Goal: Task Accomplishment & Management: Manage account settings

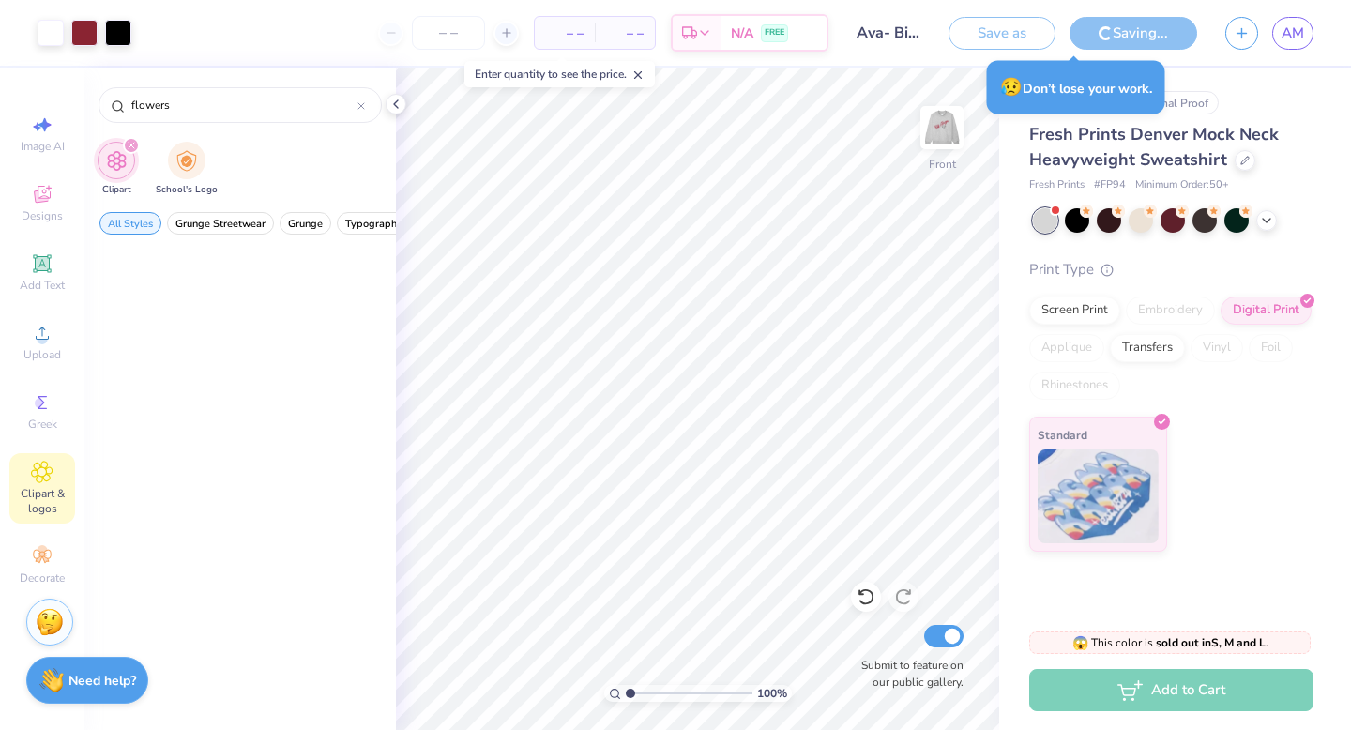
scroll to position [3972, 0]
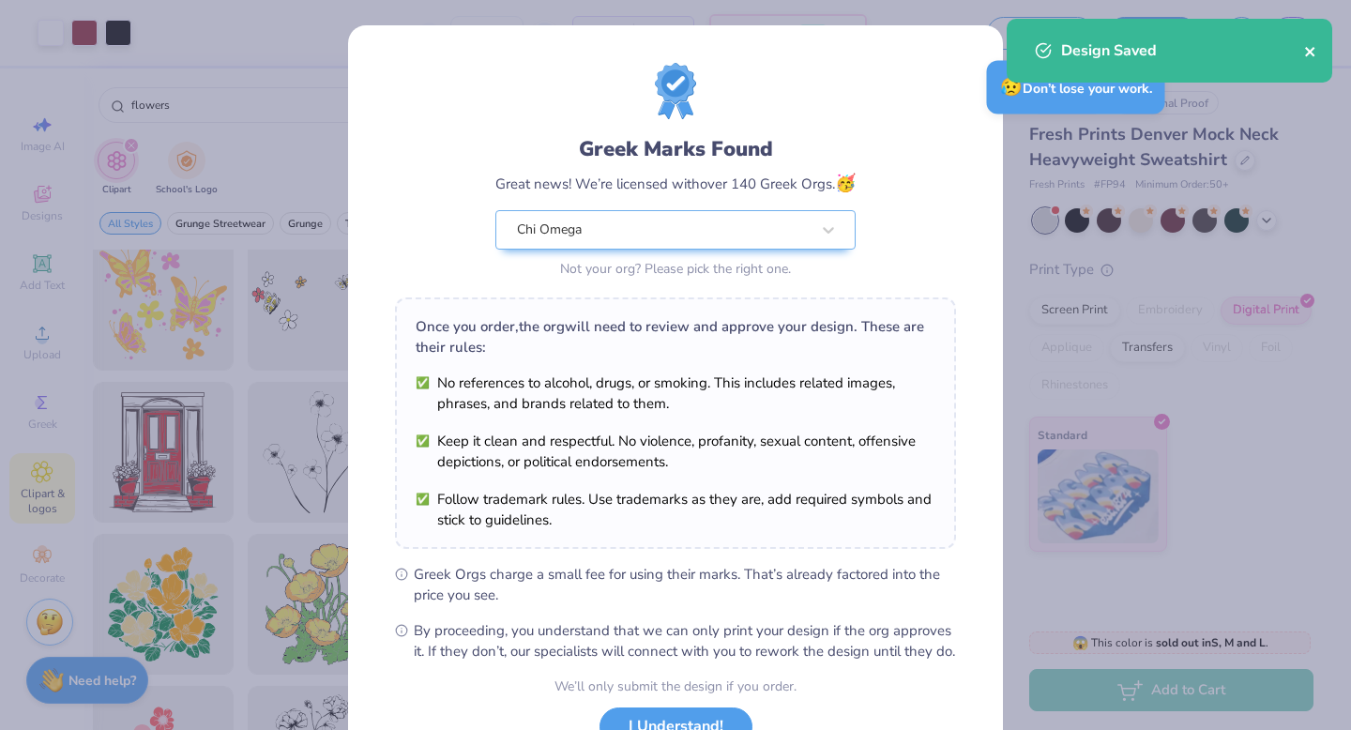
click at [1314, 44] on div "Design Saved" at bounding box center [1170, 51] width 326 height 64
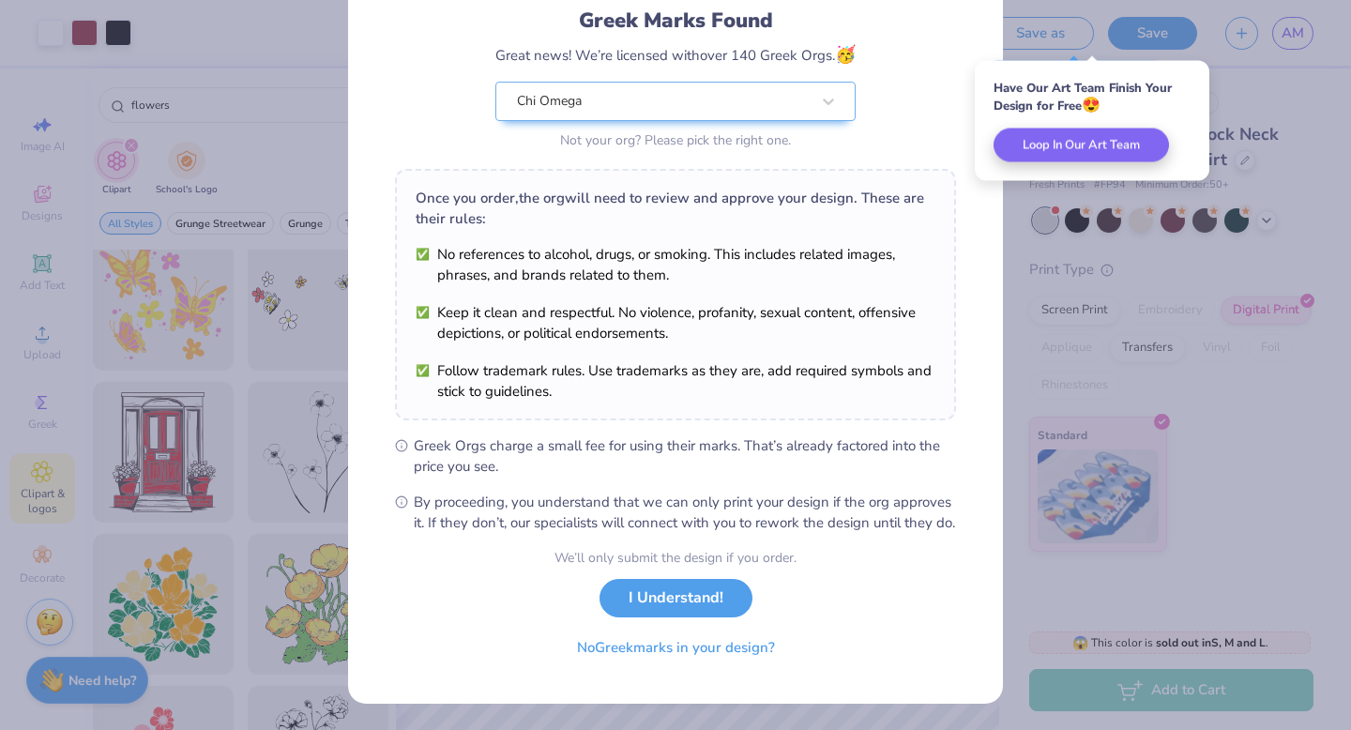
scroll to position [148, 0]
click at [696, 600] on button "I Understand!" at bounding box center [676, 598] width 153 height 38
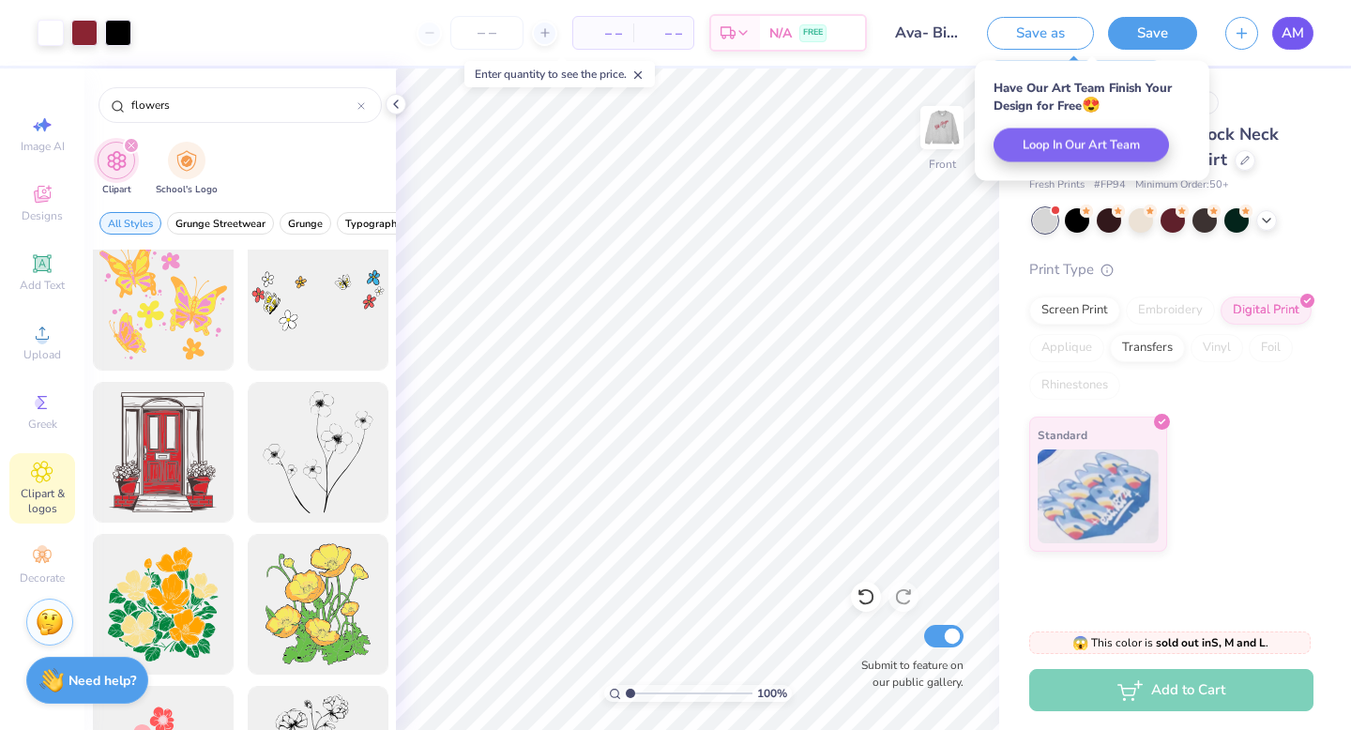
click at [1293, 34] on span "AM" at bounding box center [1293, 34] width 23 height 22
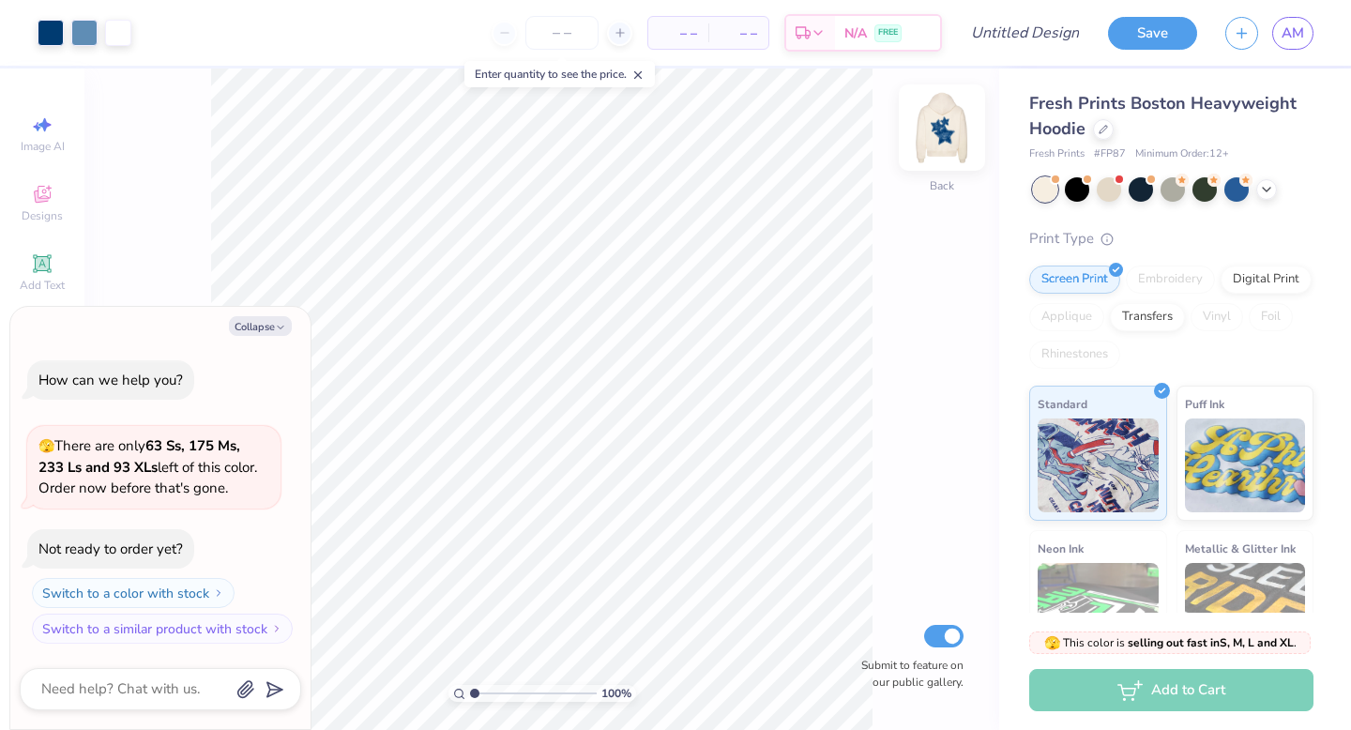
click at [941, 118] on img at bounding box center [942, 127] width 75 height 75
click at [951, 129] on img at bounding box center [942, 127] width 75 height 75
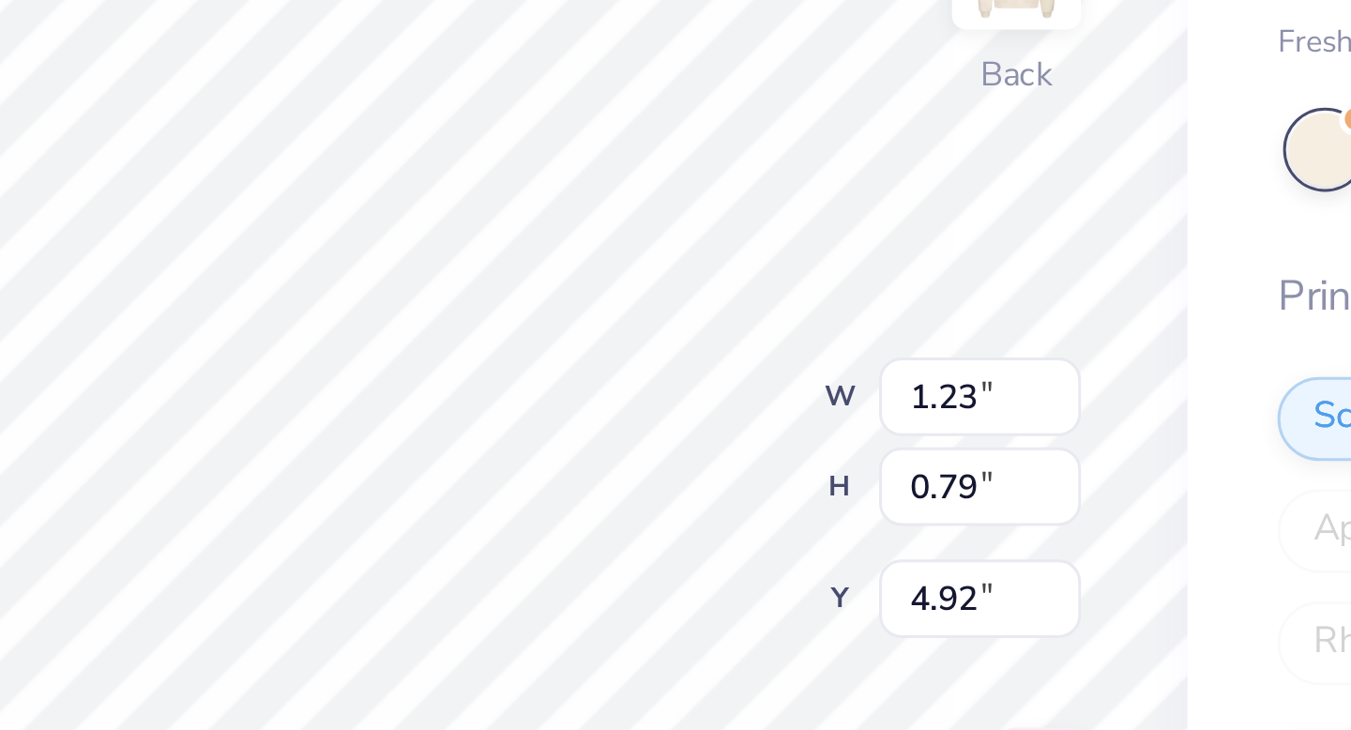
type textarea "x"
type input "0.96"
type input "0.58"
type input "4.63"
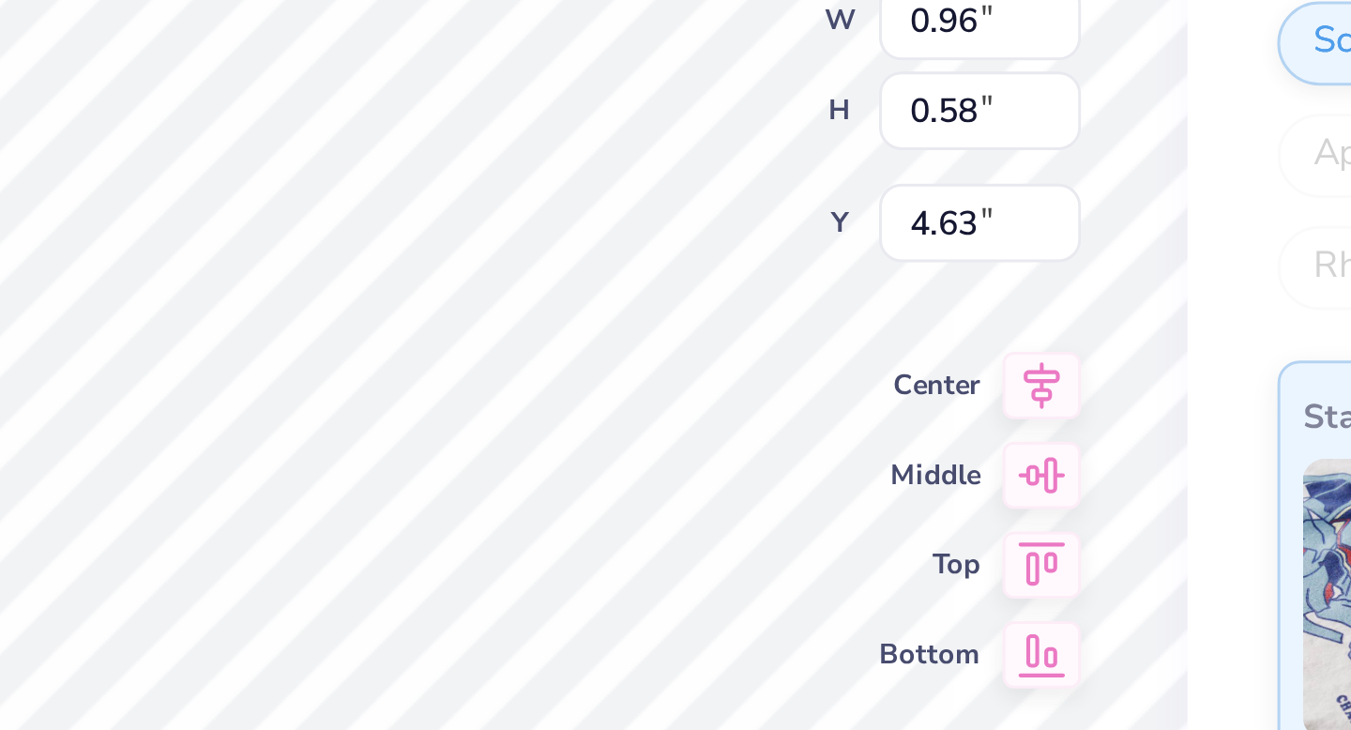
type textarea "x"
type textarea "Sg"
type textarea "x"
type textarea "g"
type textarea "x"
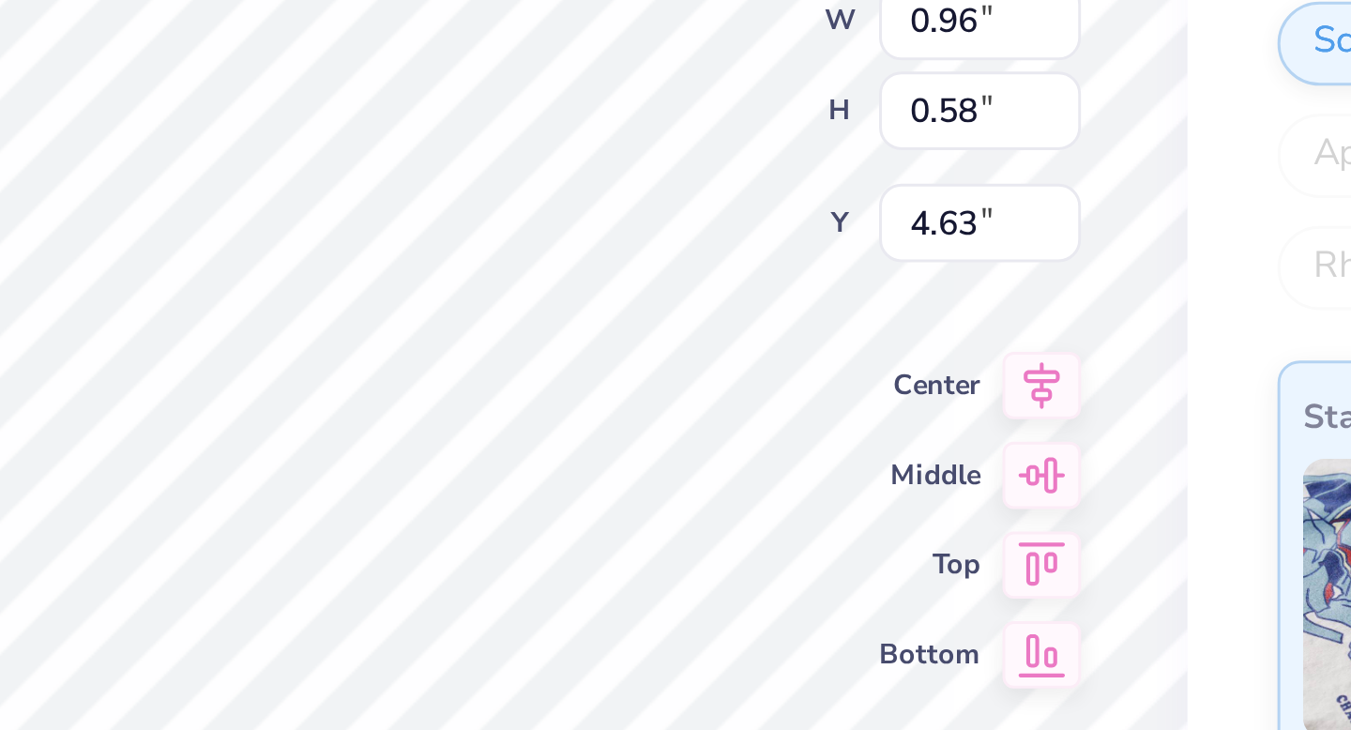
type textarea "x"
type textarea "C"
type textarea "x"
type textarea "Ch"
type textarea "x"
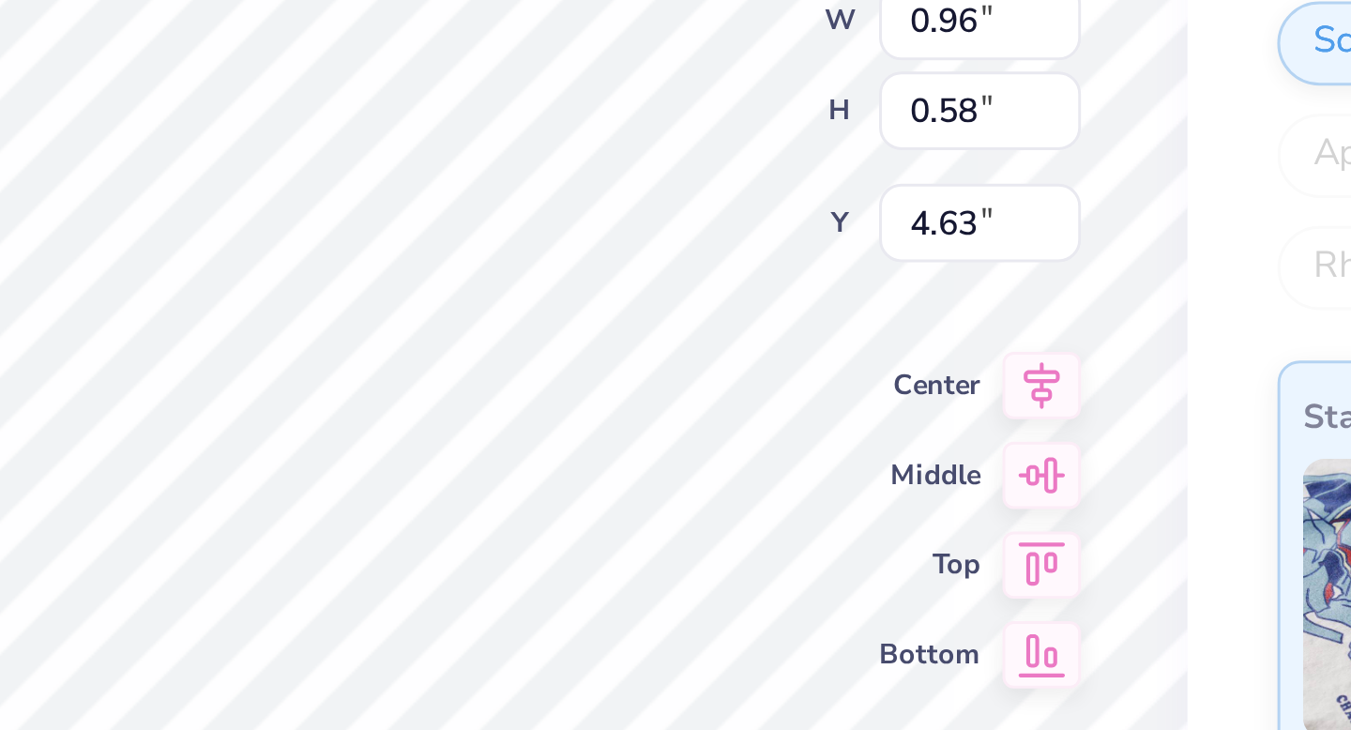
type textarea "Chi"
type textarea "x"
type input "1.23"
type input "0.79"
type input "4.92"
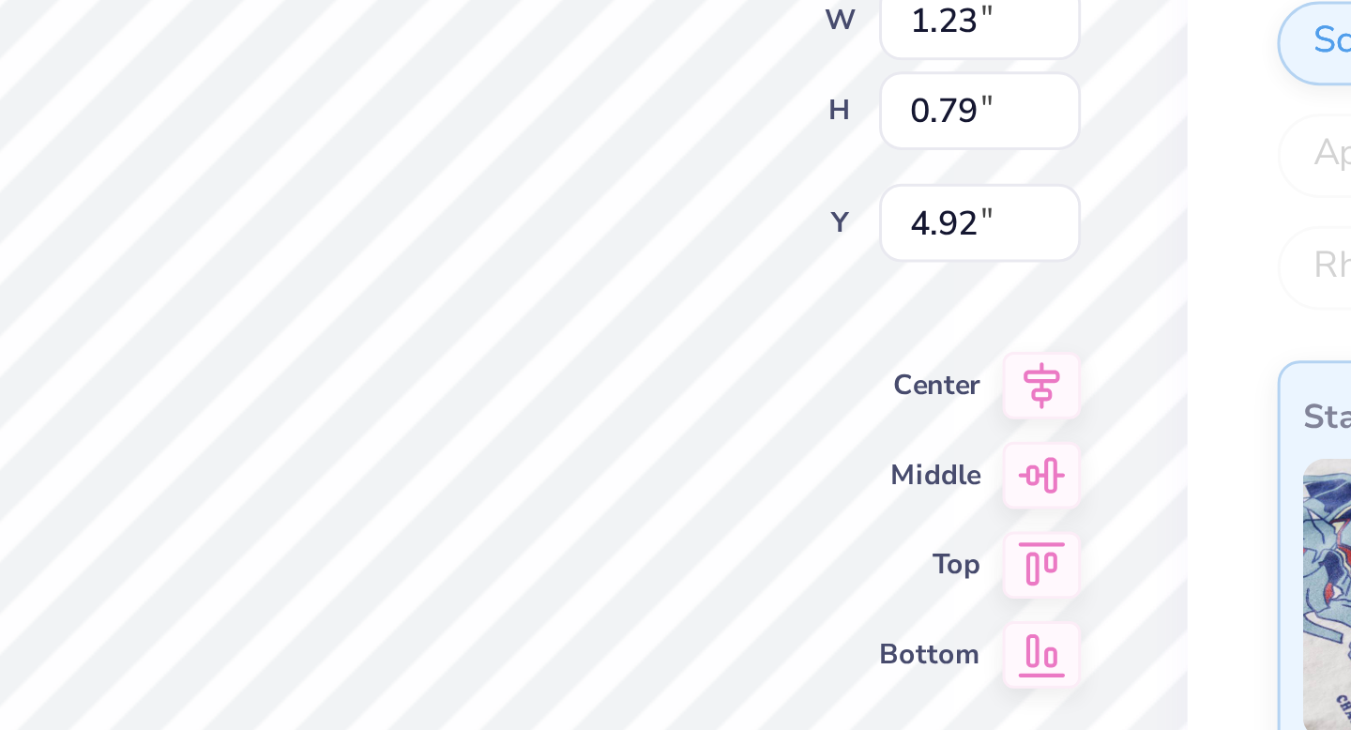
type textarea "x"
type textarea "Del"
type textarea "x"
type textarea "De"
type textarea "x"
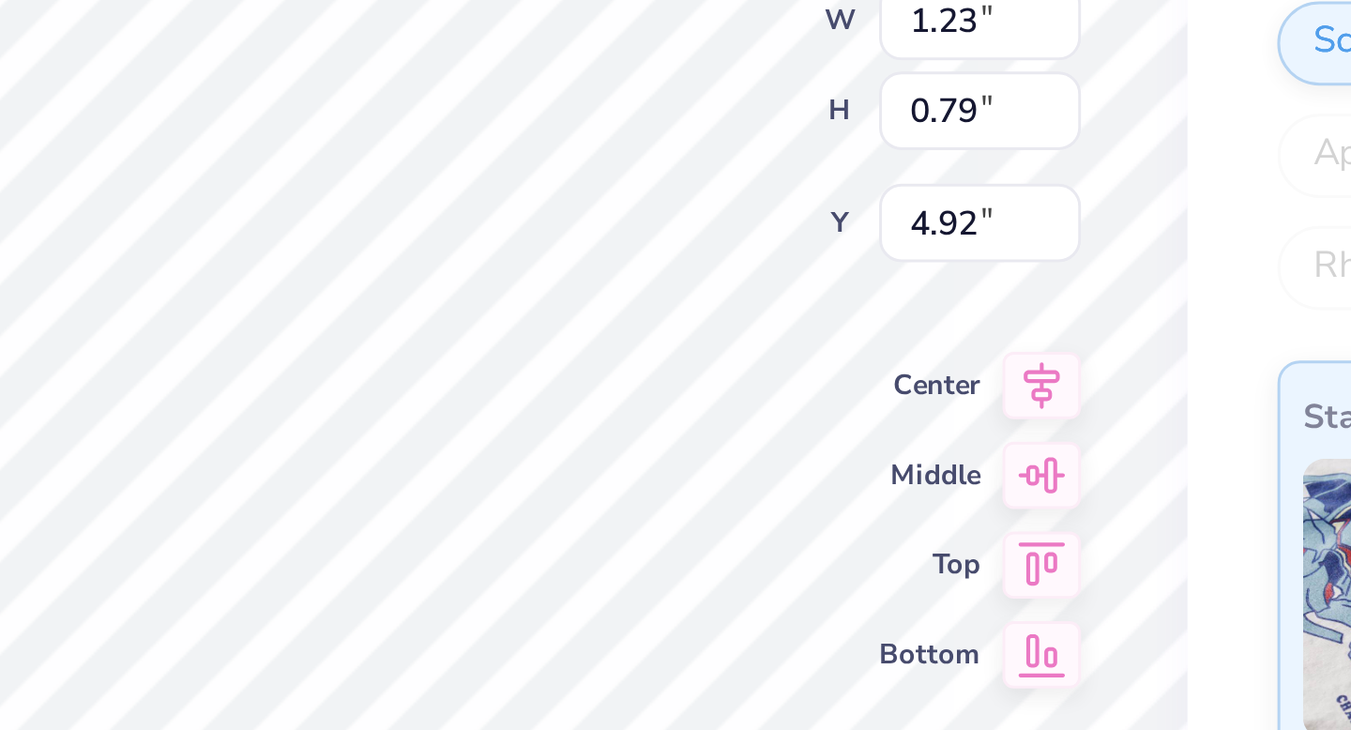
type textarea "D"
type textarea "x"
type textarea "c"
type textarea "x"
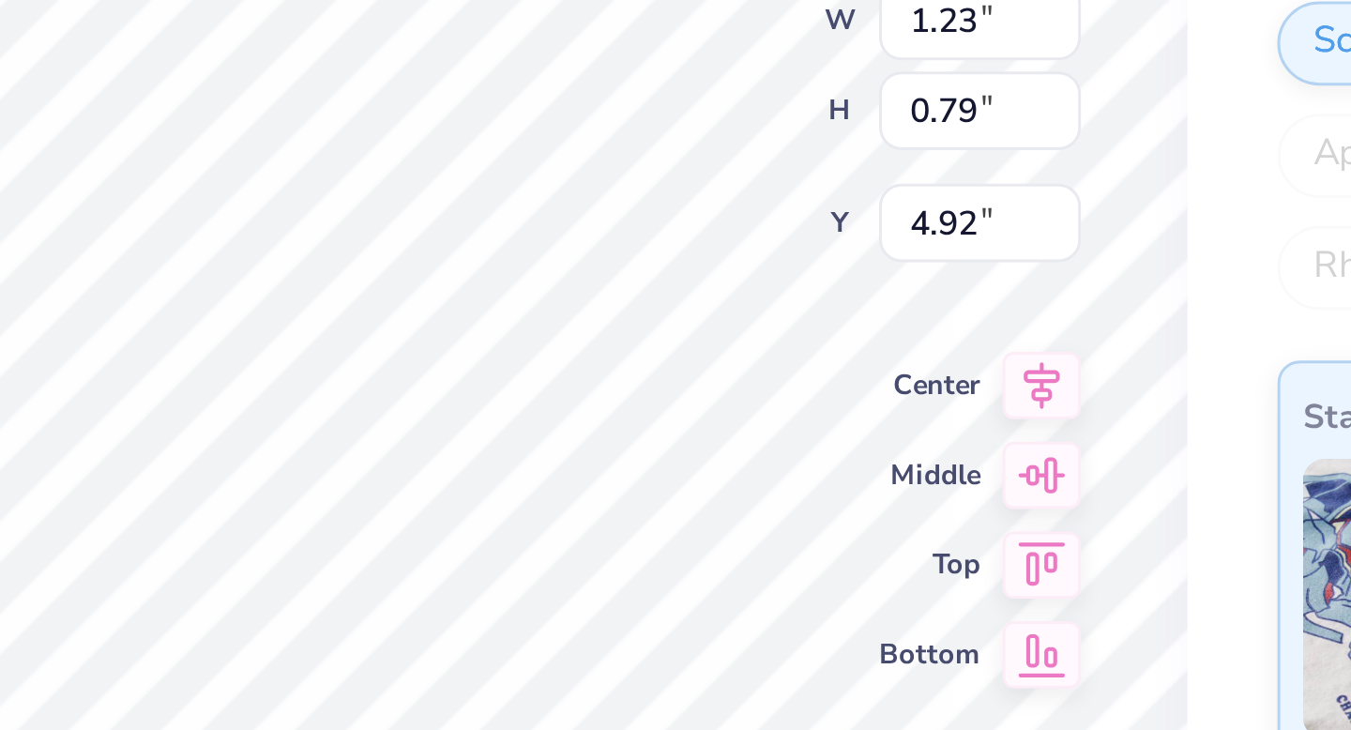
type textarea "co"
type textarea "x"
type textarea "c"
type textarea "x"
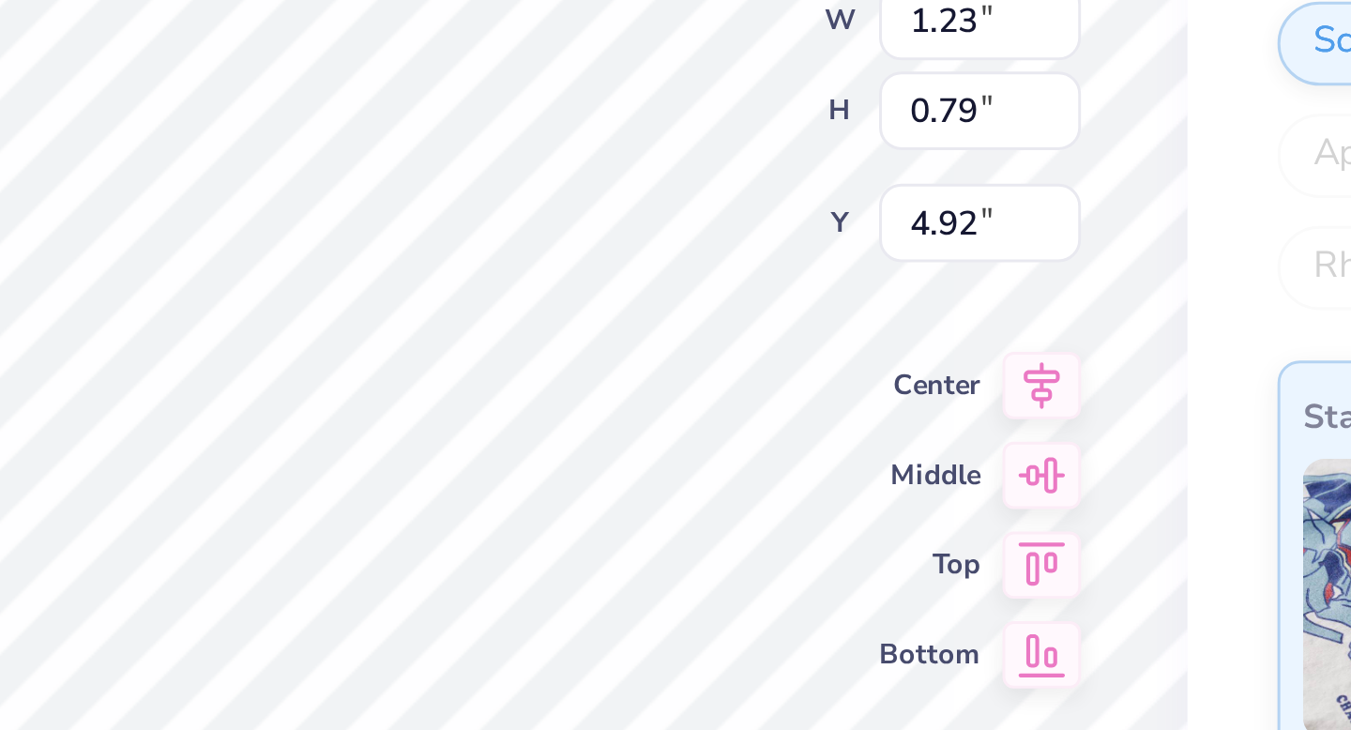
type textarea "O"
type textarea "x"
type textarea "Om"
type textarea "x"
type textarea "Ome"
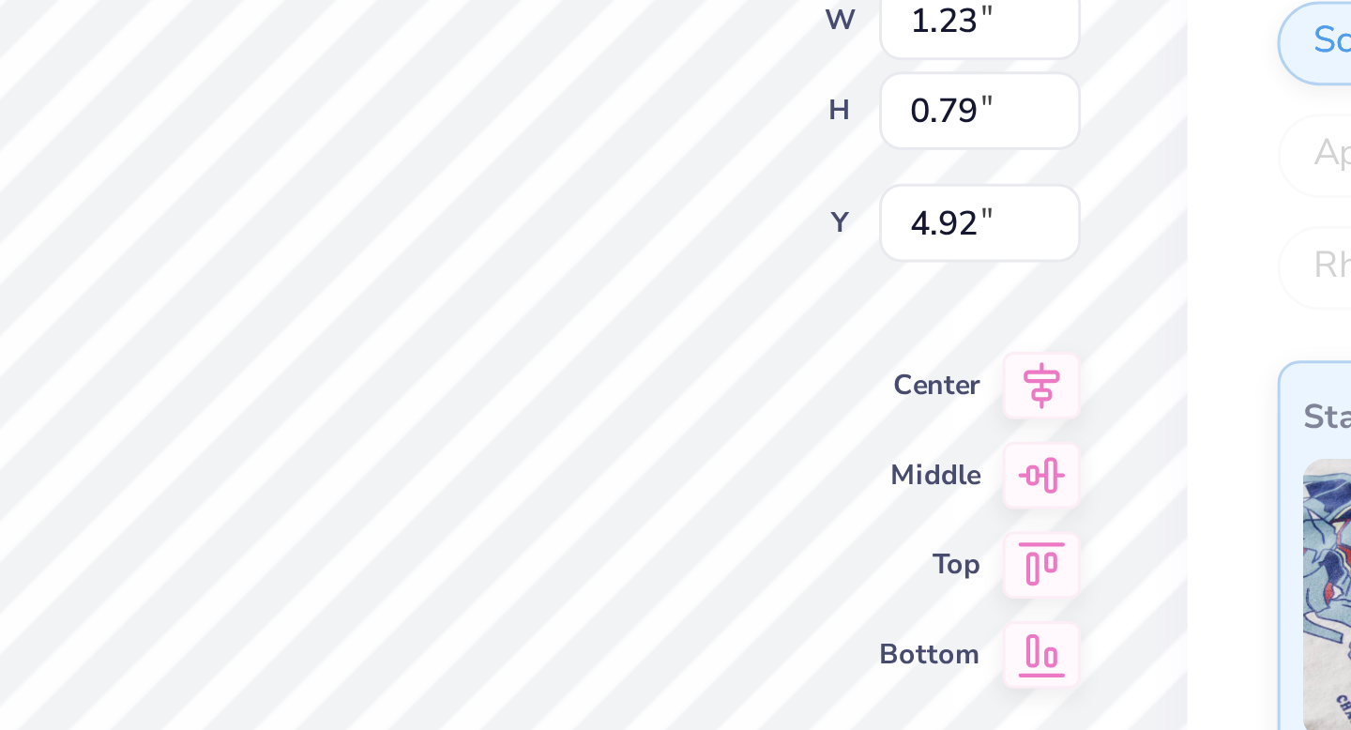
type textarea "x"
type textarea "Omeg"
type textarea "x"
type textarea "Omega"
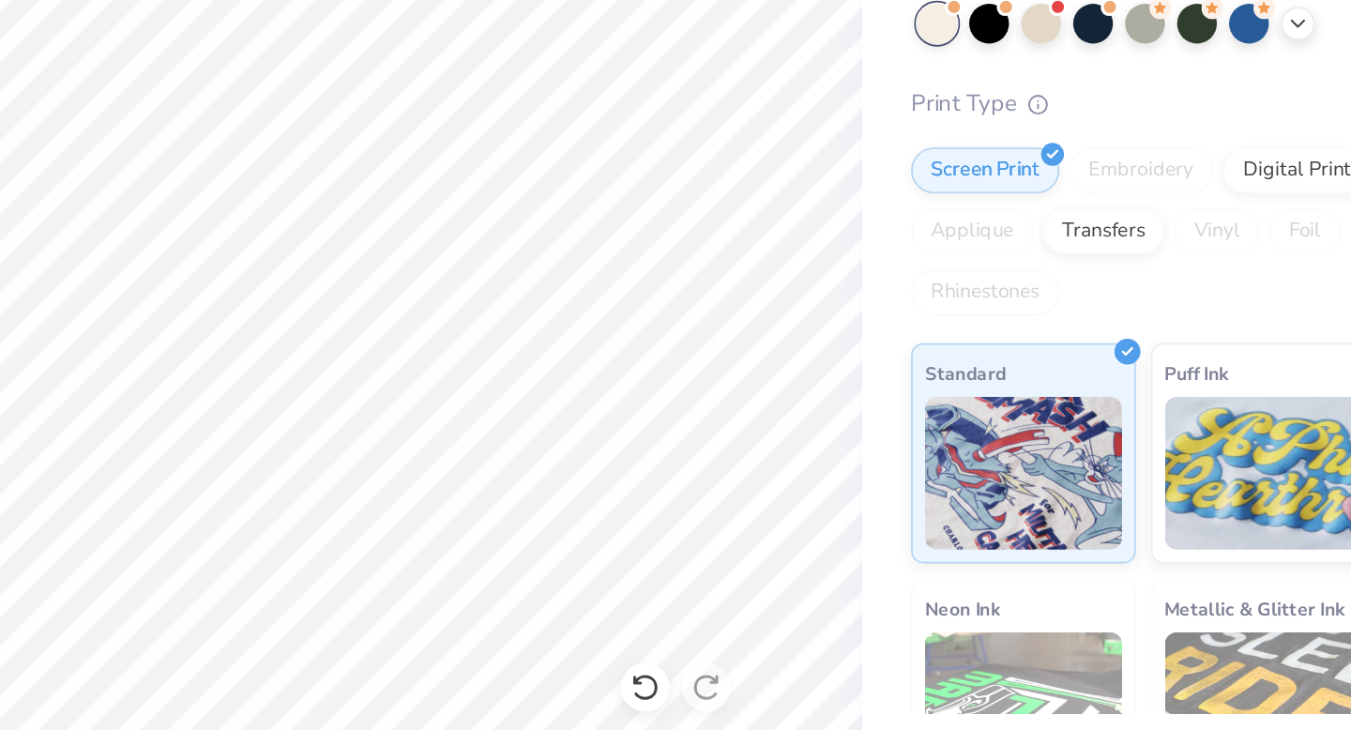
scroll to position [0, 0]
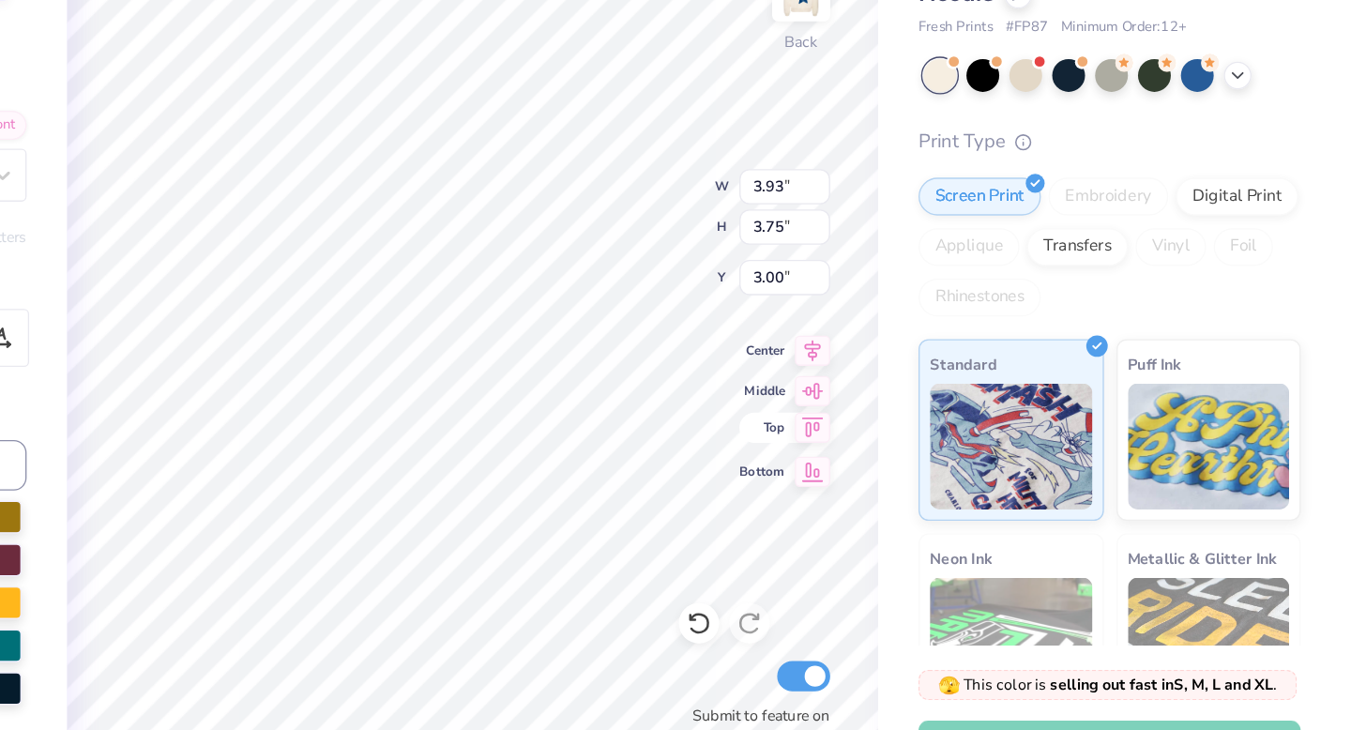
type textarea "x"
type input "0.95"
type input "0.65"
type input "4.64"
type textarea "x"
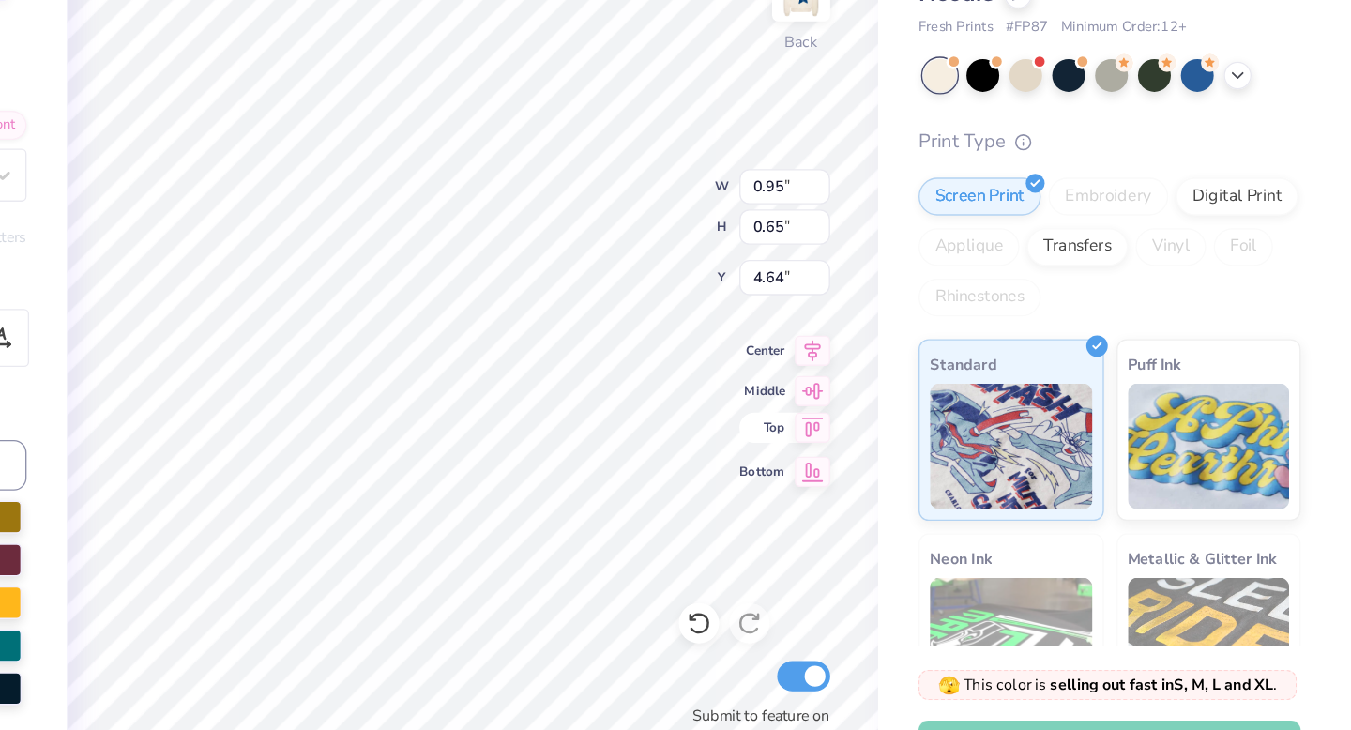
type input "4.33"
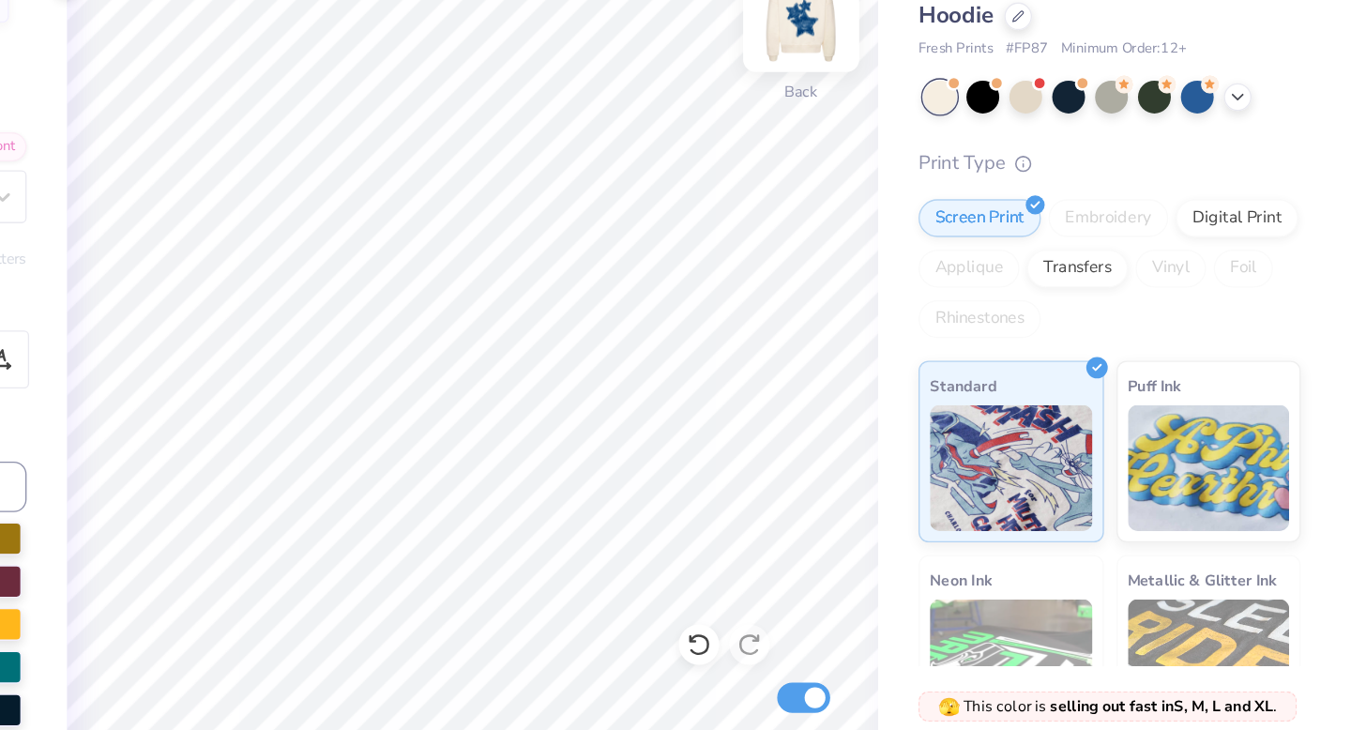
click at [942, 148] on img at bounding box center [942, 127] width 75 height 75
click at [862, 596] on icon at bounding box center [866, 596] width 19 height 19
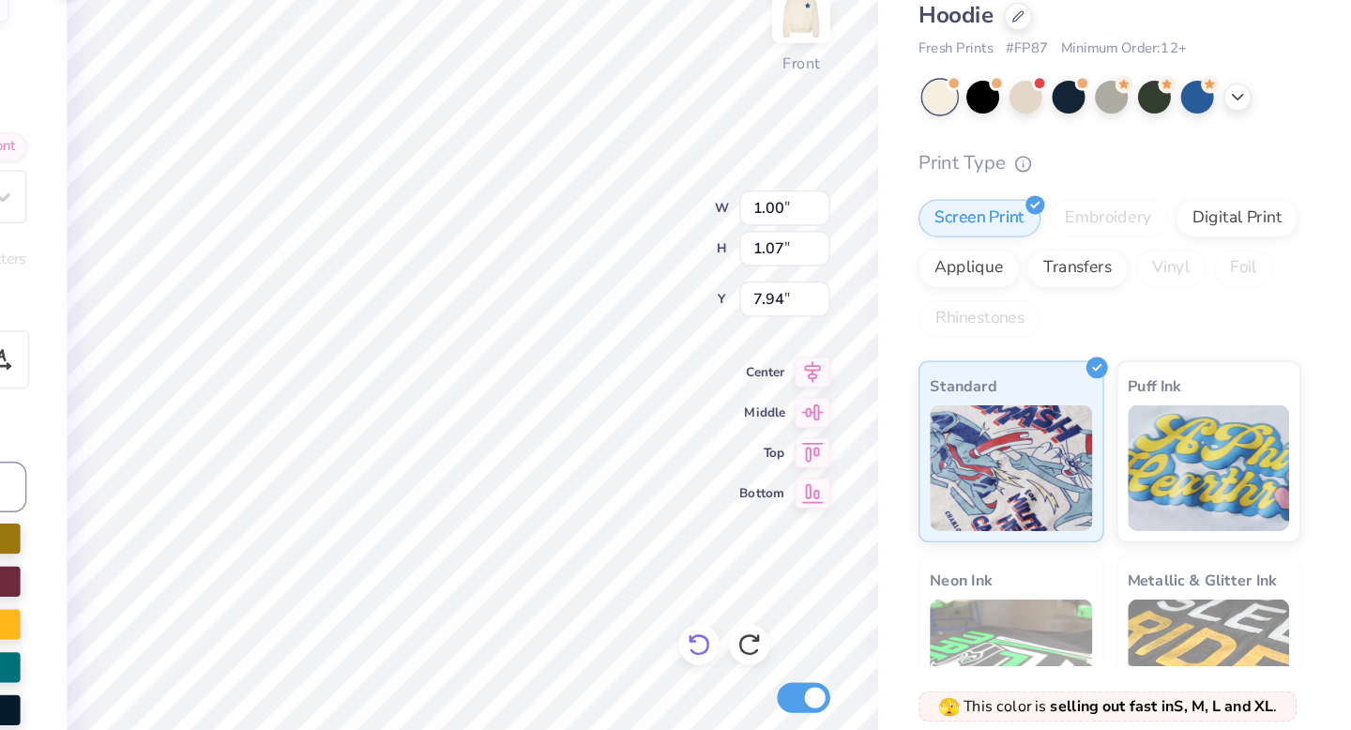
type textarea "x"
type textarea "1"
type textarea "x"
type textarea "18"
type textarea "x"
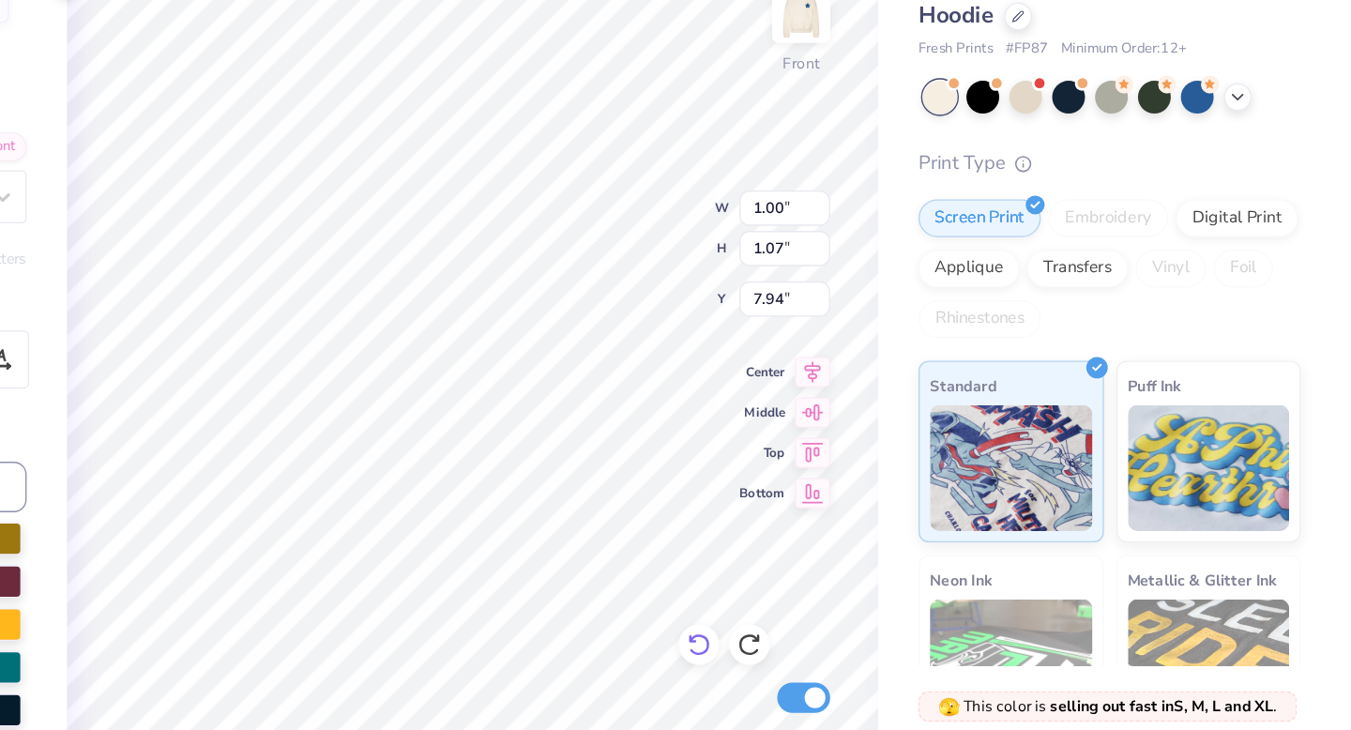
type input "0.99"
type input "1.08"
type input "8.14"
type textarea "x"
type textarea "1"
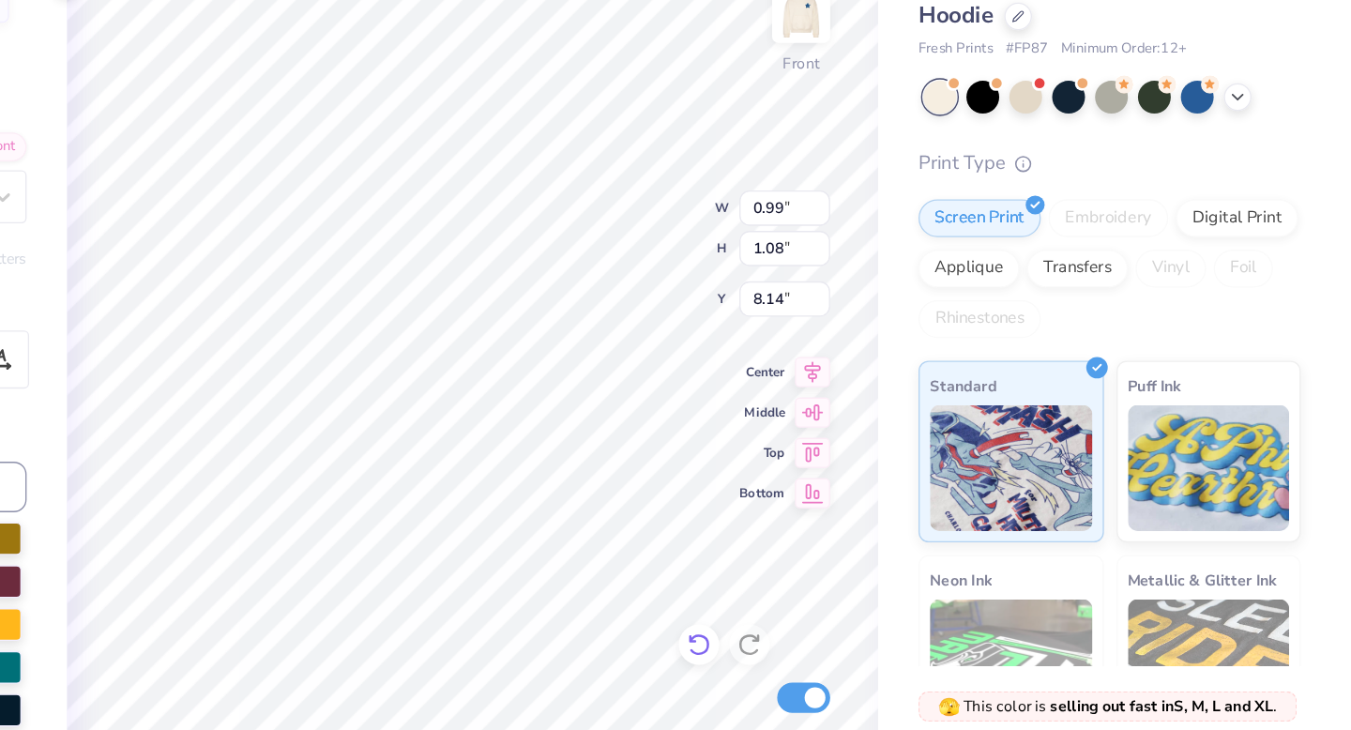
type textarea "x"
type textarea "9"
type textarea "x"
type textarea "95"
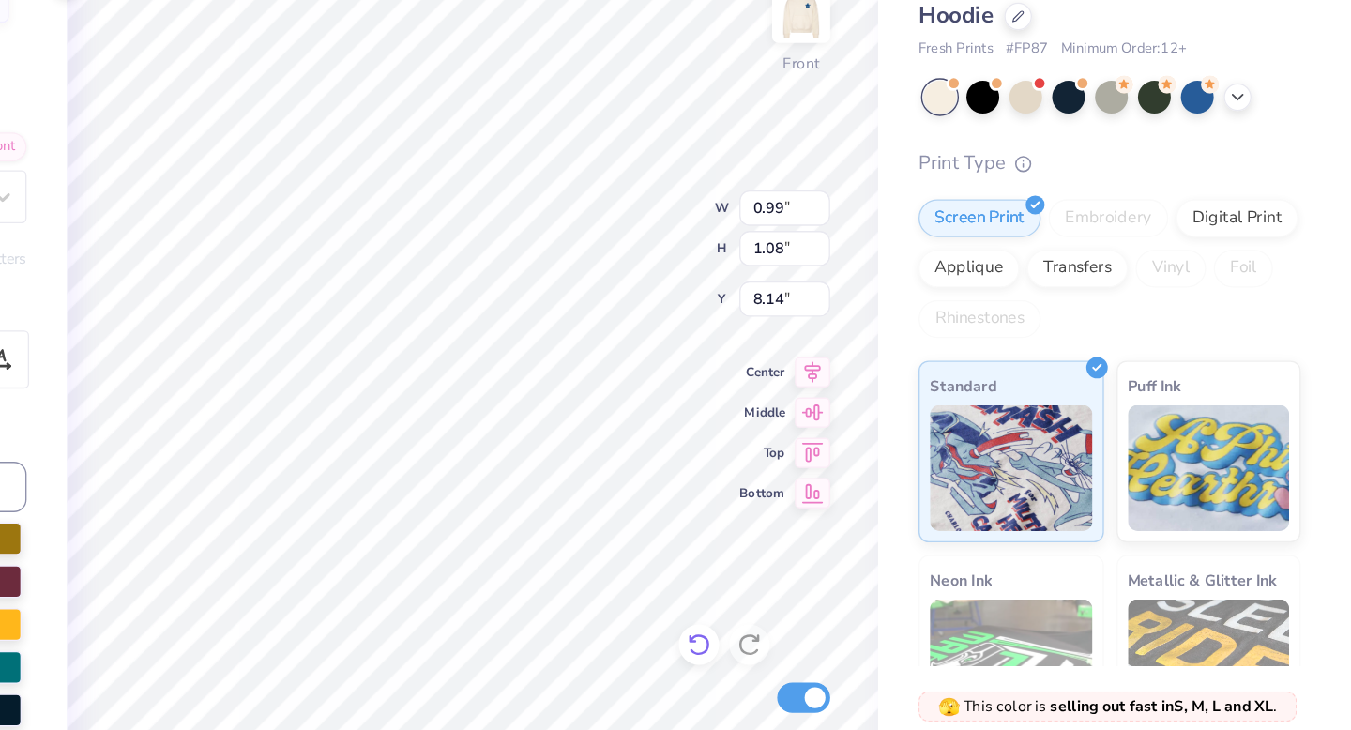
type textarea "x"
type input "1.86"
type input "1.17"
type input "10.02"
type textarea "x"
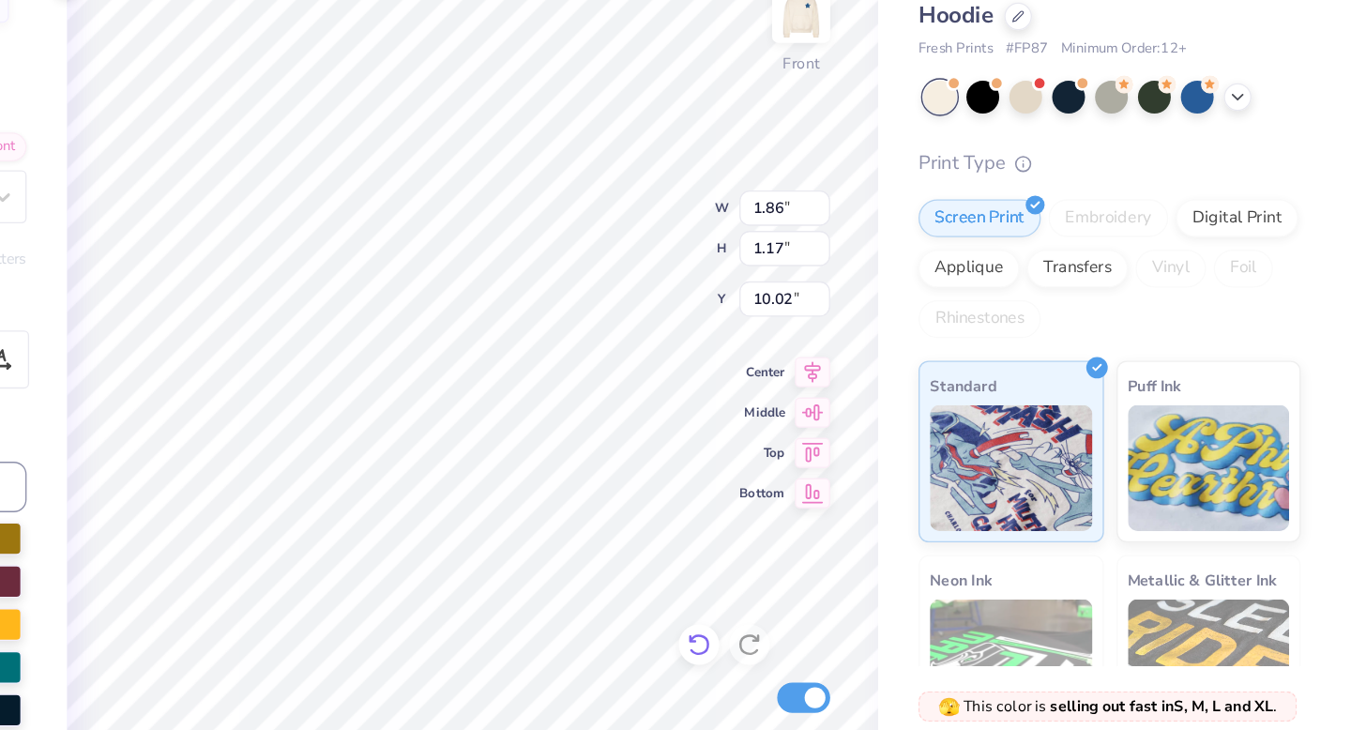
type textarea "Si"
type textarea "x"
type textarea "S"
type textarea "x"
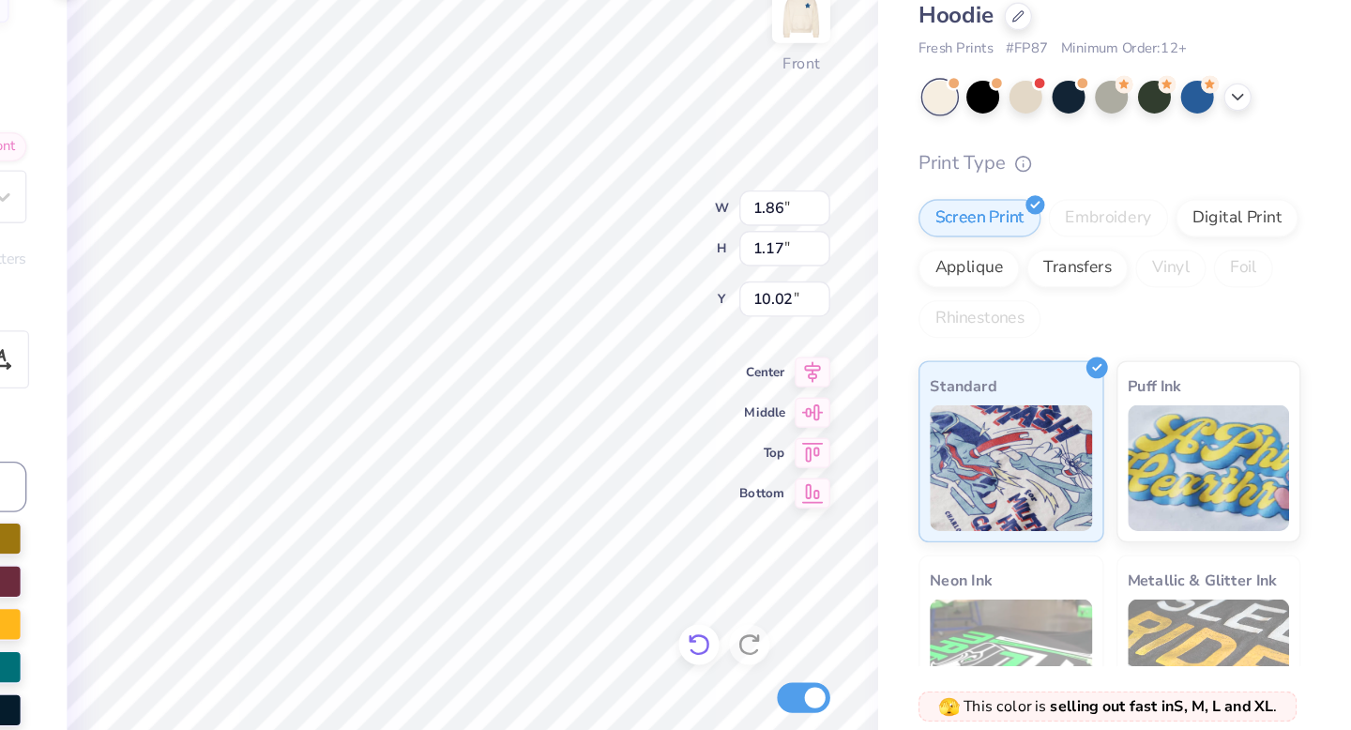
type input "2.37"
type input "1.03"
type input "11.27"
type textarea "x"
type input "10.87"
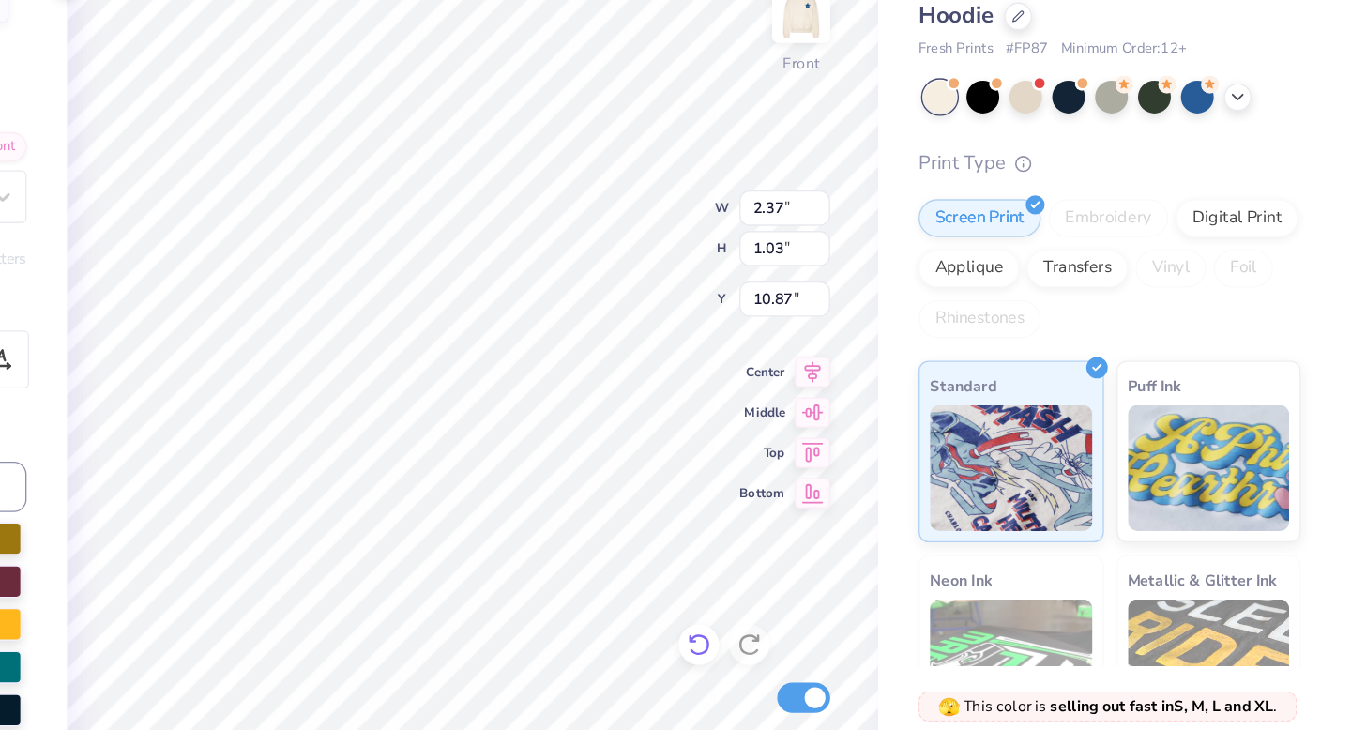
type textarea "x"
type textarea "Del"
type textarea "x"
type textarea "De"
type textarea "x"
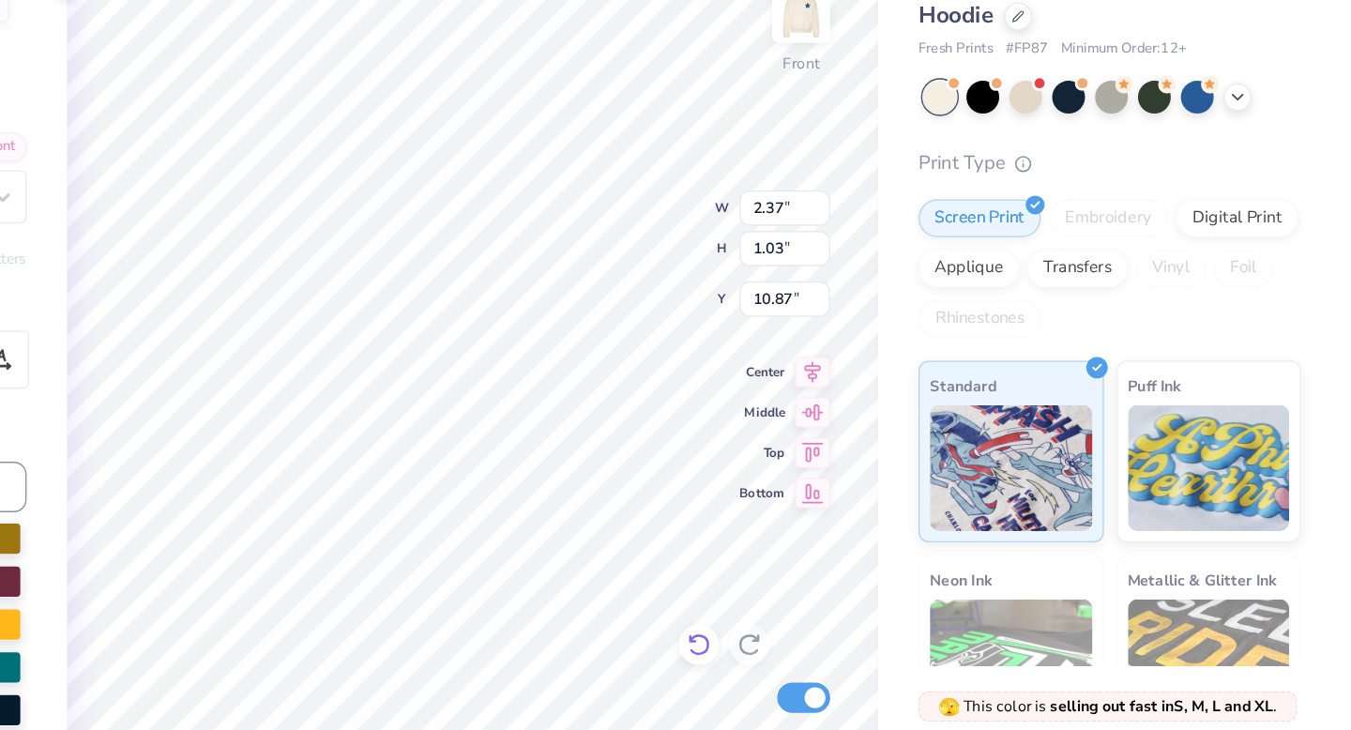
type textarea "D"
type textarea "x"
type textarea "Li"
type textarea "x"
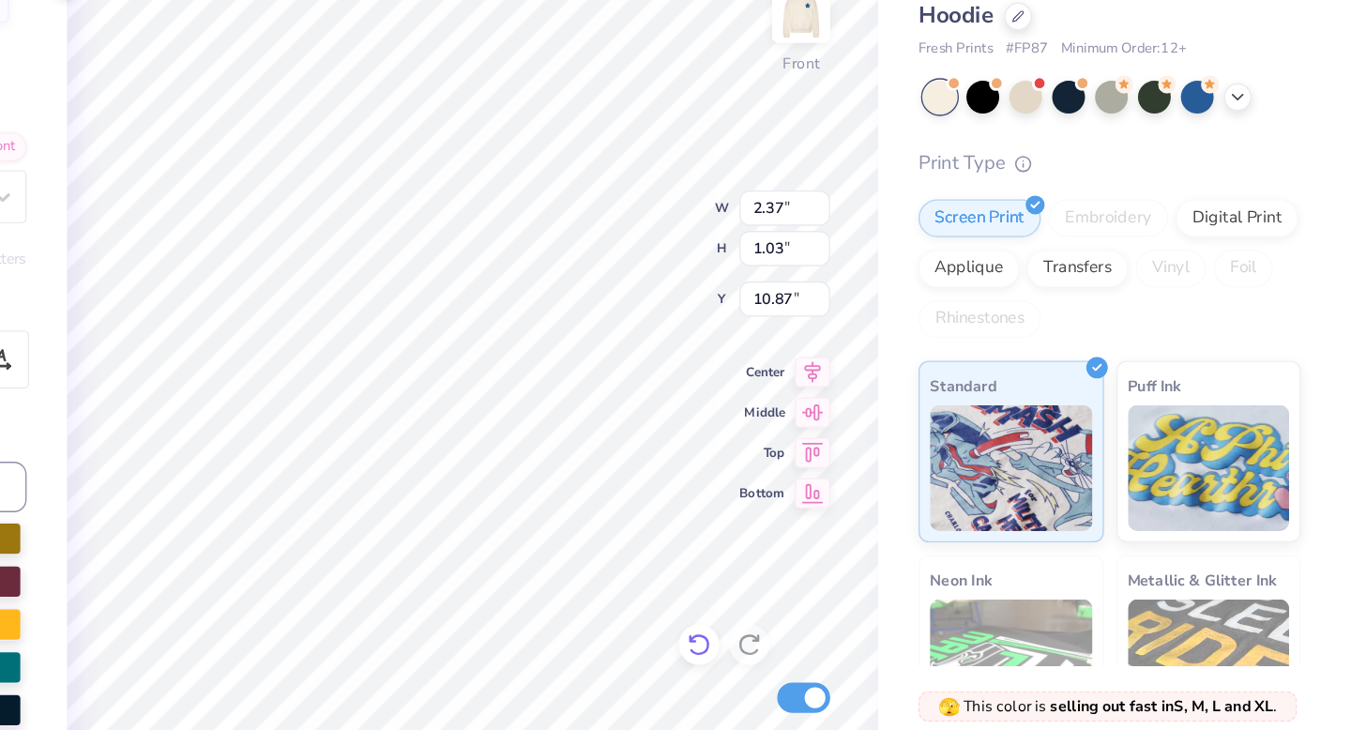
type textarea "Lit"
type textarea "x"
type textarea "Litt"
type textarea "x"
type textarea "Littl"
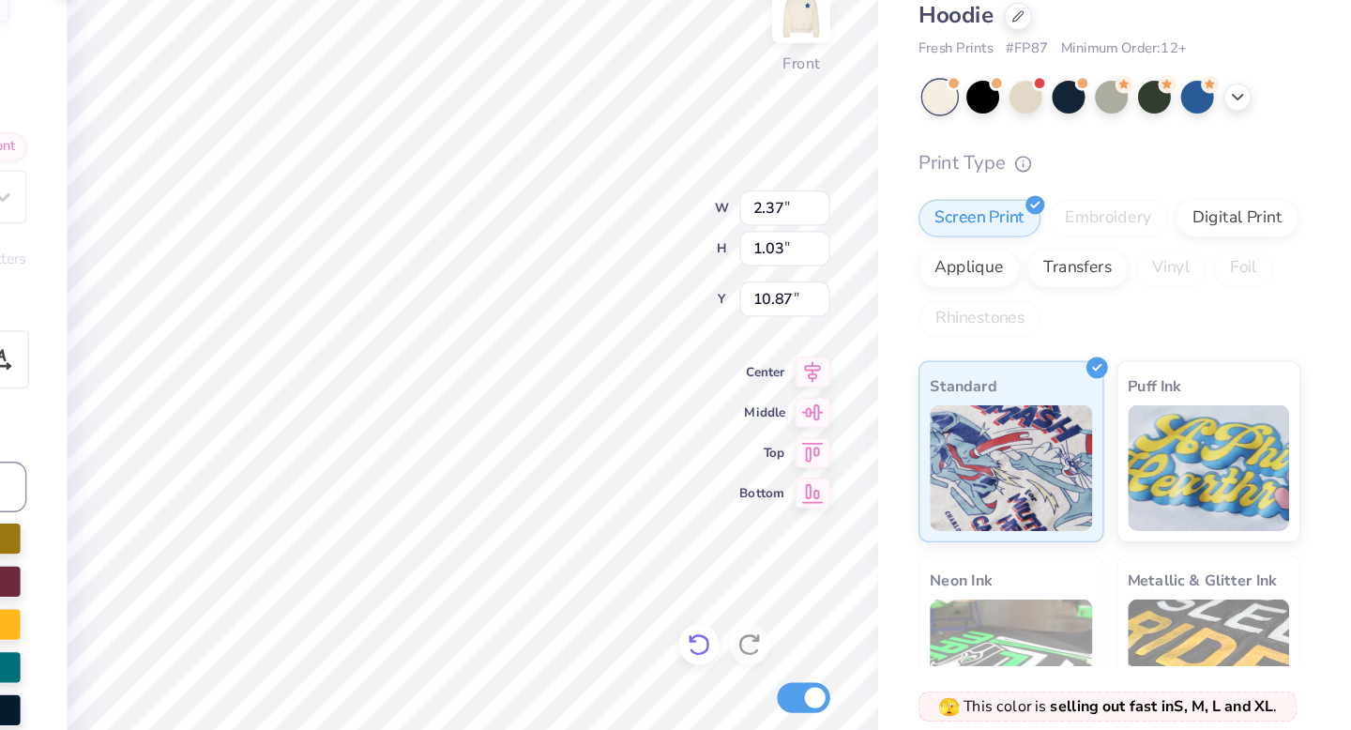
type textarea "x"
type textarea "Little"
type textarea "x"
type textarea "c"
type textarea "x"
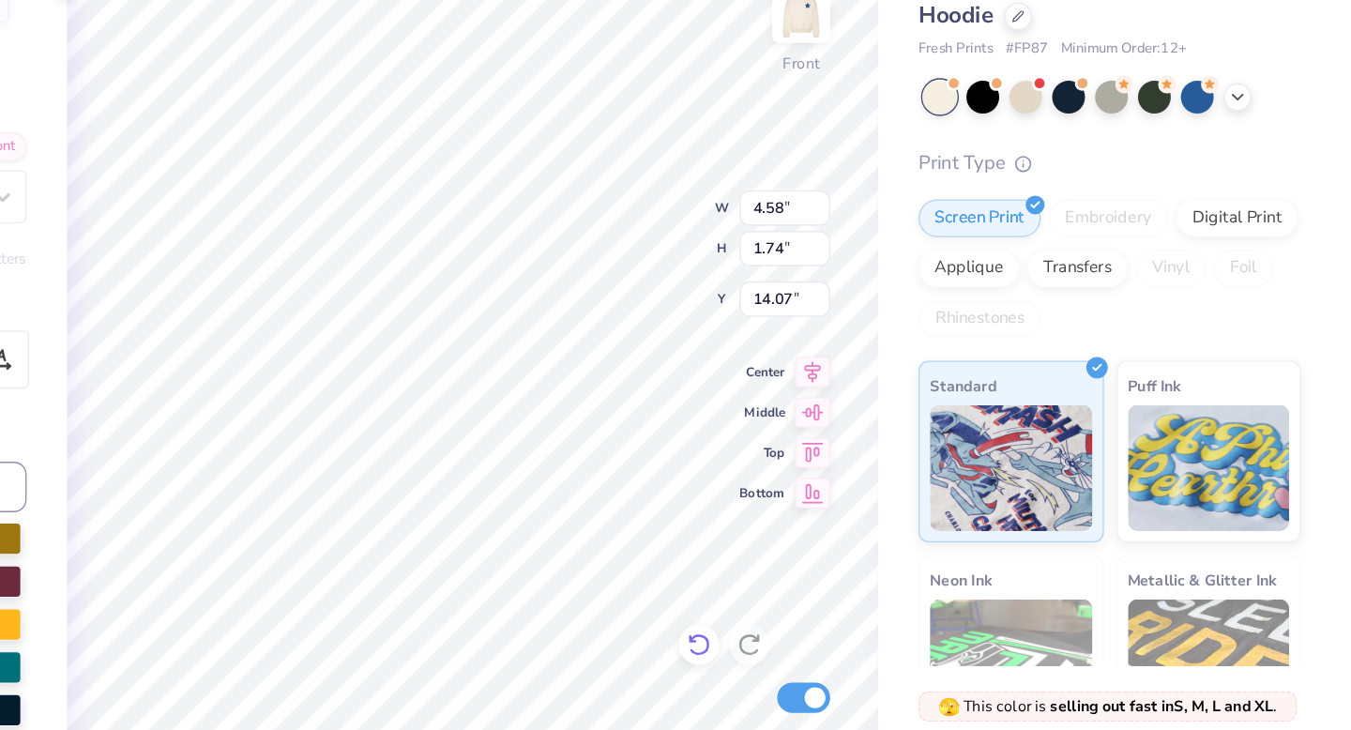
type textarea "ch"
type textarea "x"
type textarea "chi"
type textarea "x"
type textarea "ch"
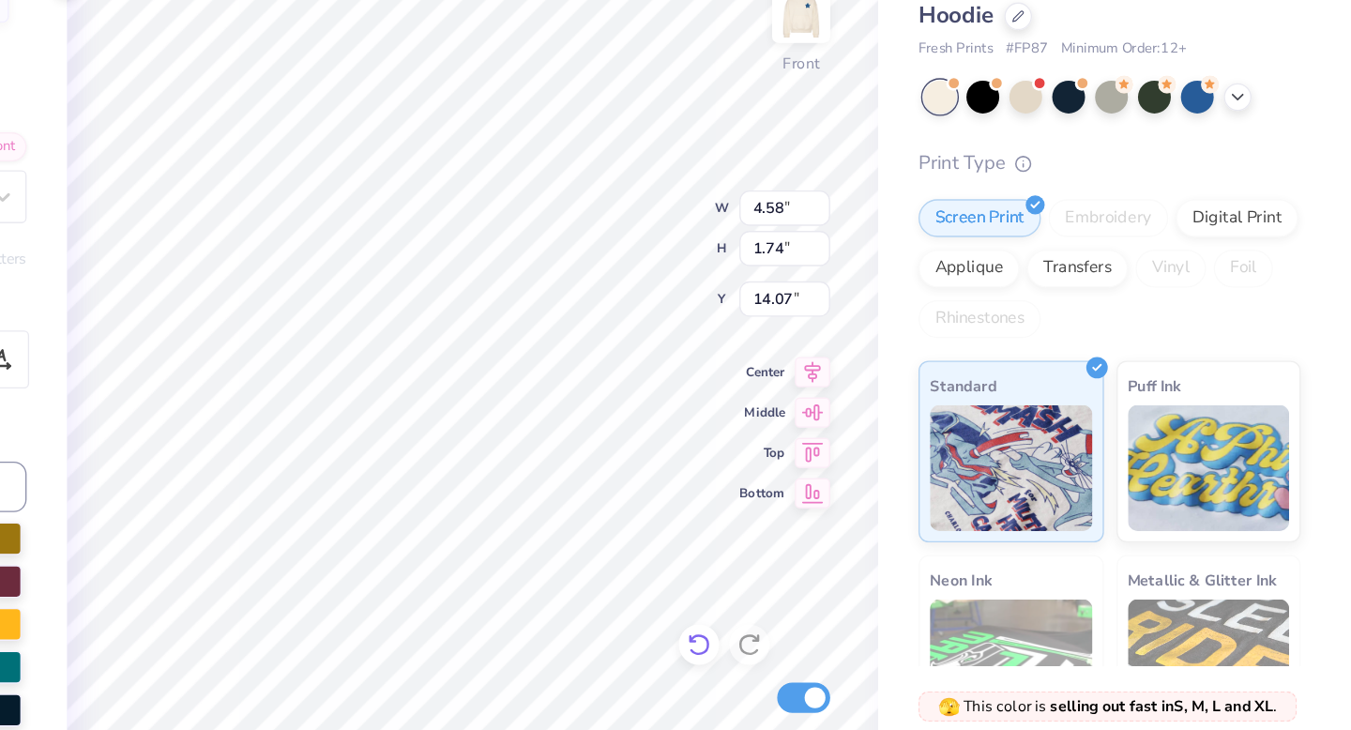
type textarea "x"
type textarea "c"
type textarea "x"
type textarea "C"
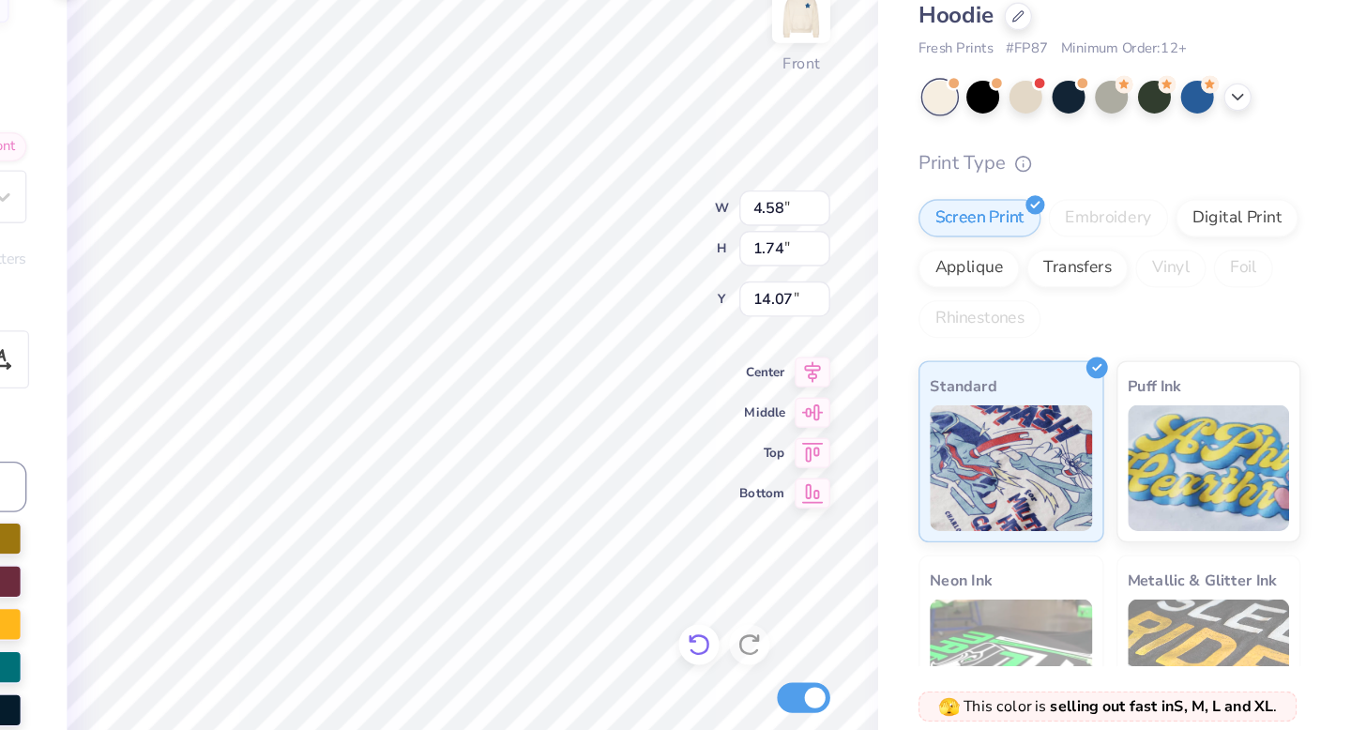
type textarea "x"
type textarea "Chi"
type textarea "x"
type input "2.01"
type input "1.05"
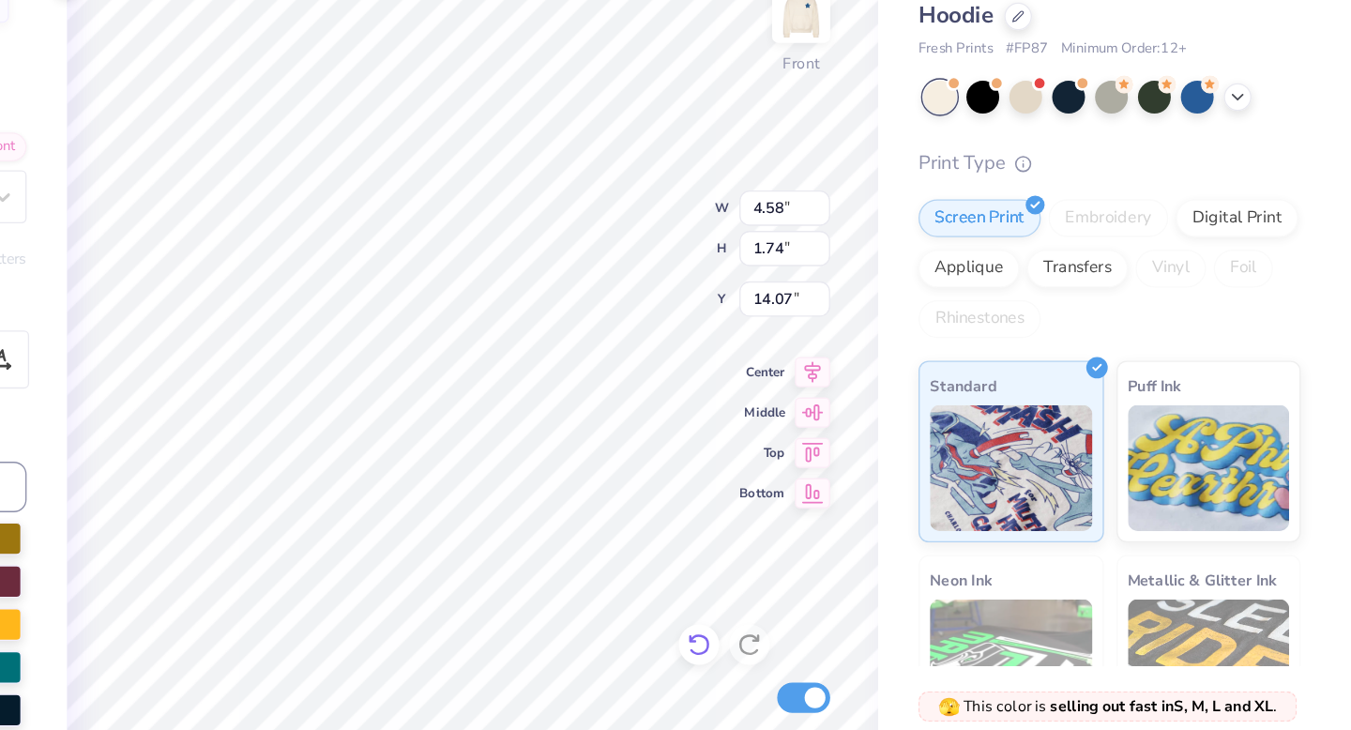
type input "15.60"
type textarea "x"
type input "2.68"
type input "0.79"
type input "16.92"
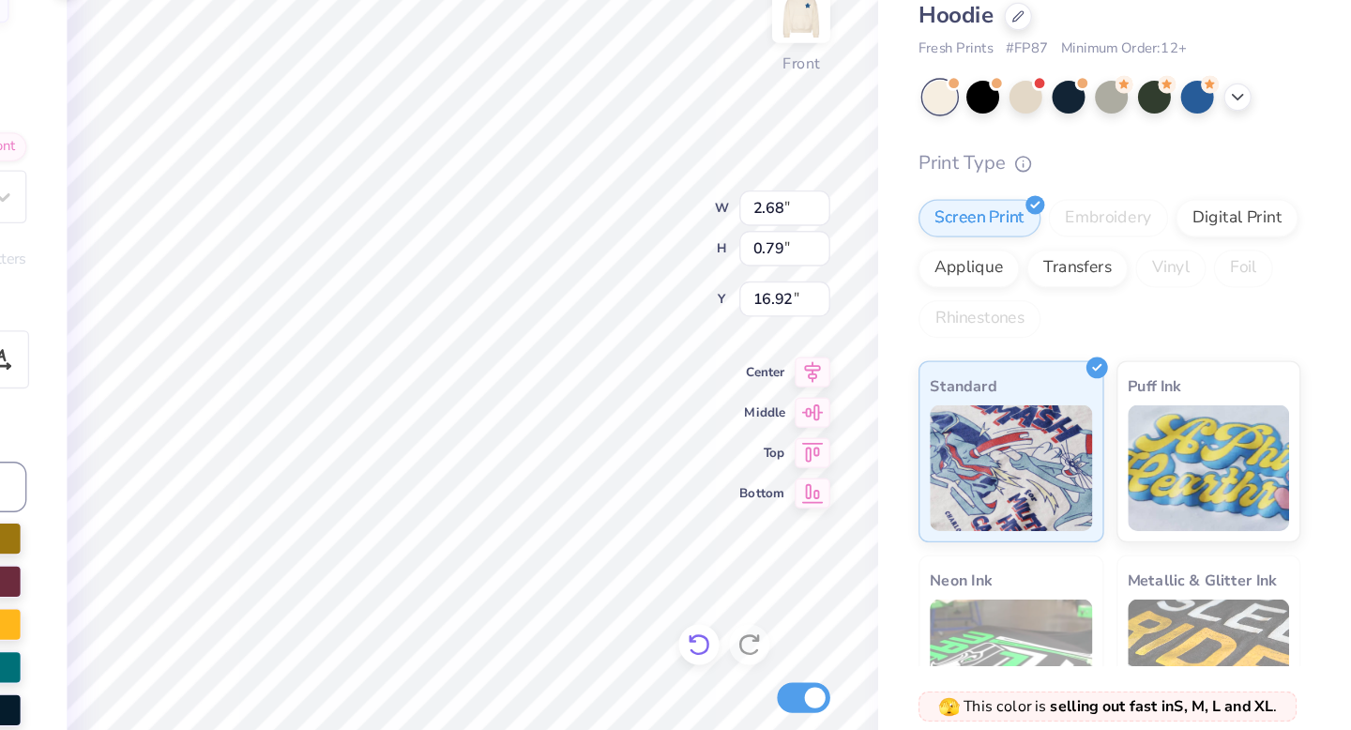
type textarea "x"
type textarea "on"
type textarea "x"
type textarea "o"
type textarea "x"
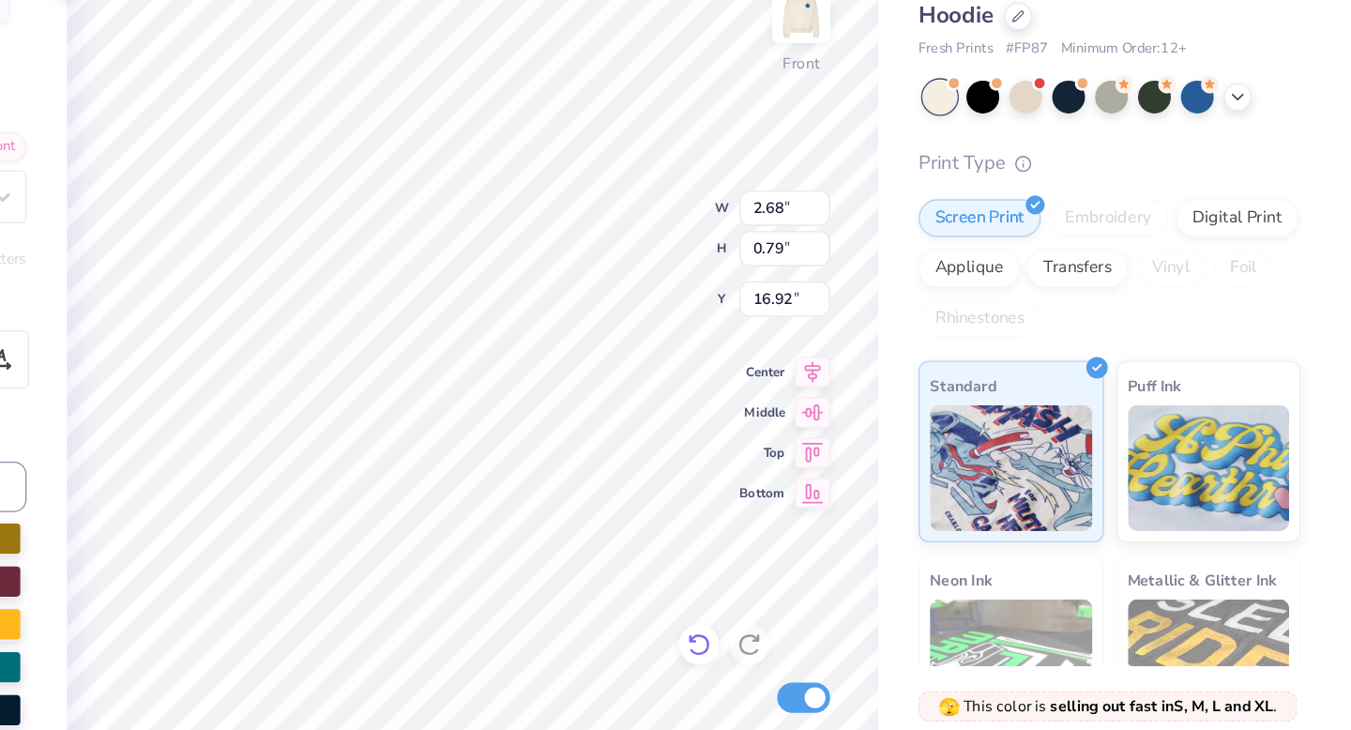
type textarea "O"
type textarea "x"
type textarea "Om"
type textarea "x"
type textarea "Ome"
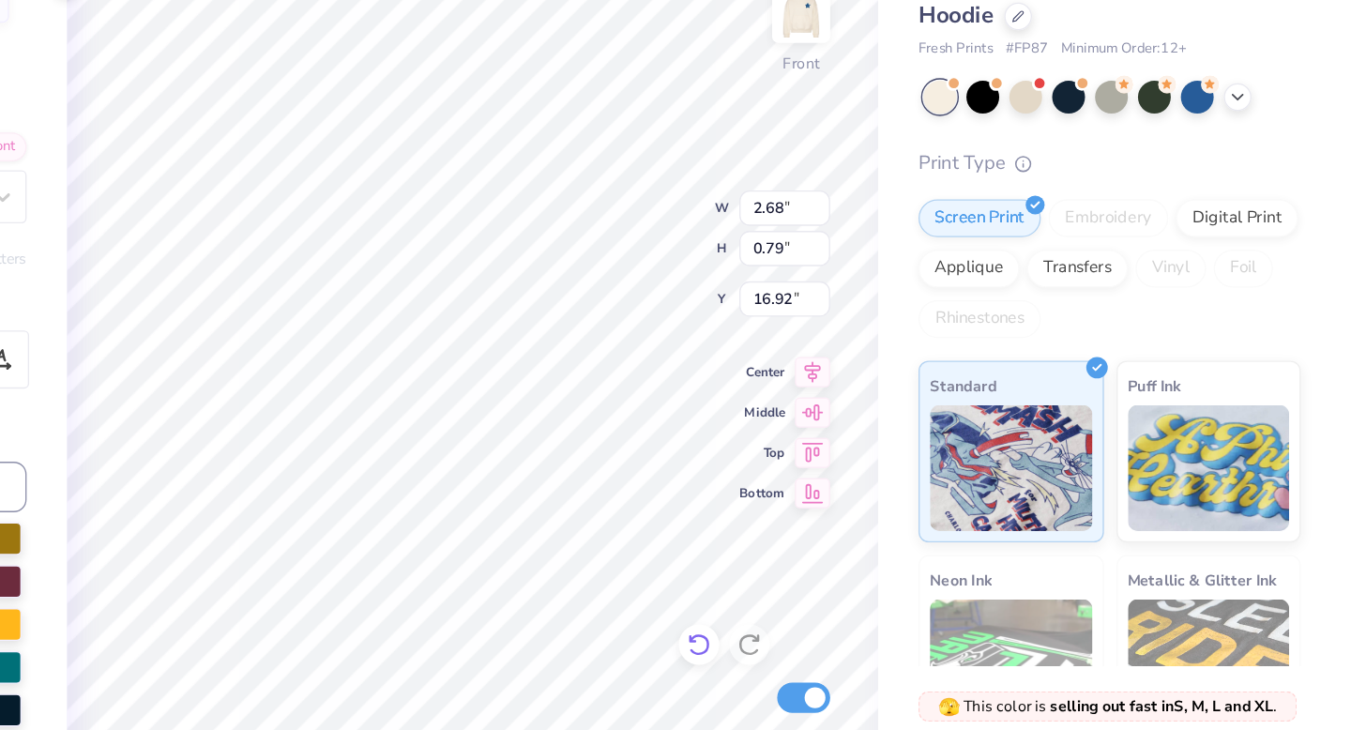
type textarea "x"
type textarea "Omeg"
type textarea "x"
type textarea "Omega"
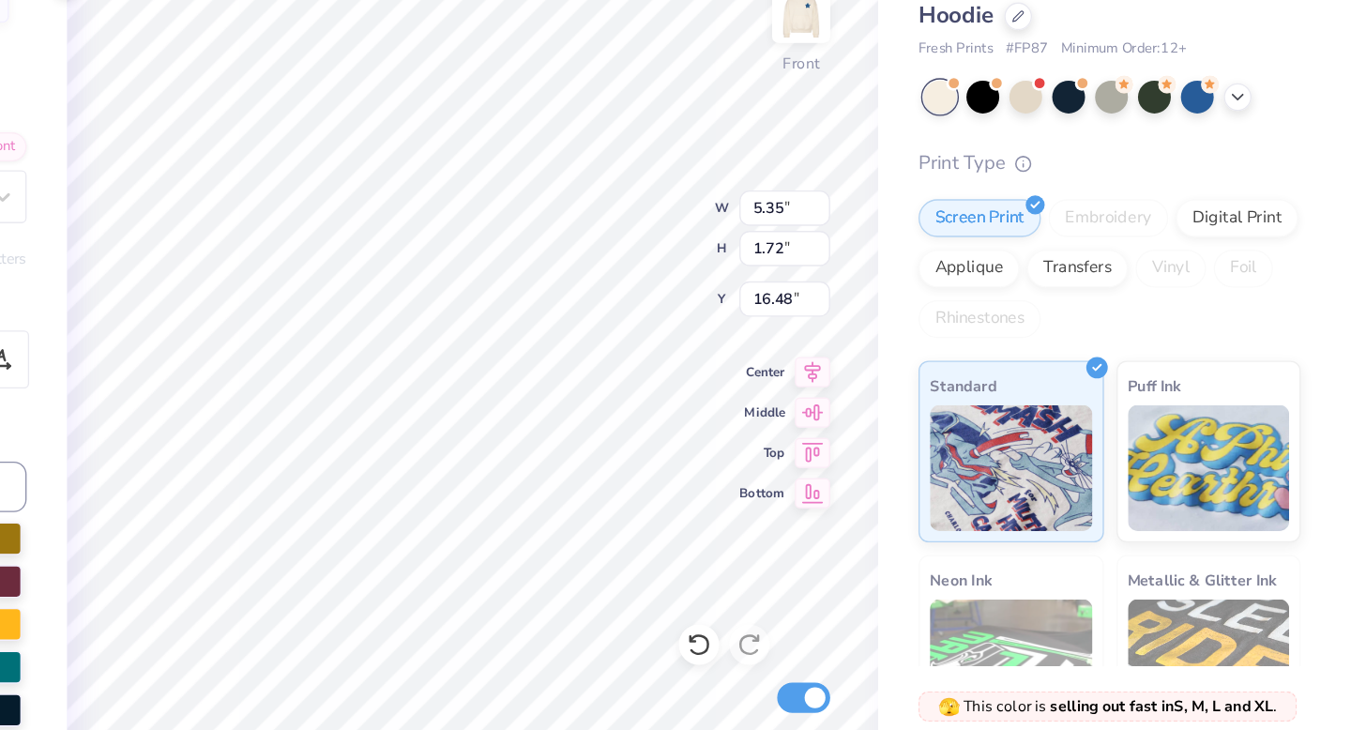
type textarea "x"
type input "15.72"
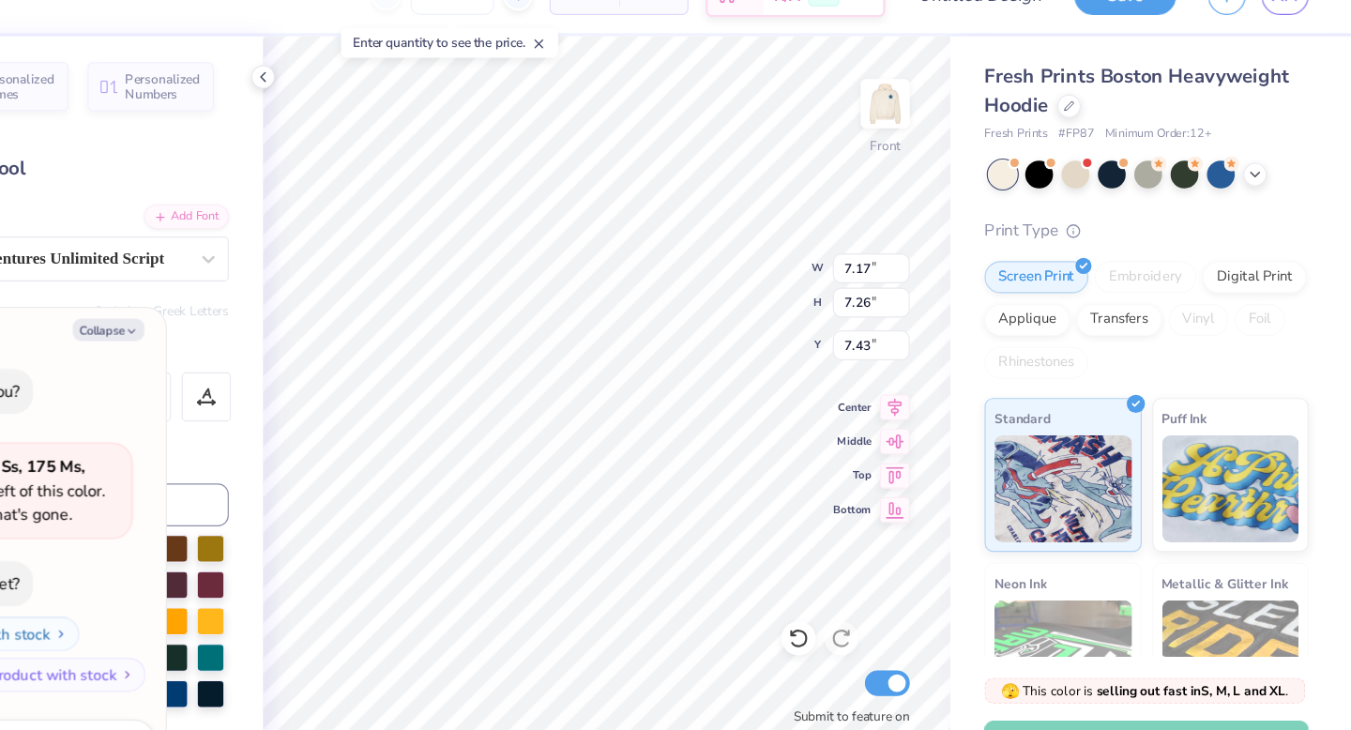
scroll to position [0, 0]
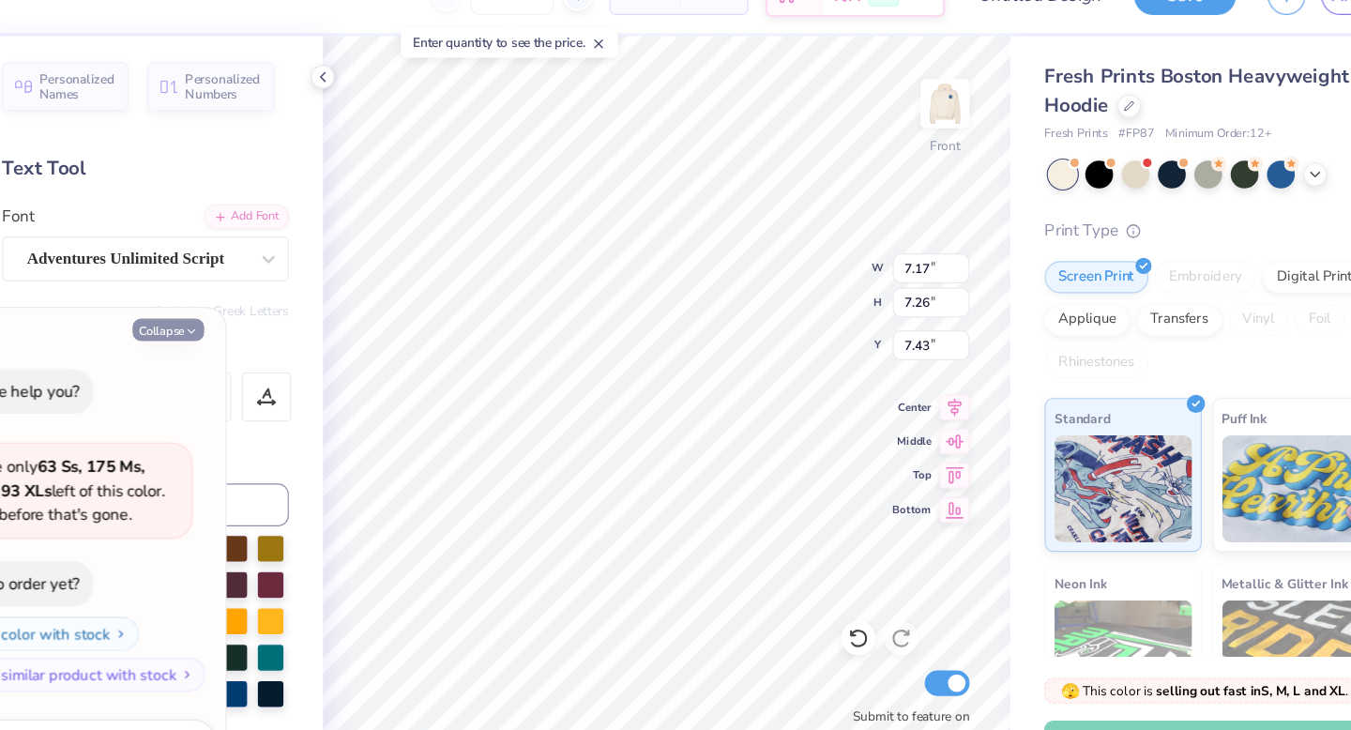
click at [276, 323] on icon "button" at bounding box center [280, 327] width 11 height 11
type textarea "x"
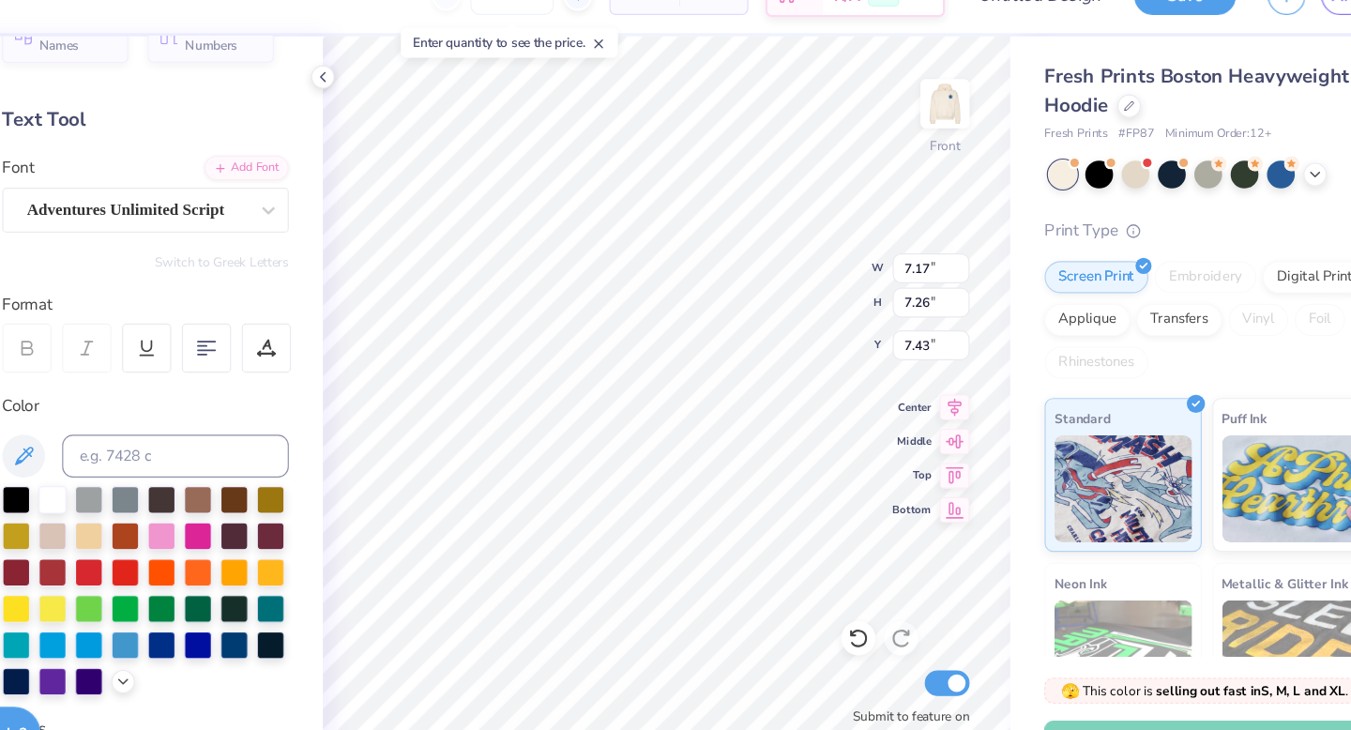
scroll to position [49, 0]
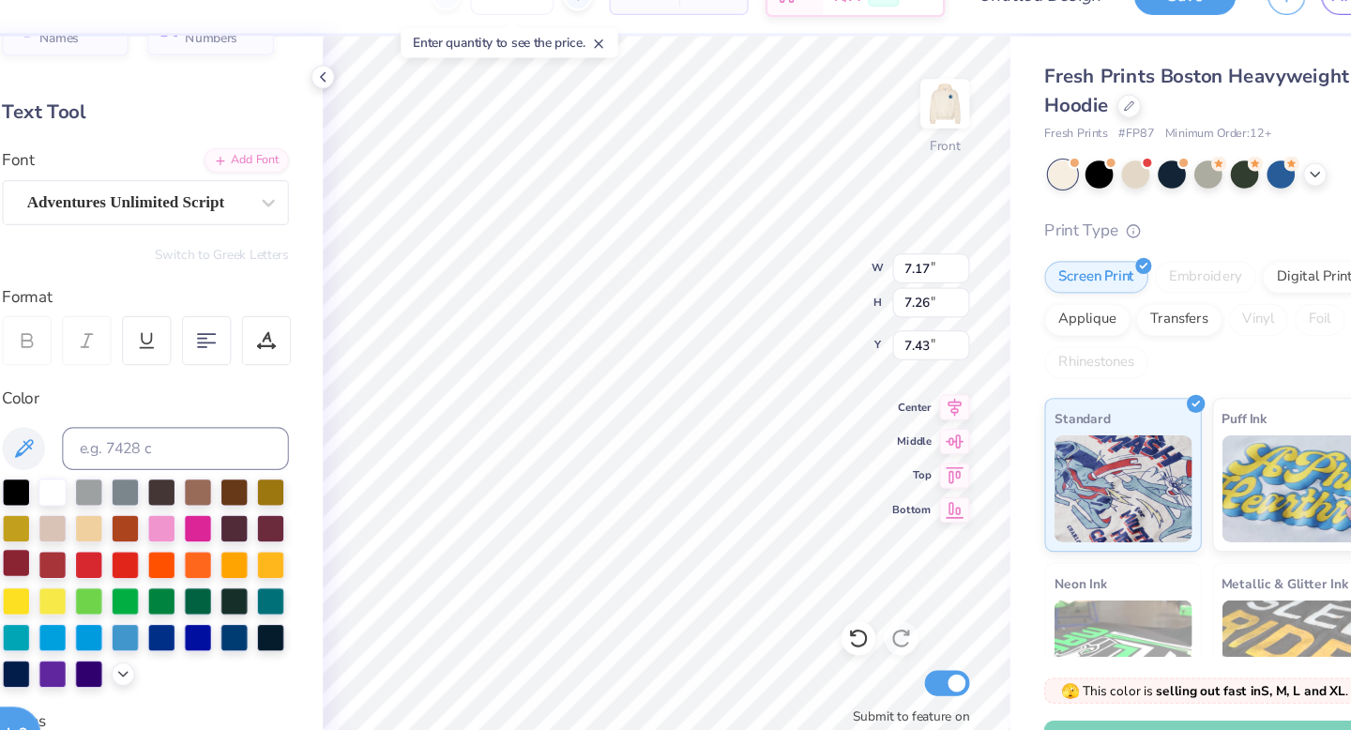
click at [124, 533] on div at bounding box center [126, 531] width 24 height 24
click at [862, 589] on icon at bounding box center [866, 596] width 19 height 19
type input "6.64"
type input "6.73"
type input "7.70"
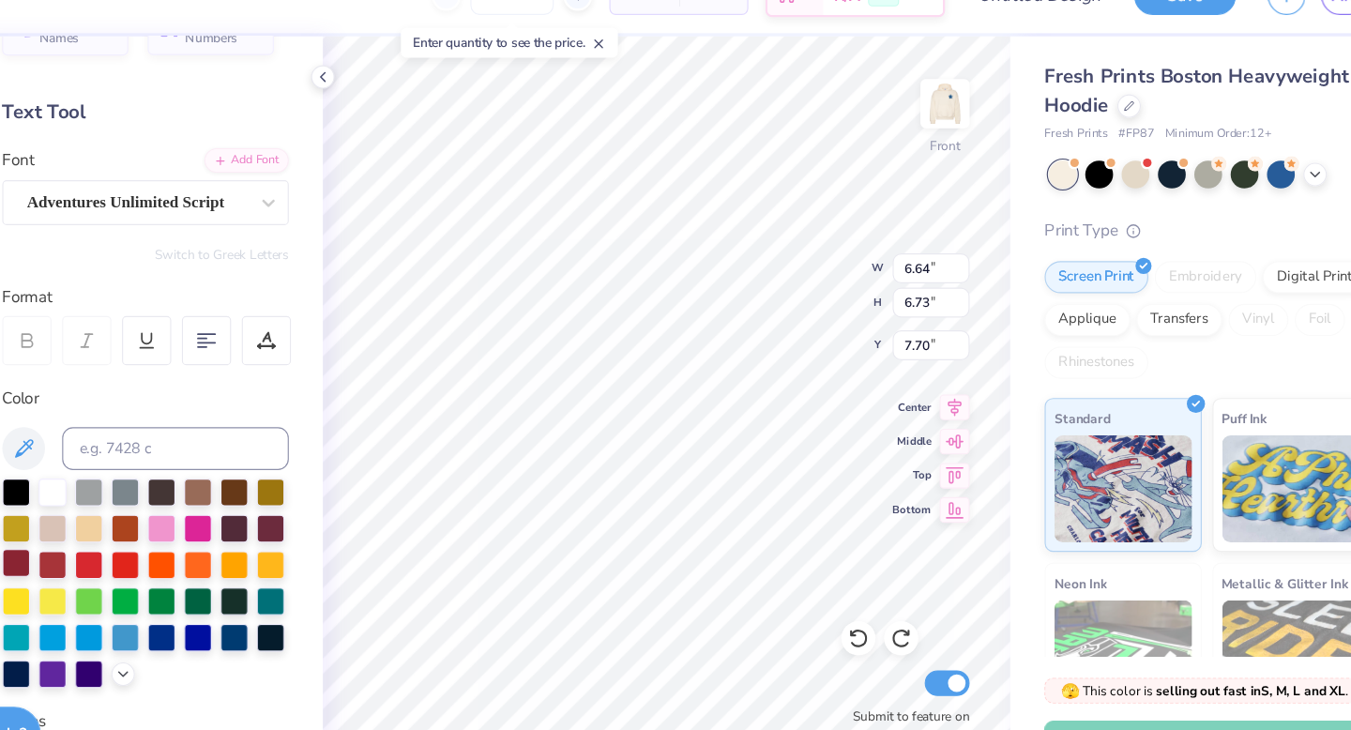
click at [123, 532] on div at bounding box center [126, 531] width 24 height 24
click at [124, 532] on div at bounding box center [126, 531] width 24 height 24
click at [872, 595] on icon at bounding box center [866, 597] width 16 height 17
type input "10.58"
type input "10.32"
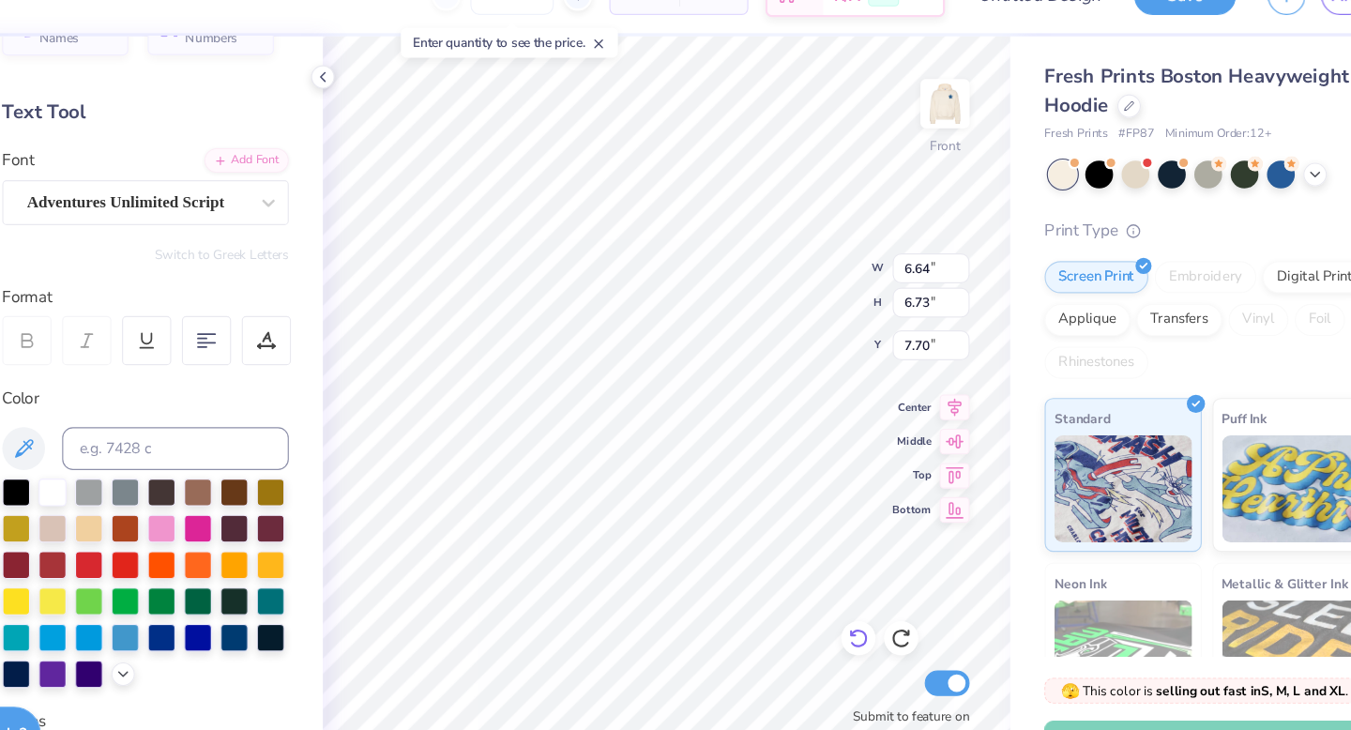
type input "10.18"
click at [127, 525] on div at bounding box center [126, 531] width 24 height 24
type input "5.35"
type input "1.72"
type input "15.72"
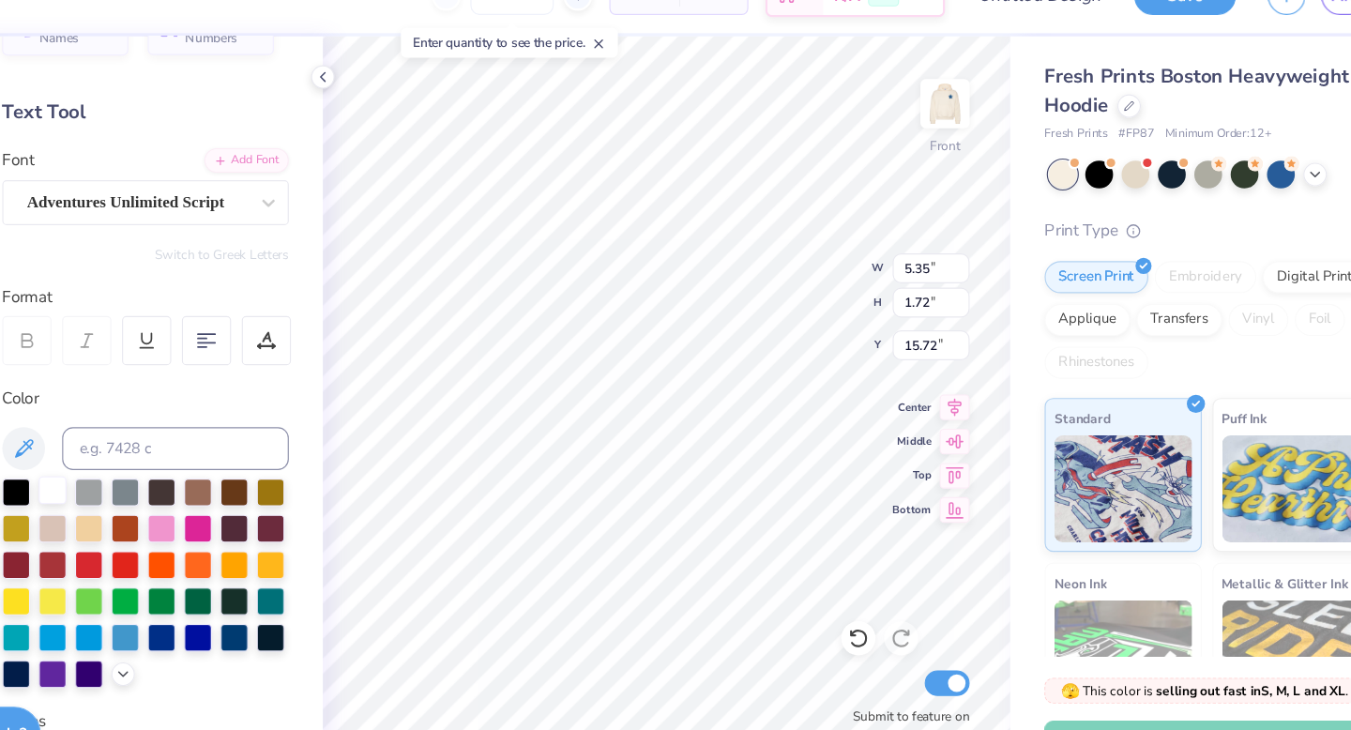
click at [147, 467] on div at bounding box center [158, 467] width 24 height 24
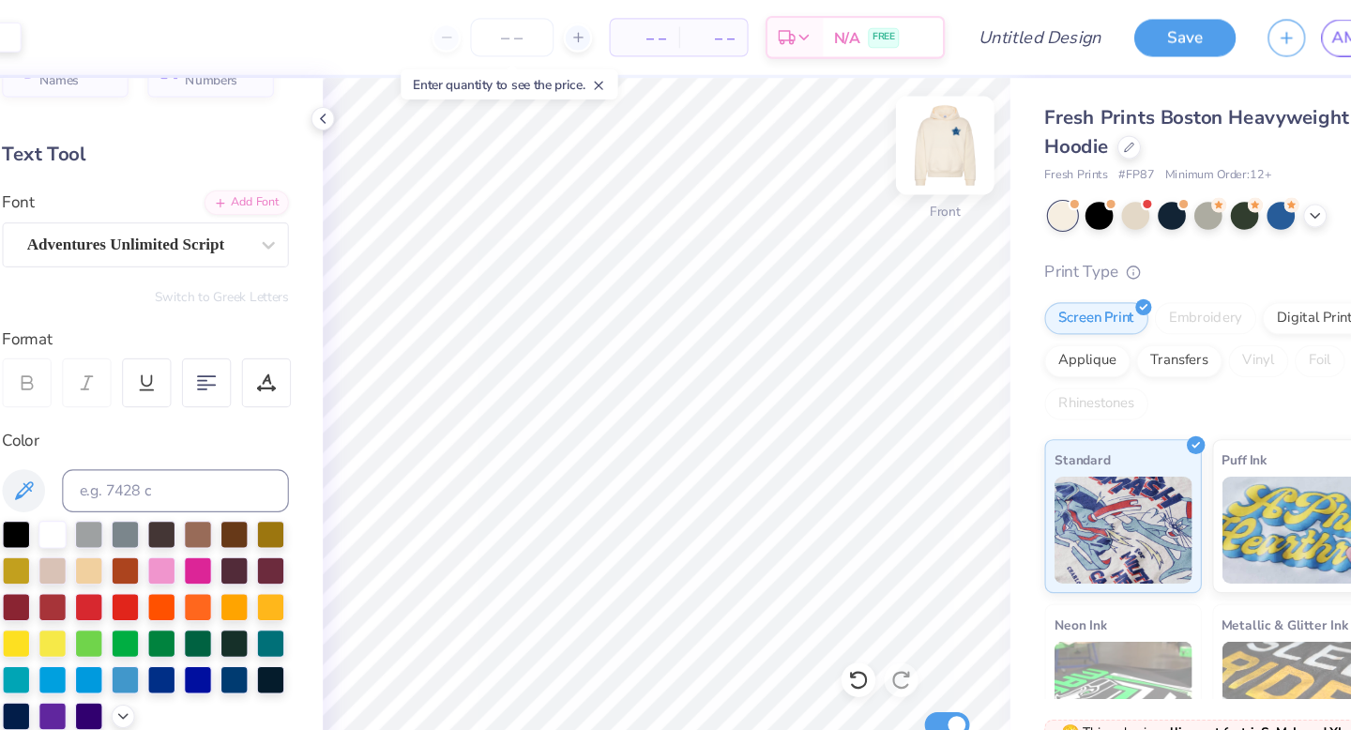
click at [941, 123] on img at bounding box center [942, 127] width 75 height 75
click at [1152, 30] on button "Save" at bounding box center [1152, 30] width 89 height 33
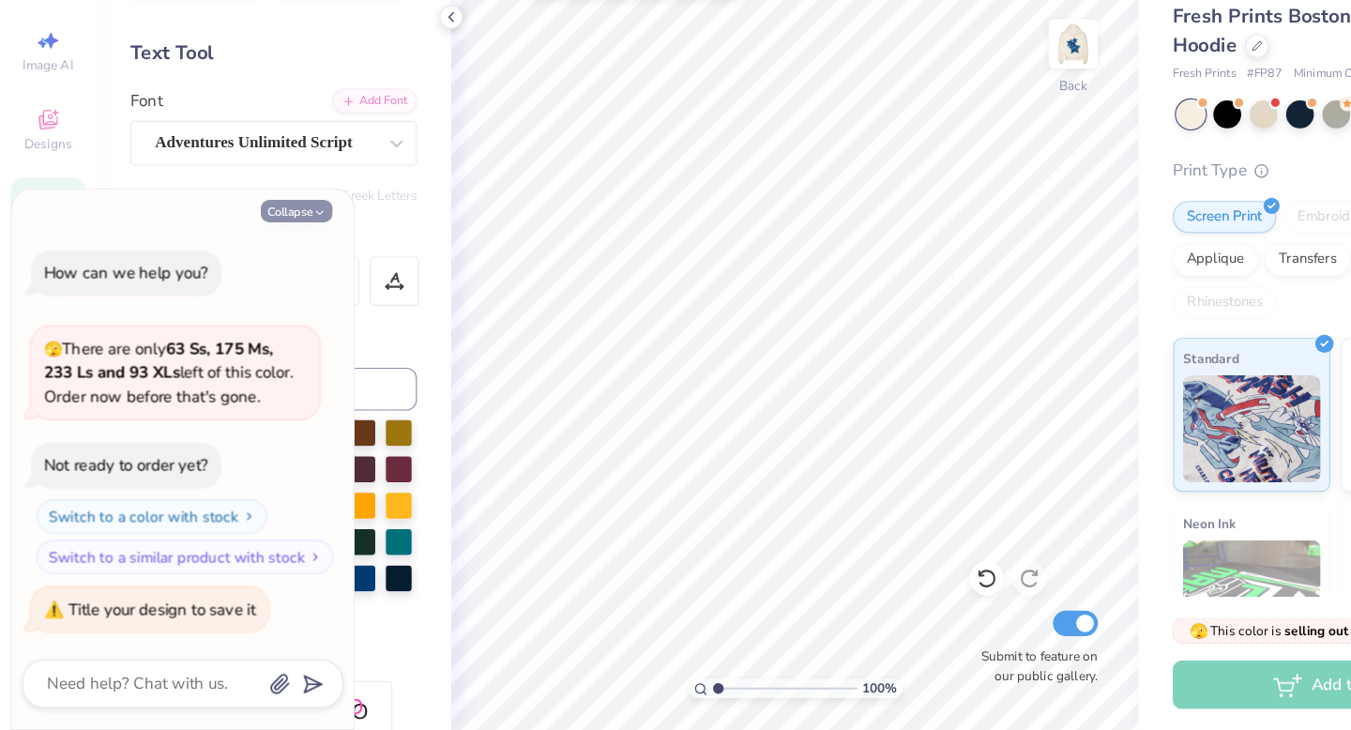
click at [258, 273] on button "Collapse" at bounding box center [260, 275] width 63 height 20
type textarea "x"
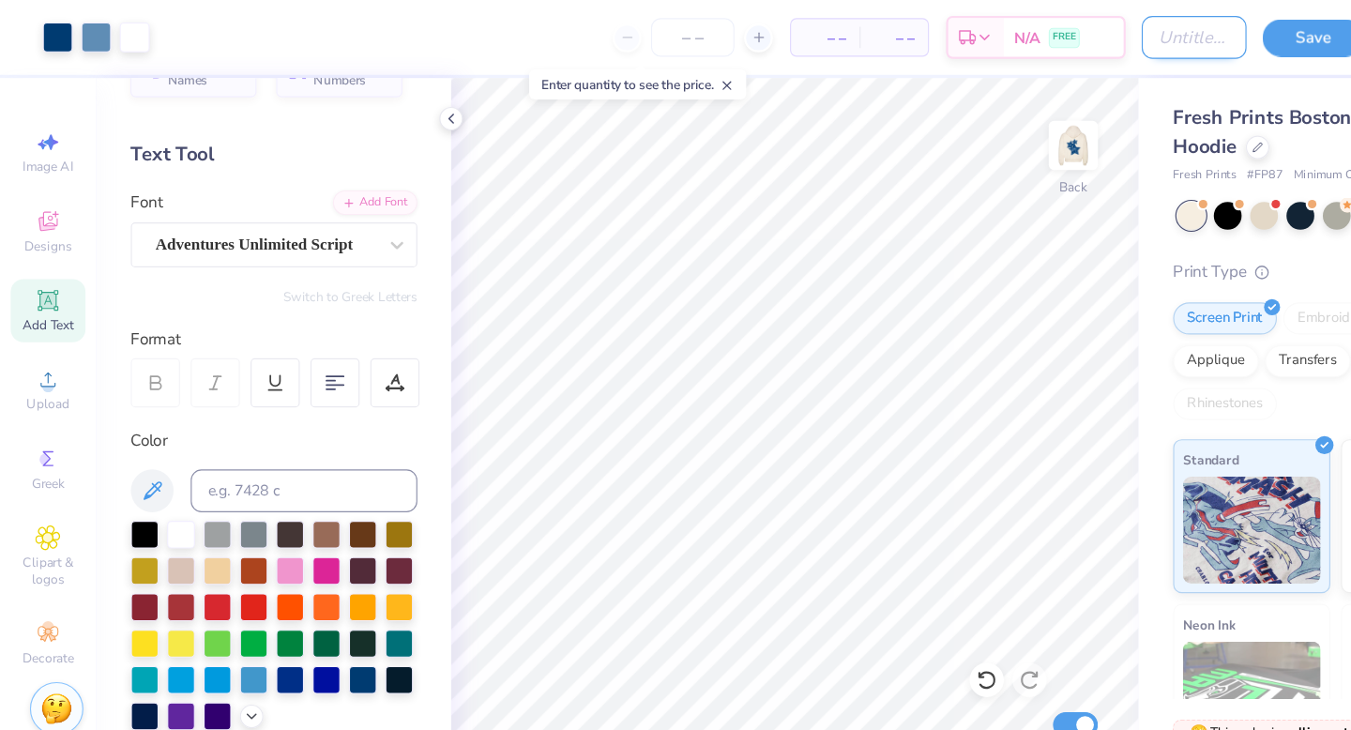
click at [1002, 39] on input "Design Title" at bounding box center [1048, 33] width 92 height 38
click at [1055, 35] on input "Ava- BigLittle" at bounding box center [1048, 33] width 92 height 38
type input "Ava- BigLittle2"
click at [1146, 30] on button "Save" at bounding box center [1152, 30] width 89 height 33
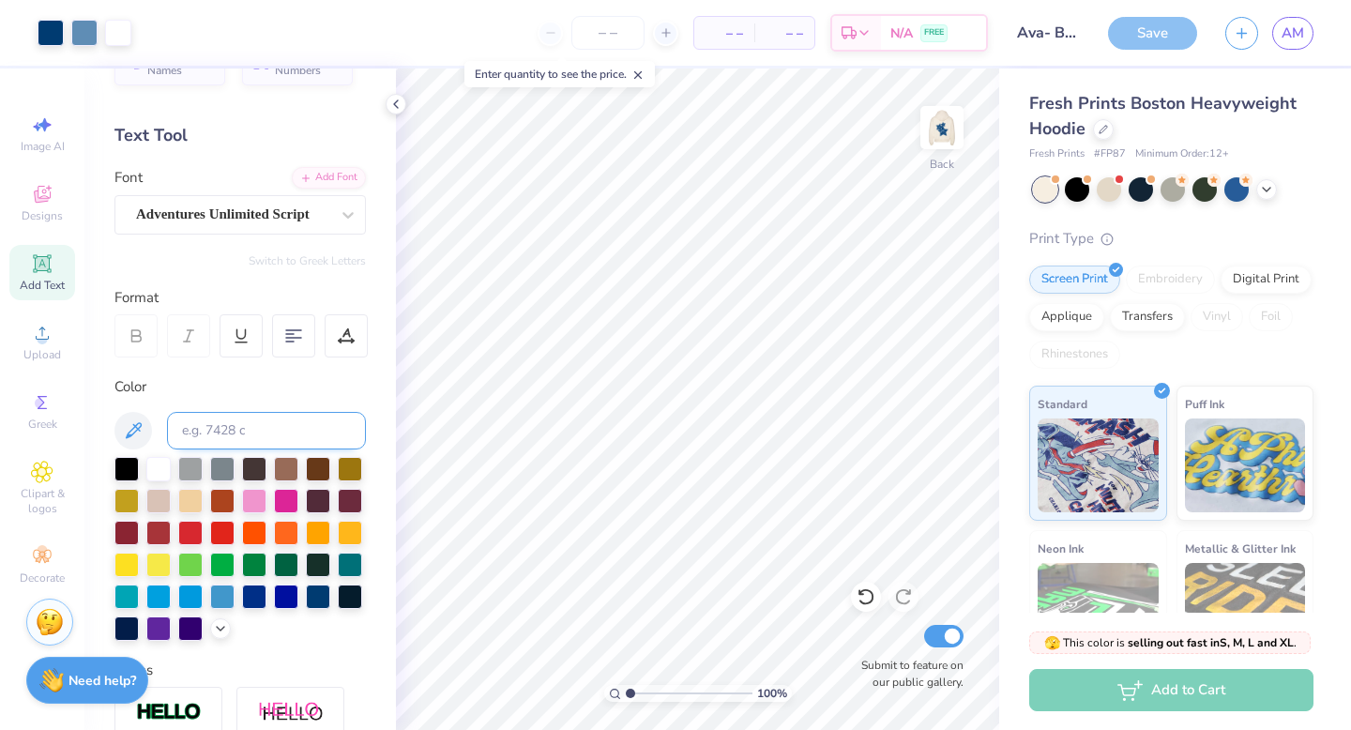
scroll to position [0, 0]
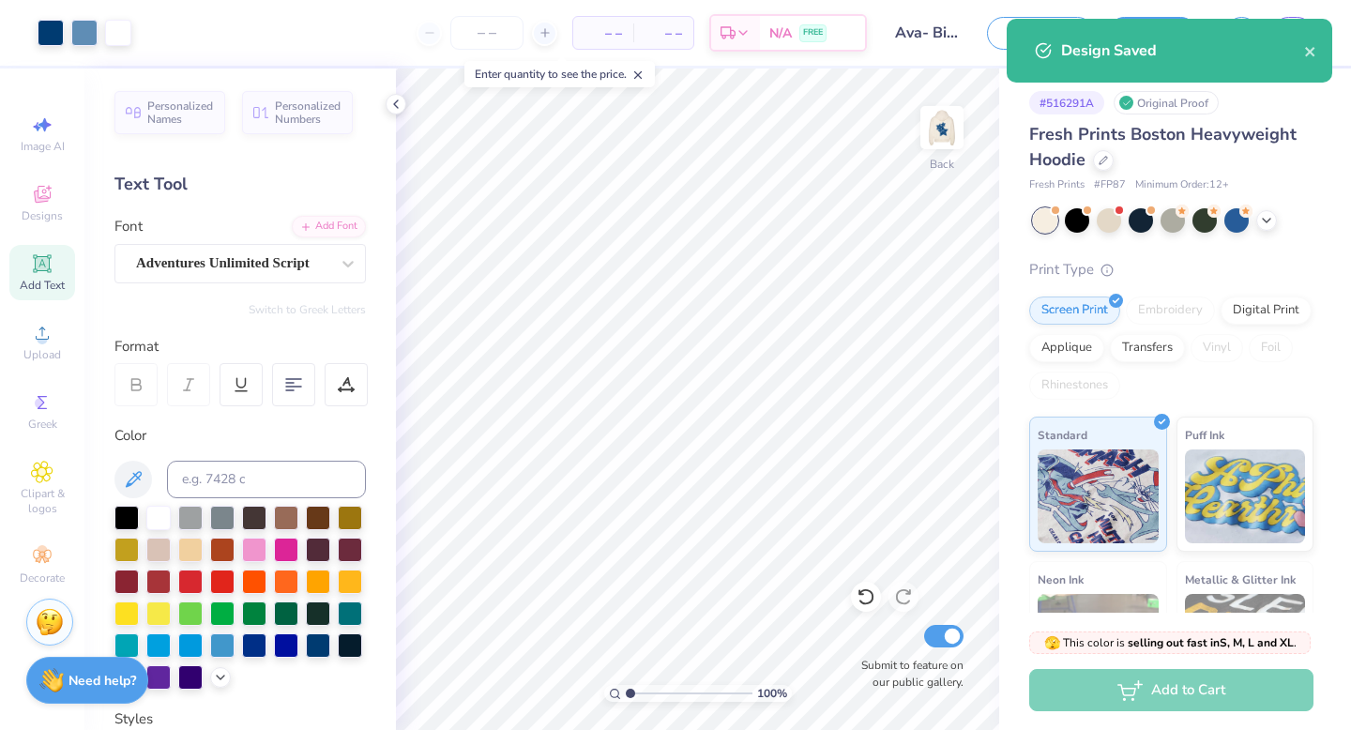
click at [1301, 55] on div "Design Saved" at bounding box center [1182, 50] width 243 height 23
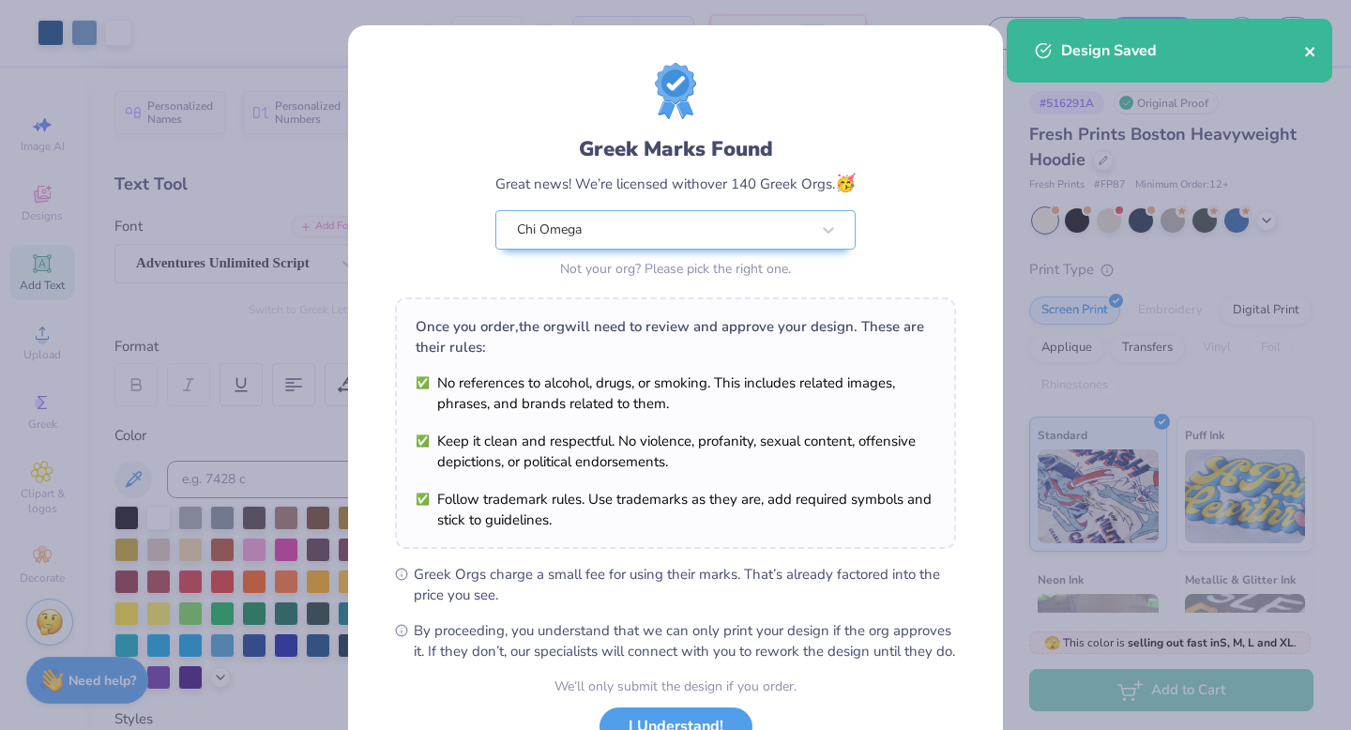
click at [1305, 51] on icon "close" at bounding box center [1310, 51] width 13 height 15
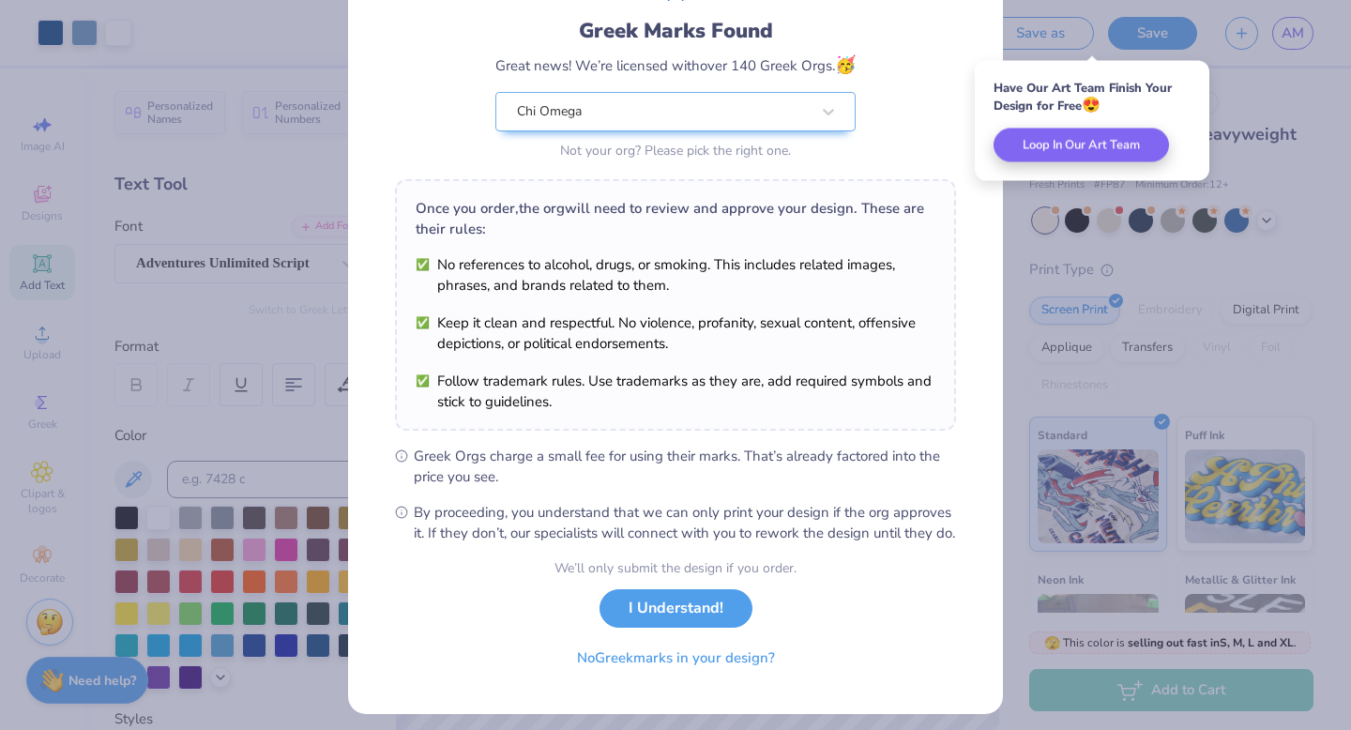
scroll to position [148, 0]
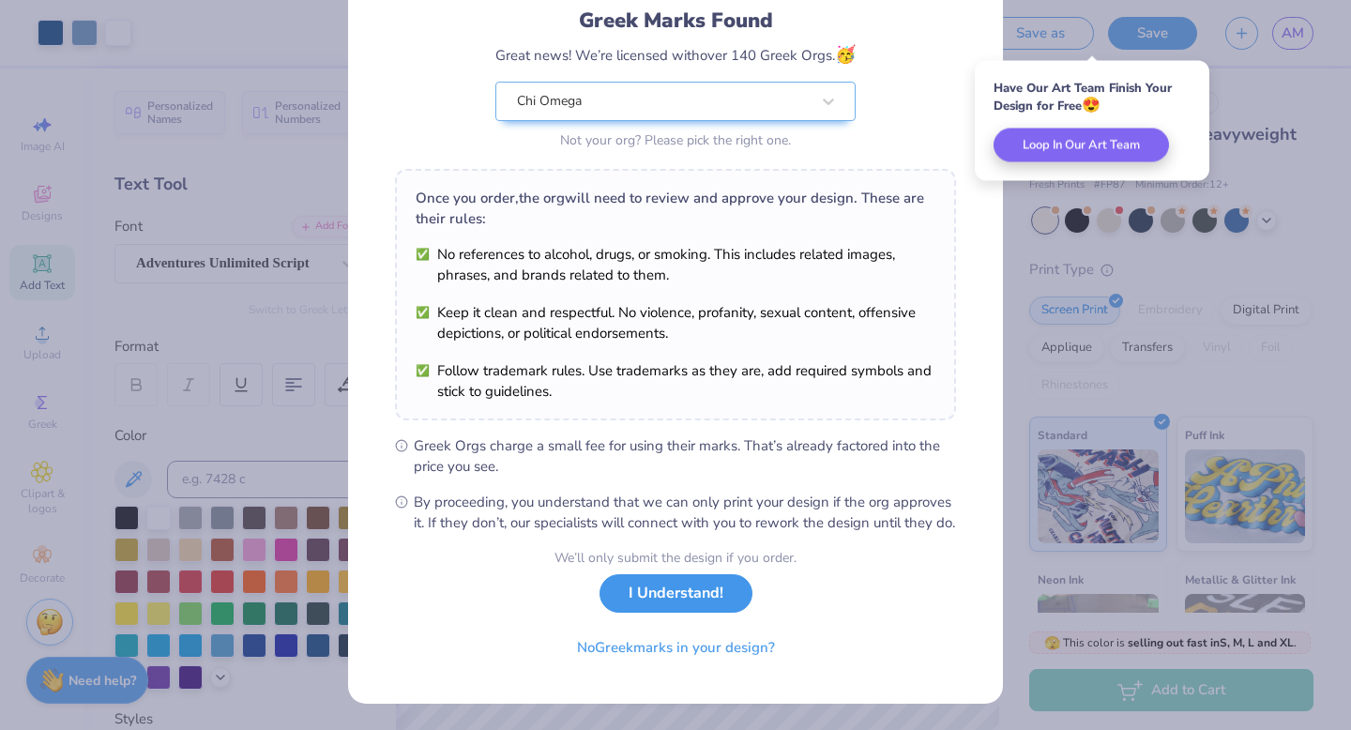
click at [680, 599] on button "I Understand!" at bounding box center [676, 593] width 153 height 38
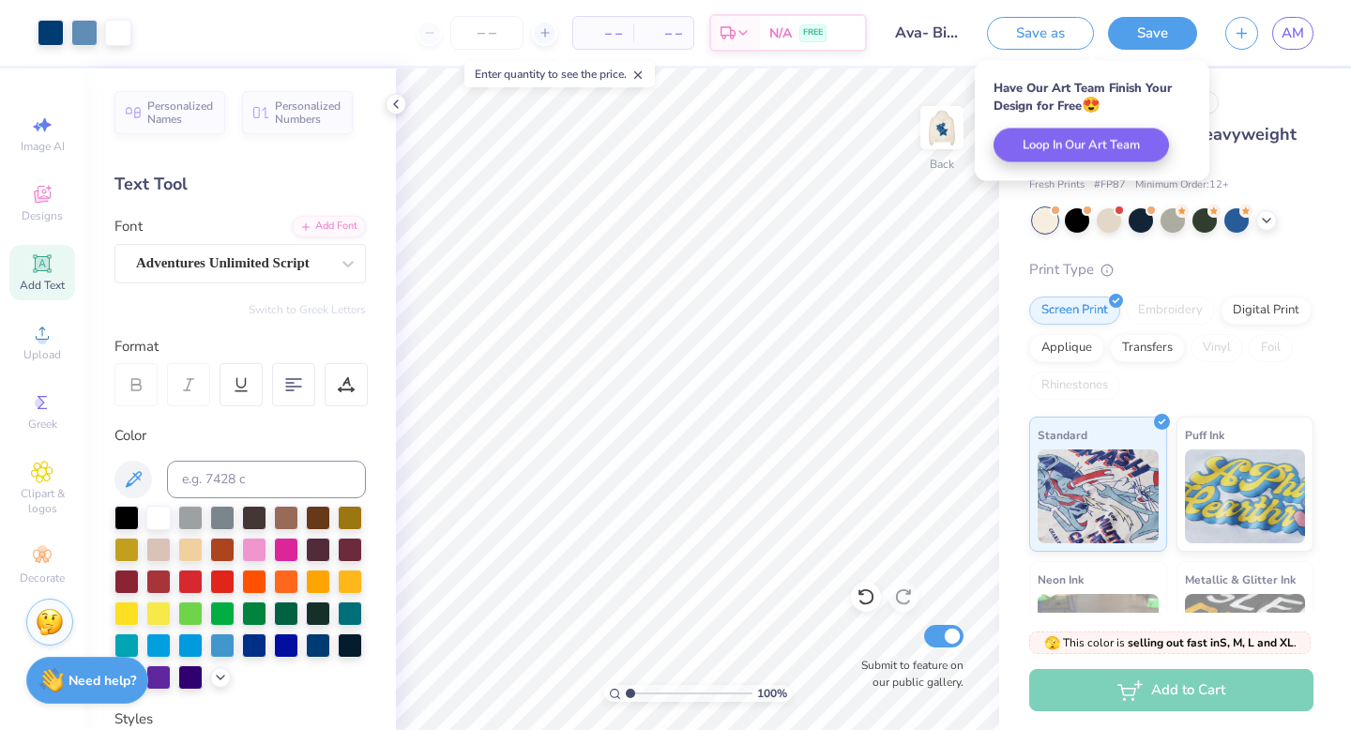
scroll to position [0, 0]
click at [1295, 30] on span "AM" at bounding box center [1293, 34] width 23 height 22
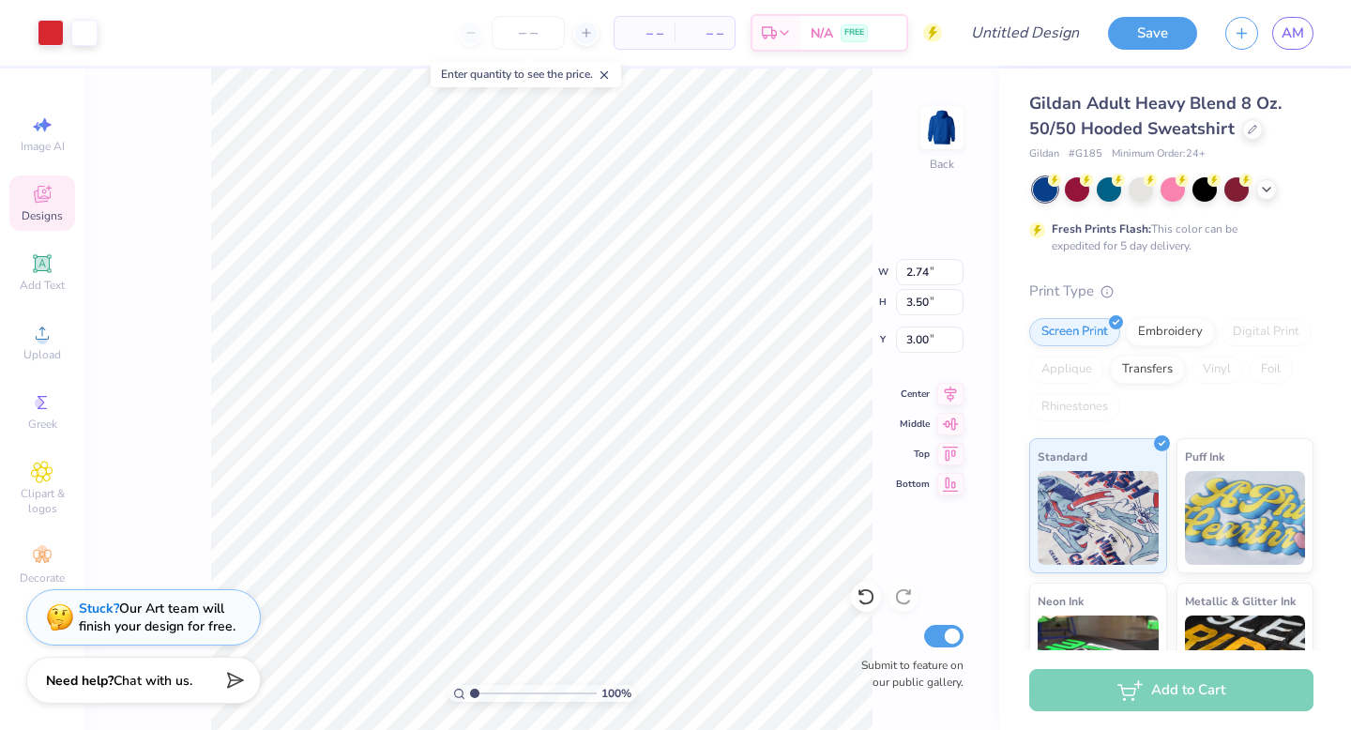
type input "8.31"
type input "10.62"
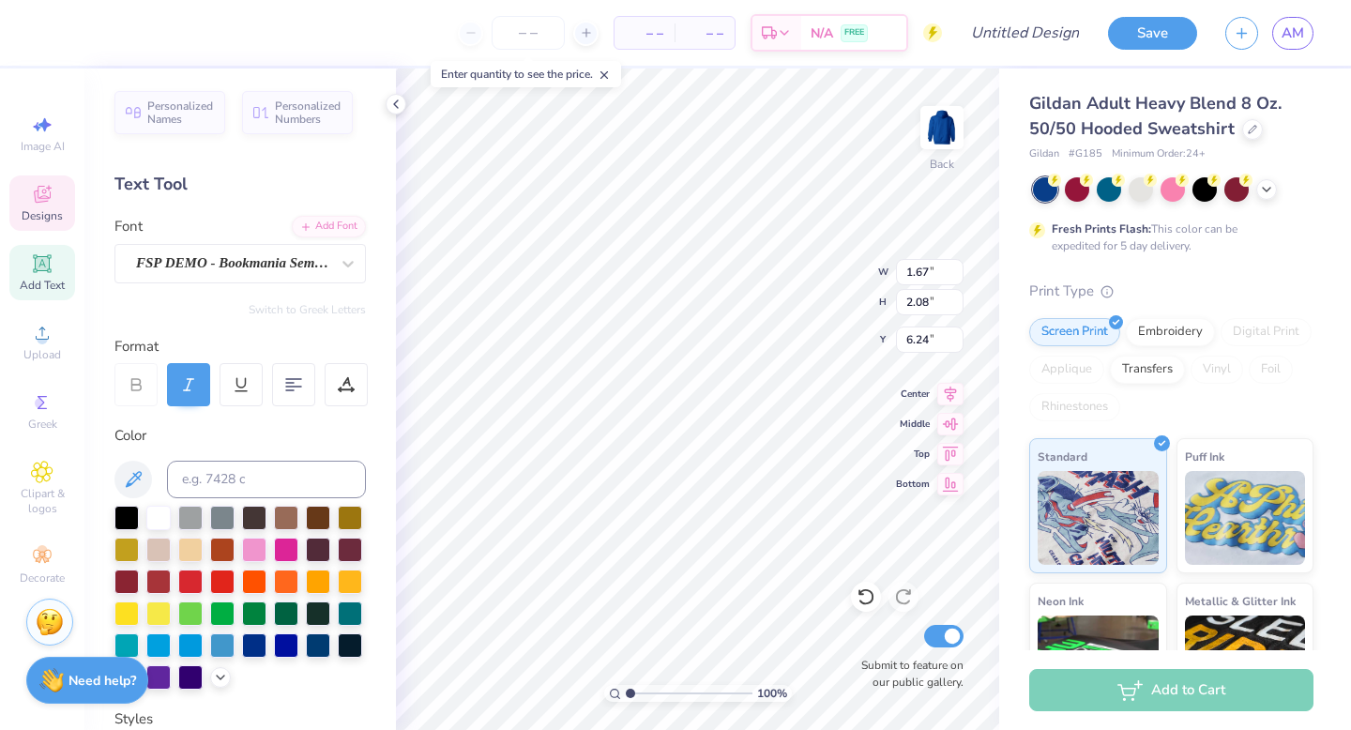
type input "1.84"
type input "1.91"
type input "7.25"
type textarea "C"
type input "6.19"
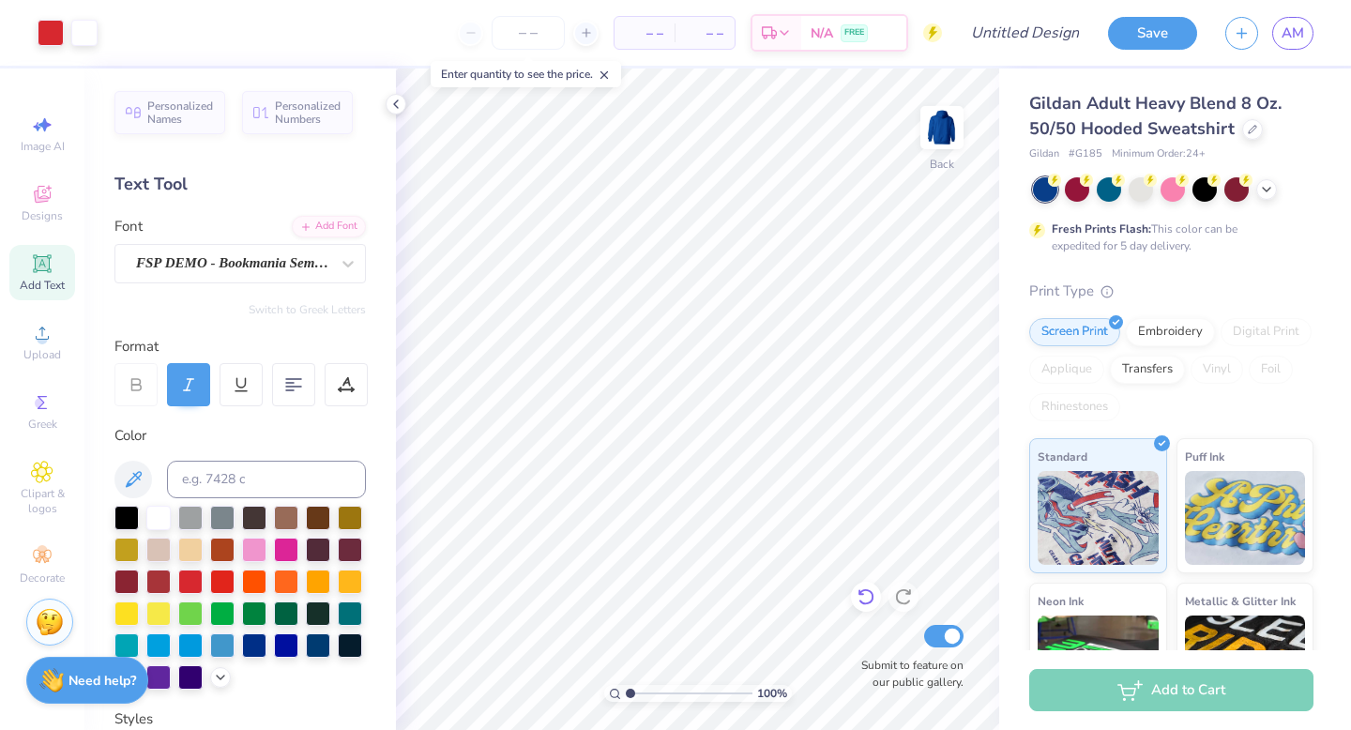
click at [865, 592] on icon at bounding box center [866, 596] width 19 height 19
type textarea "O"
type input "1.40"
type input "1.41"
type input "9.11"
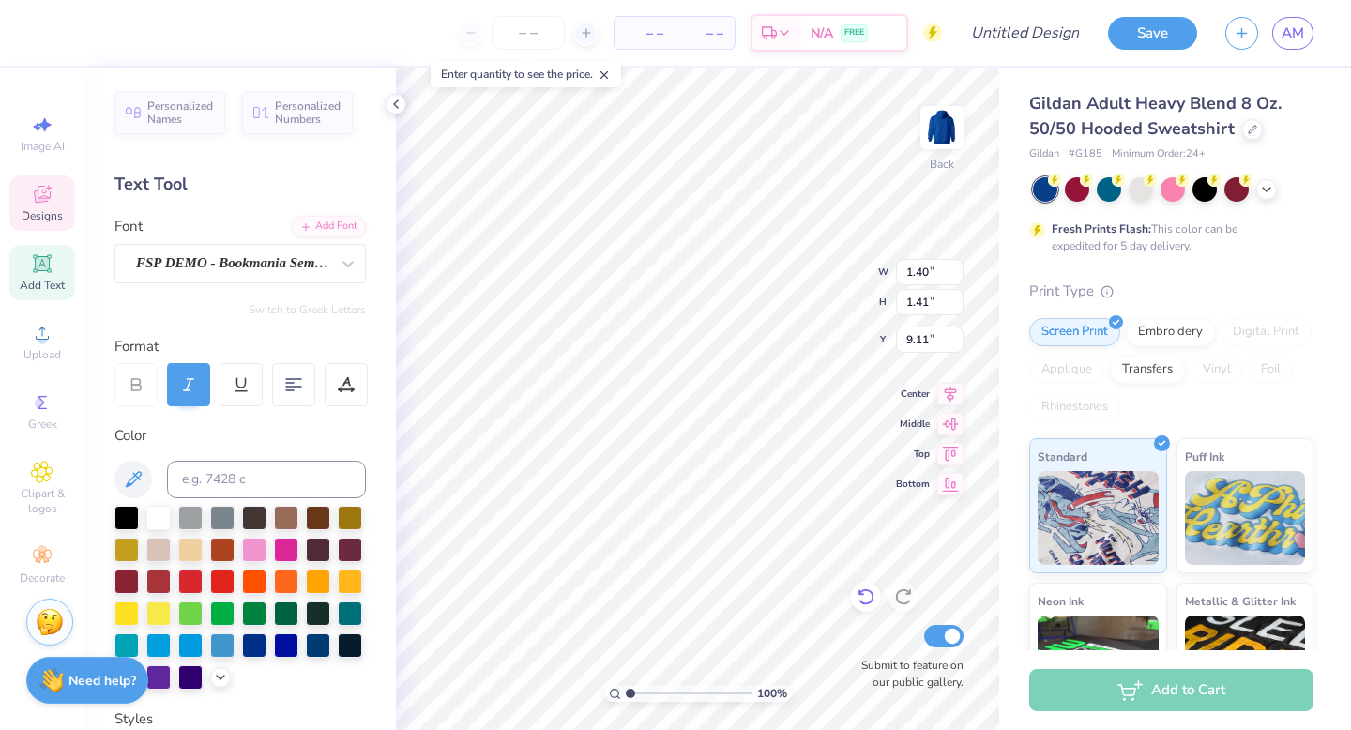
type textarea "m"
type input "1.84"
type input "1.91"
type input "9.35"
type textarea "e"
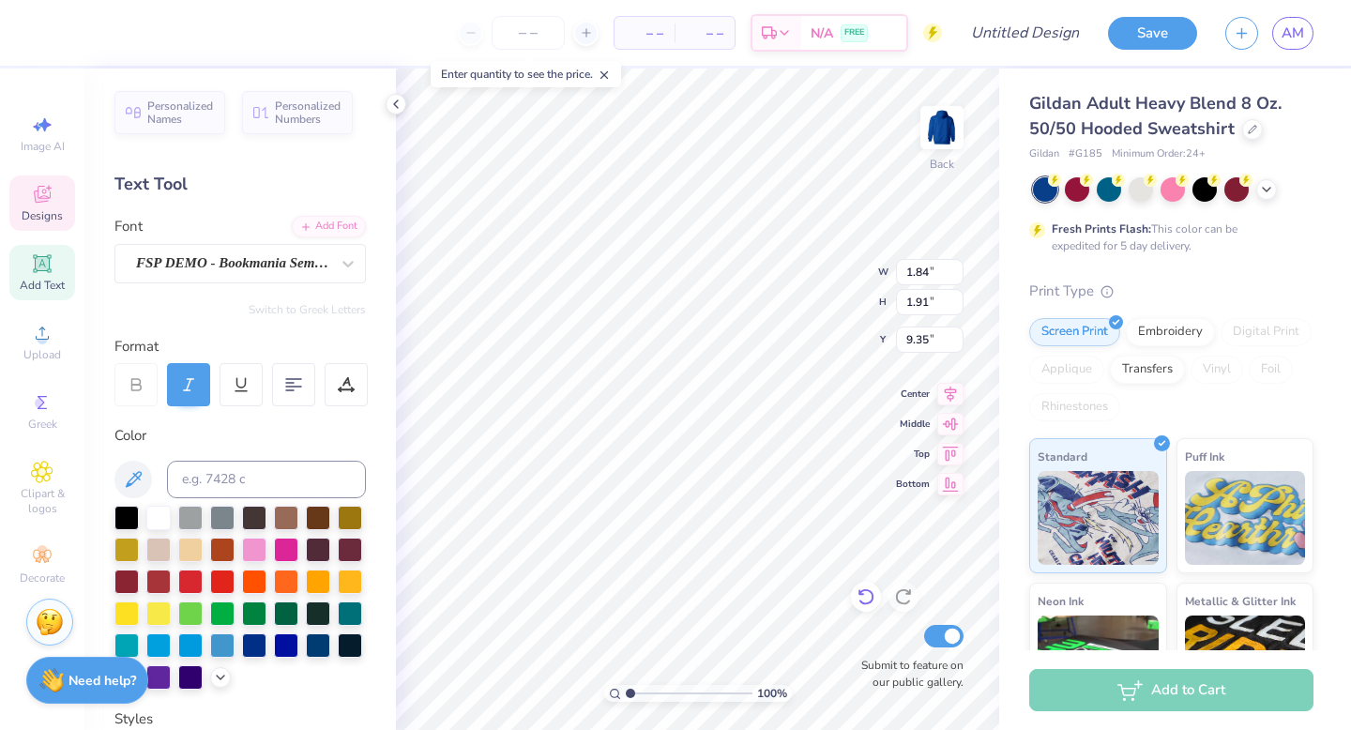
type input "9.03"
type textarea "g"
type input "11.71"
click at [873, 597] on icon at bounding box center [866, 597] width 16 height 17
click at [1136, 186] on div at bounding box center [1141, 187] width 24 height 24
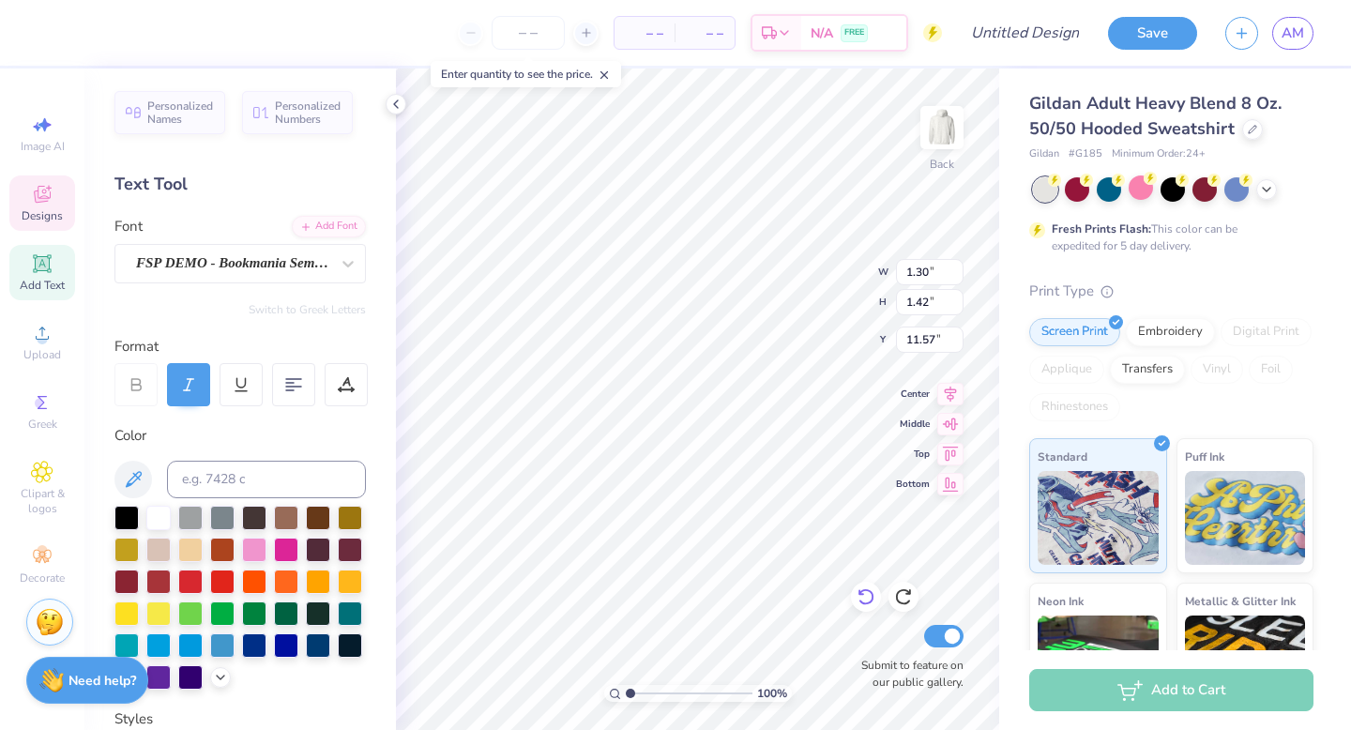
click at [861, 591] on icon at bounding box center [866, 597] width 16 height 17
type input "11.62"
click at [870, 589] on icon at bounding box center [866, 596] width 19 height 19
type input "1.84"
type input "1.91"
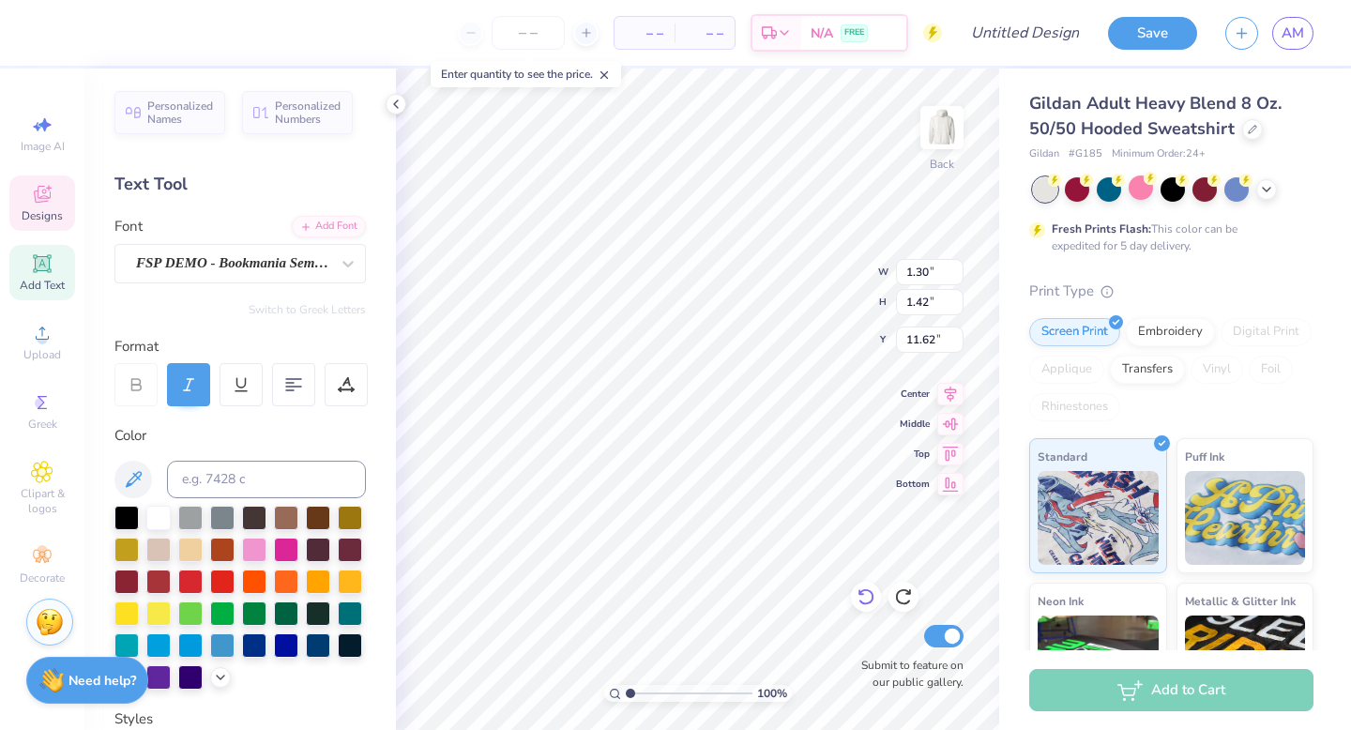
type input "11.71"
type textarea "b"
type input "1.30"
type input "1.42"
type input "11.62"
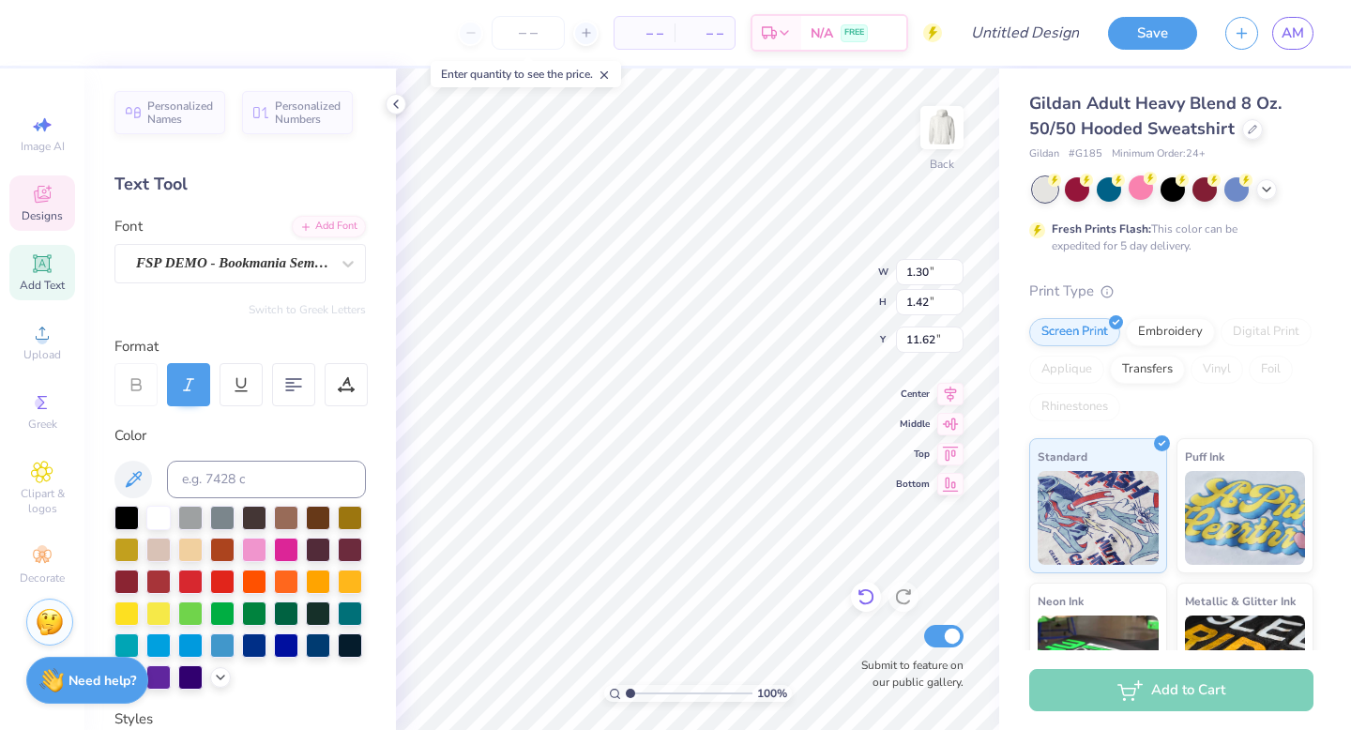
type textarea "i"
type input "1.03"
type input "2.03"
type input "11.26"
type textarea "g"
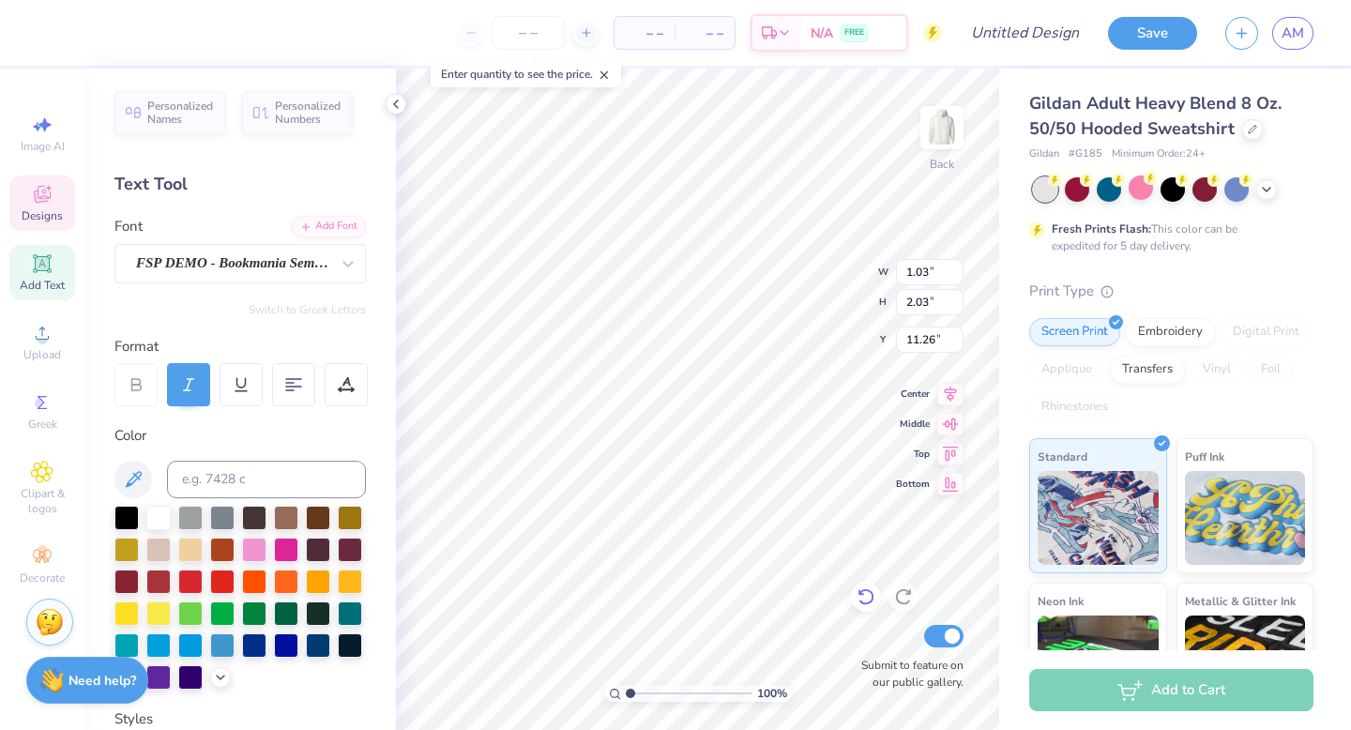
type input "1.55"
type input "2.13"
type input "11.60"
type input "0.83"
type input "1.14"
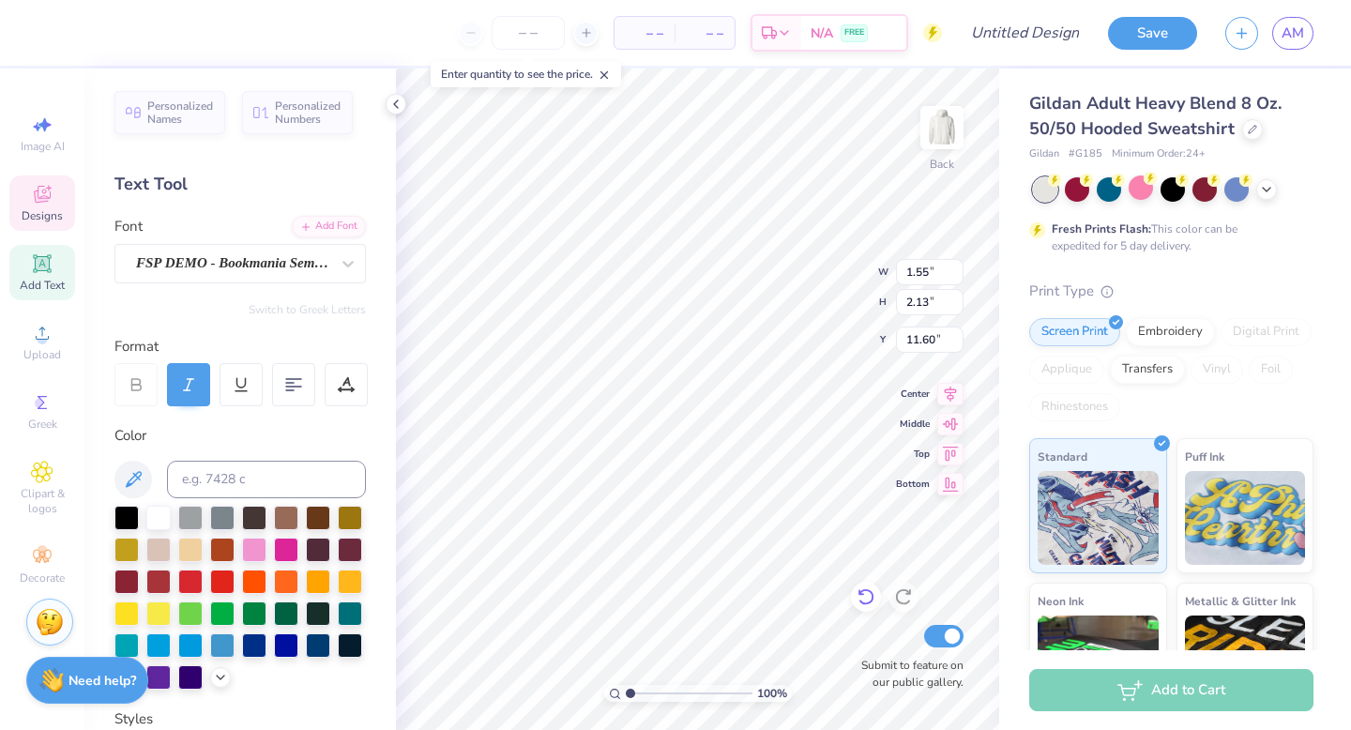
type input "12.59"
type input "1.03"
type input "2.03"
type input "11.32"
type input "0.57"
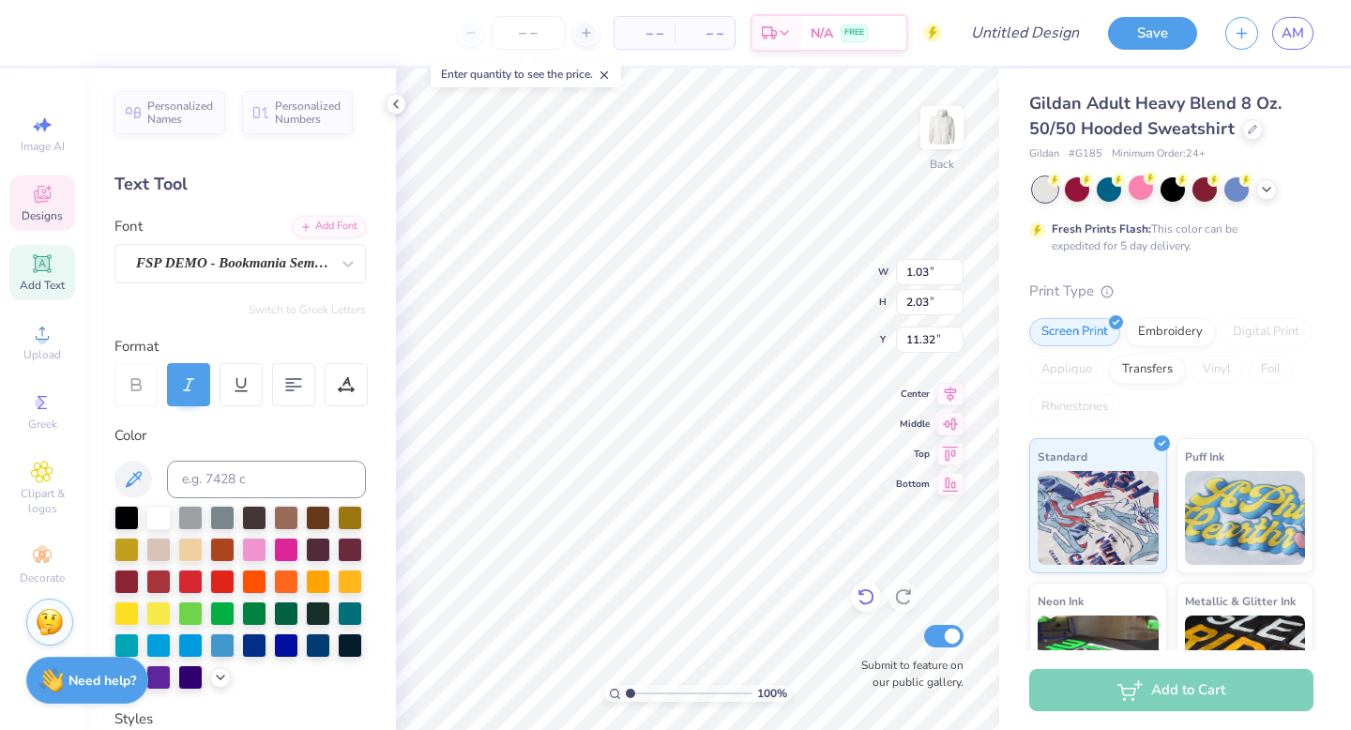
type input "1.11"
type input "11.20"
type input "1.57"
type input "2.44"
type input "11.05"
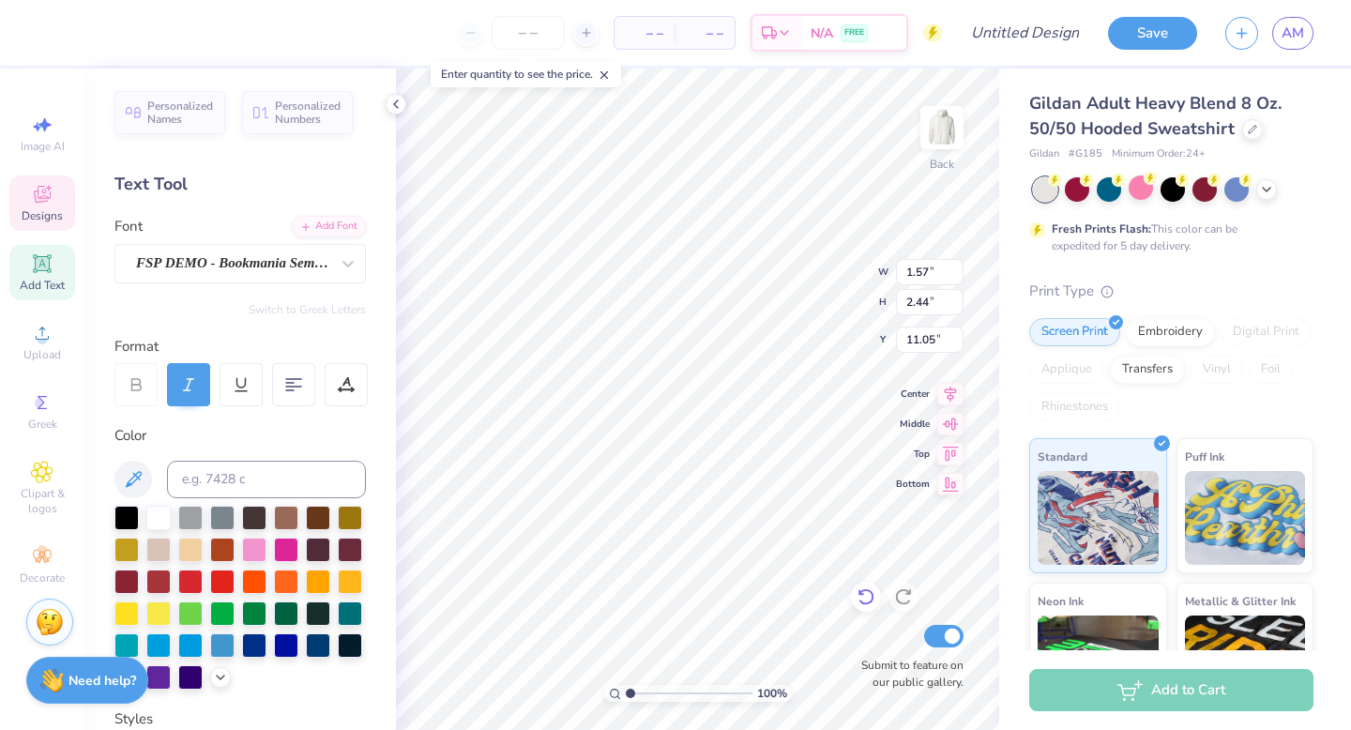
type input "0.74"
type input "1.15"
type input "12.35"
type input "0.57"
type input "1.11"
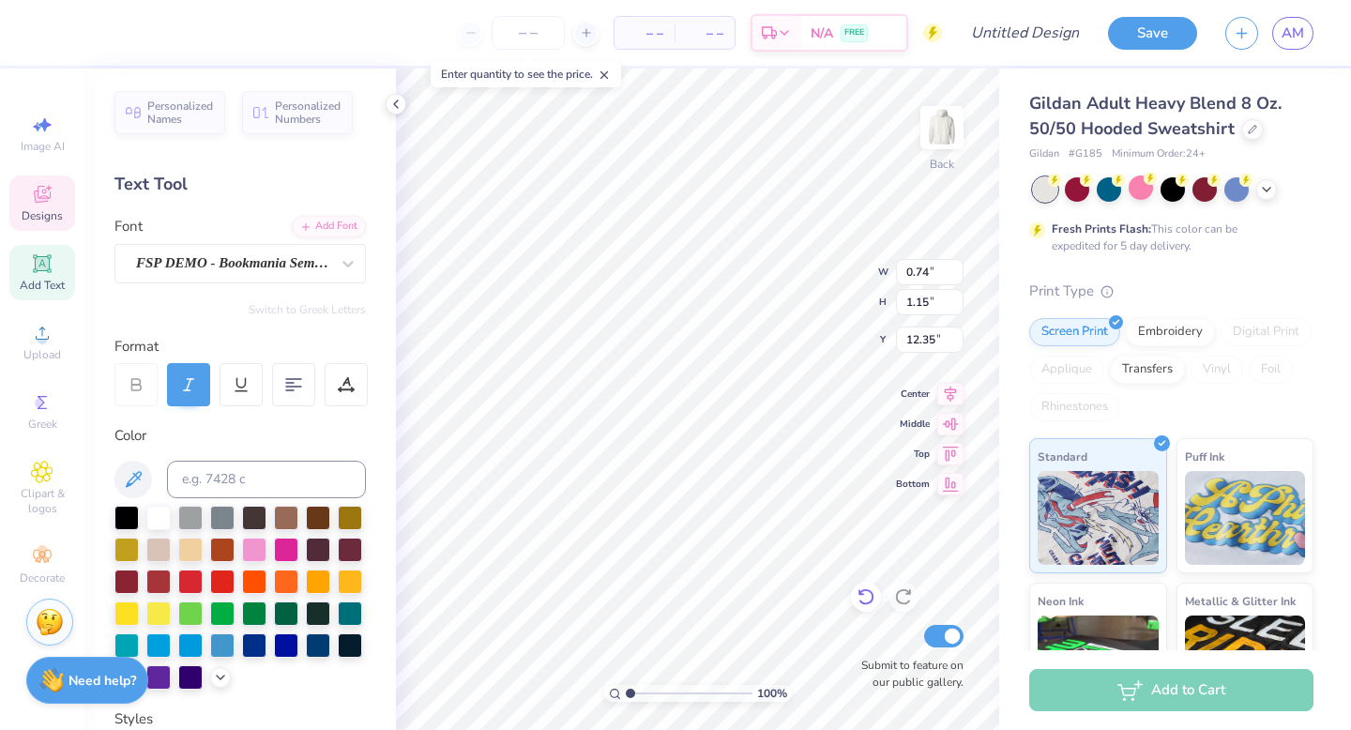
type input "11.20"
type input "0.83"
type input "1.14"
type input "11.47"
type input "0.57"
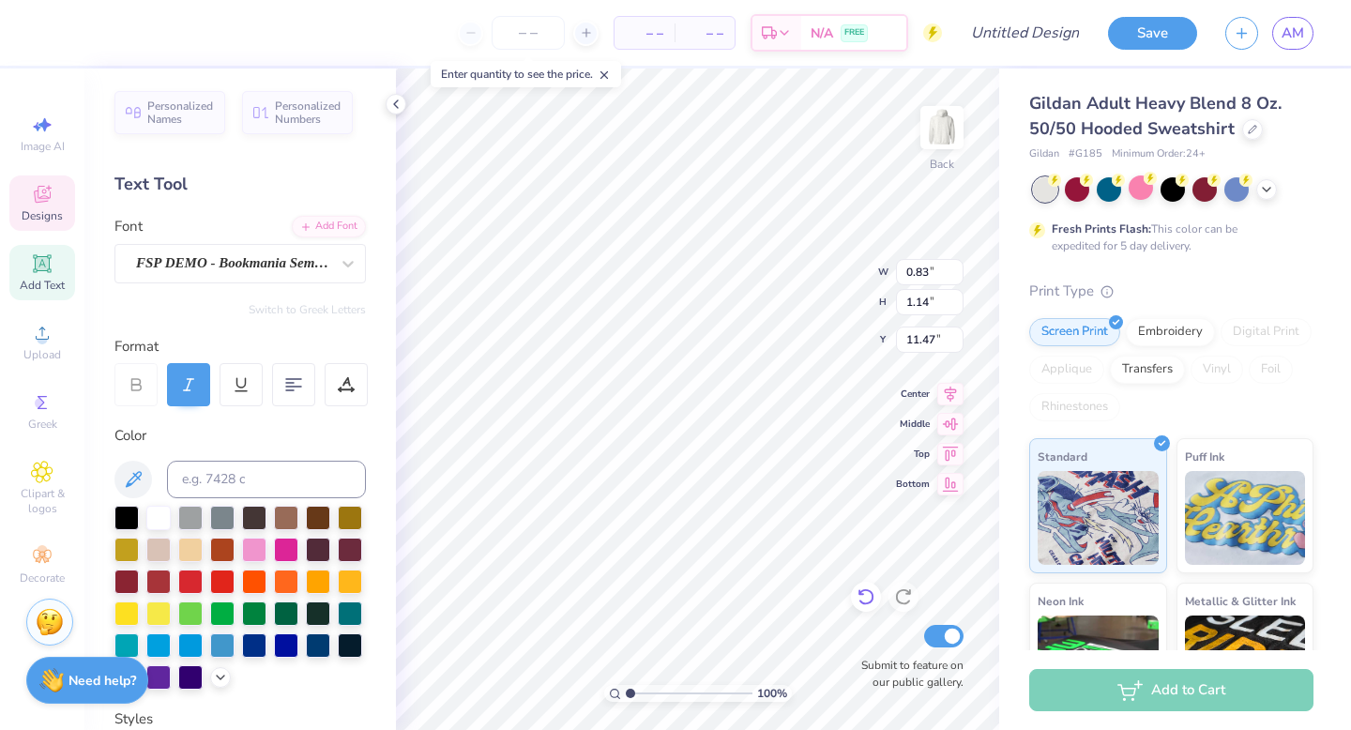
type input "1.11"
type input "11.24"
type input "0.74"
type input "1.15"
type input "11.20"
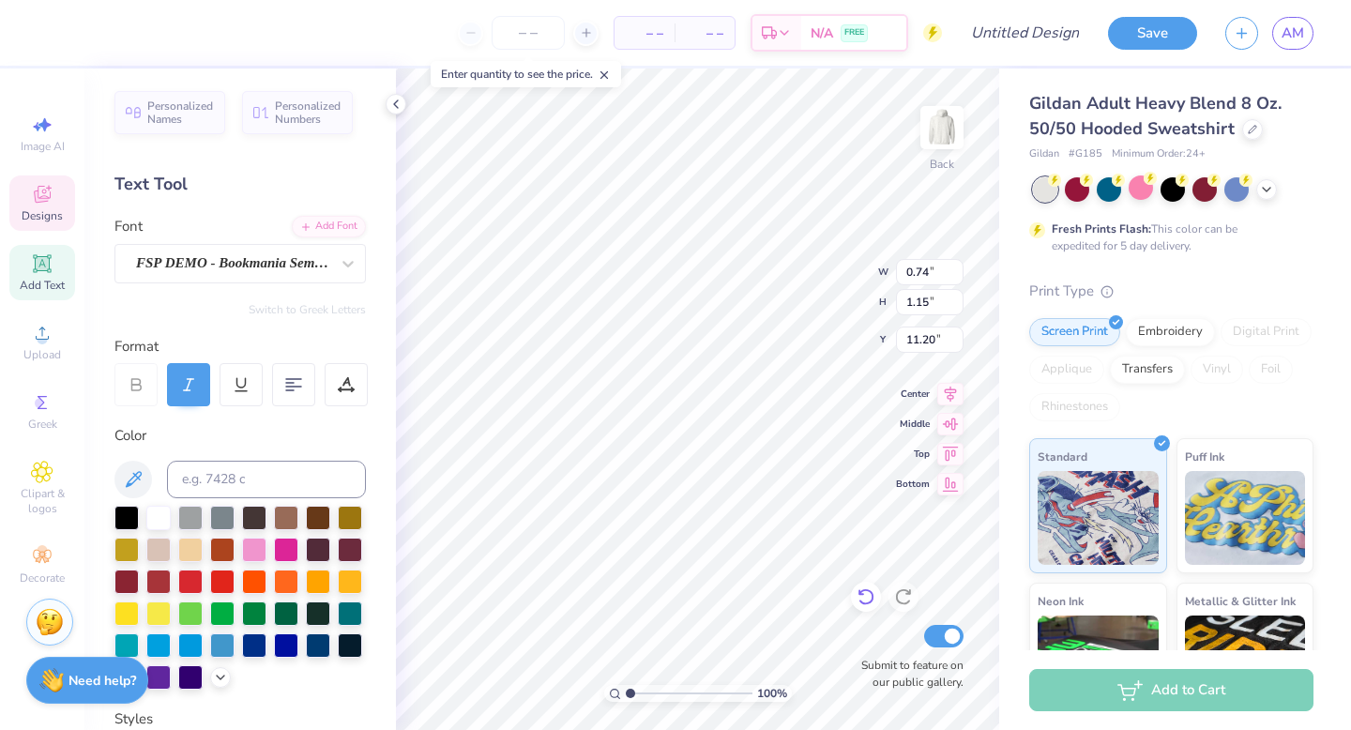
type input "1.36"
type input "1.42"
type input "9.27"
click at [252, 641] on div at bounding box center [254, 644] width 24 height 24
type input "1.92"
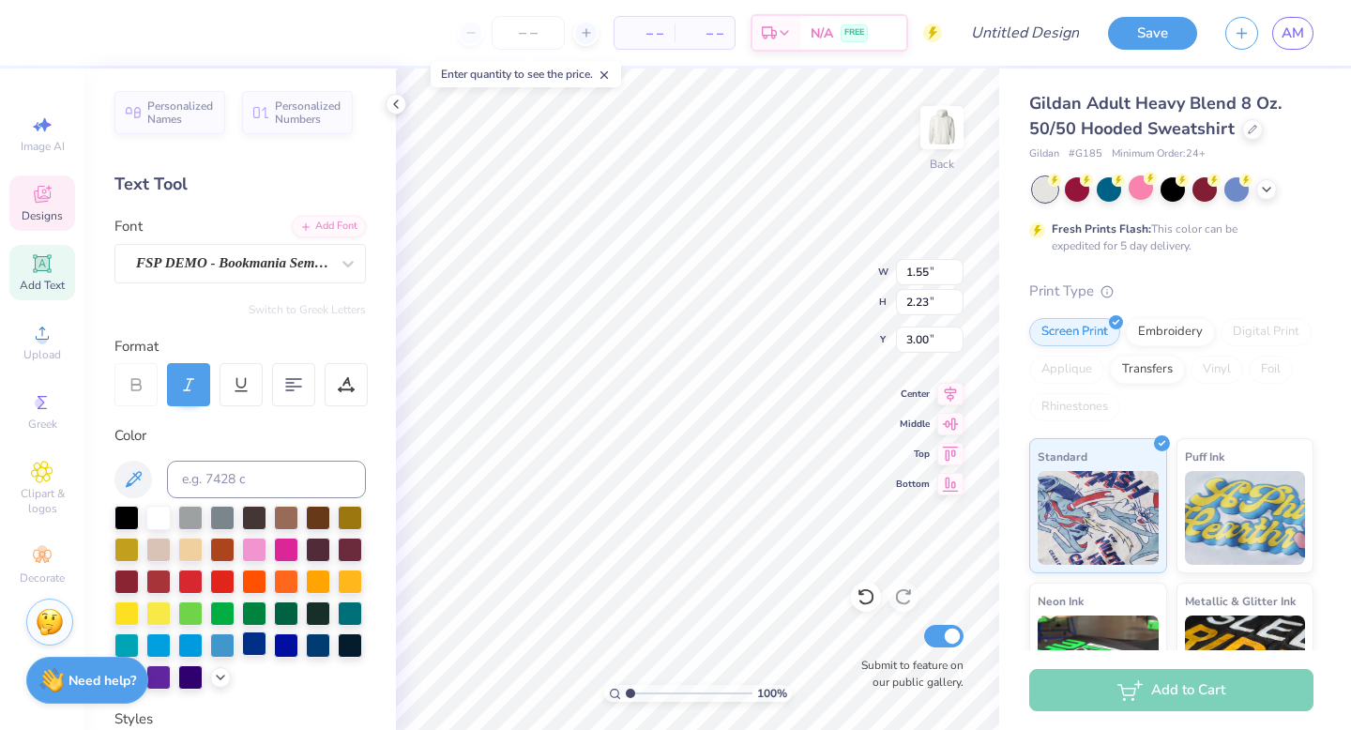
type input "2.13"
type input "6.19"
click at [247, 647] on div at bounding box center [254, 644] width 24 height 24
type input "1.67"
type input "2.08"
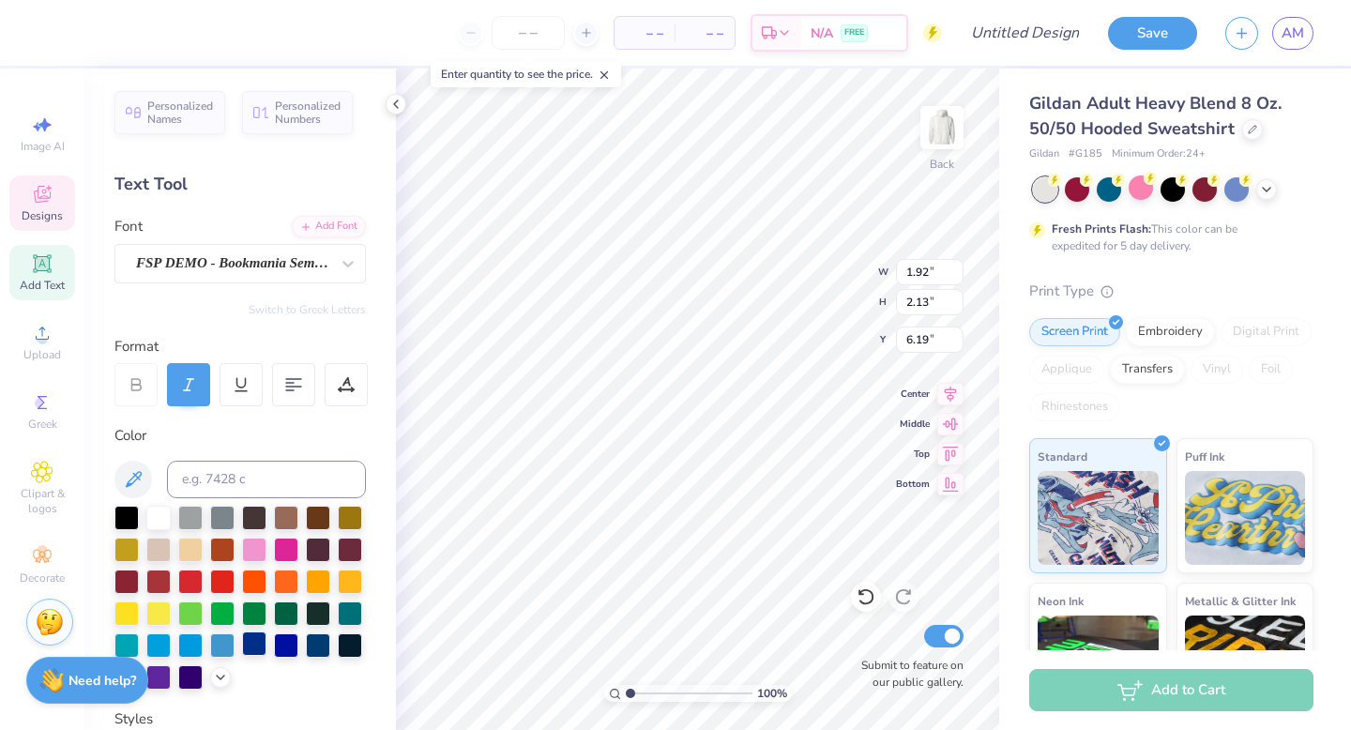
type input "6.24"
click at [248, 646] on div at bounding box center [254, 644] width 24 height 24
type input "1.10"
type input "2.17"
type input "6.36"
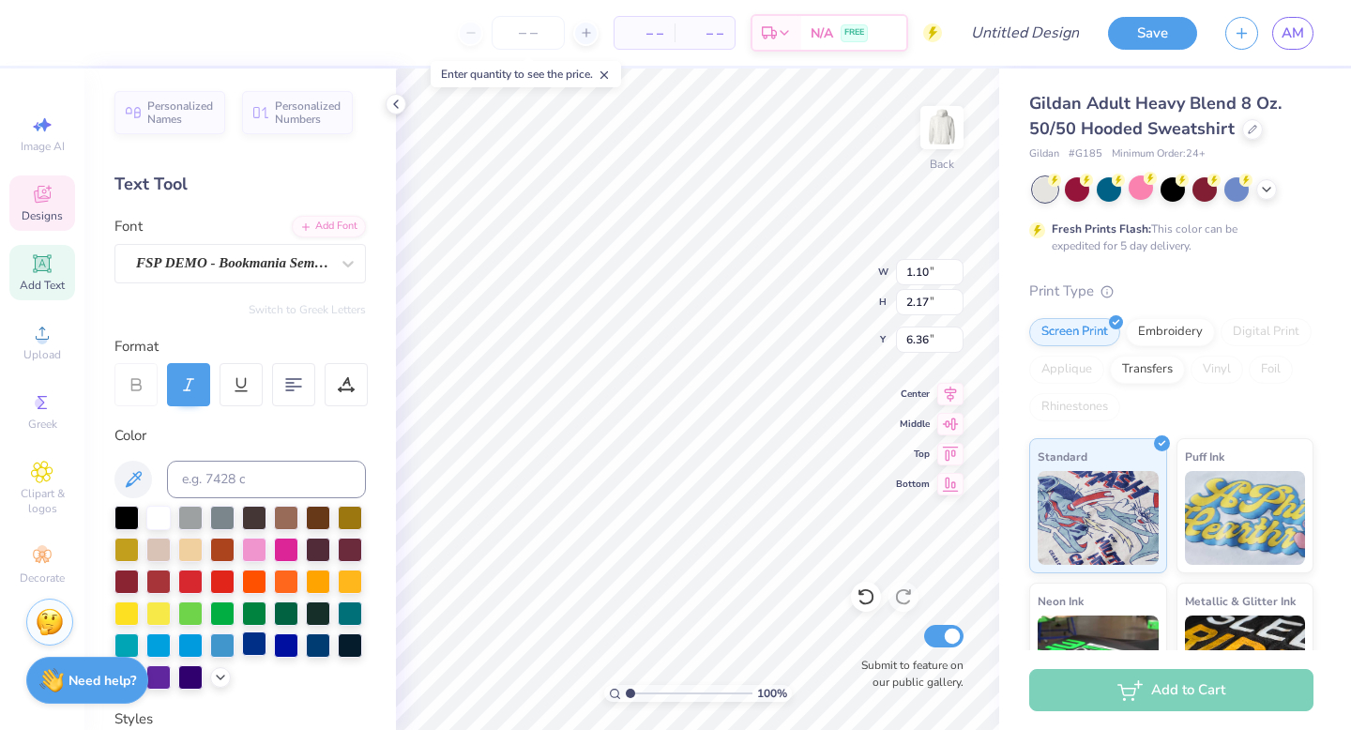
click at [242, 641] on div at bounding box center [254, 644] width 24 height 24
type input "2.11"
type input "2.13"
type input "8.51"
click at [236, 654] on div at bounding box center [239, 598] width 251 height 184
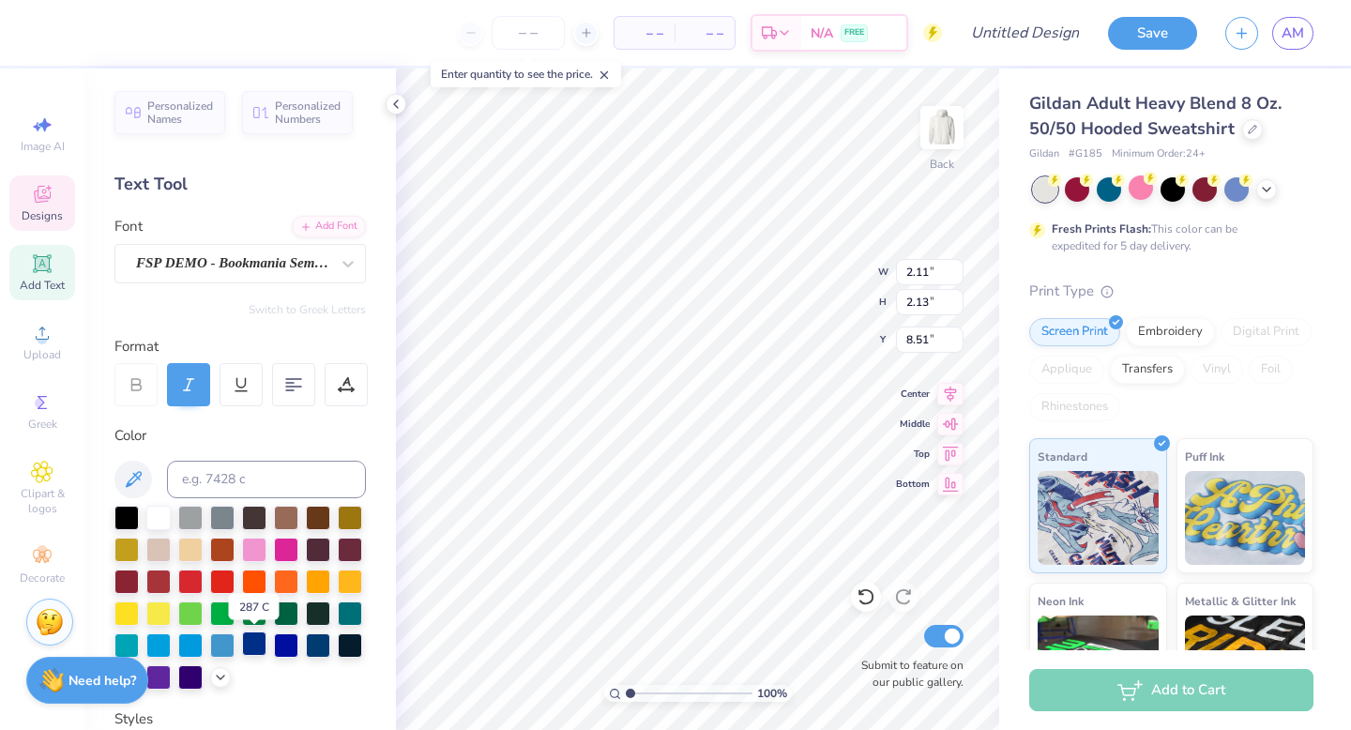
click at [251, 644] on div at bounding box center [254, 644] width 24 height 24
type input "2.55"
type input "1.37"
type input "9.13"
click at [251, 640] on div at bounding box center [254, 644] width 24 height 24
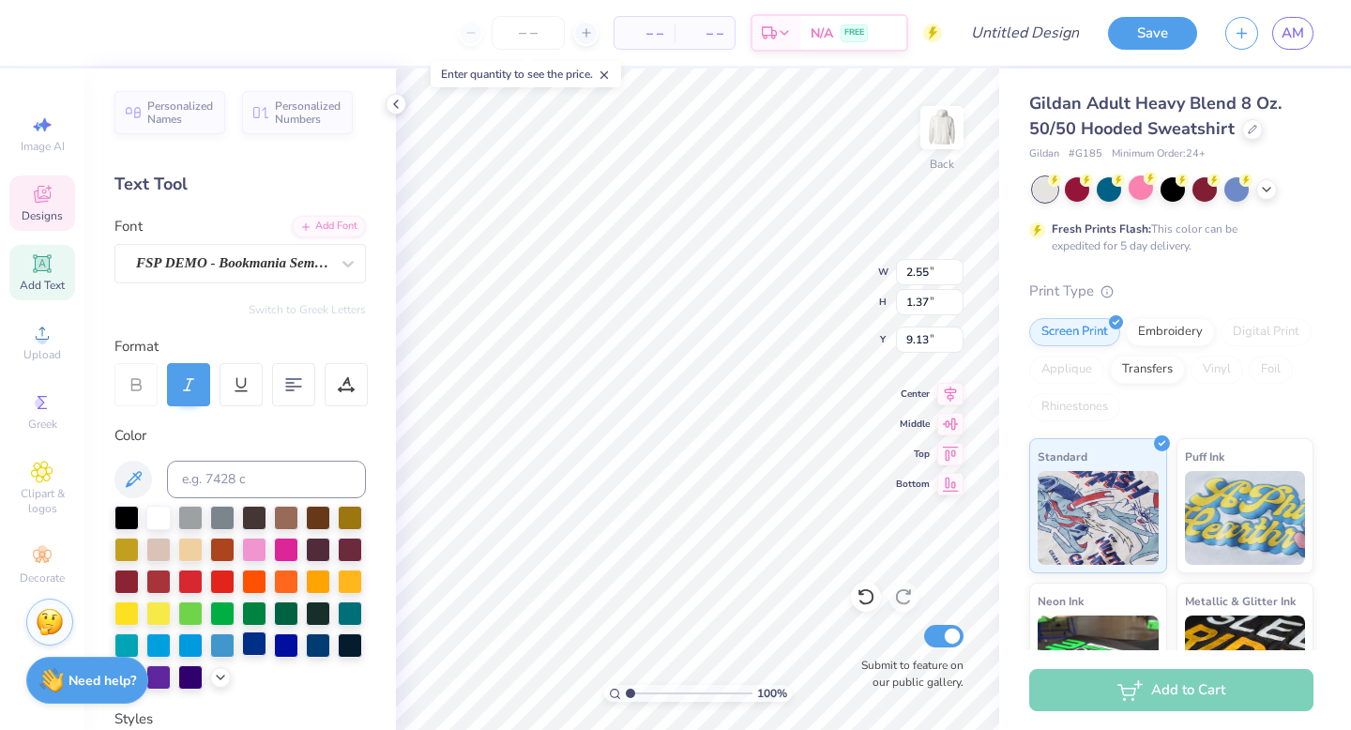
type input "1.36"
type input "1.42"
type input "9.27"
click at [256, 642] on div at bounding box center [254, 644] width 24 height 24
click at [252, 645] on div at bounding box center [254, 644] width 24 height 24
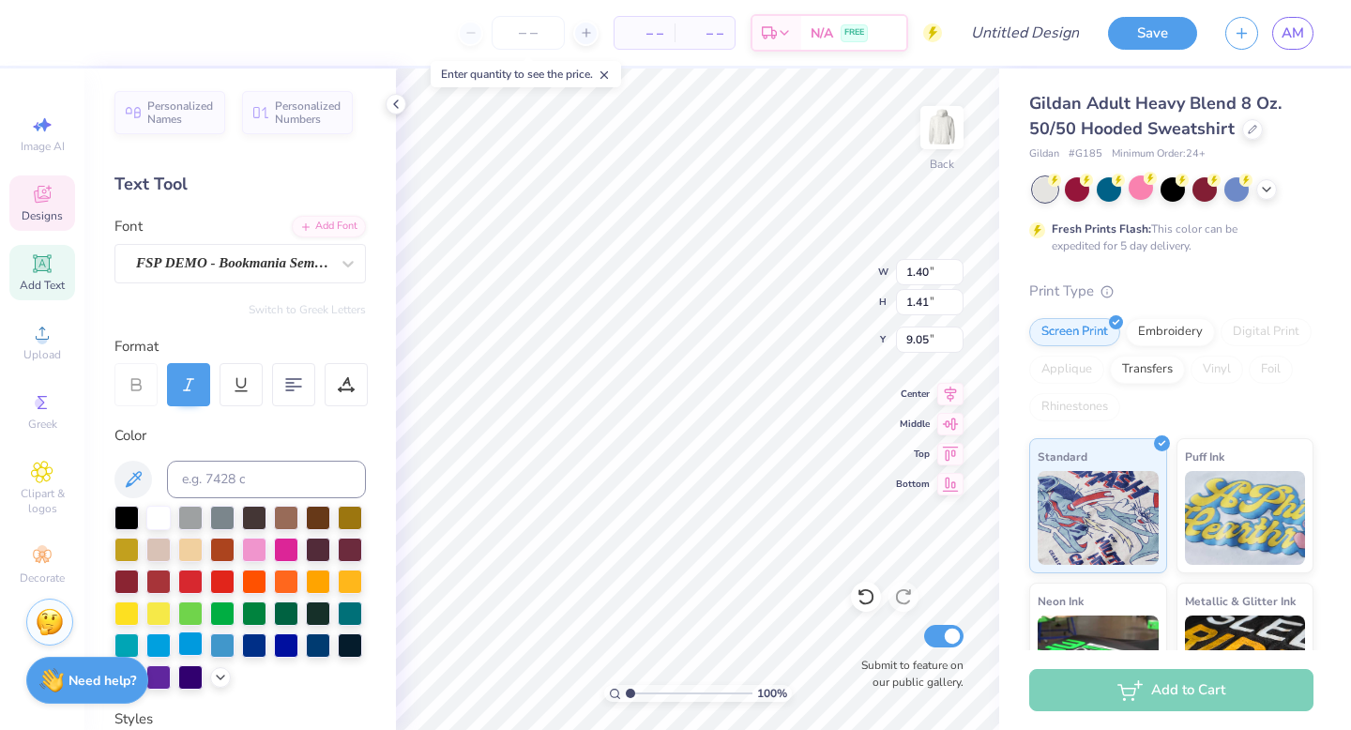
type input "1.40"
type input "1.41"
type input "9.05"
click at [249, 636] on div at bounding box center [254, 644] width 24 height 24
type input "0.83"
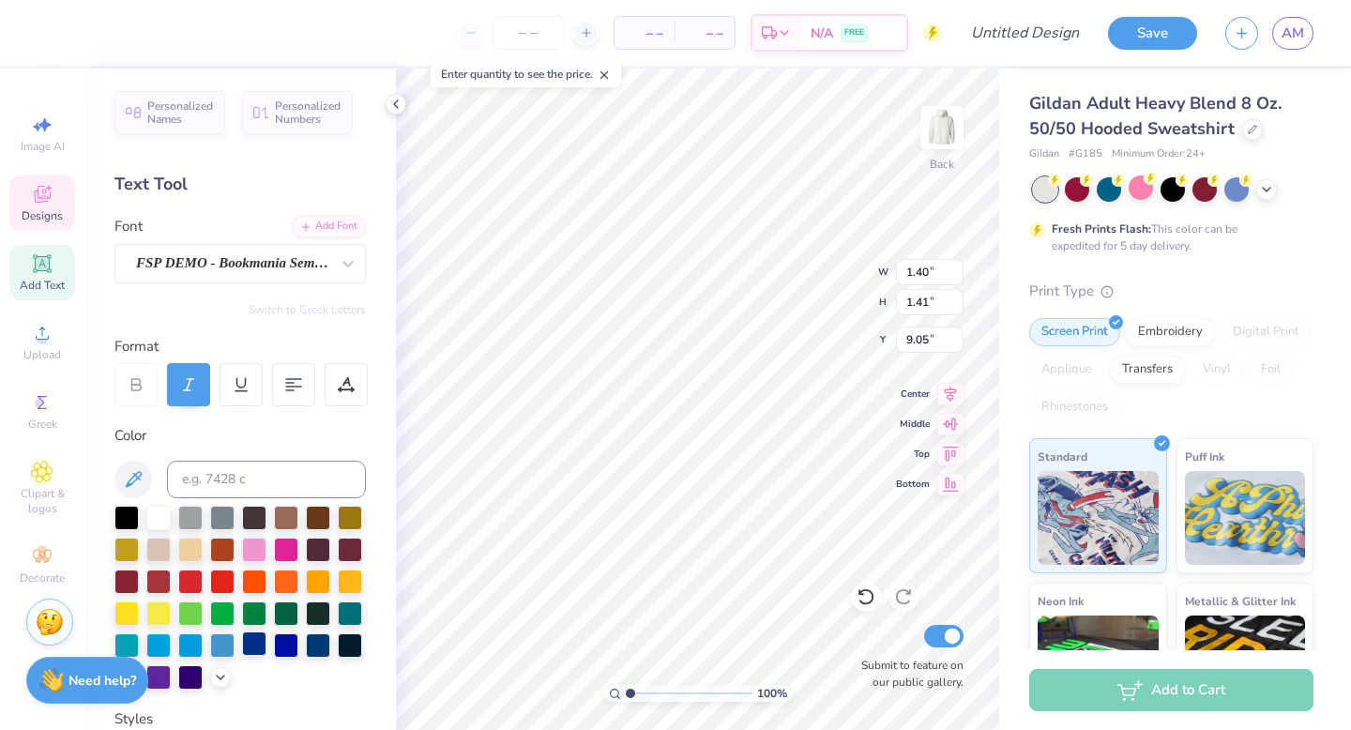
type input "1.14"
type input "11.47"
click at [252, 649] on div at bounding box center [254, 644] width 24 height 24
type input "0.74"
type input "1.15"
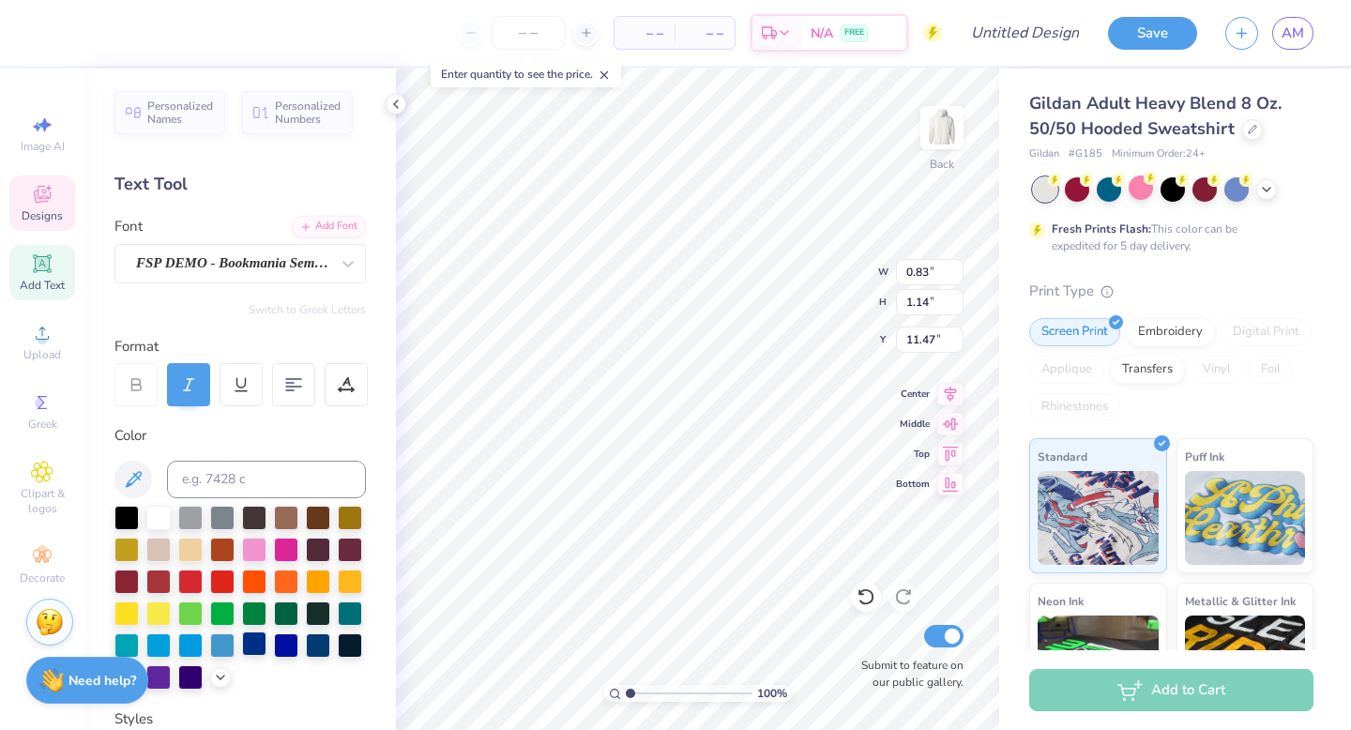
type input "11.20"
type input "0.57"
type input "1.11"
click at [251, 642] on div at bounding box center [254, 644] width 24 height 24
type input "0.74"
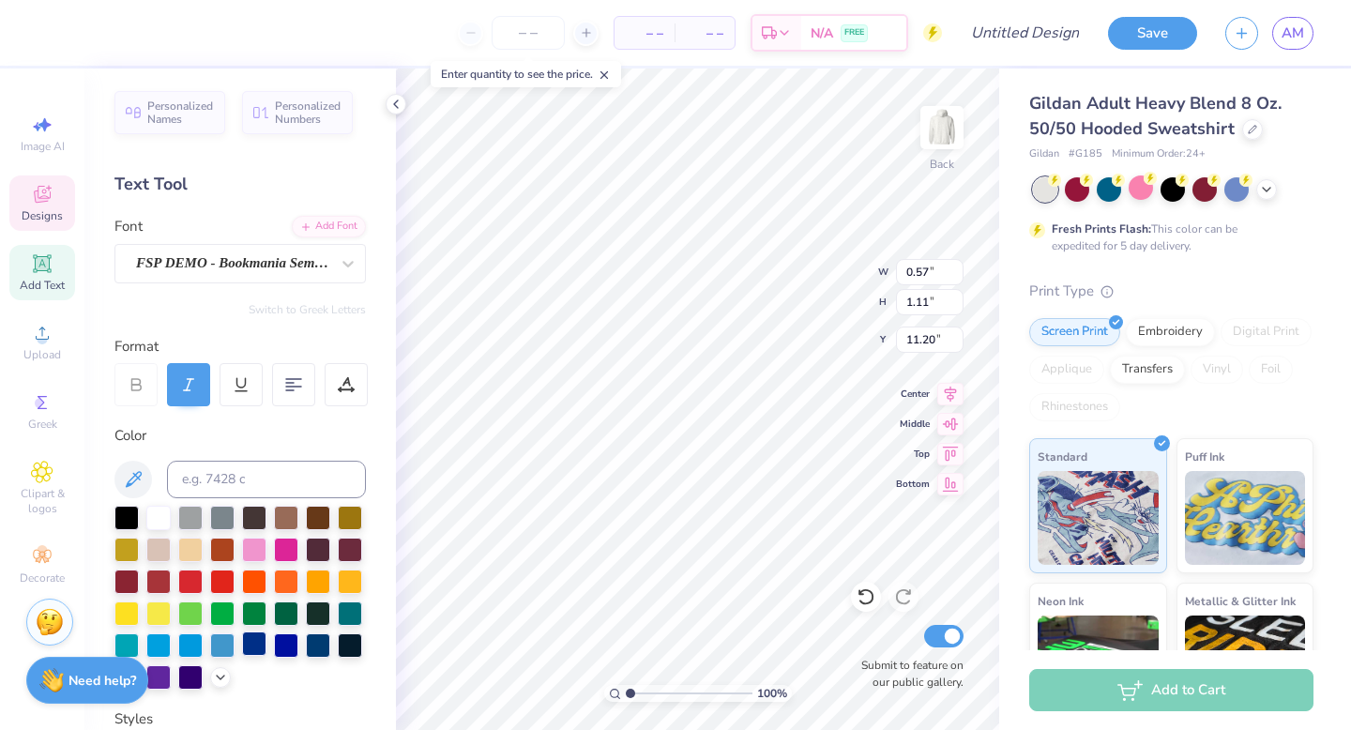
type input "1.15"
click at [252, 641] on div at bounding box center [254, 644] width 24 height 24
type input "0.83"
type input "1.14"
type input "11.47"
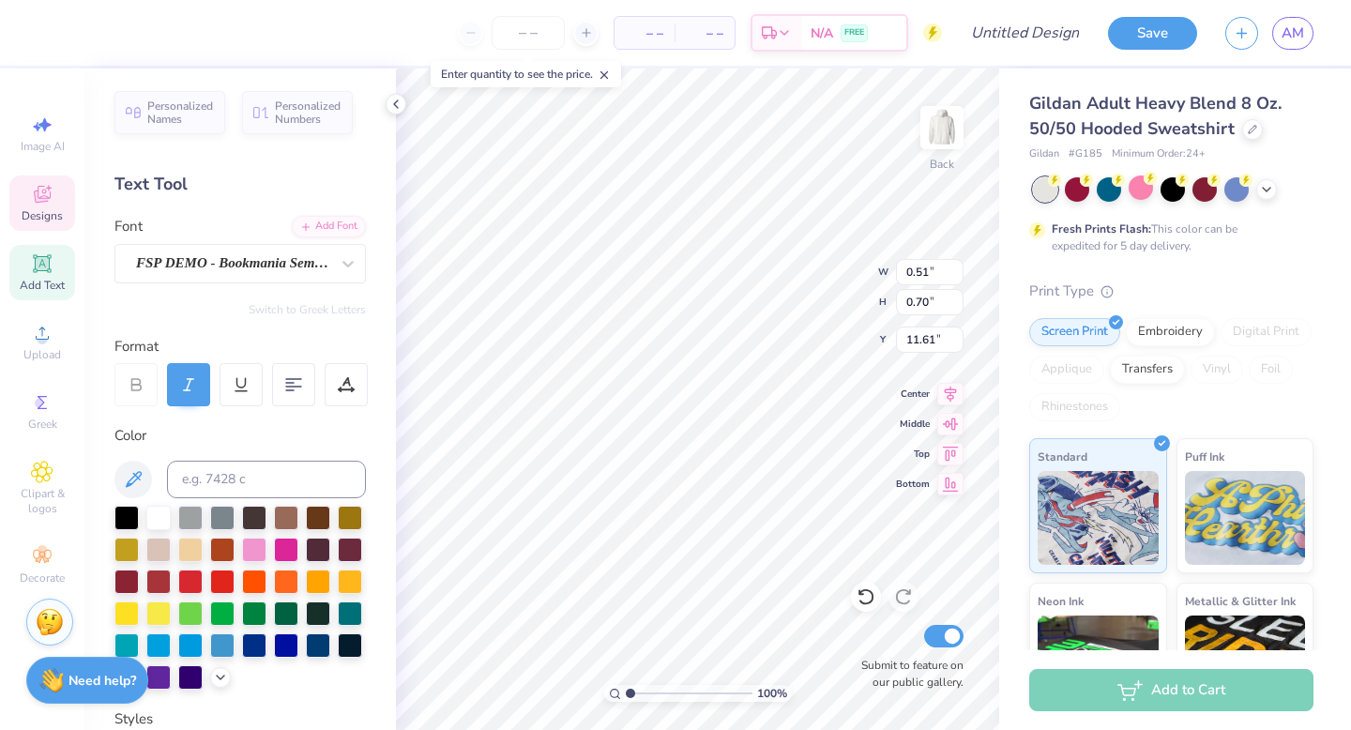
type input "0.51"
type input "0.70"
type input "11.61"
type input "0.57"
type input "1.11"
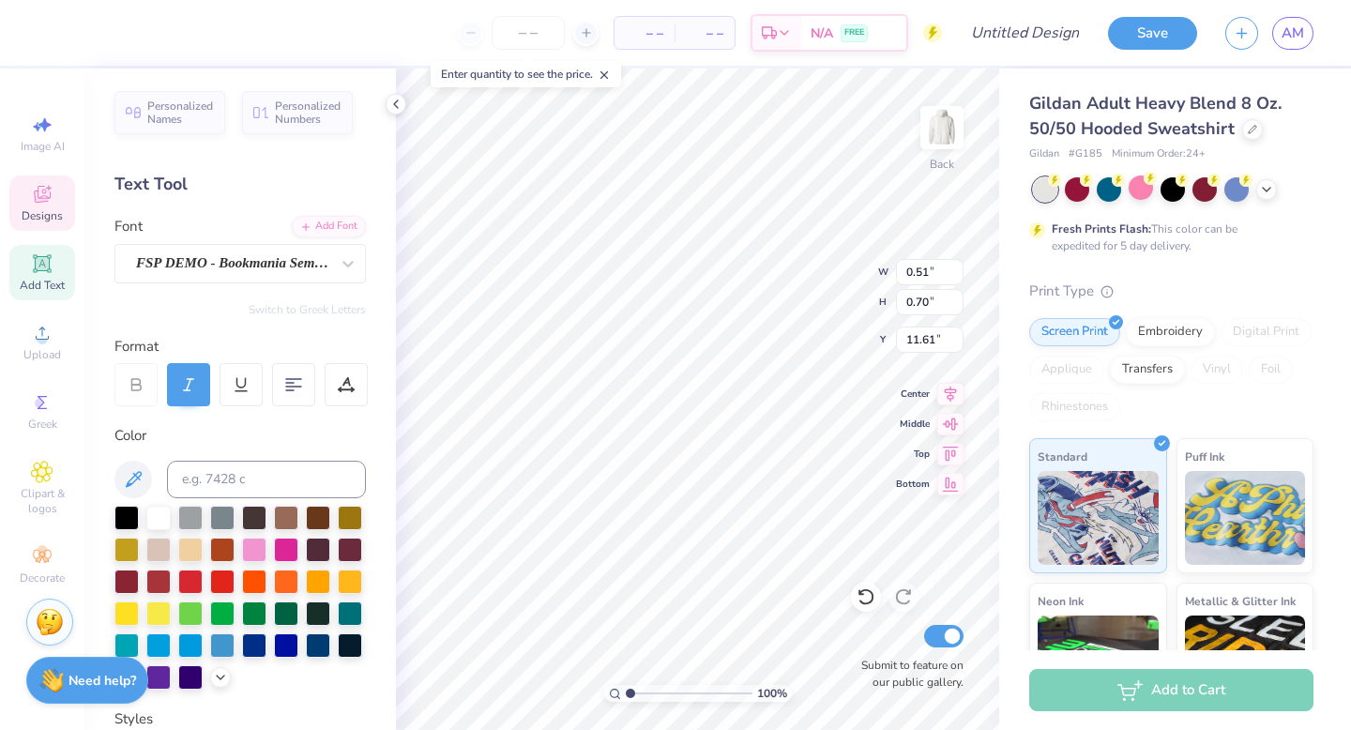
type input "10.97"
type input "0.26"
type input "0.51"
type input "11.58"
type input "0.51"
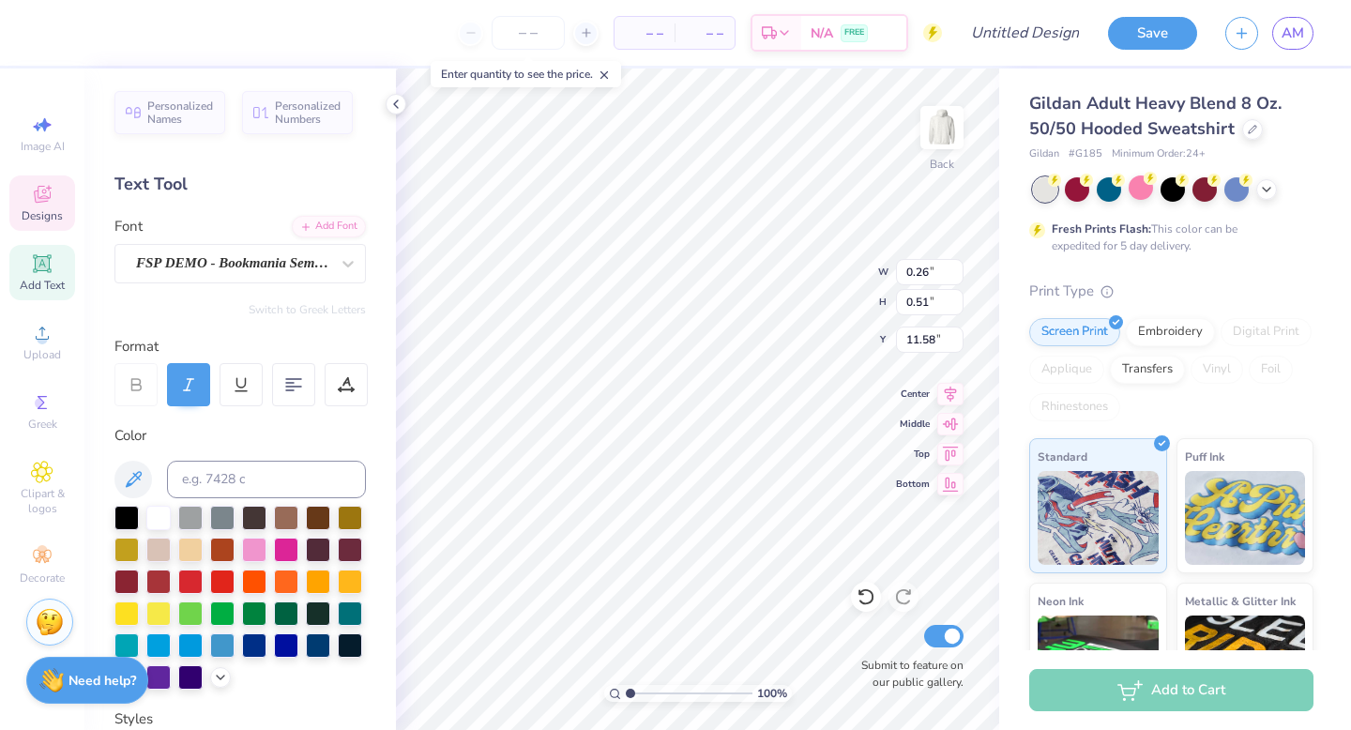
type input "0.70"
type input "11.61"
type input "0.26"
type input "0.51"
type input "11.58"
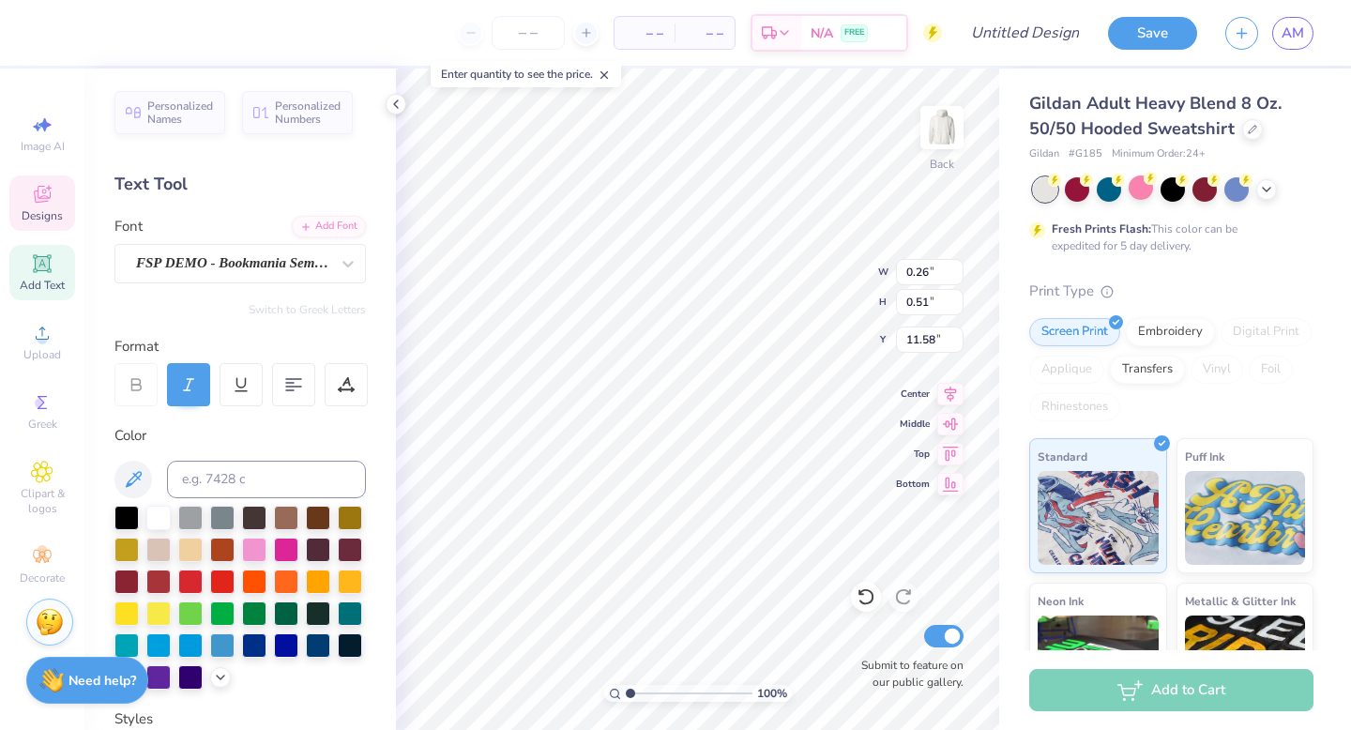
type input "0.13"
type input "0.26"
type input "11.82"
click at [860, 591] on icon at bounding box center [866, 596] width 19 height 19
type input "0.26"
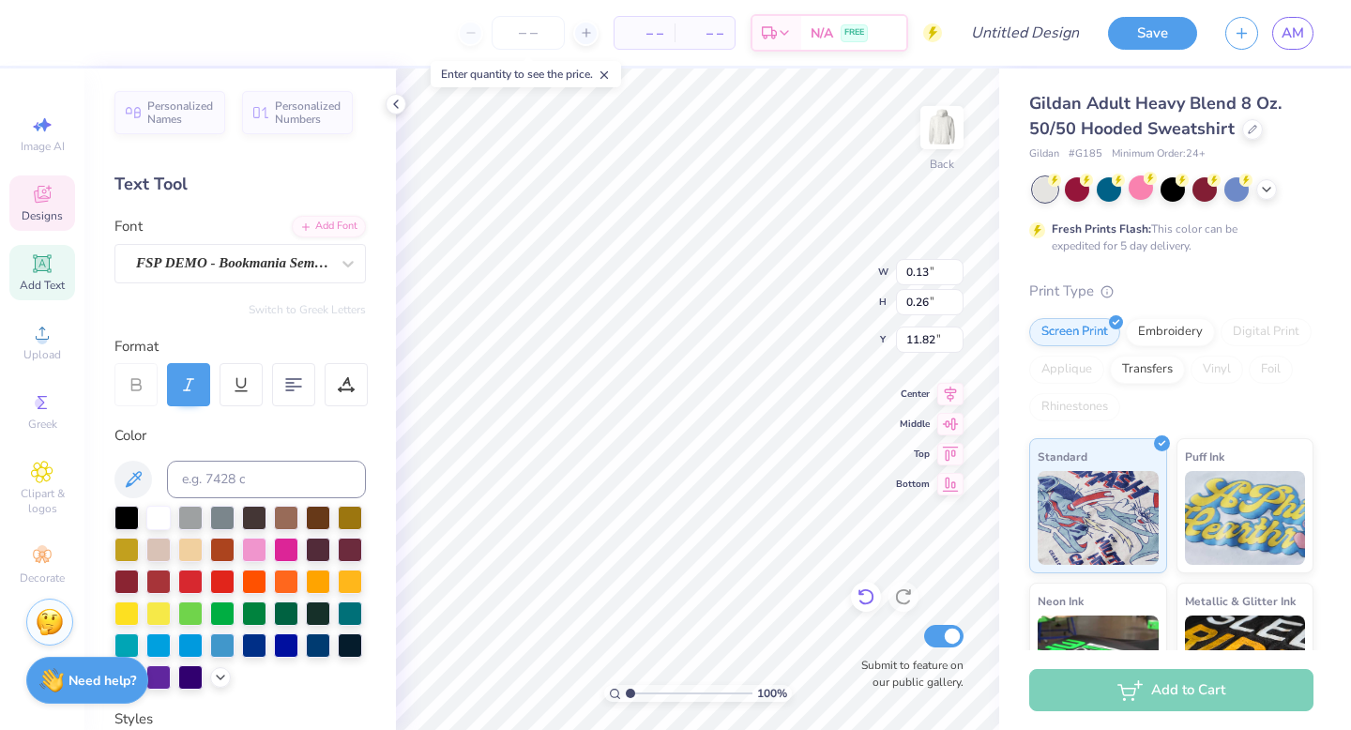
type input "0.51"
type input "11.58"
click at [867, 589] on icon at bounding box center [866, 596] width 19 height 19
type input "0.57"
type input "1.11"
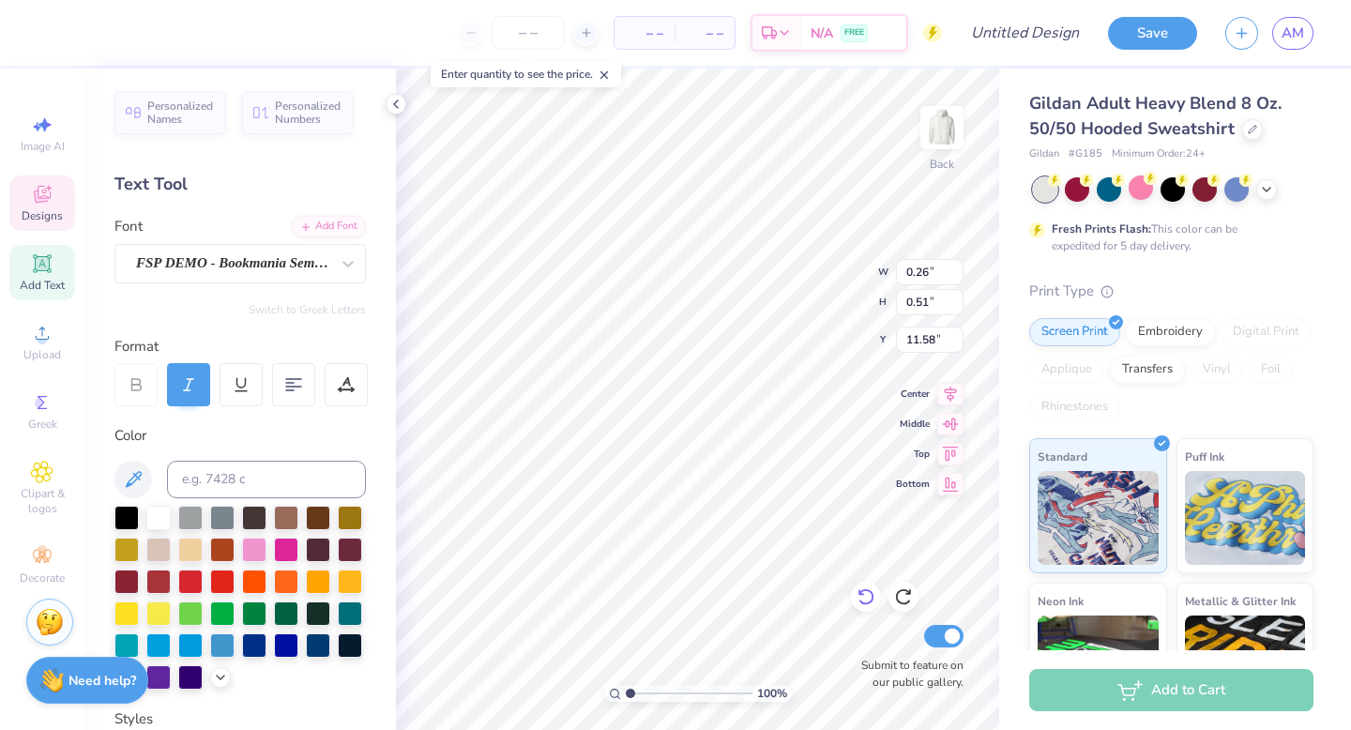
type input "10.97"
type input "0.39"
type input "0.76"
type input "11.33"
type input "0.51"
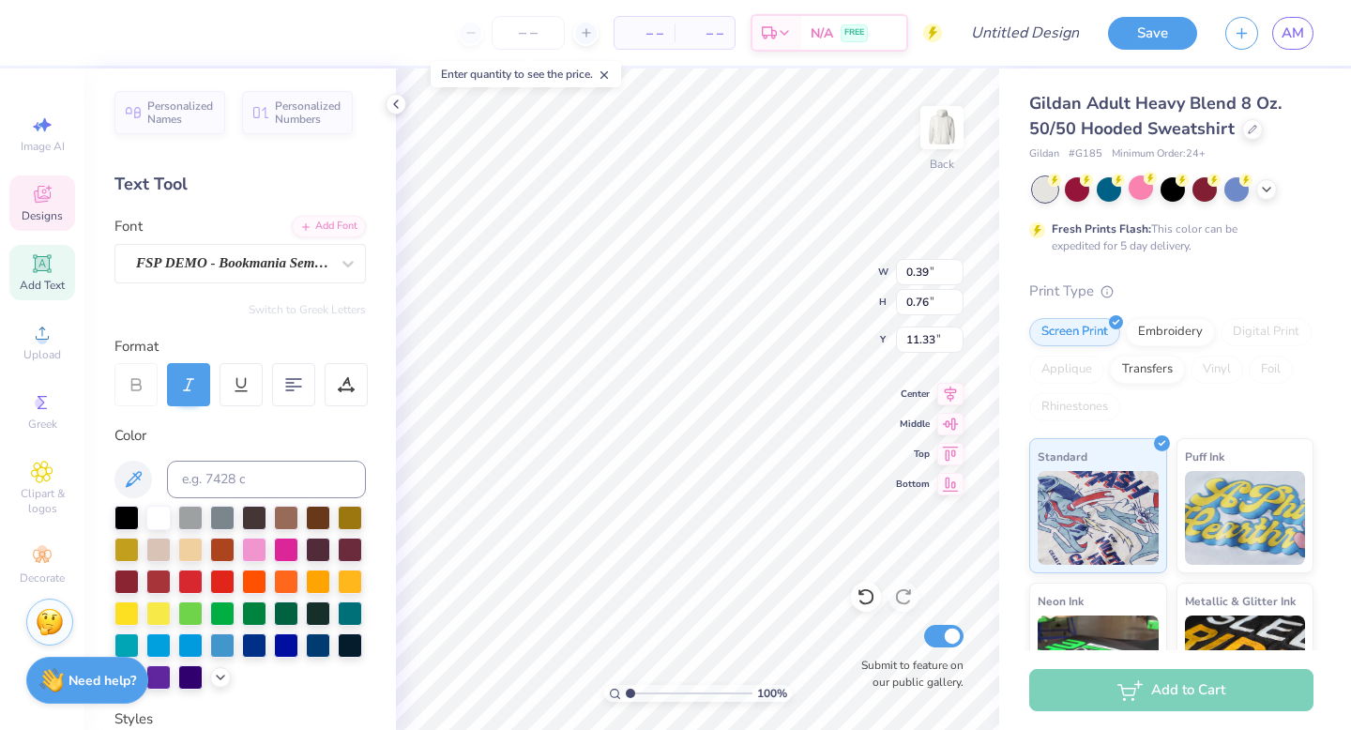
type input "0.70"
type input "11.61"
type input "0.39"
type input "0.76"
type input "11.59"
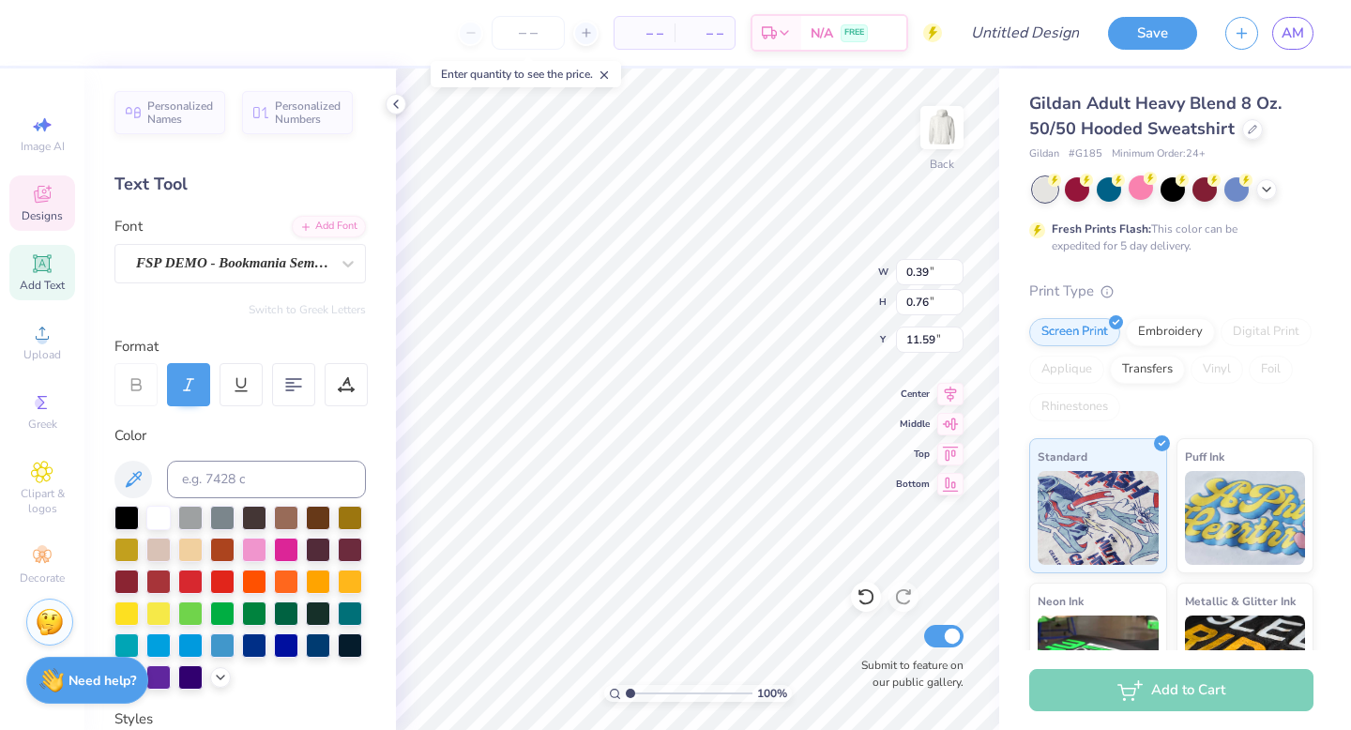
type input "0.74"
type input "1.15"
type input "11.20"
type input "0.46"
type input "0.71"
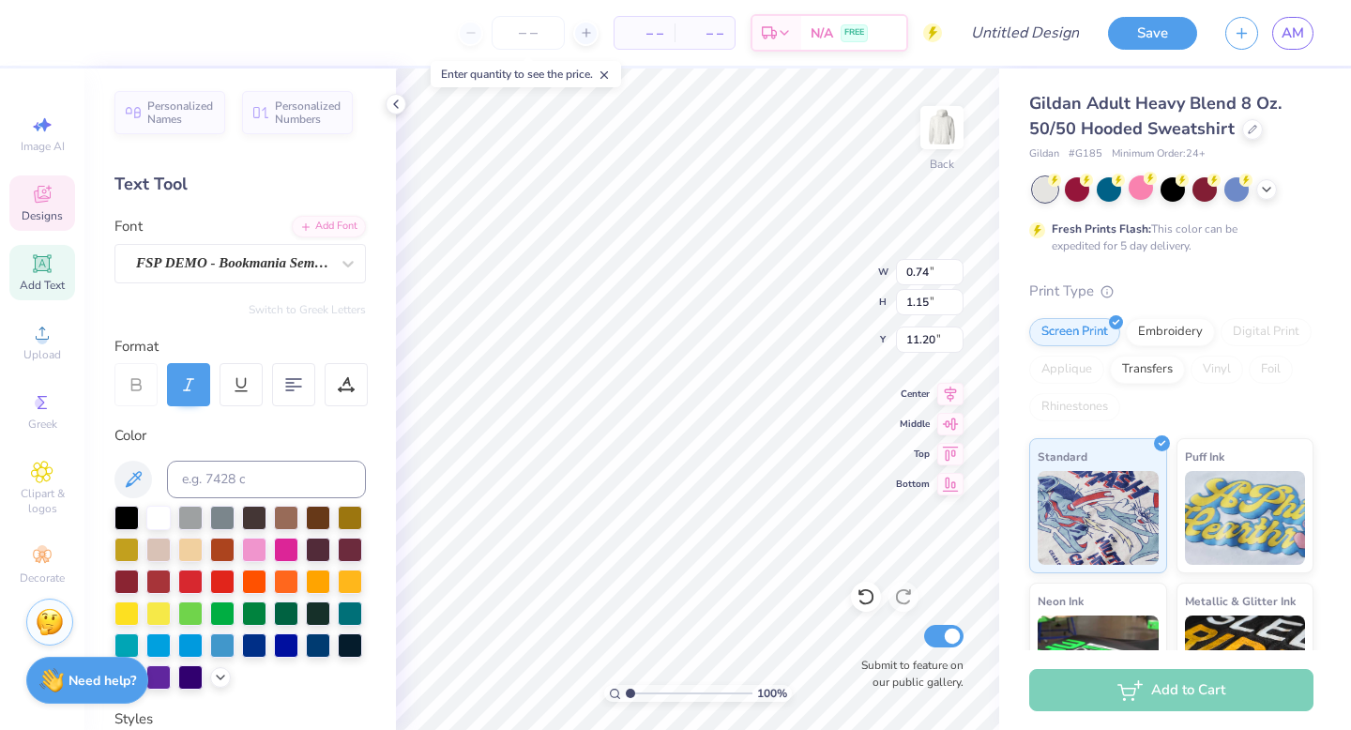
type input "11.64"
type input "0.39"
type input "0.76"
type input "11.59"
type input "0.36"
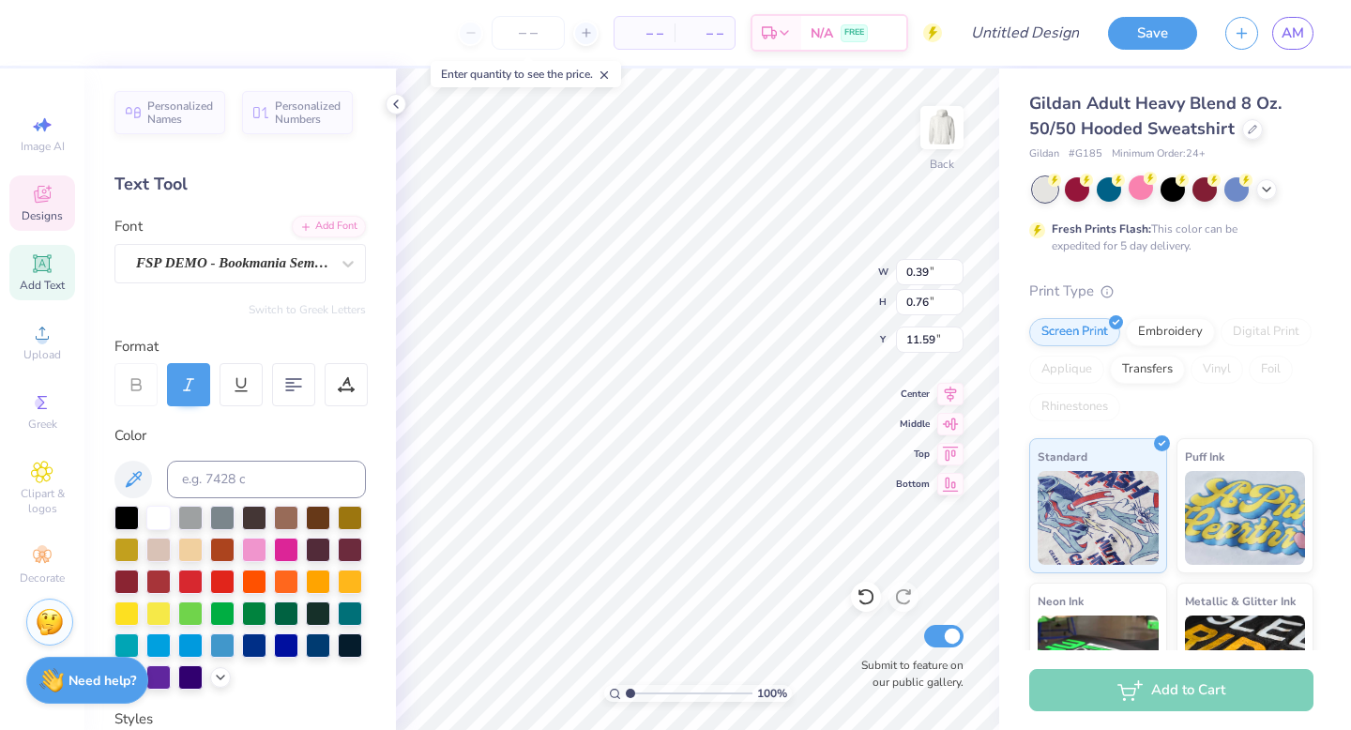
type input "0.70"
type input "11.65"
type input "0.46"
type input "0.71"
type input "11.64"
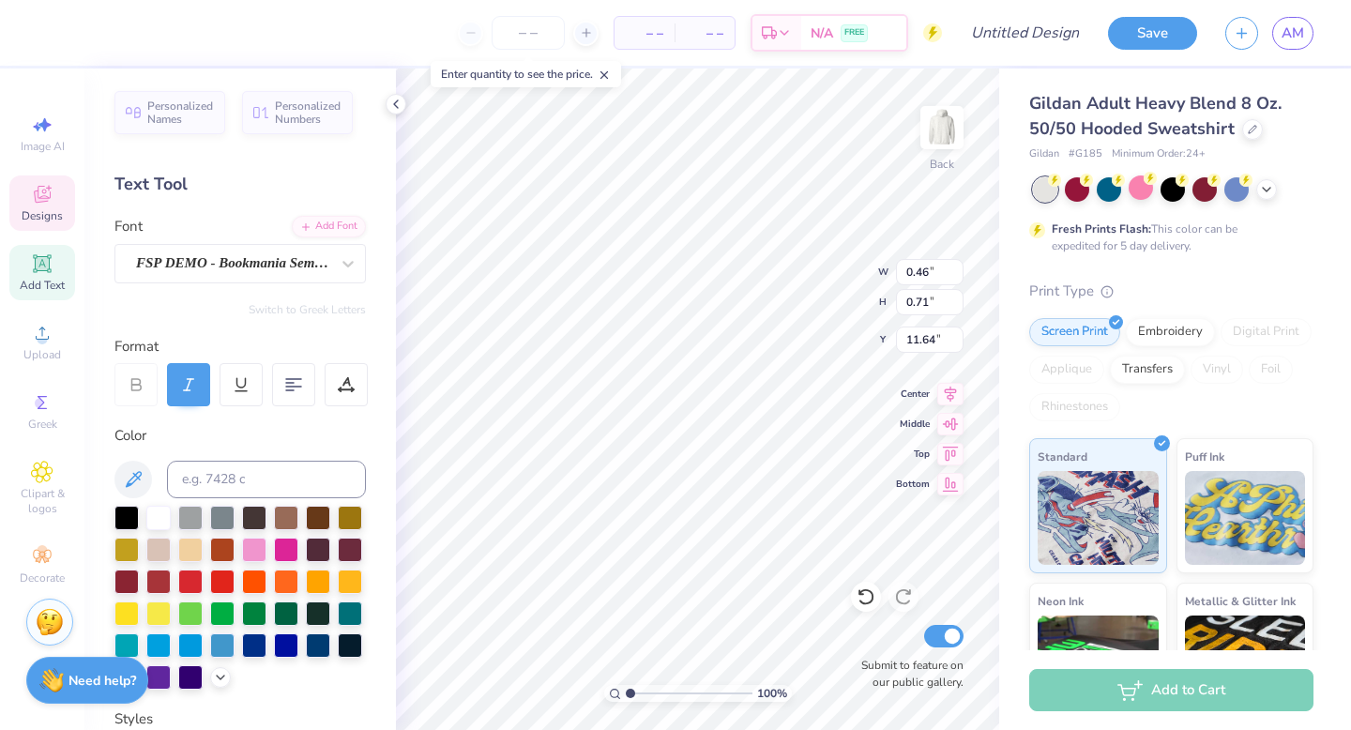
type input "0.51"
type input "0.70"
type input "11.61"
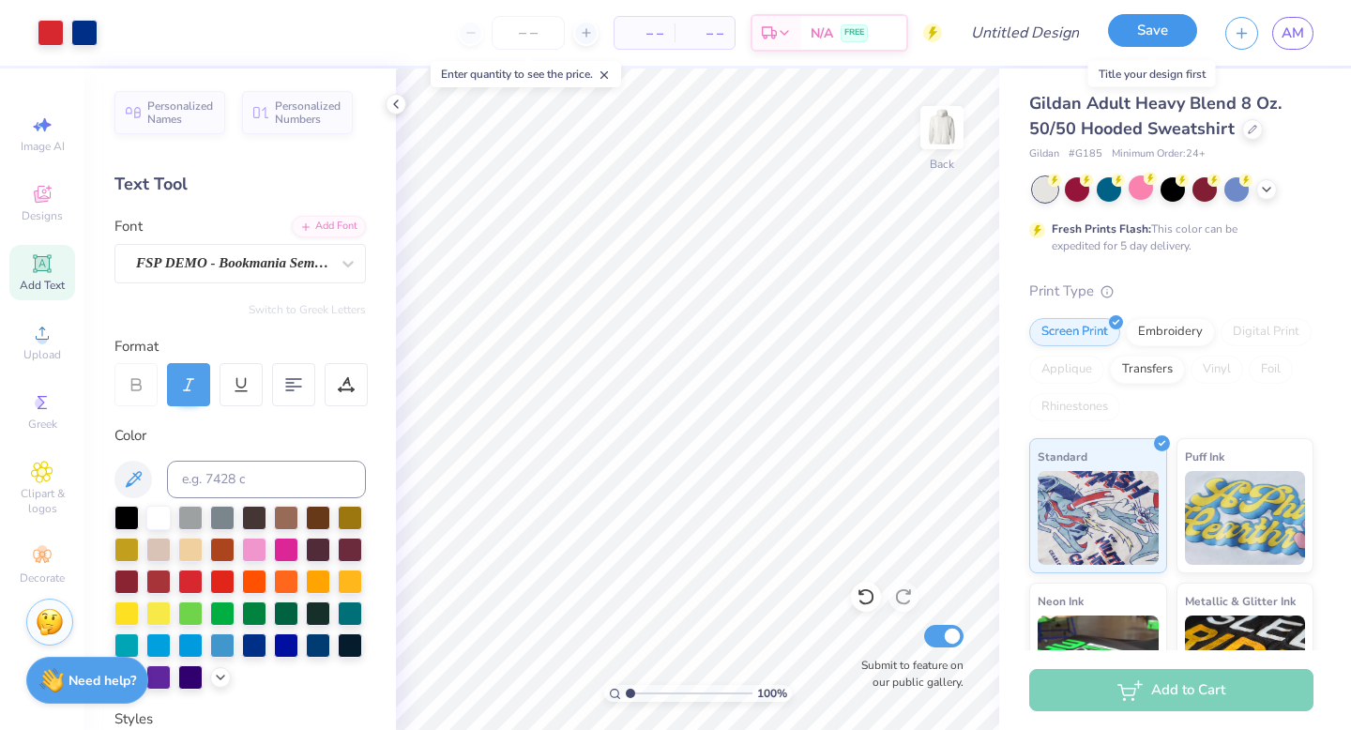
click at [1137, 32] on button "Save" at bounding box center [1152, 30] width 89 height 33
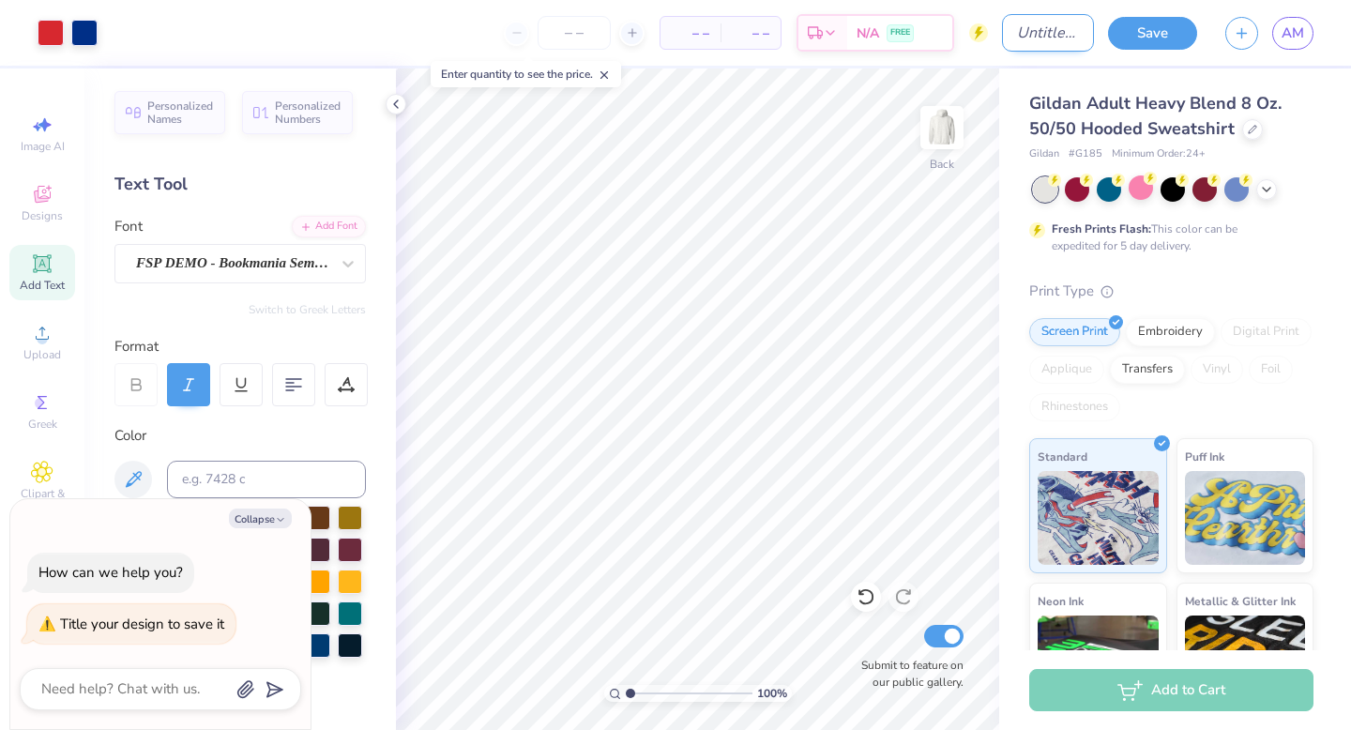
type textarea "x"
click at [1002, 35] on input "Design Title" at bounding box center [1048, 33] width 92 height 38
type input "Ava- BigLittle"
type textarea "x"
click at [1055, 26] on input "Ava- BigLittle" at bounding box center [1048, 33] width 92 height 38
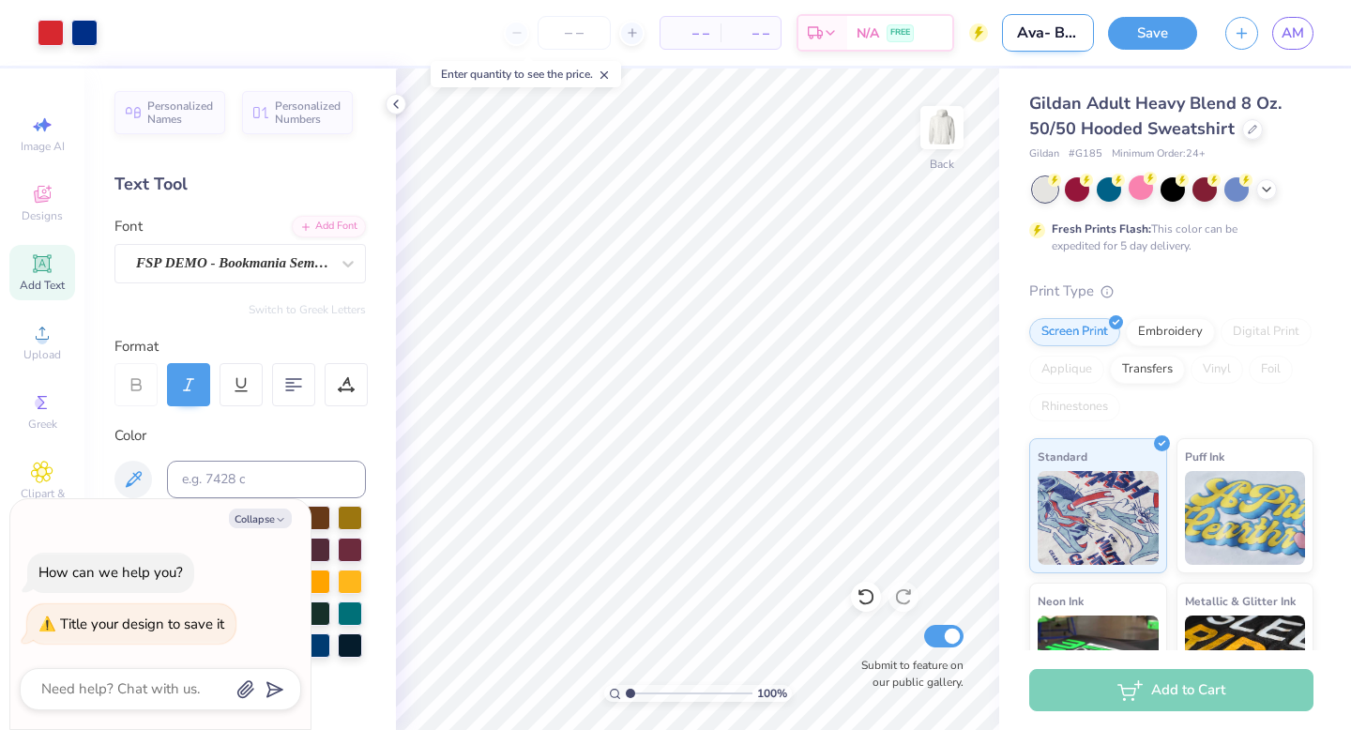
scroll to position [0, 35]
type input "Ava- BigLittle3"
type textarea "x"
type input "Ava- BigLittle3"
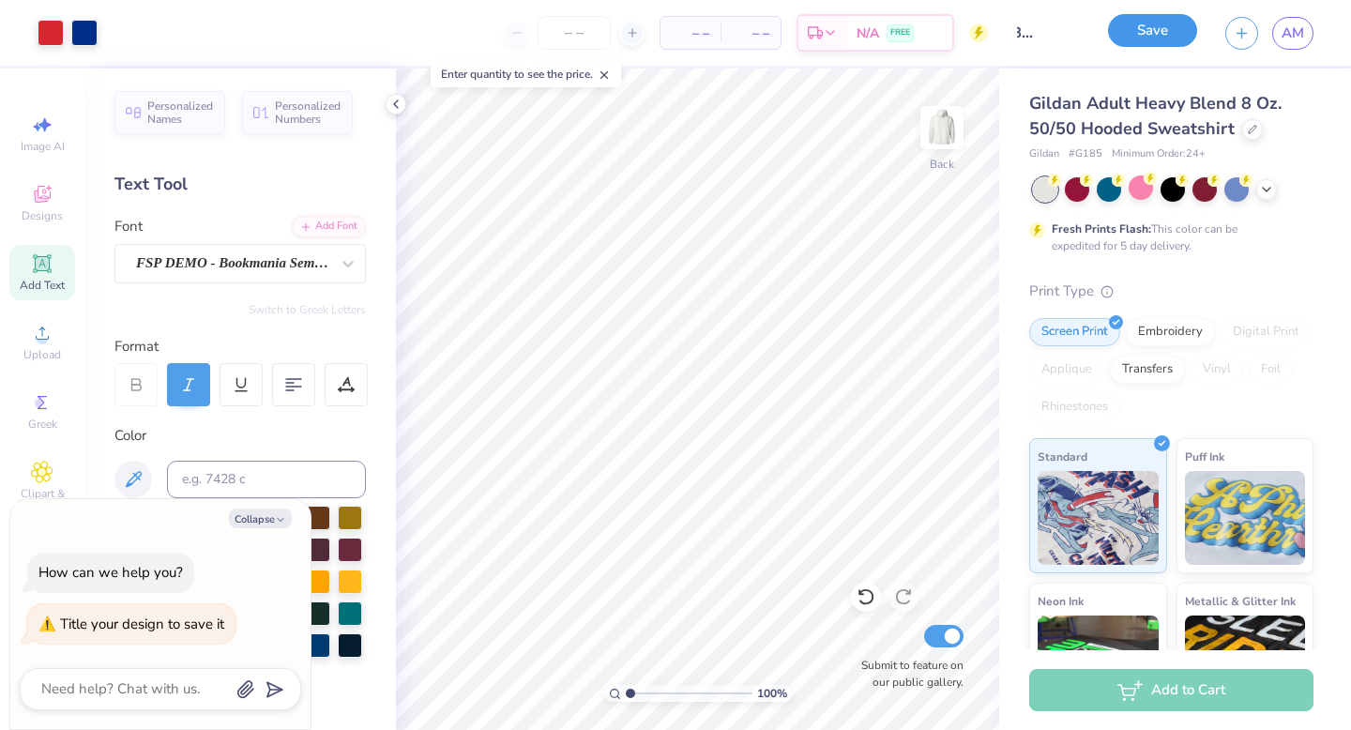
click at [1158, 37] on button "Save" at bounding box center [1152, 30] width 89 height 33
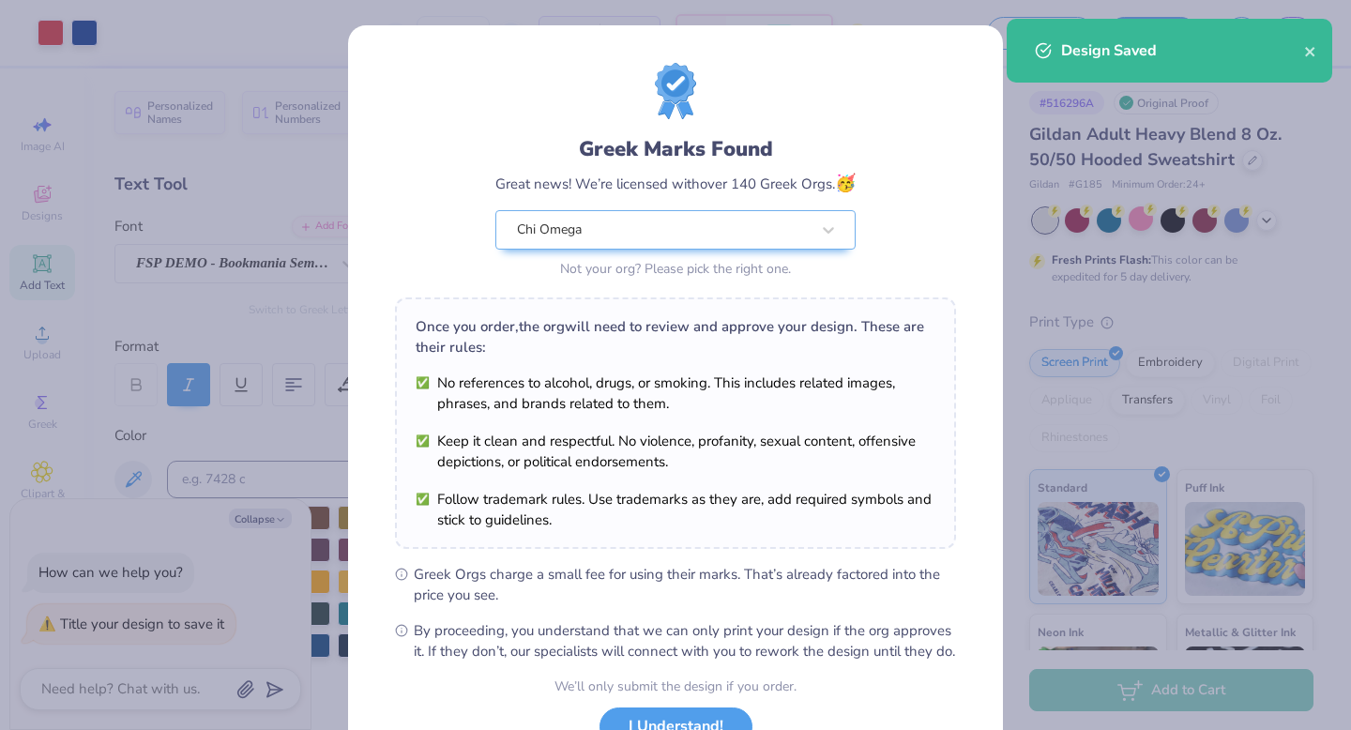
scroll to position [148, 0]
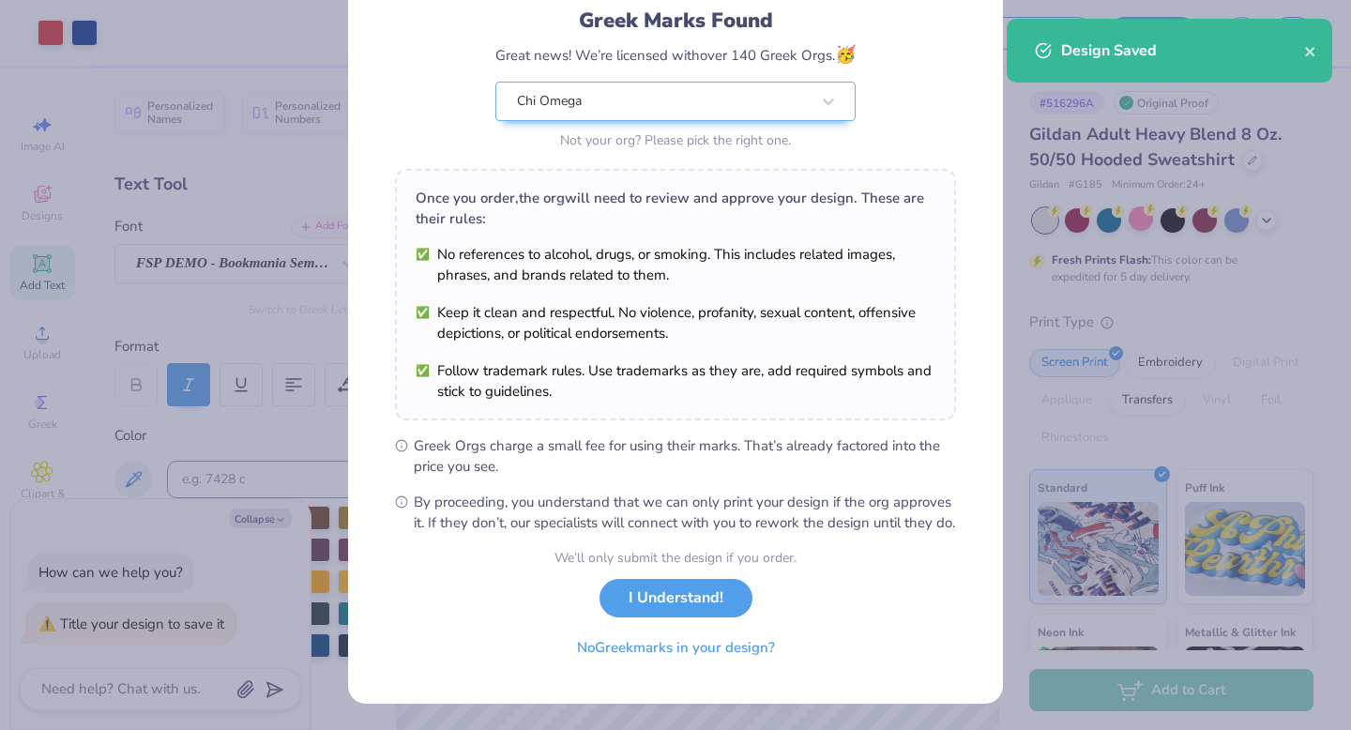
click at [687, 593] on button "I Understand!" at bounding box center [676, 598] width 153 height 38
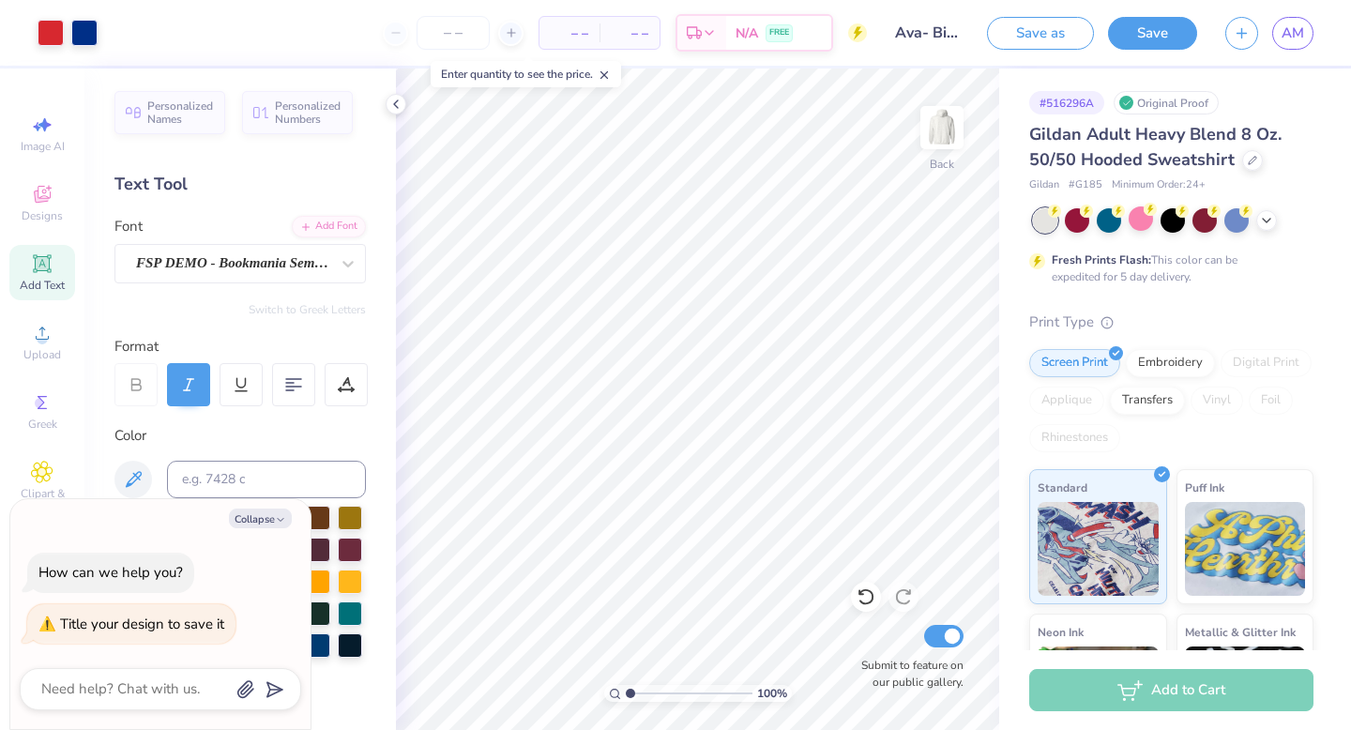
scroll to position [0, 0]
type textarea "x"
click at [1290, 34] on span "AM" at bounding box center [1293, 34] width 23 height 22
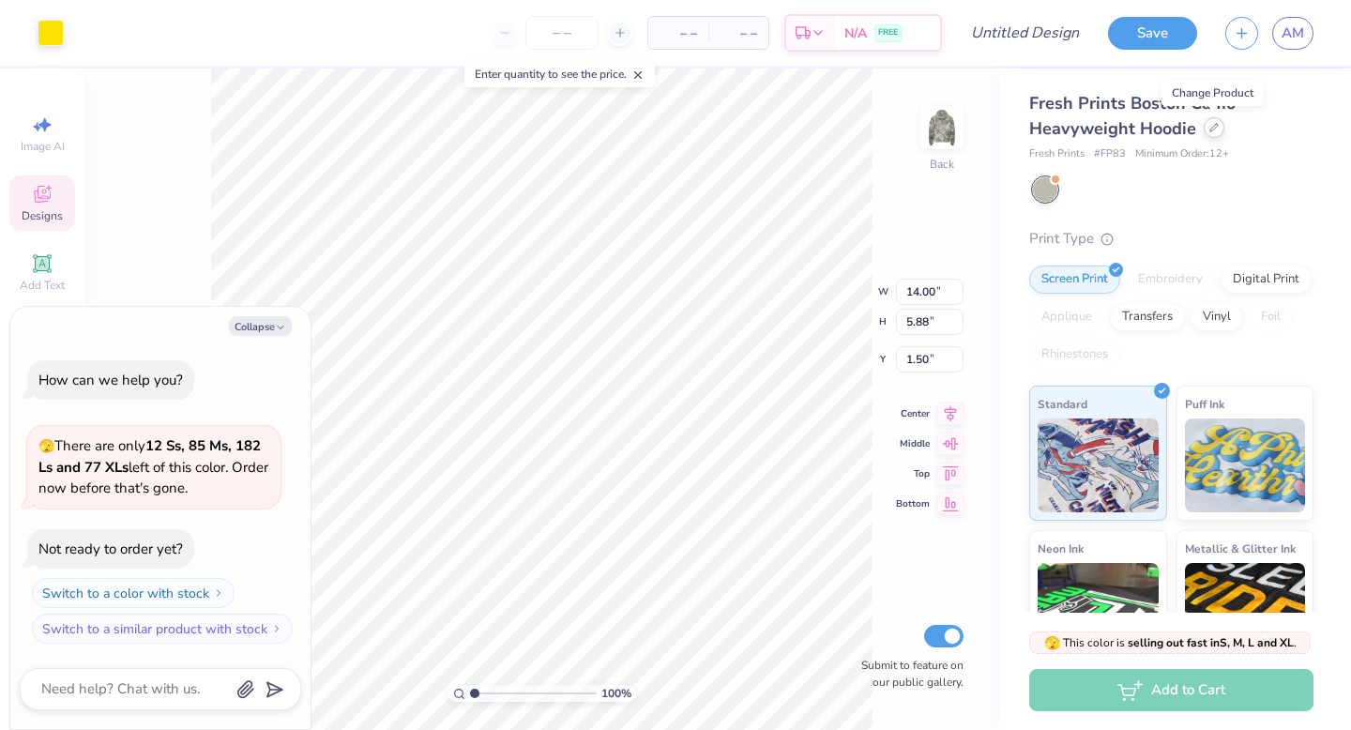
click at [1210, 126] on icon at bounding box center [1214, 127] width 9 height 9
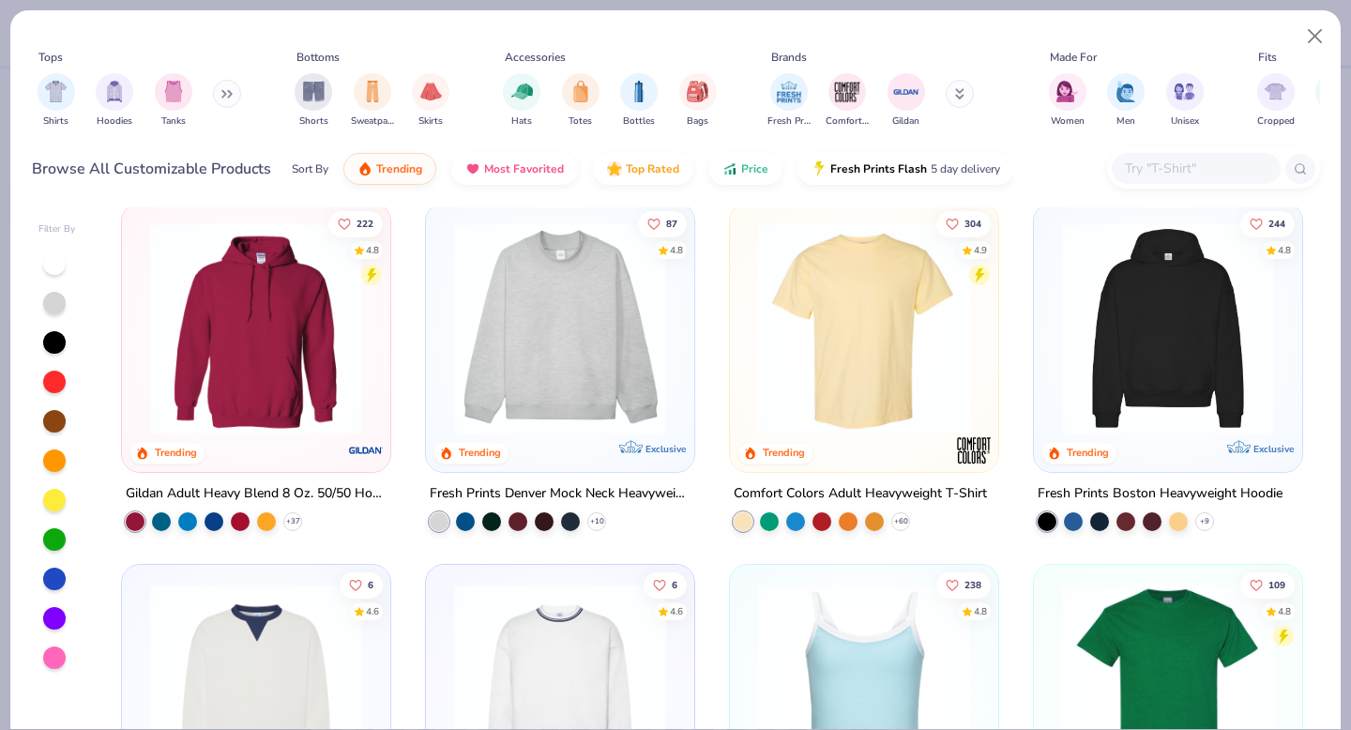
scroll to position [18, 0]
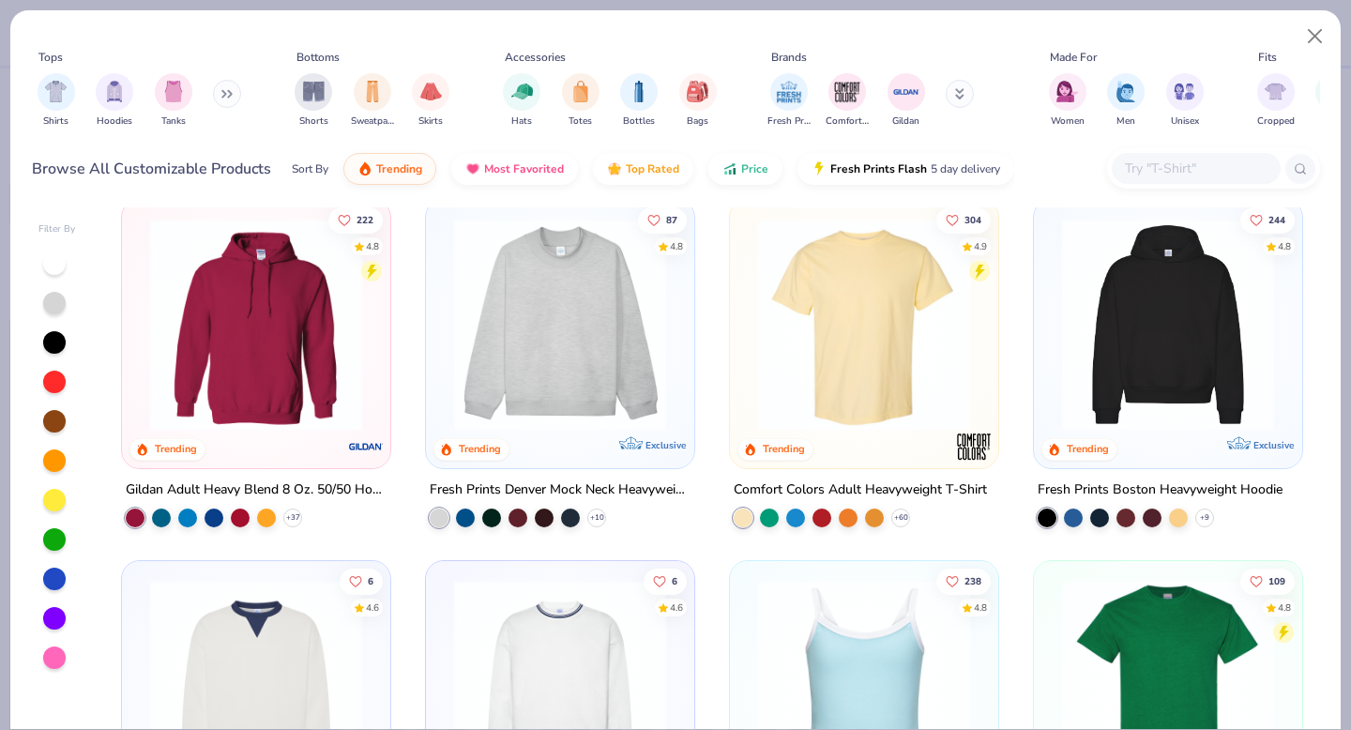
click at [1158, 379] on img at bounding box center [1168, 325] width 231 height 212
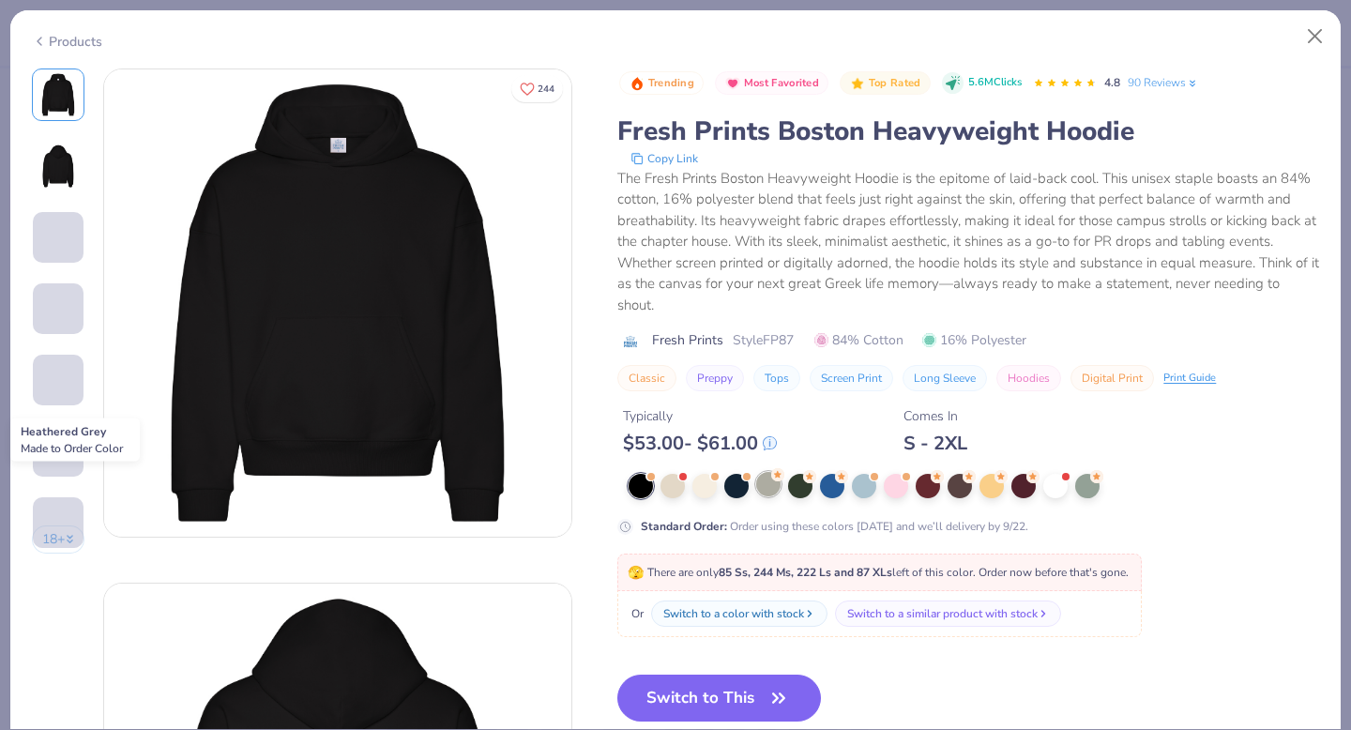
click at [778, 483] on div at bounding box center [768, 484] width 24 height 24
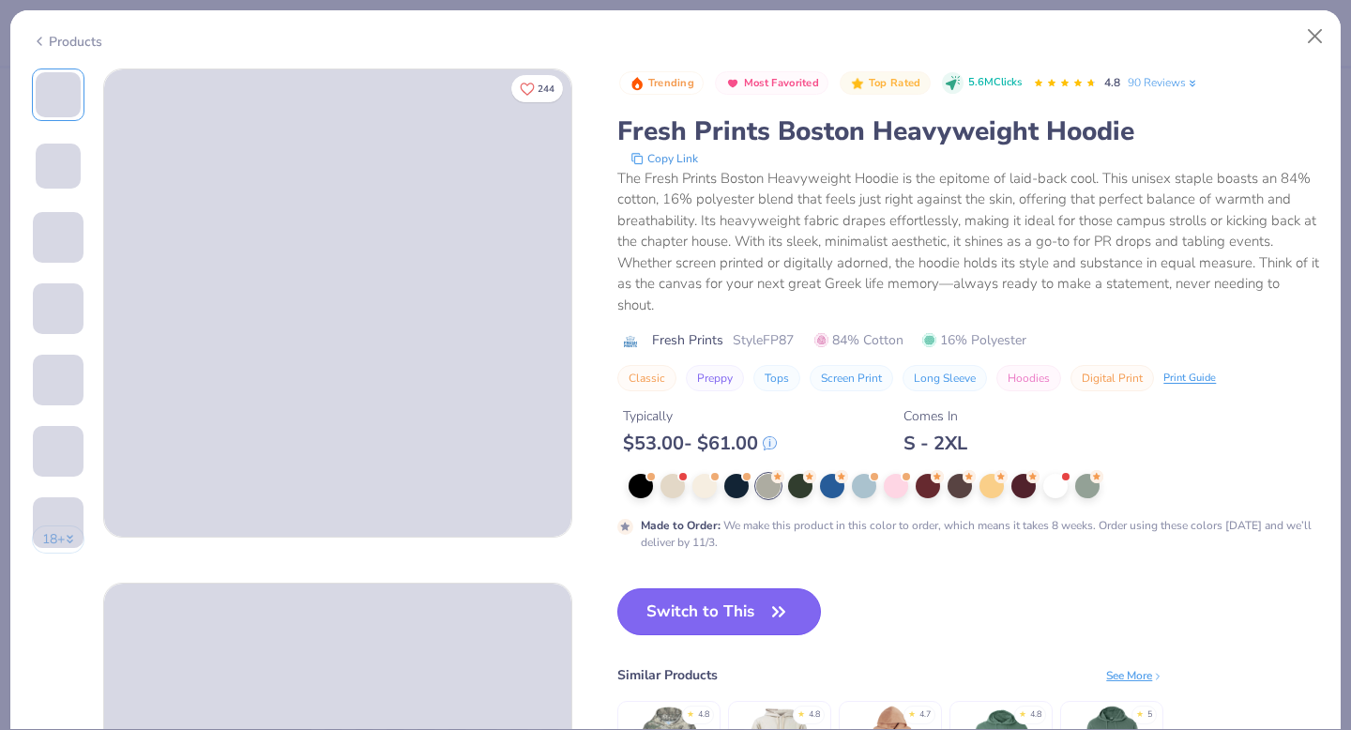
click at [741, 615] on button "Switch to This" at bounding box center [719, 611] width 204 height 47
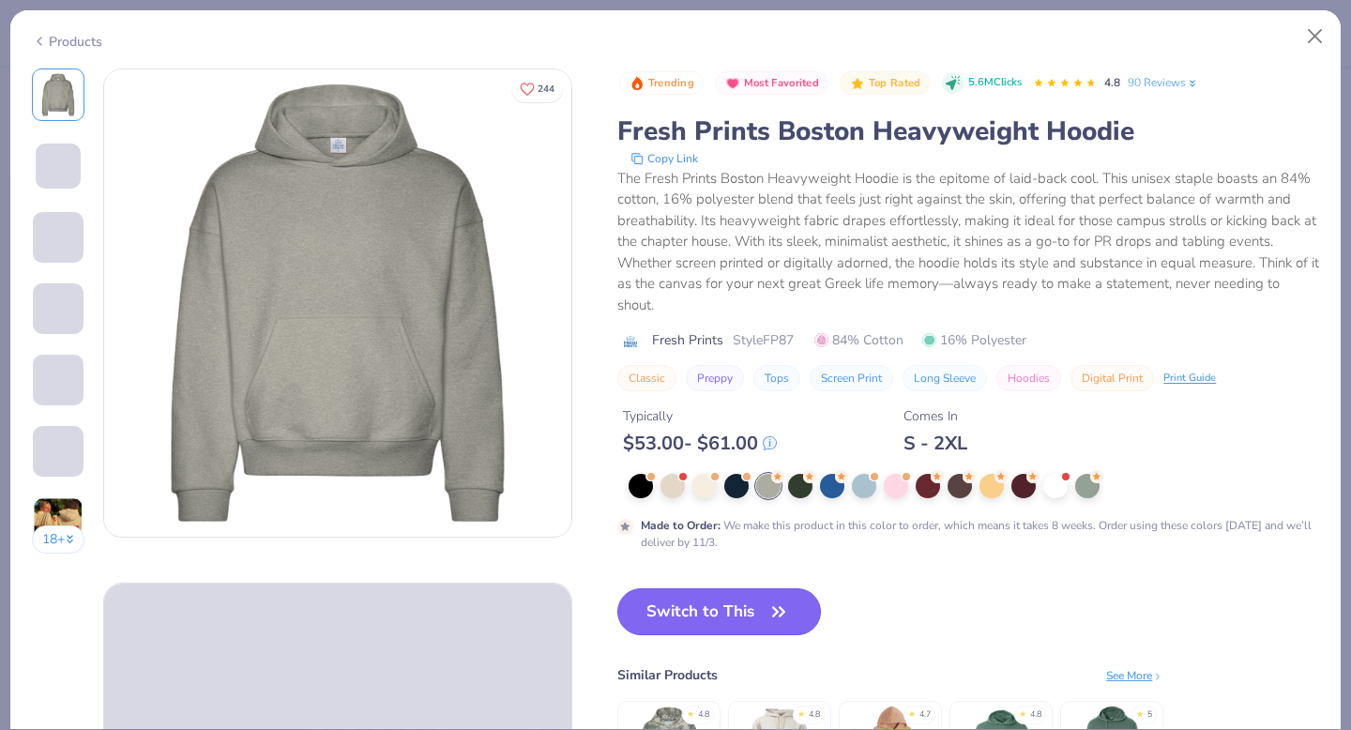
scroll to position [15, 0]
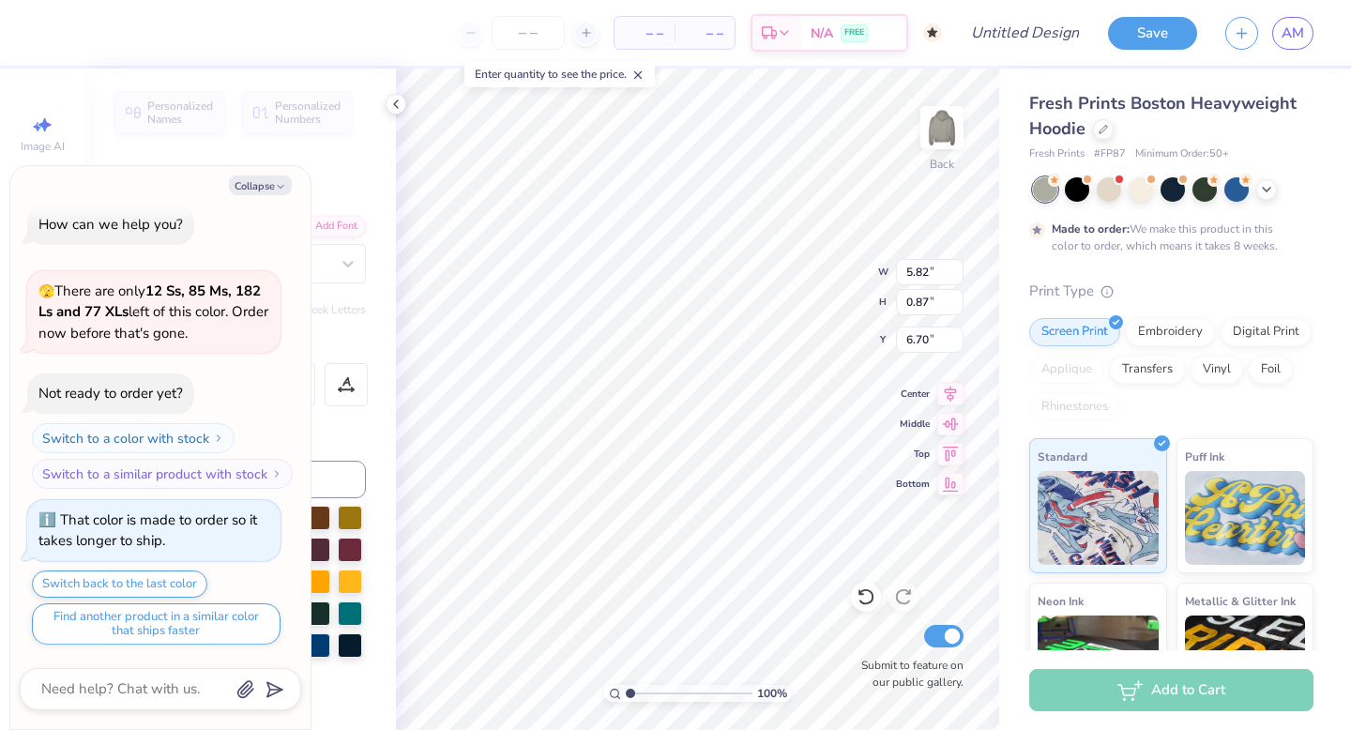
type textarea "x"
type textarea "KAPP"
type textarea "x"
type textarea "KAP"
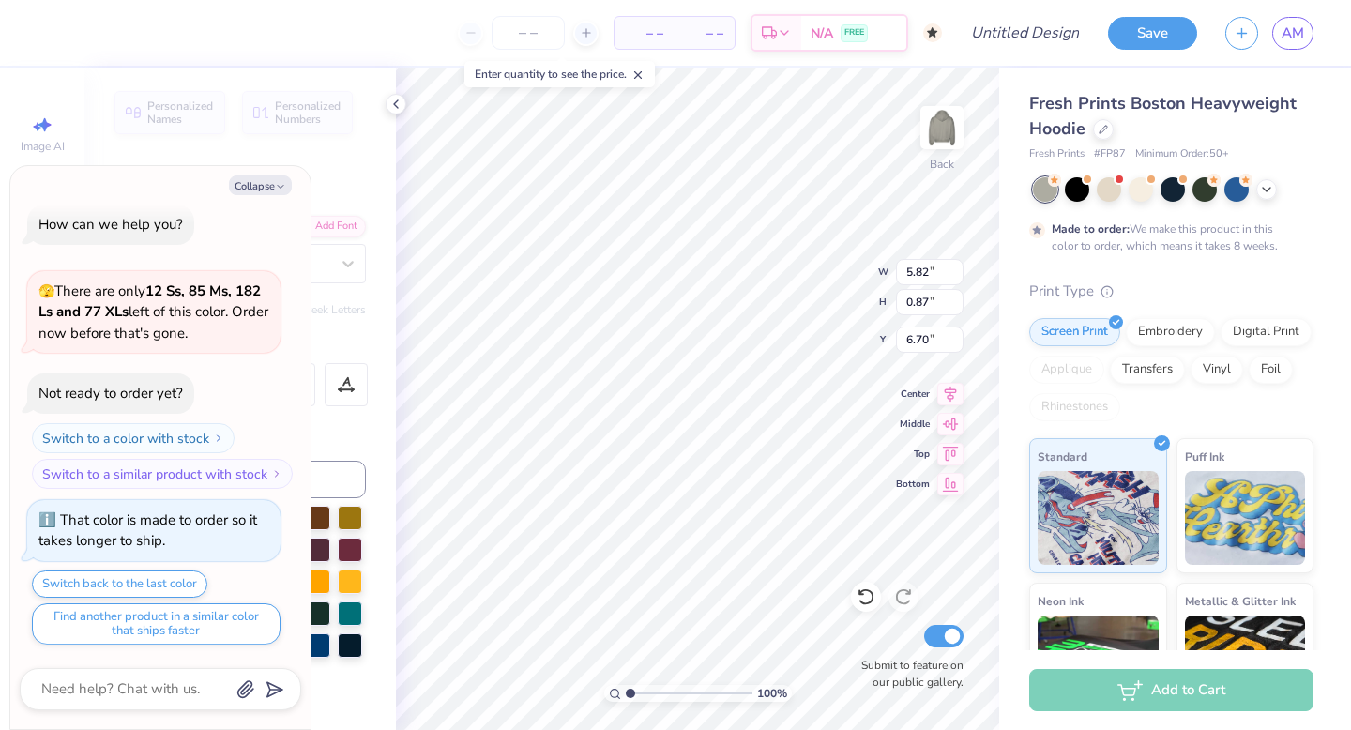
type textarea "x"
type textarea "KA"
type textarea "x"
type textarea "K"
type textarea "x"
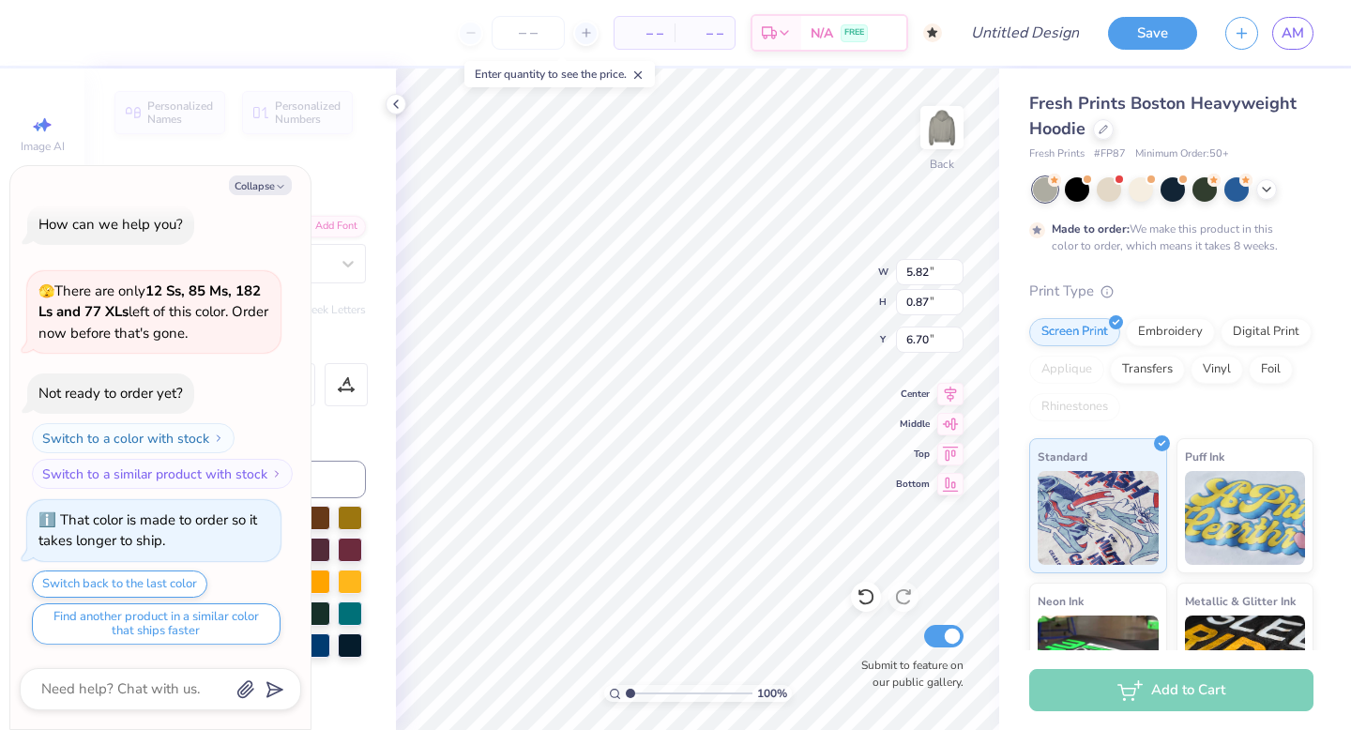
type textarea "x"
type textarea "C"
type textarea "x"
type textarea "Ch"
type textarea "x"
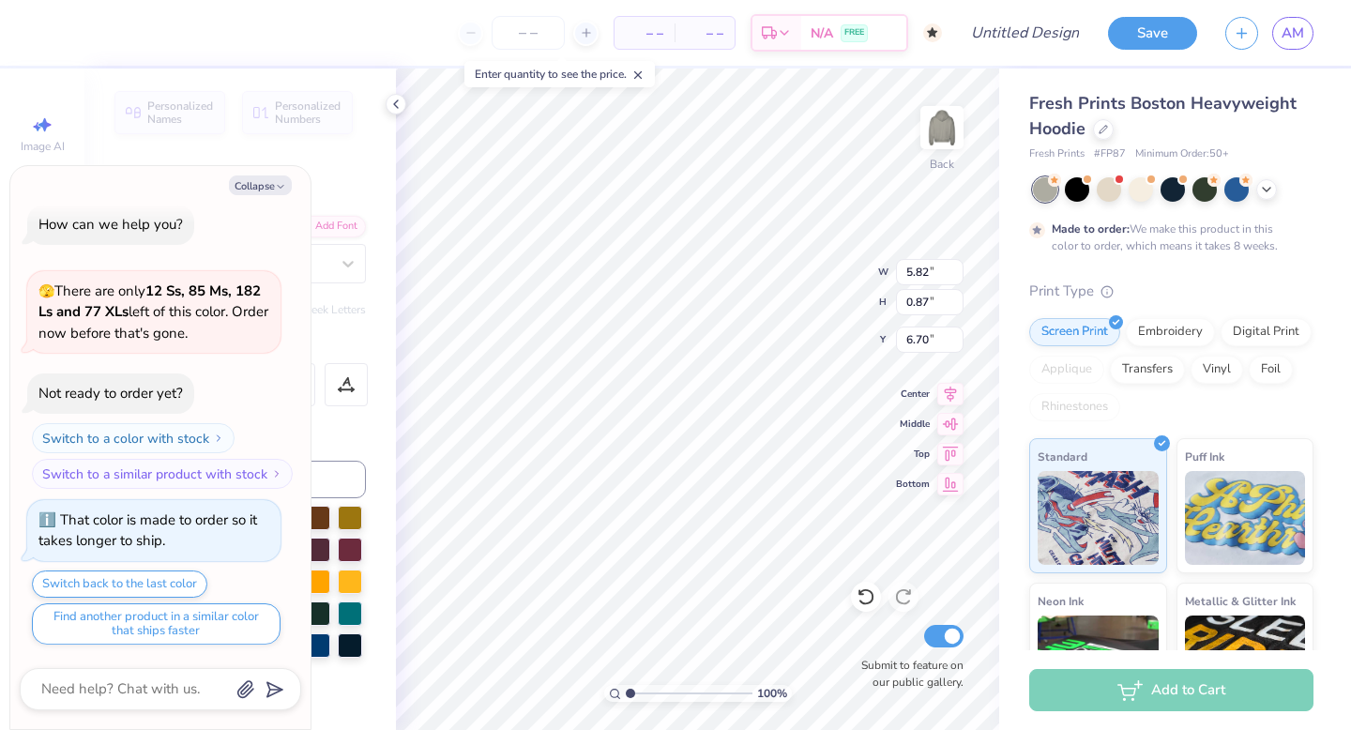
type textarea "Chi"
type textarea "x"
type input "5.83"
type input "7.65"
type textarea "x"
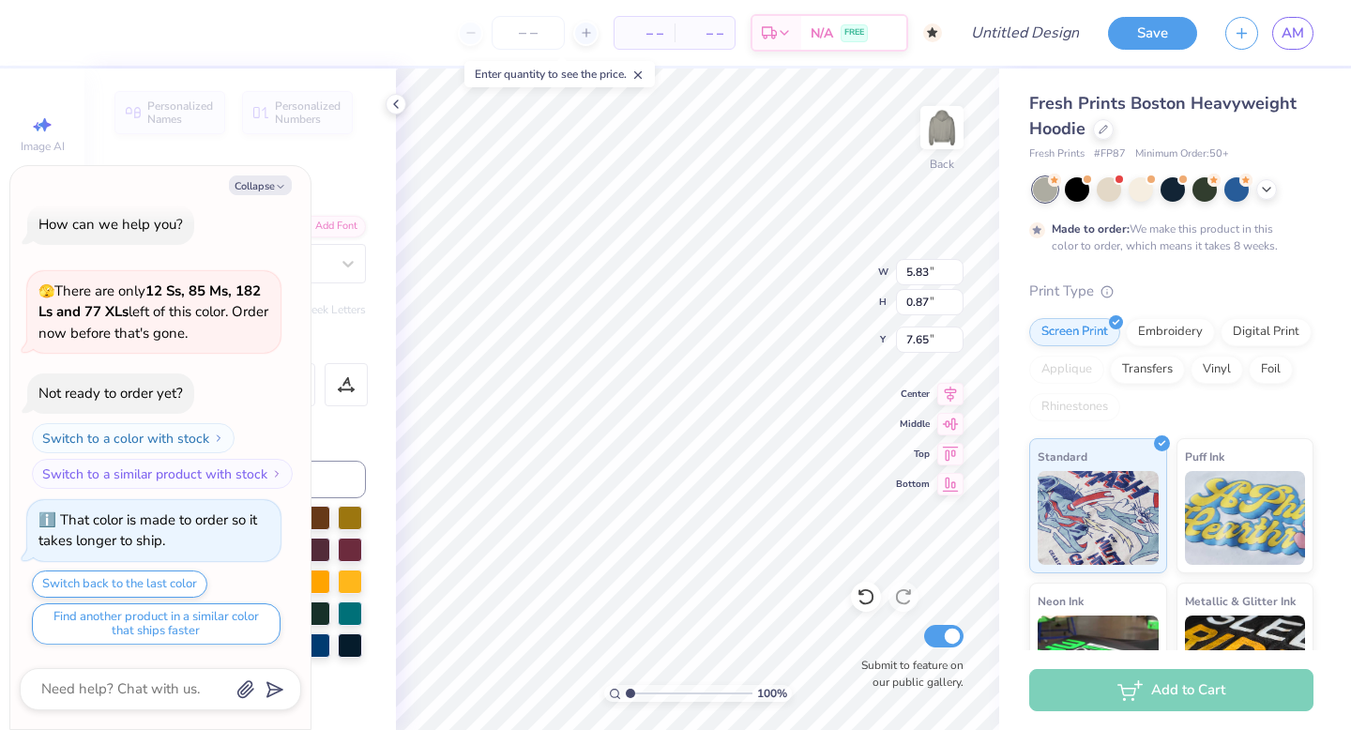
type textarea "ALPH"
type textarea "x"
type textarea "ALP"
type textarea "x"
type textarea "AL"
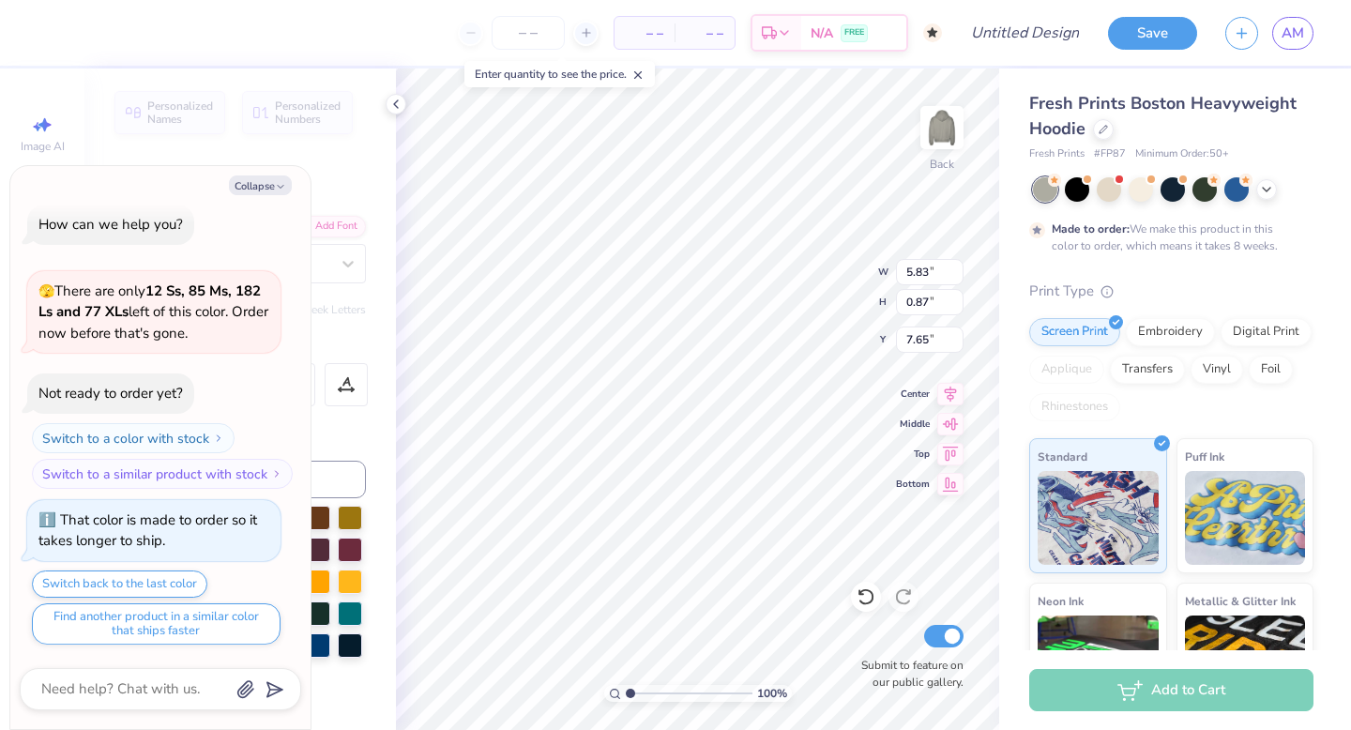
type textarea "x"
type textarea "A"
type textarea "x"
type textarea "O"
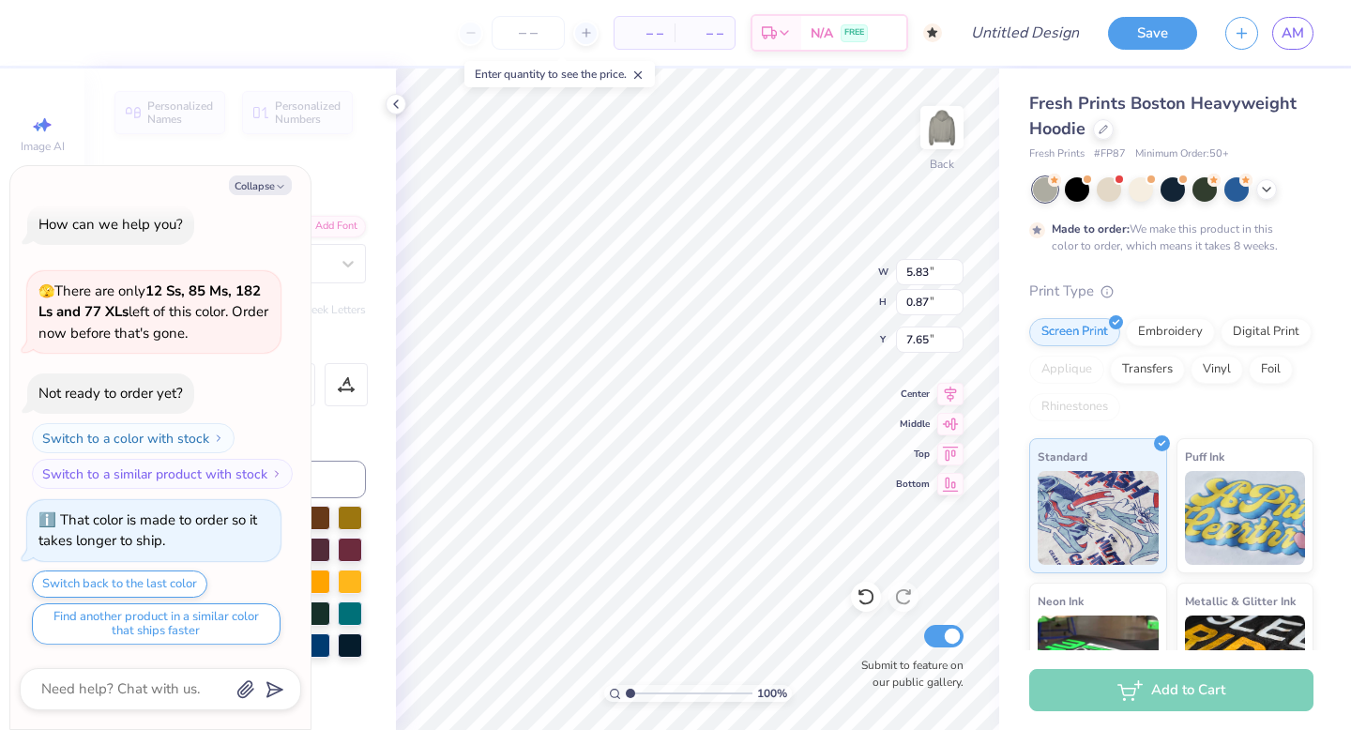
type textarea "x"
type textarea "Om"
type textarea "x"
type textarea "Ome"
type textarea "x"
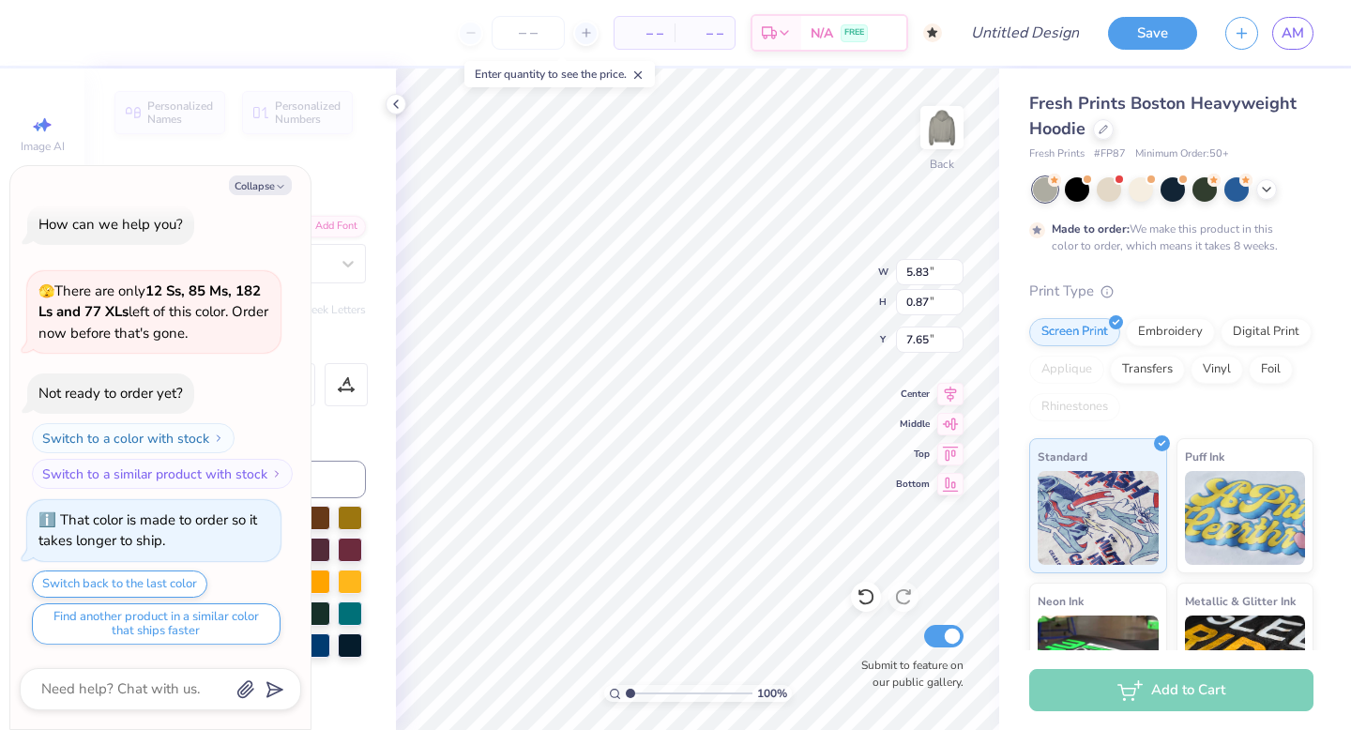
type textarea "Omeg"
type textarea "x"
type textarea "Omega"
type textarea "x"
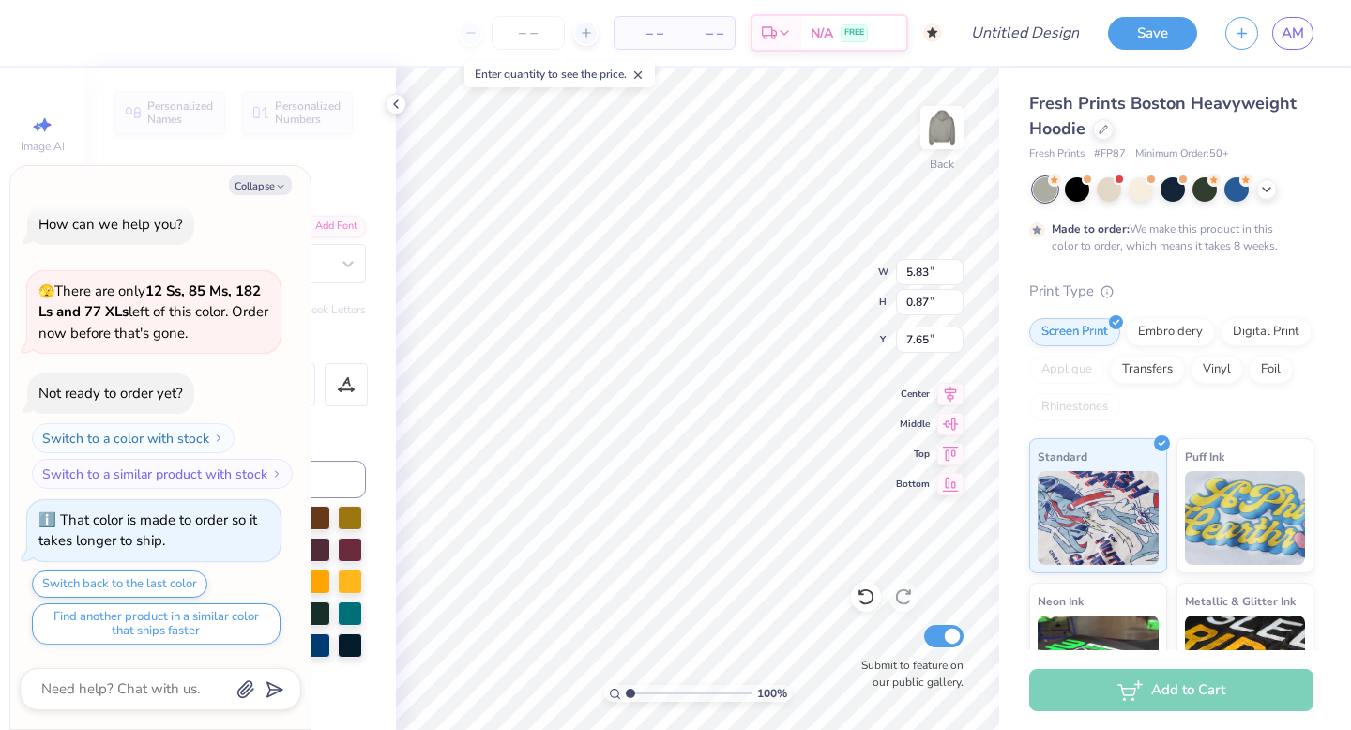
type input "4.06"
type input "0.19"
type input "6.33"
type textarea "x"
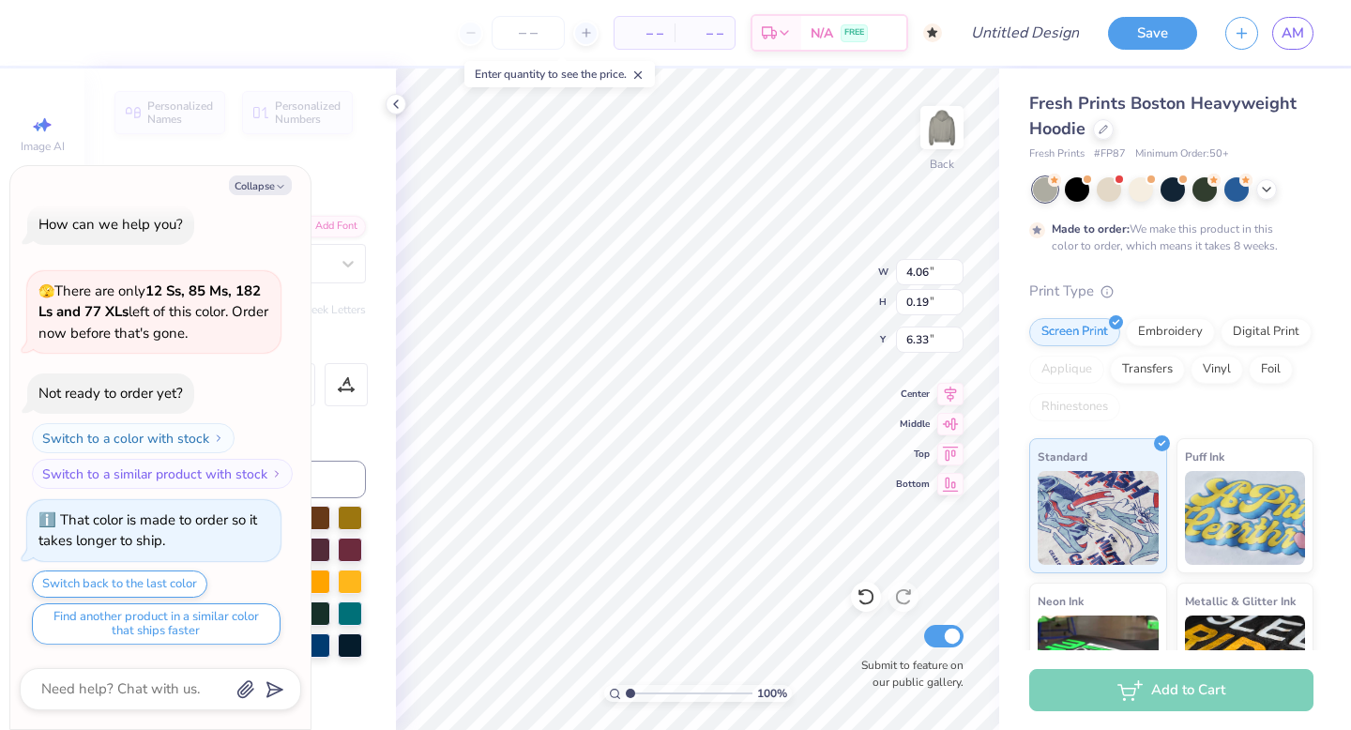
type textarea "Bi"
type textarea "x"
type textarea "B"
type textarea "x"
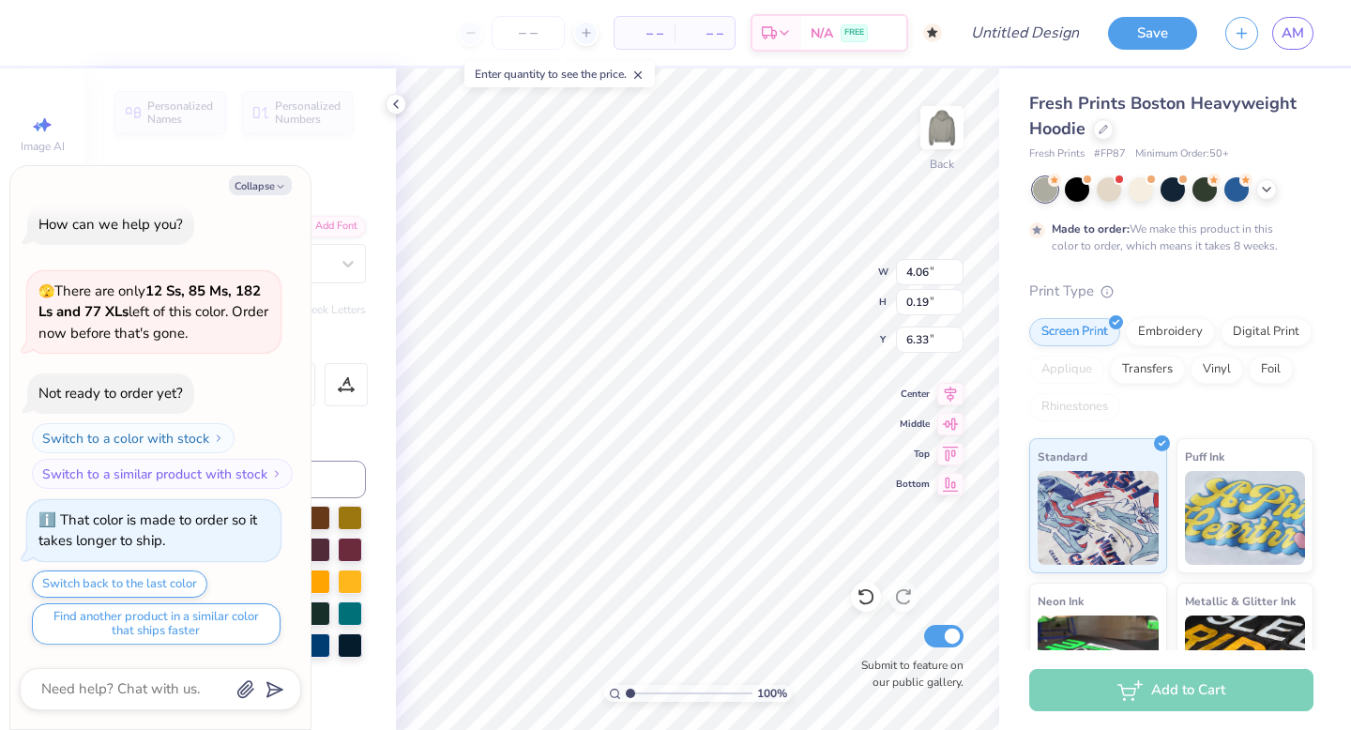
type textarea "B"
type textarea "x"
type textarea "Bi"
type textarea "x"
type textarea "Big"
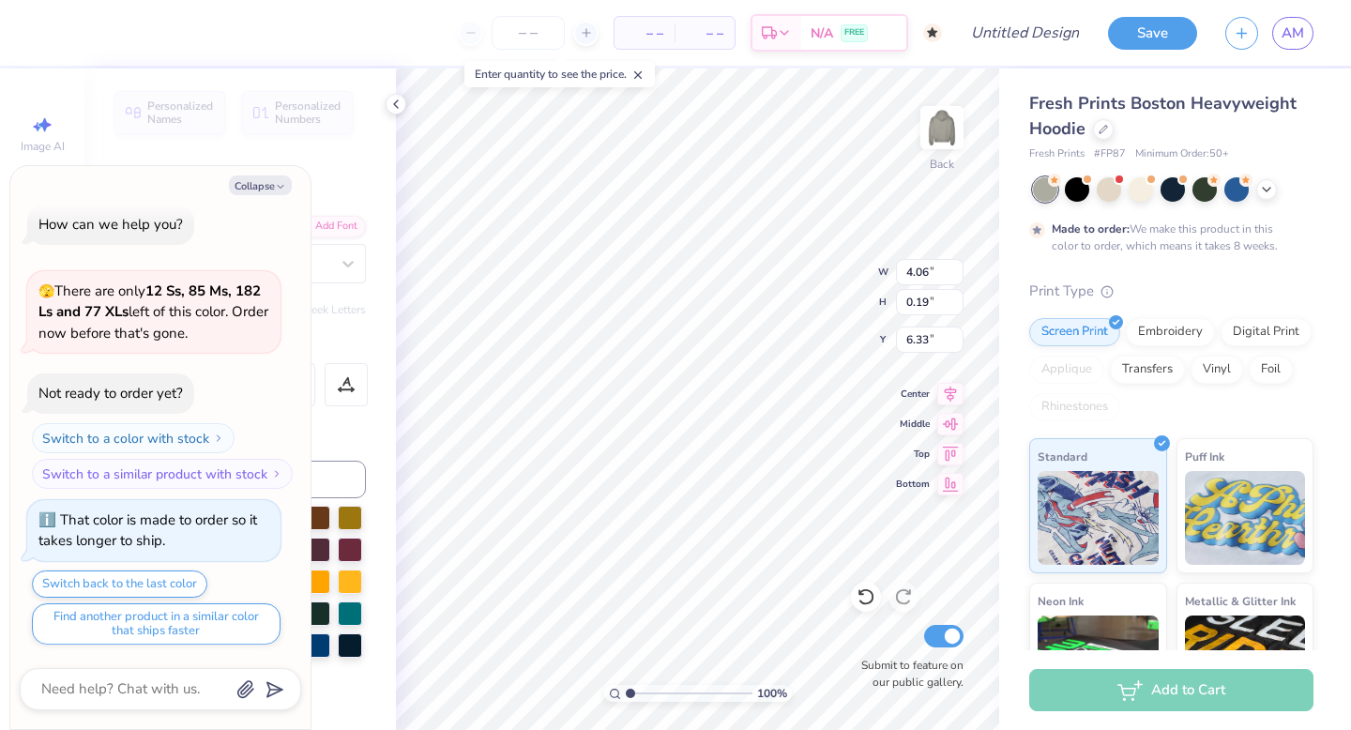
type textarea "x"
type textarea "Big"
type textarea "x"
type textarea "Big"
type textarea "x"
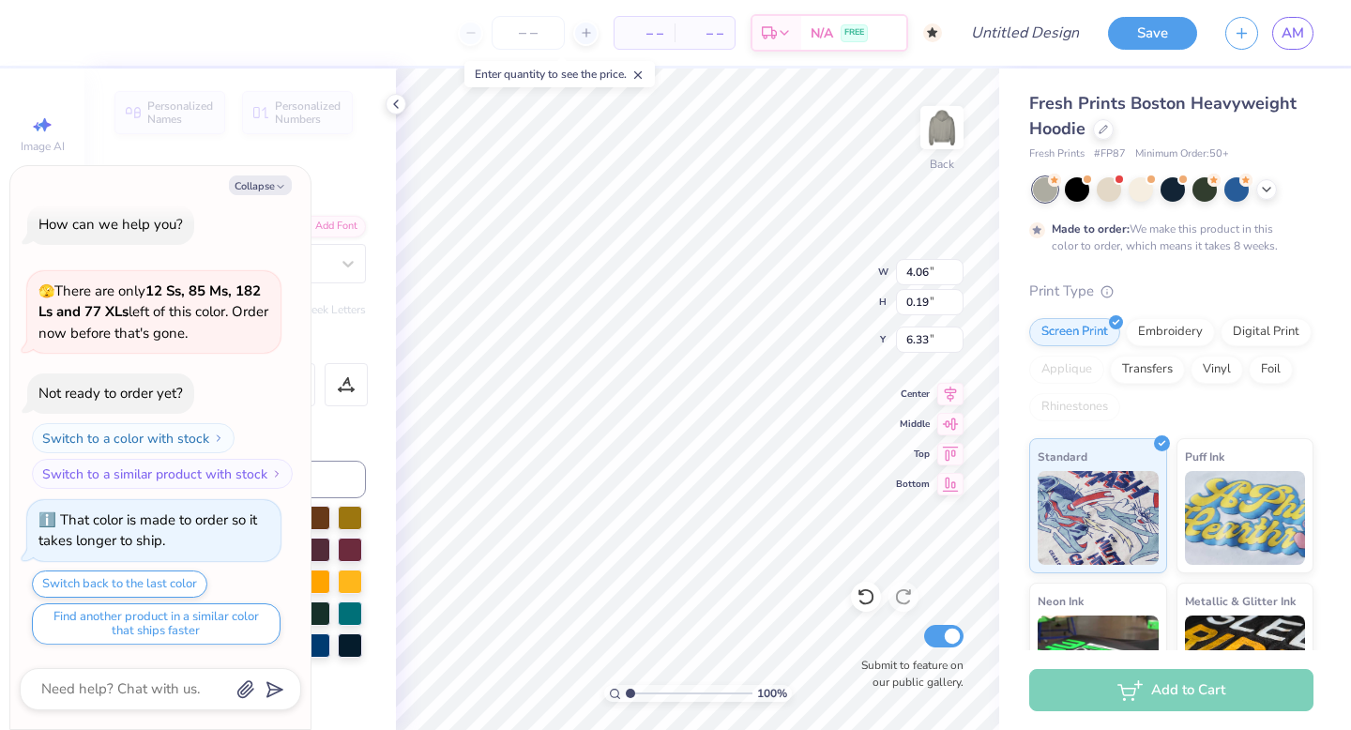
type textarea "Bi"
type textarea "x"
type textarea "B"
type textarea "x"
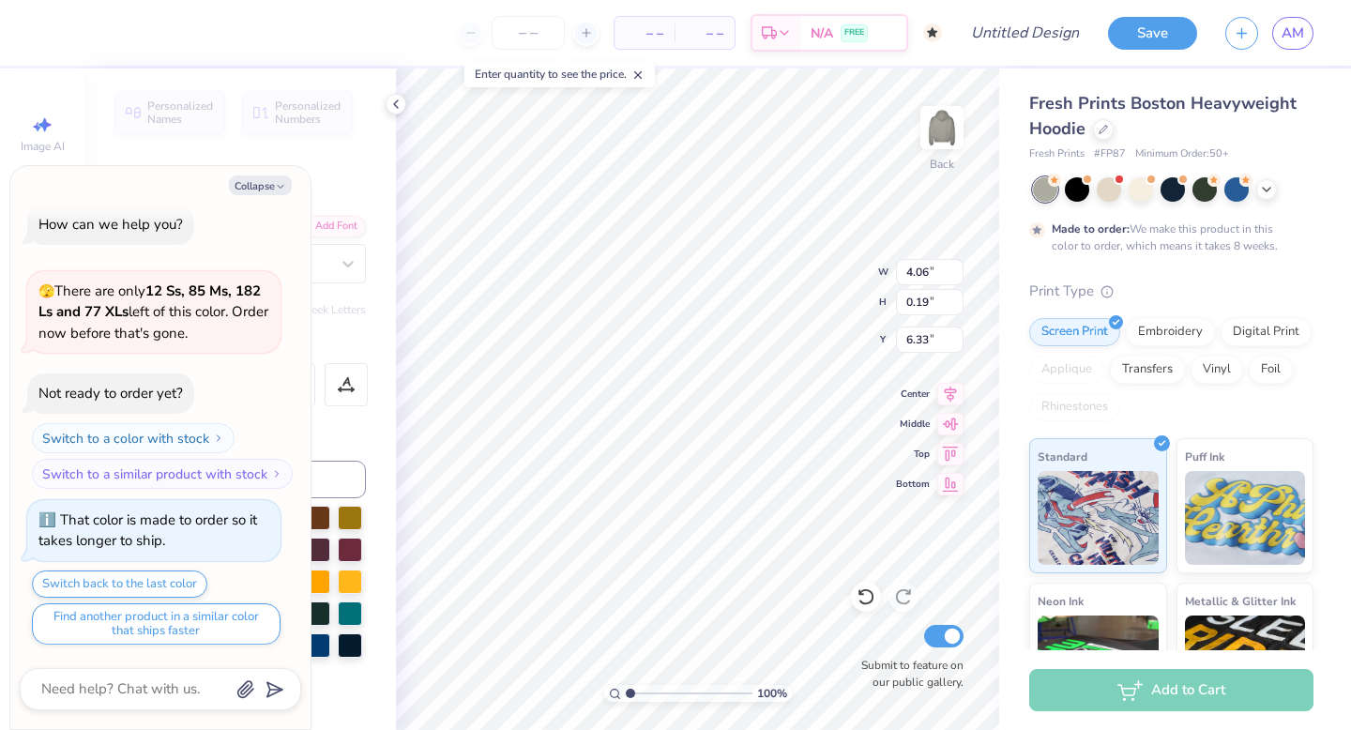
type textarea "B"
type textarea "x"
type textarea "Bi"
type textarea "x"
type textarea "Big"
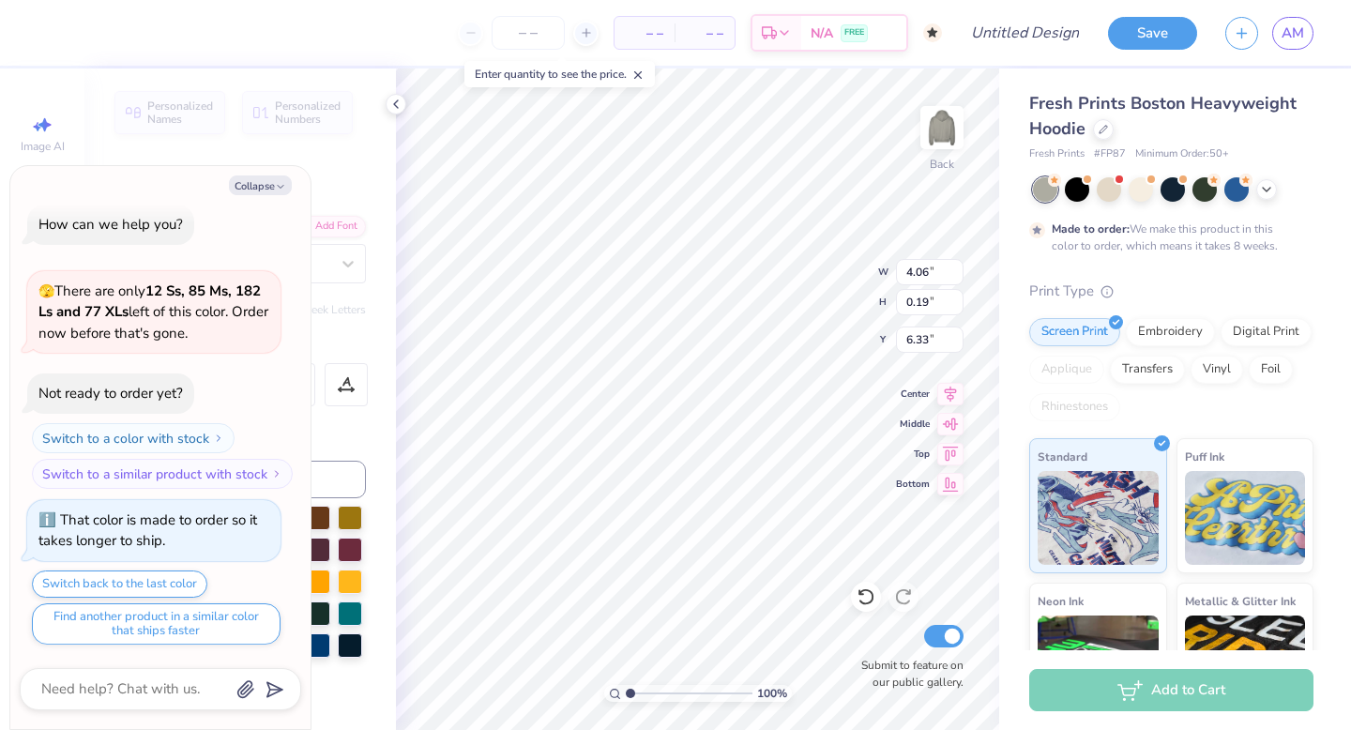
type textarea "x"
type textarea "Big"
type textarea "x"
type textarea "Big L"
type textarea "x"
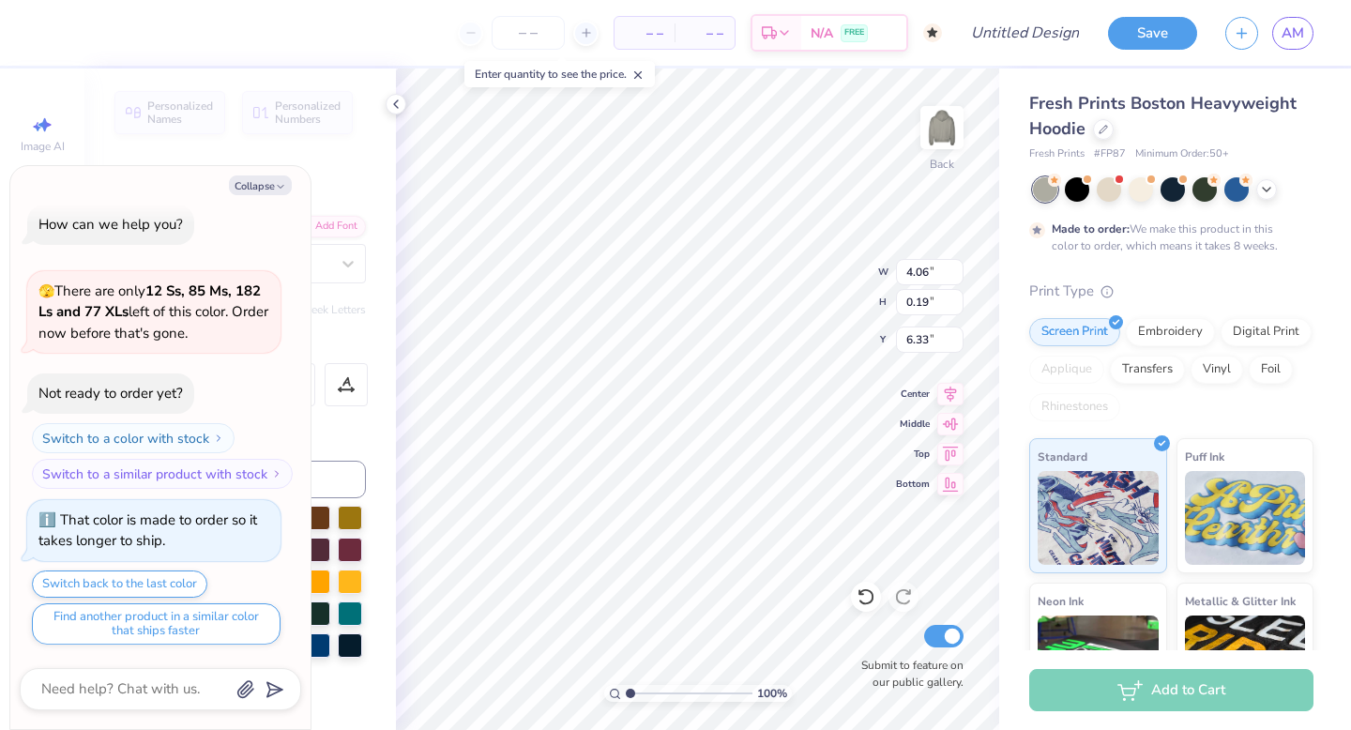
type textarea "Big Li"
type textarea "x"
type textarea "Big Lit"
type textarea "x"
type textarea "Big Litt"
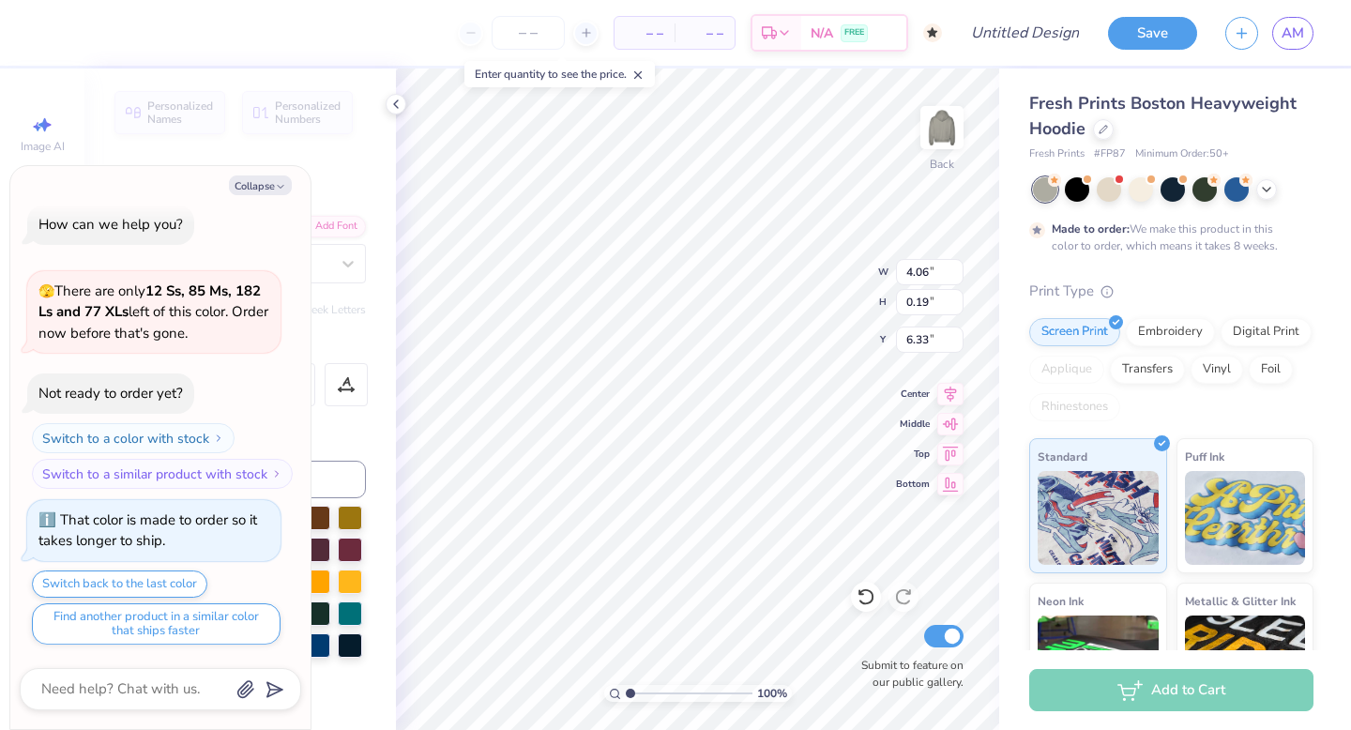
type textarea "x"
type textarea "Big Littl"
type textarea "x"
type textarea "Big Little"
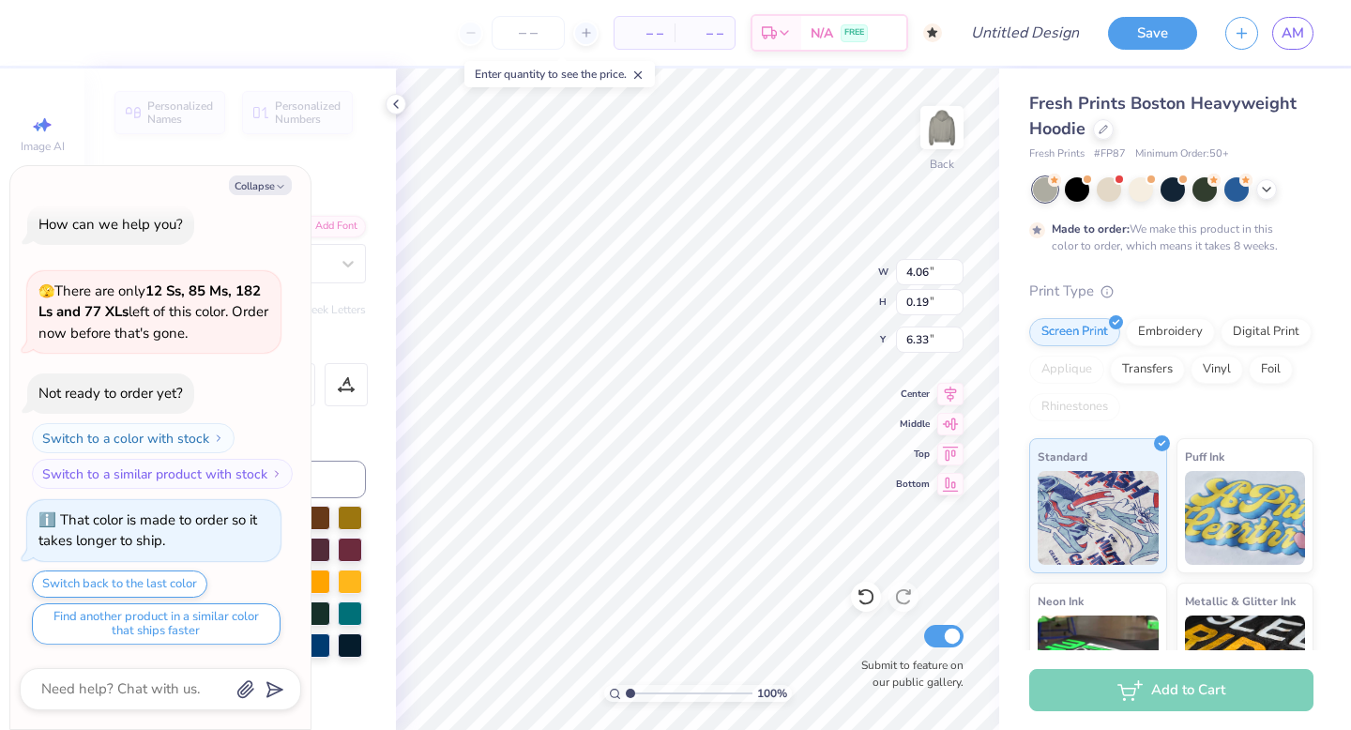
type textarea "x"
type input "2.90"
type input "0.60"
type input "3.31"
click at [255, 183] on button "Collapse" at bounding box center [260, 185] width 63 height 20
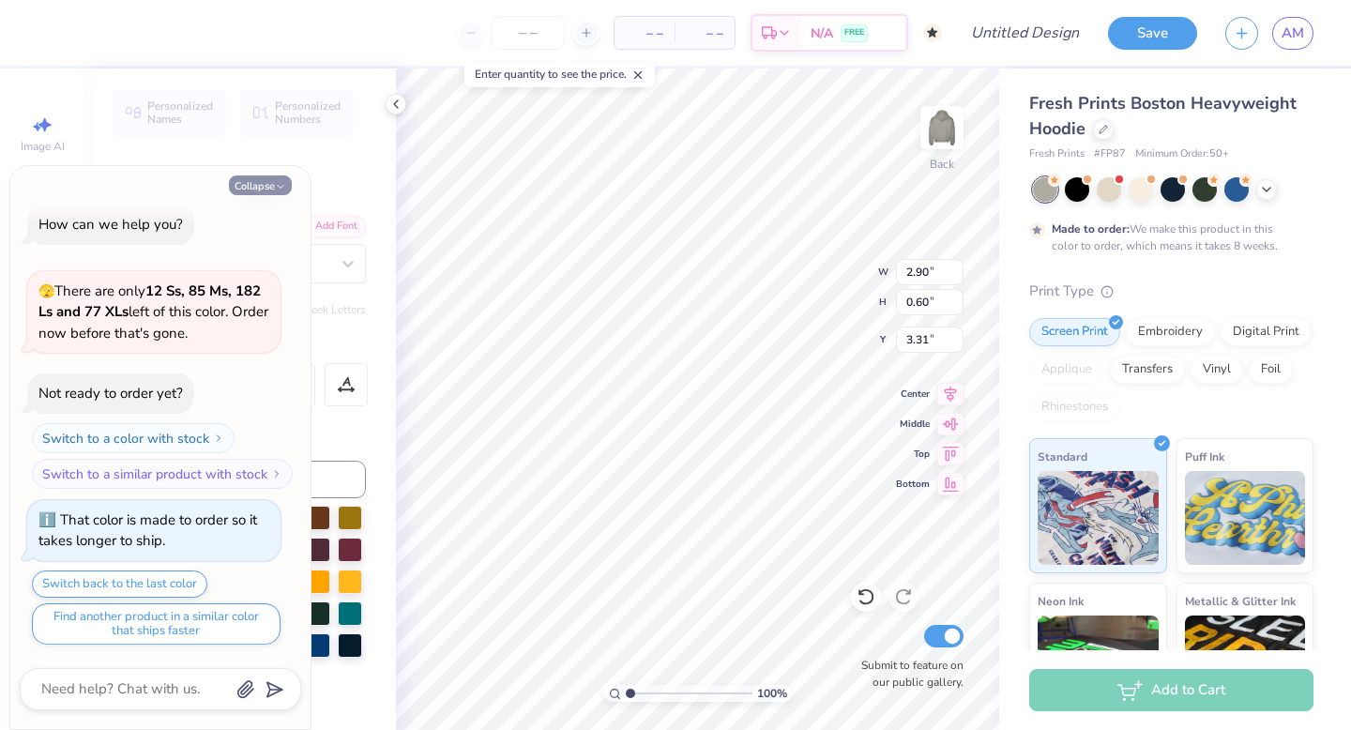
type textarea "x"
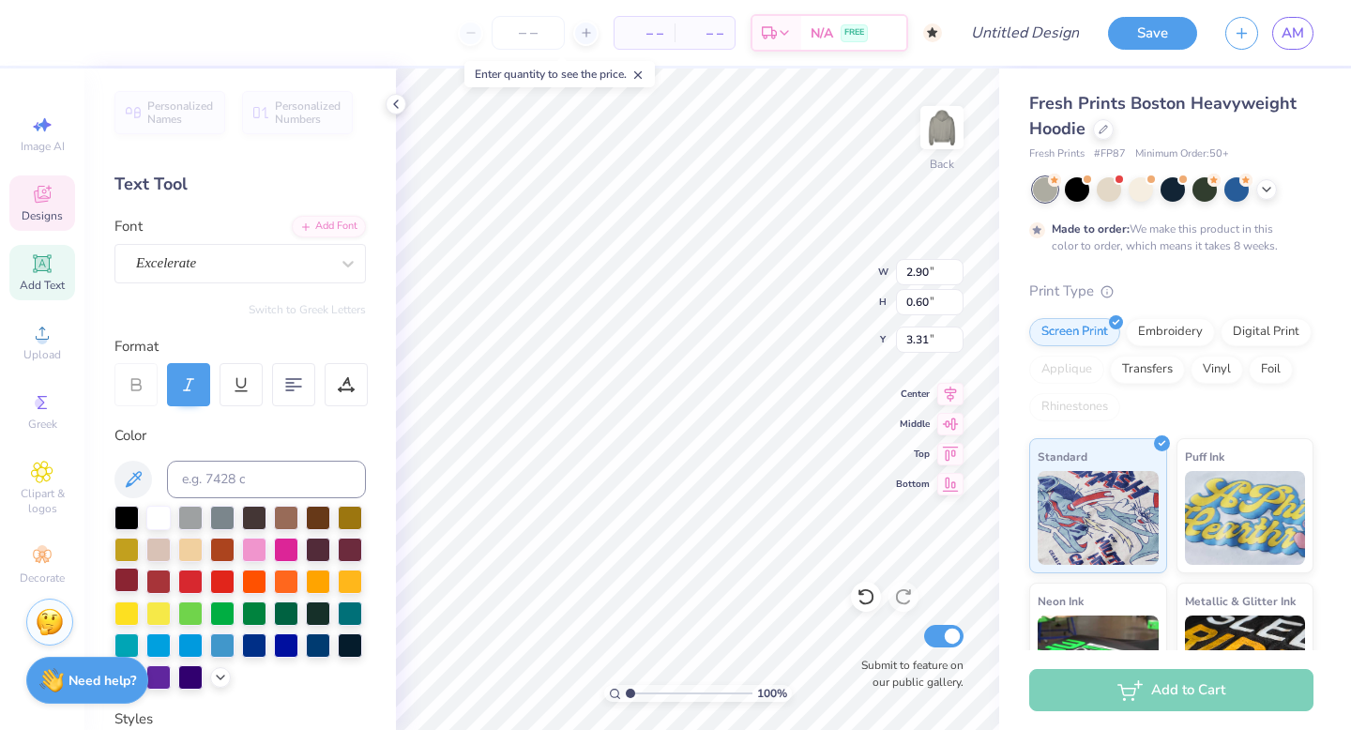
click at [128, 579] on div at bounding box center [126, 580] width 24 height 24
type input "3.48"
type input "1.31"
type input "2.88"
click at [115, 581] on div at bounding box center [126, 580] width 24 height 24
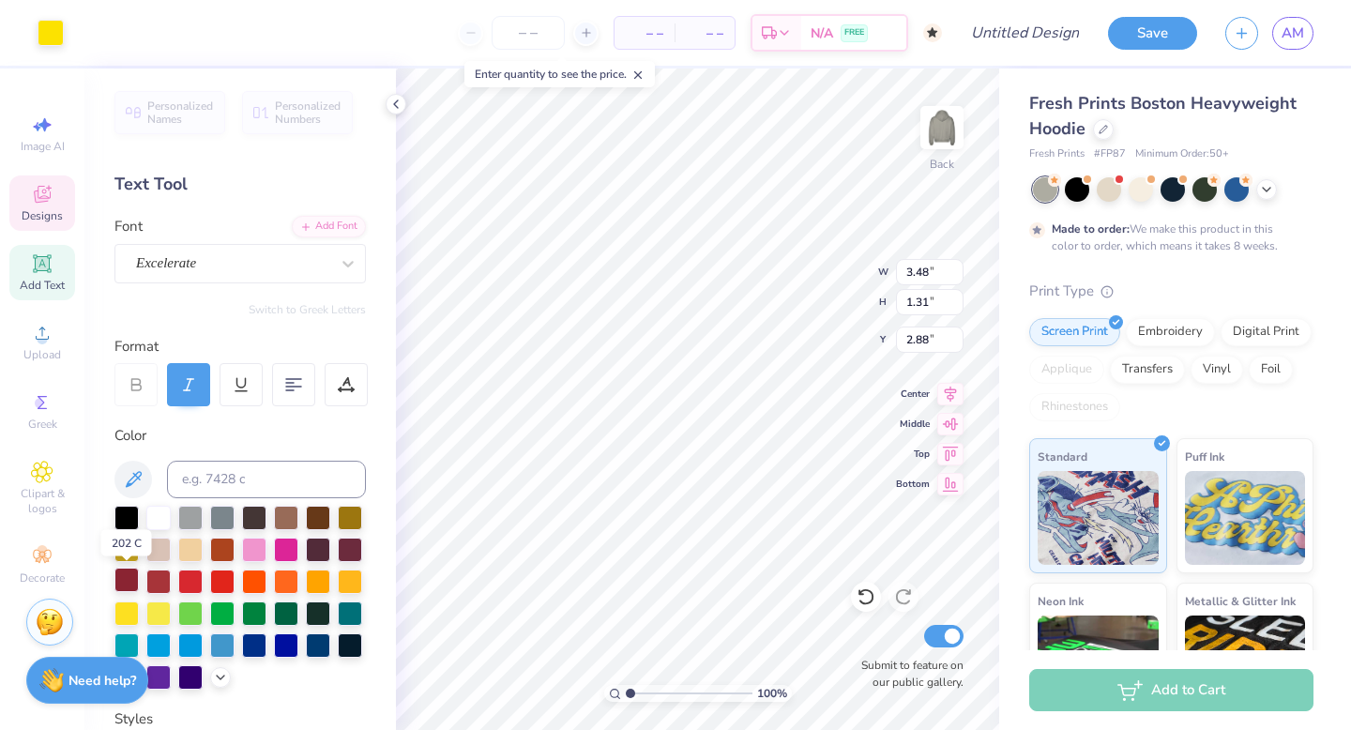
click at [125, 577] on div at bounding box center [126, 580] width 24 height 24
click at [125, 578] on div at bounding box center [126, 580] width 24 height 24
click at [157, 583] on div at bounding box center [158, 580] width 24 height 24
click at [796, 266] on div "100 % Back W 3.48 H 1.31 Y 2.88 Center Middle Top Bottom Submit to feature on o…" at bounding box center [697, 399] width 603 height 662
click at [129, 576] on div at bounding box center [126, 580] width 24 height 24
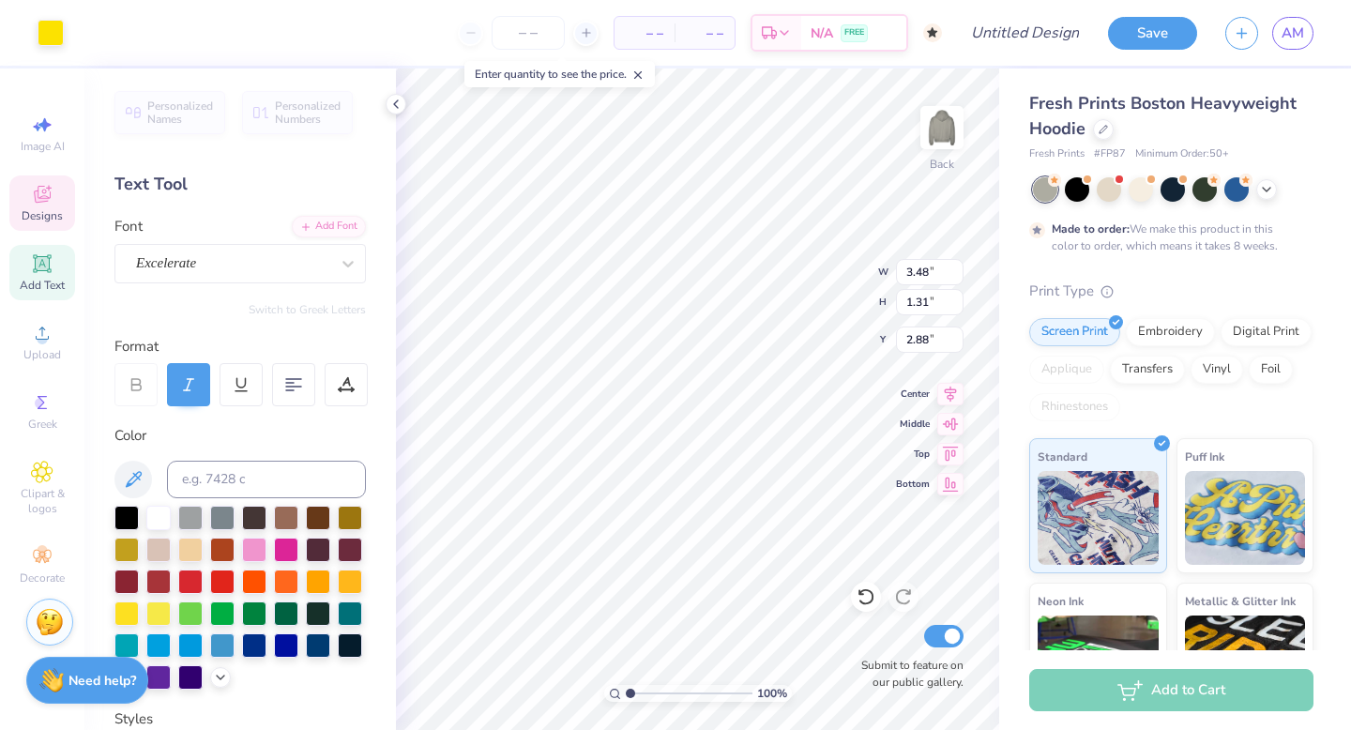
type input "5.22"
type input "2.98"
type input "5.26"
click at [125, 579] on div at bounding box center [126, 580] width 24 height 24
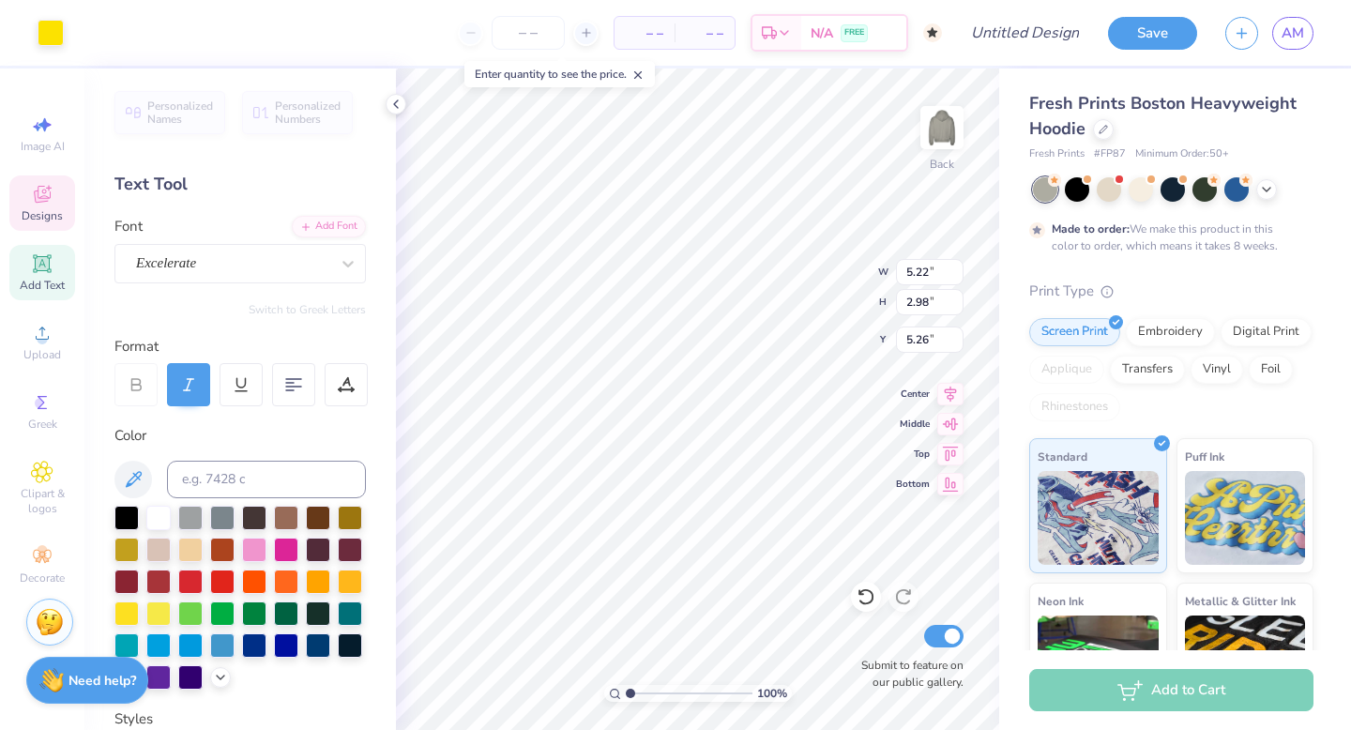
type input "2.91"
type input "0.92"
type input "6.75"
click at [119, 578] on div at bounding box center [126, 580] width 24 height 24
type input "6.13"
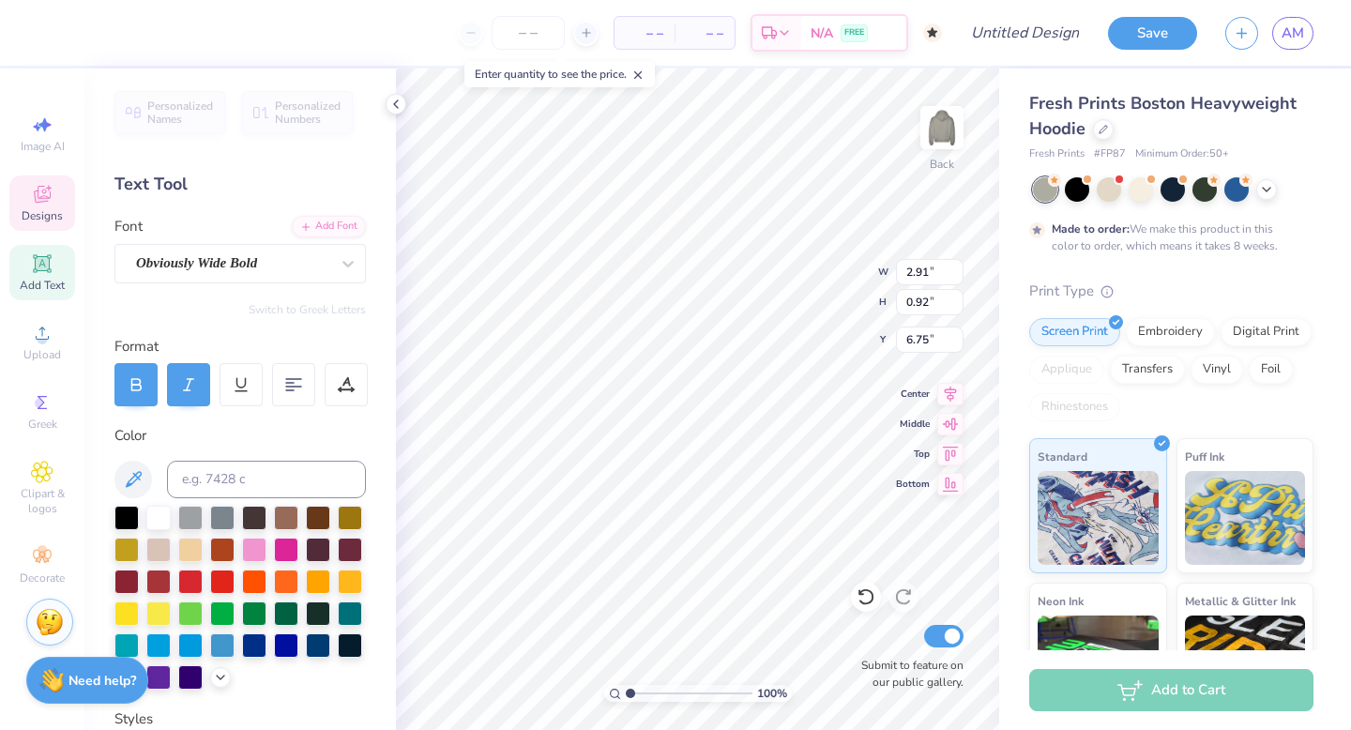
type input "1.07"
type input "7.55"
click at [129, 582] on div at bounding box center [126, 580] width 24 height 24
type input "3.69"
type input "1.10"
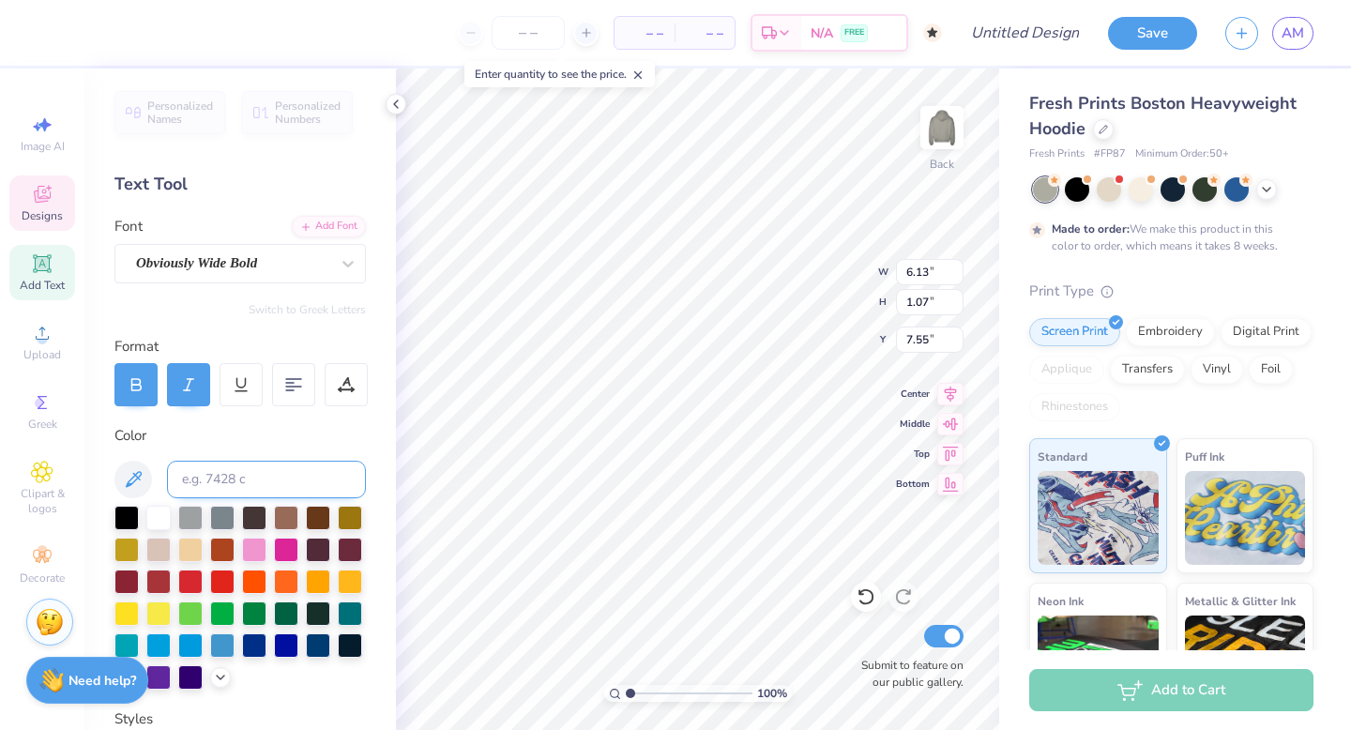
type input "7.66"
click at [129, 571] on div at bounding box center [126, 580] width 24 height 24
type input "0.75"
type input "0.18"
type input "7.92"
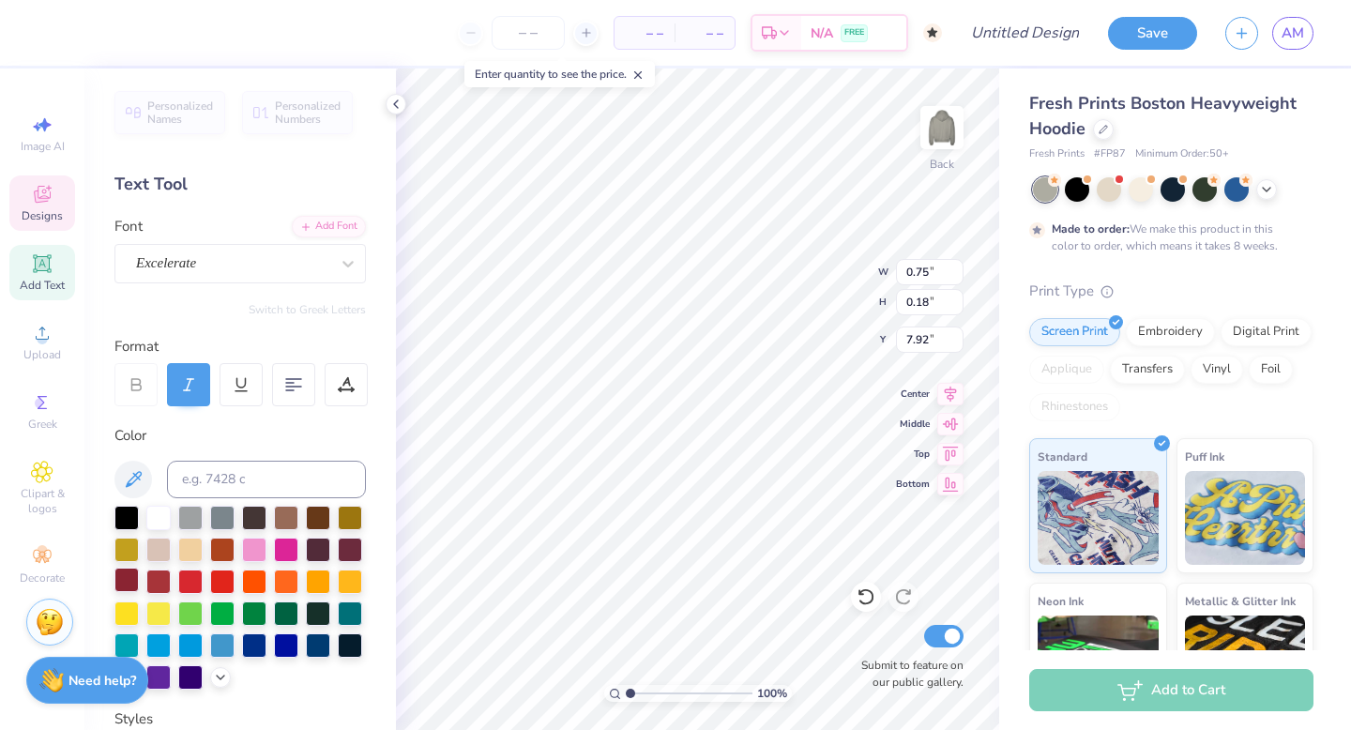
click at [122, 576] on div at bounding box center [126, 580] width 24 height 24
click at [120, 580] on div at bounding box center [126, 580] width 24 height 24
type input "3.27"
type input "0.19"
type input "6.33"
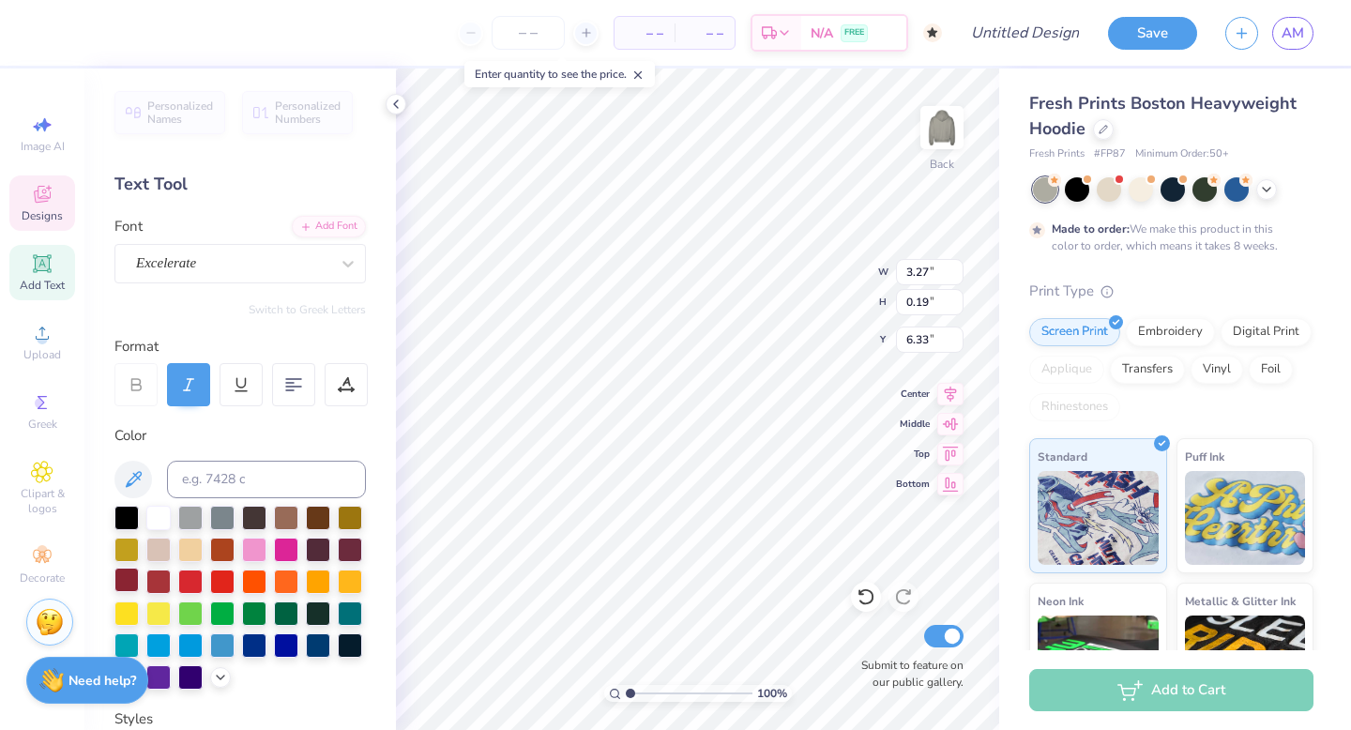
click at [114, 586] on div at bounding box center [126, 580] width 24 height 24
type input "3.48"
type input "1.31"
type input "2.88"
click at [122, 581] on div at bounding box center [126, 580] width 24 height 24
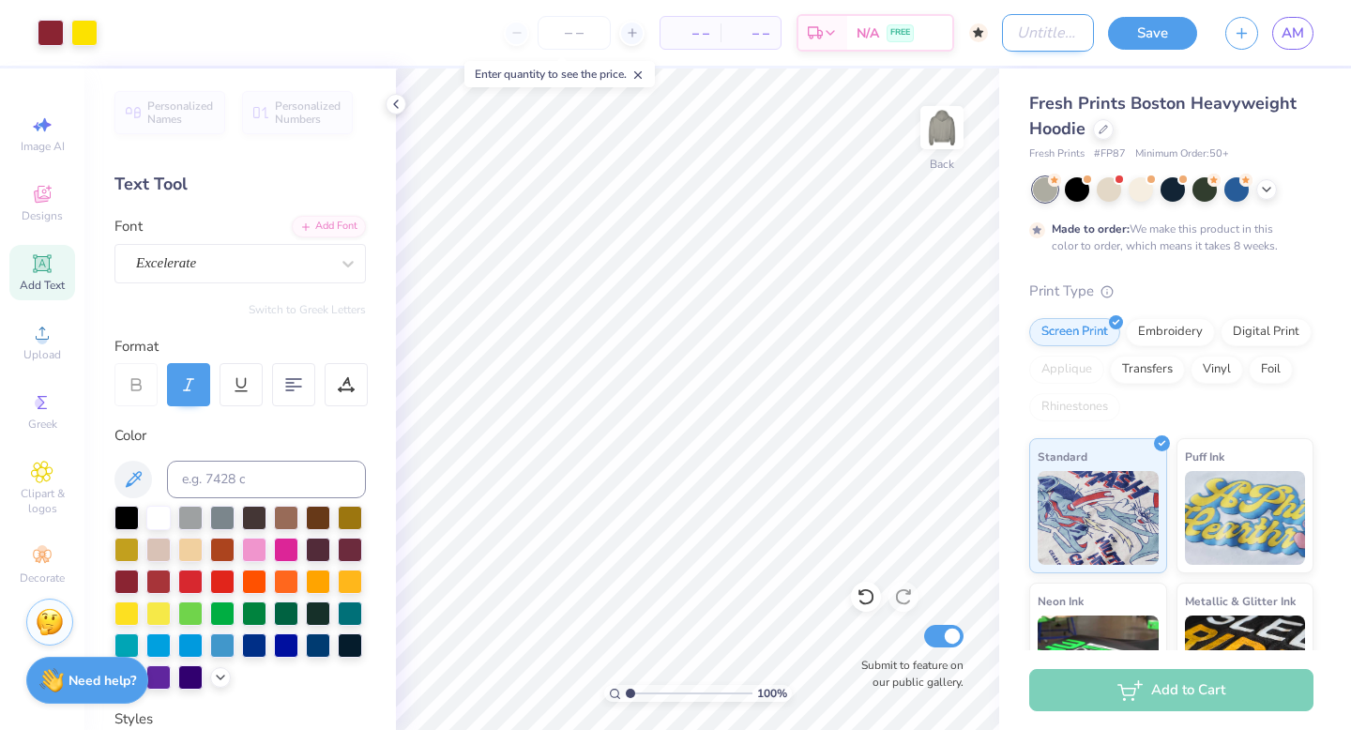
click at [1040, 35] on input "Design Title" at bounding box center [1048, 33] width 92 height 38
click at [1051, 29] on input "Ava- BigLittle" at bounding box center [1048, 33] width 92 height 38
type input "Ava- BigLittle3"
click at [1144, 35] on button "Save" at bounding box center [1152, 30] width 89 height 33
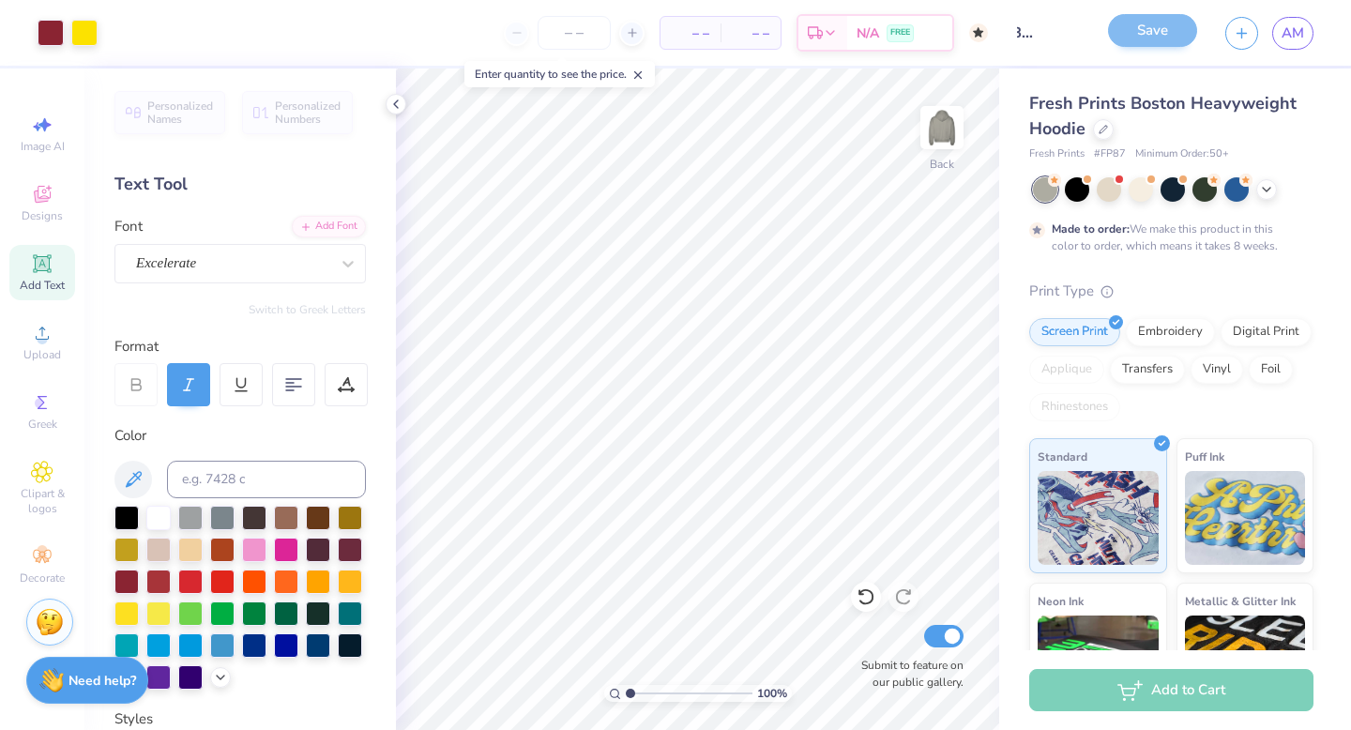
scroll to position [0, 0]
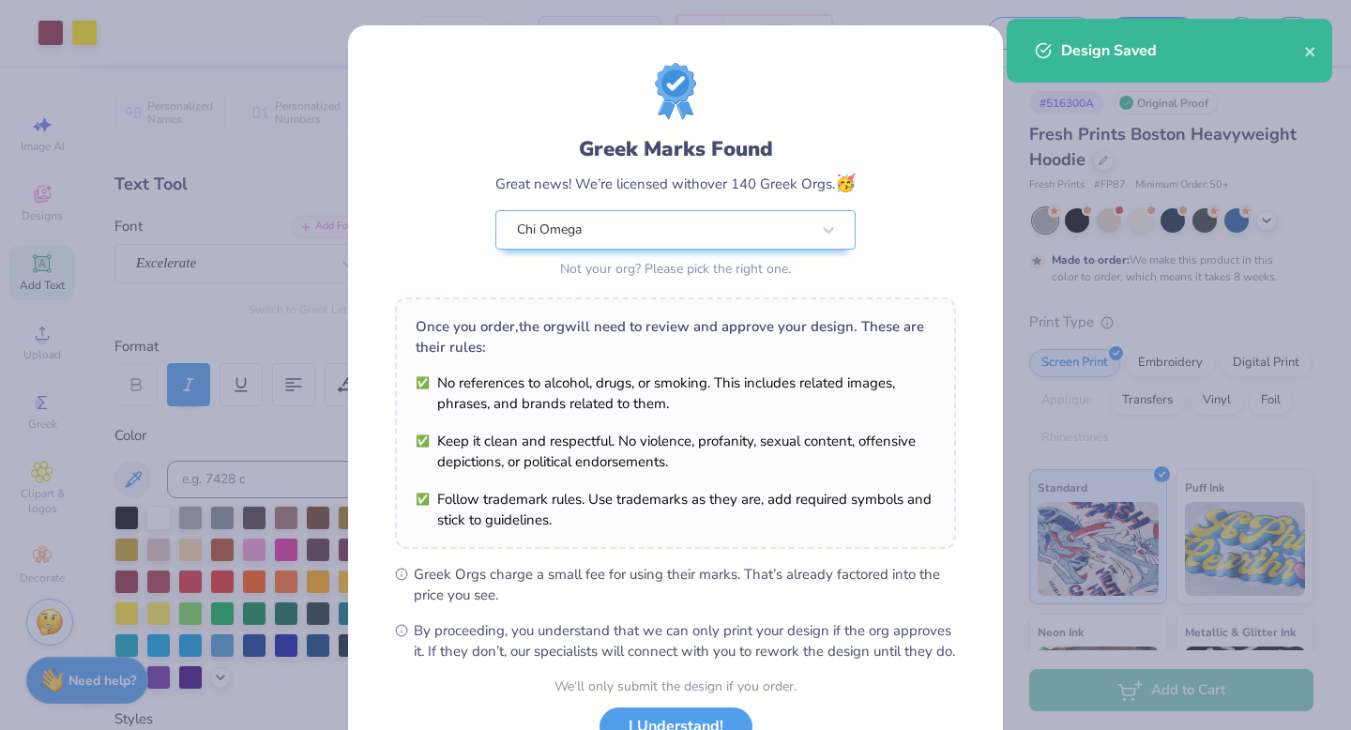
scroll to position [148, 0]
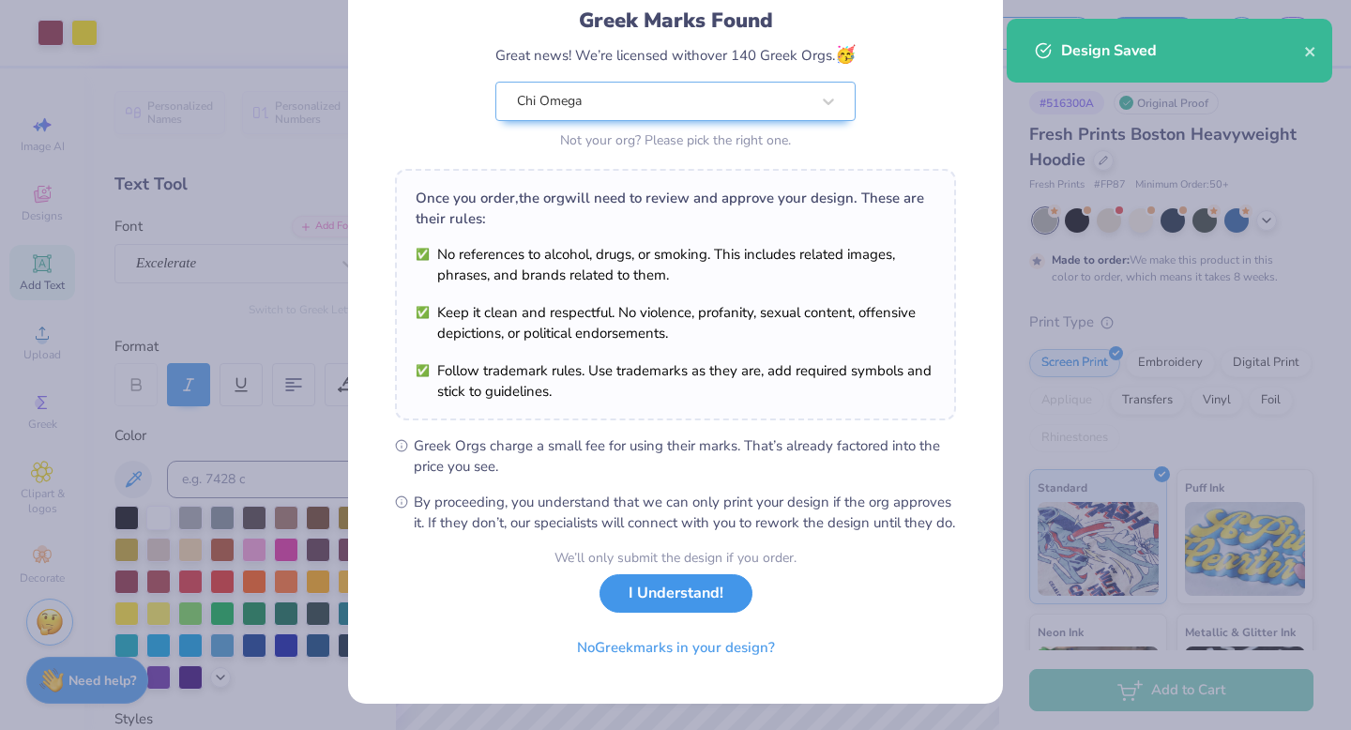
click at [673, 610] on button "I Understand!" at bounding box center [676, 593] width 153 height 38
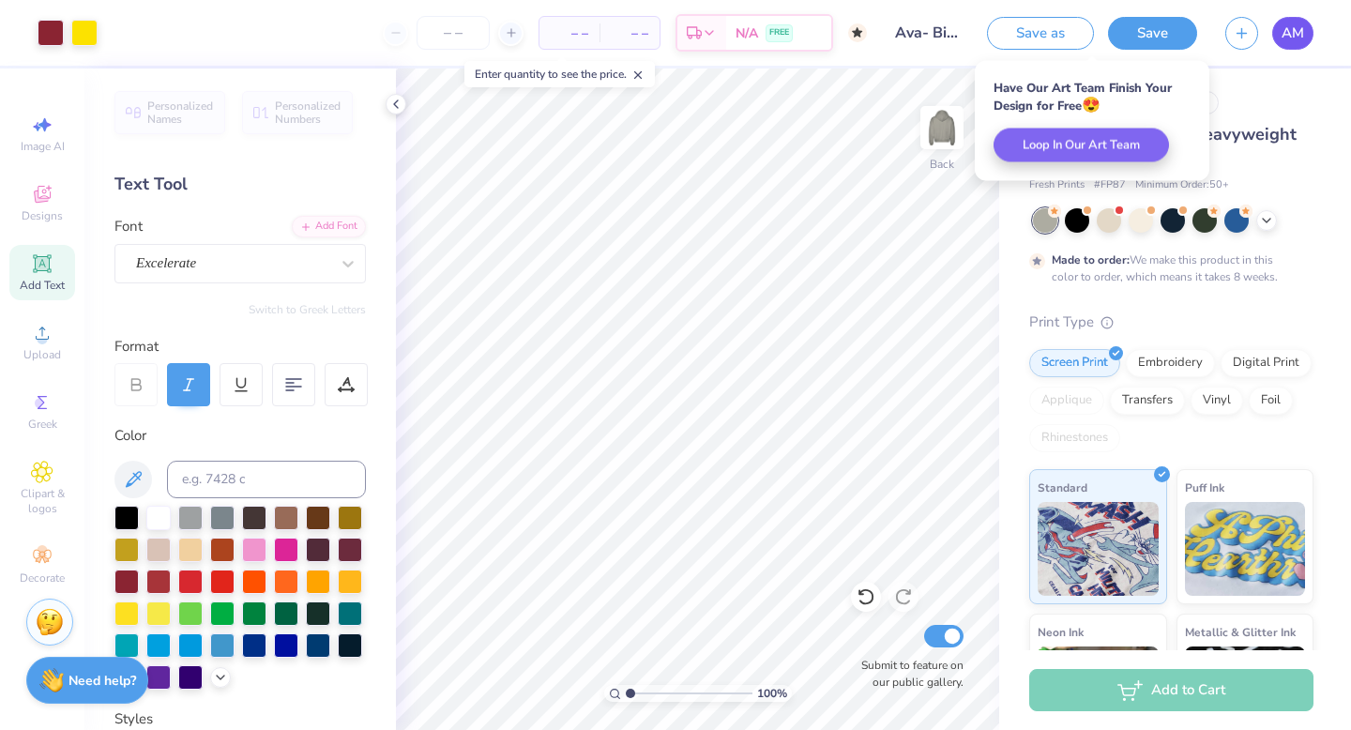
click at [1285, 38] on span "AM" at bounding box center [1293, 34] width 23 height 22
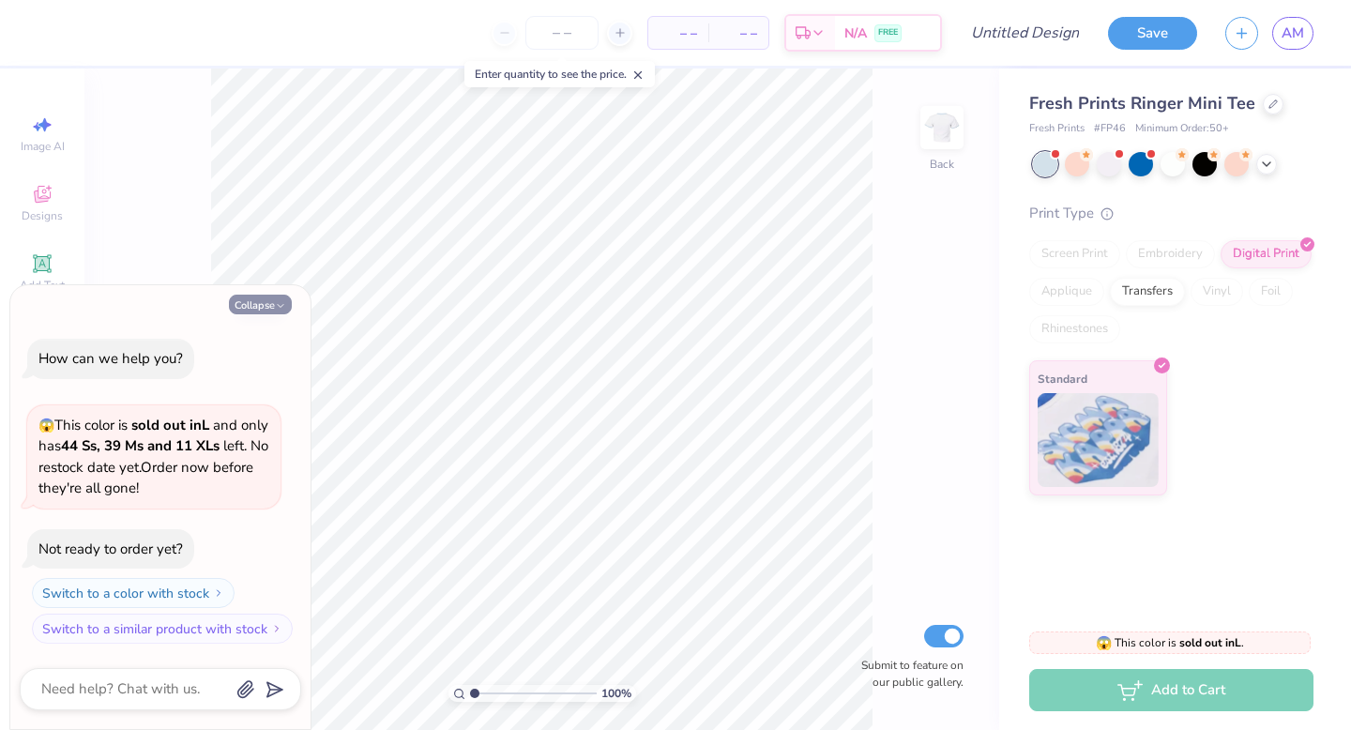
click at [273, 299] on button "Collapse" at bounding box center [260, 305] width 63 height 20
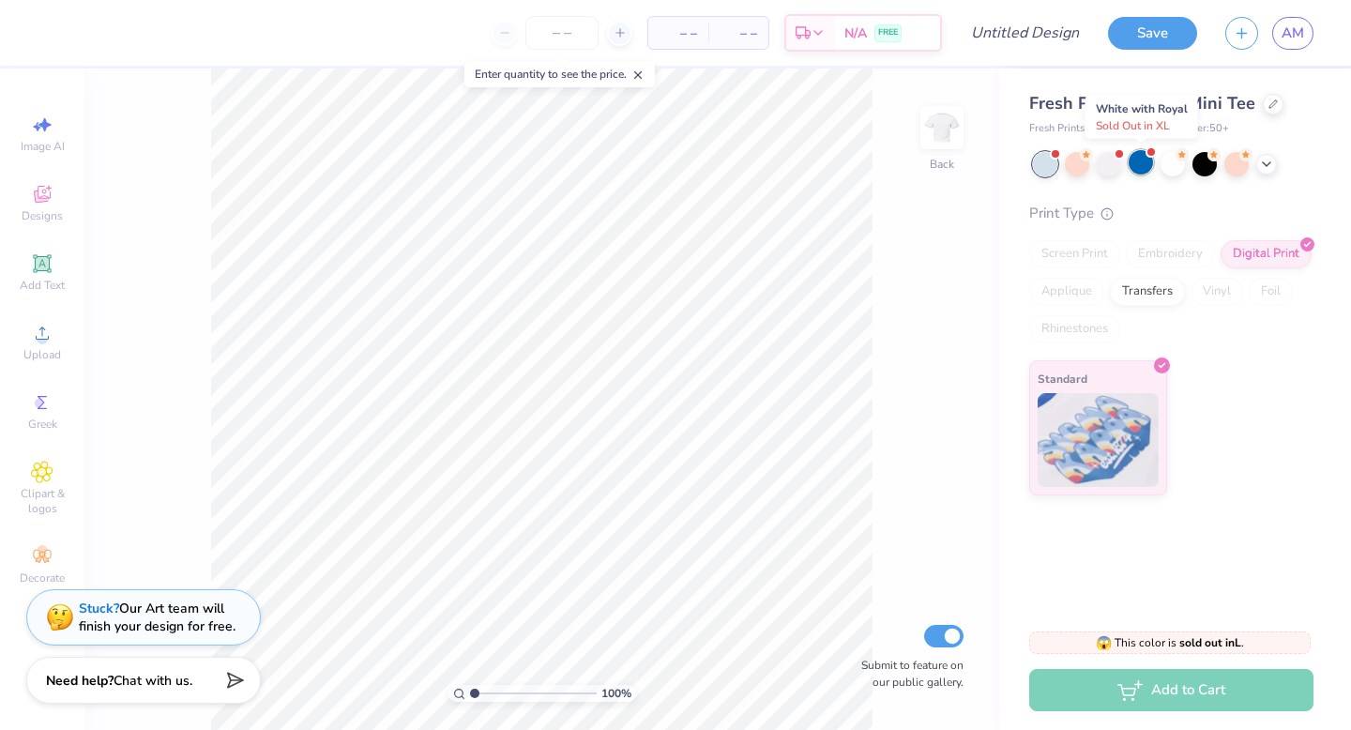
click at [1146, 157] on div at bounding box center [1141, 162] width 24 height 24
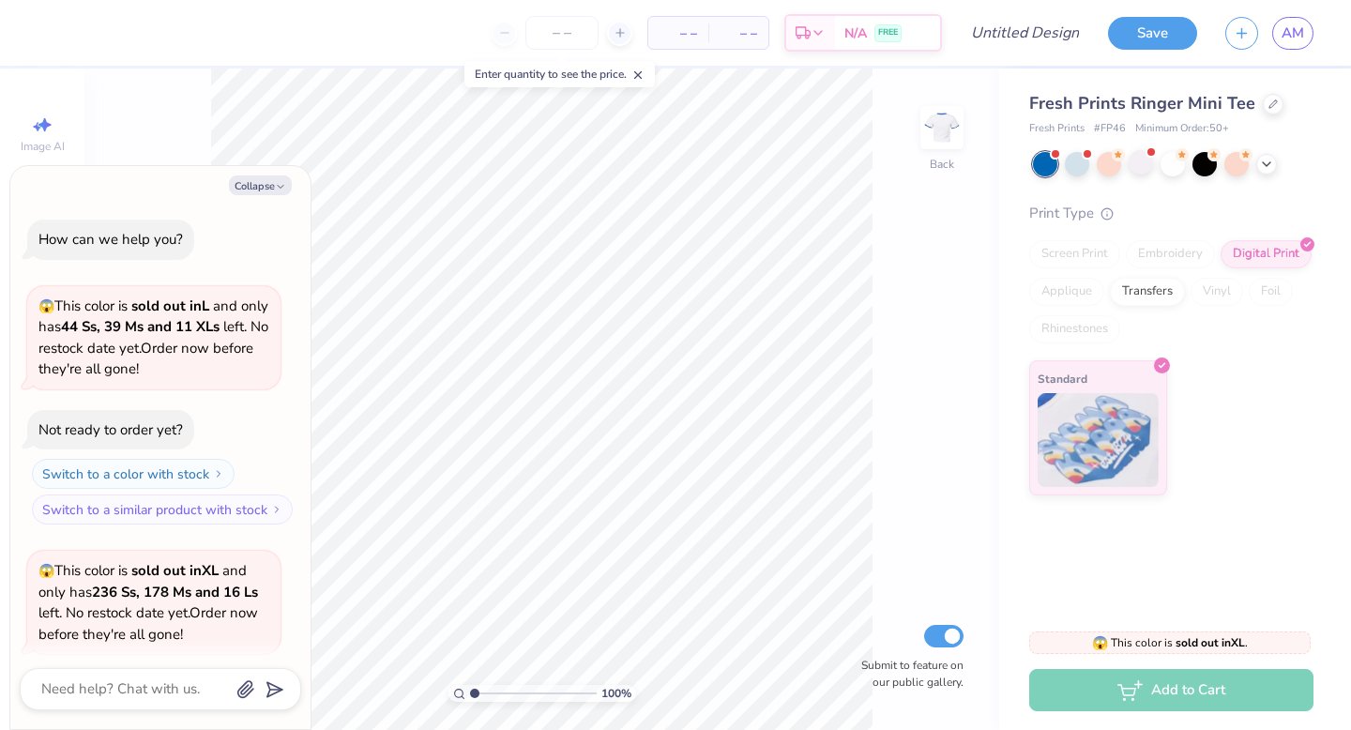
scroll to position [145, 0]
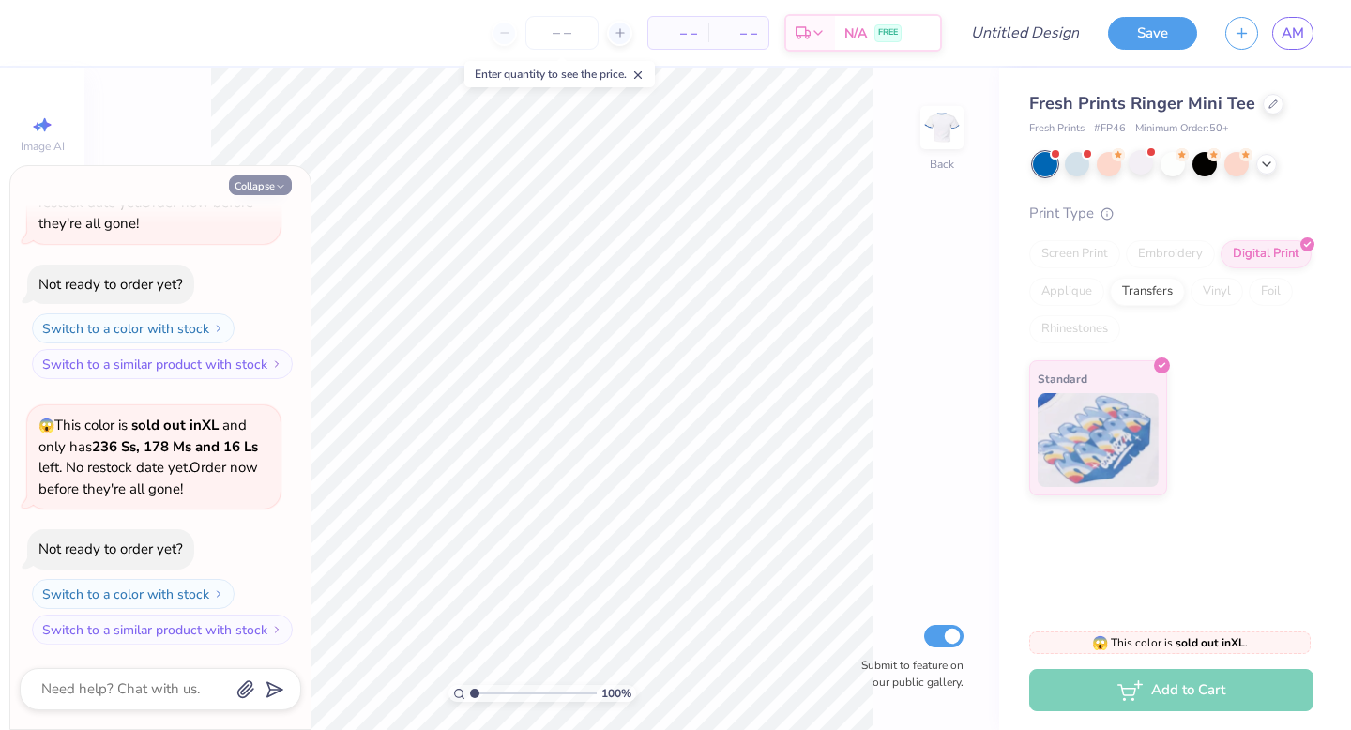
click at [249, 191] on button "Collapse" at bounding box center [260, 185] width 63 height 20
type textarea "x"
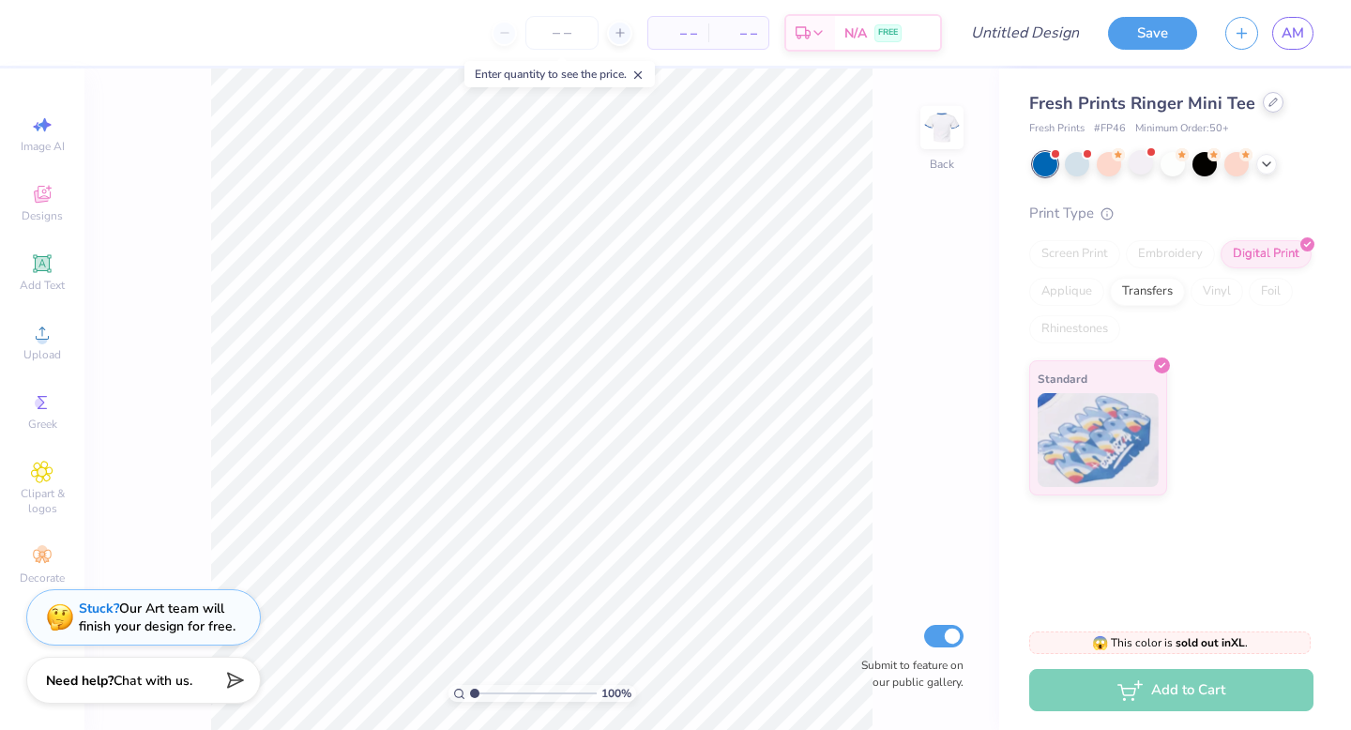
click at [1263, 109] on div at bounding box center [1273, 102] width 21 height 21
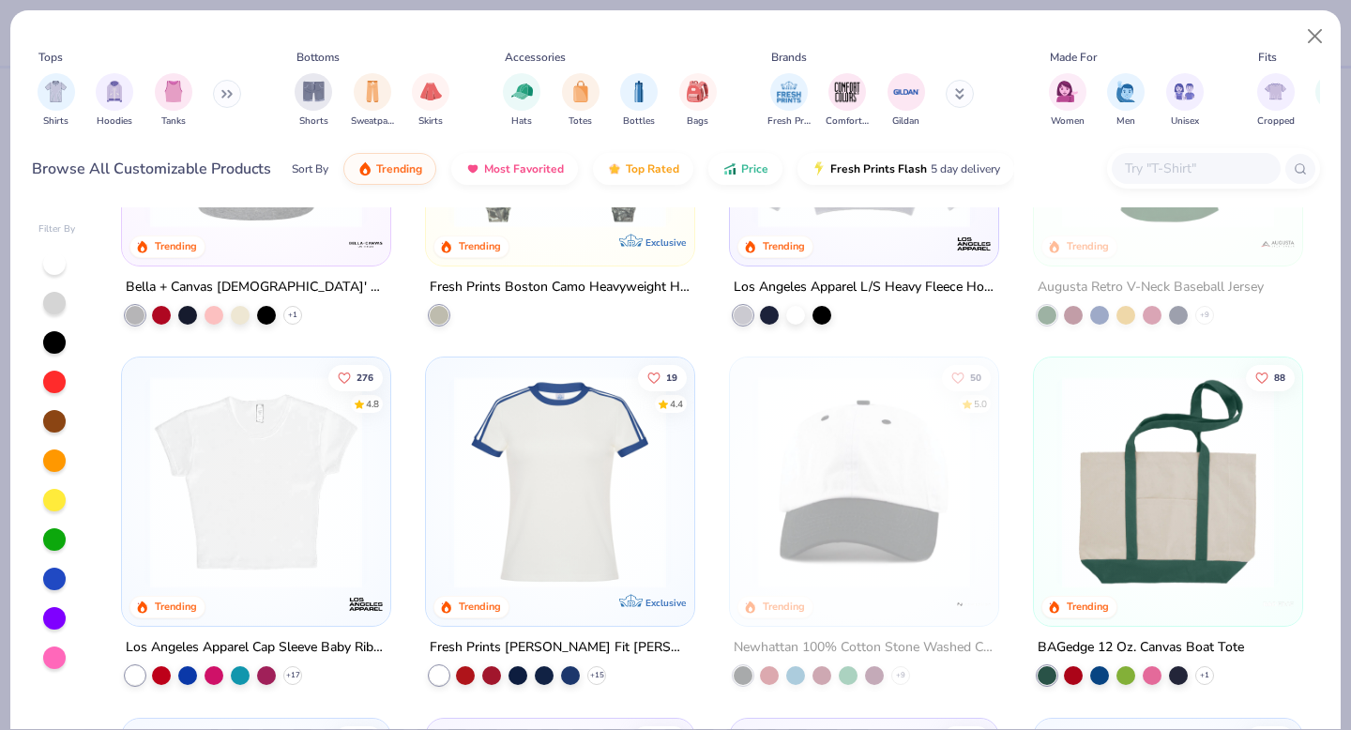
scroll to position [2388, 0]
click at [586, 508] on img at bounding box center [560, 481] width 231 height 212
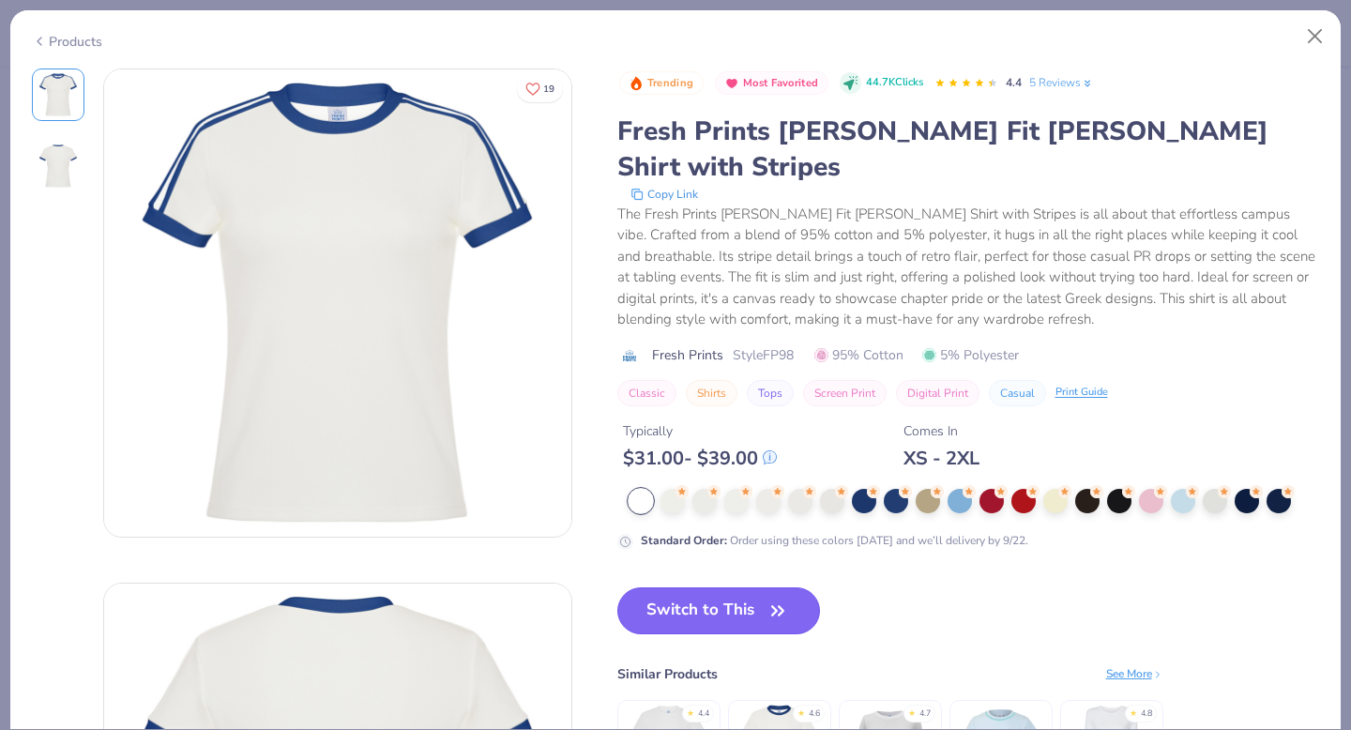
click at [693, 587] on button "Switch to This" at bounding box center [719, 610] width 204 height 47
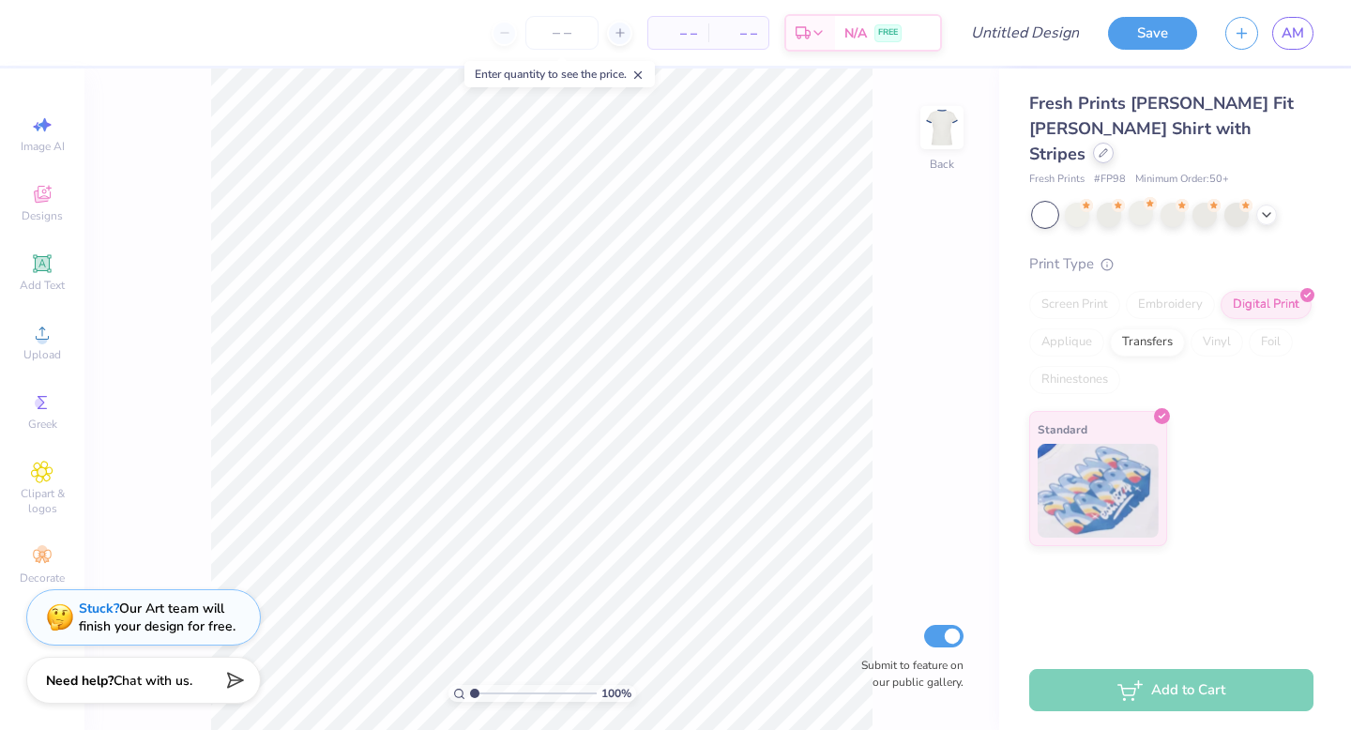
click at [1108, 148] on icon at bounding box center [1103, 152] width 9 height 9
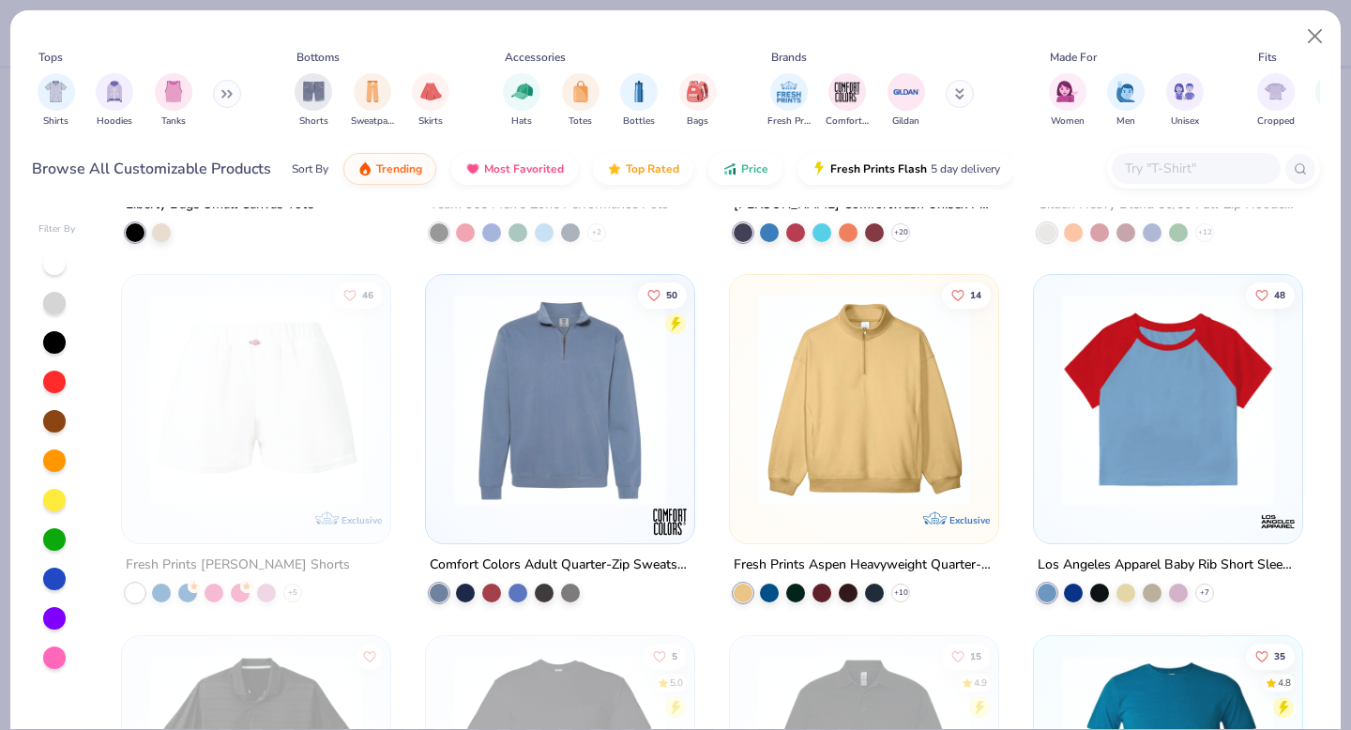
scroll to position [6806, 0]
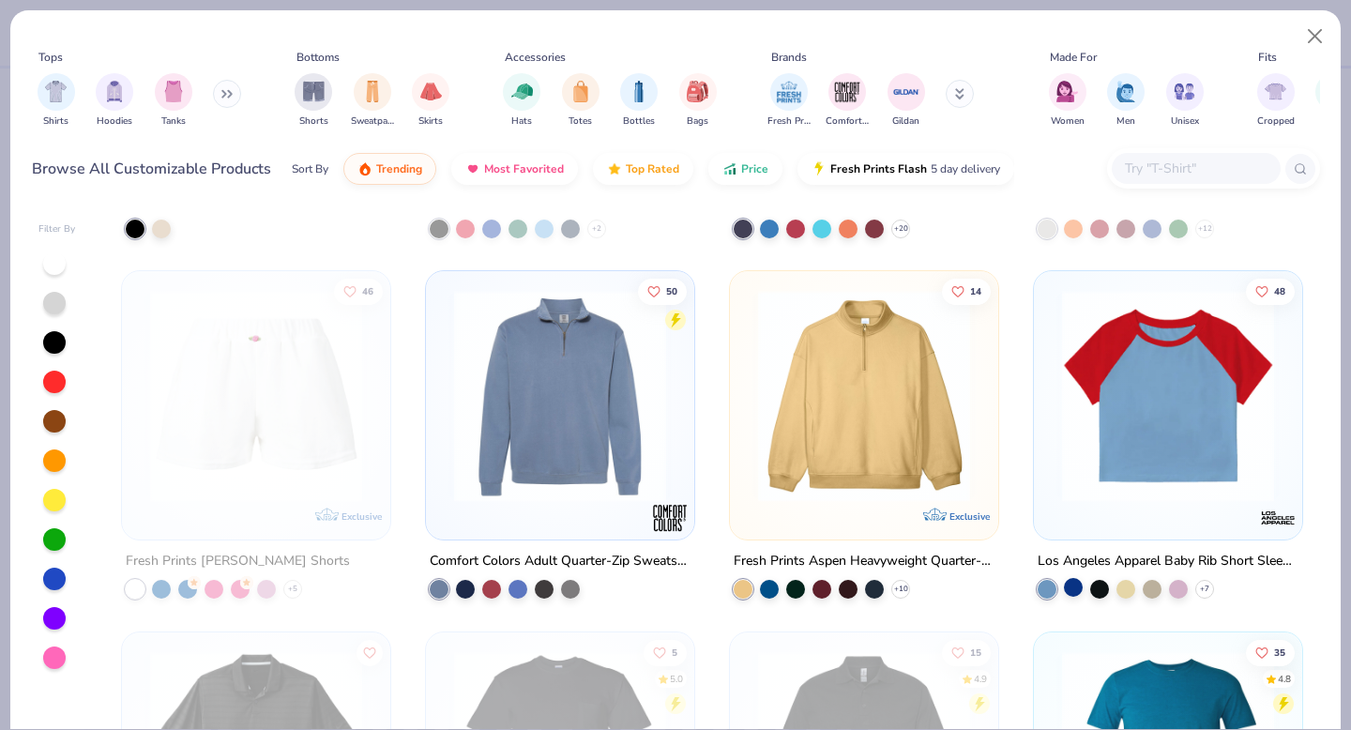
click at [1074, 583] on div at bounding box center [1073, 587] width 19 height 19
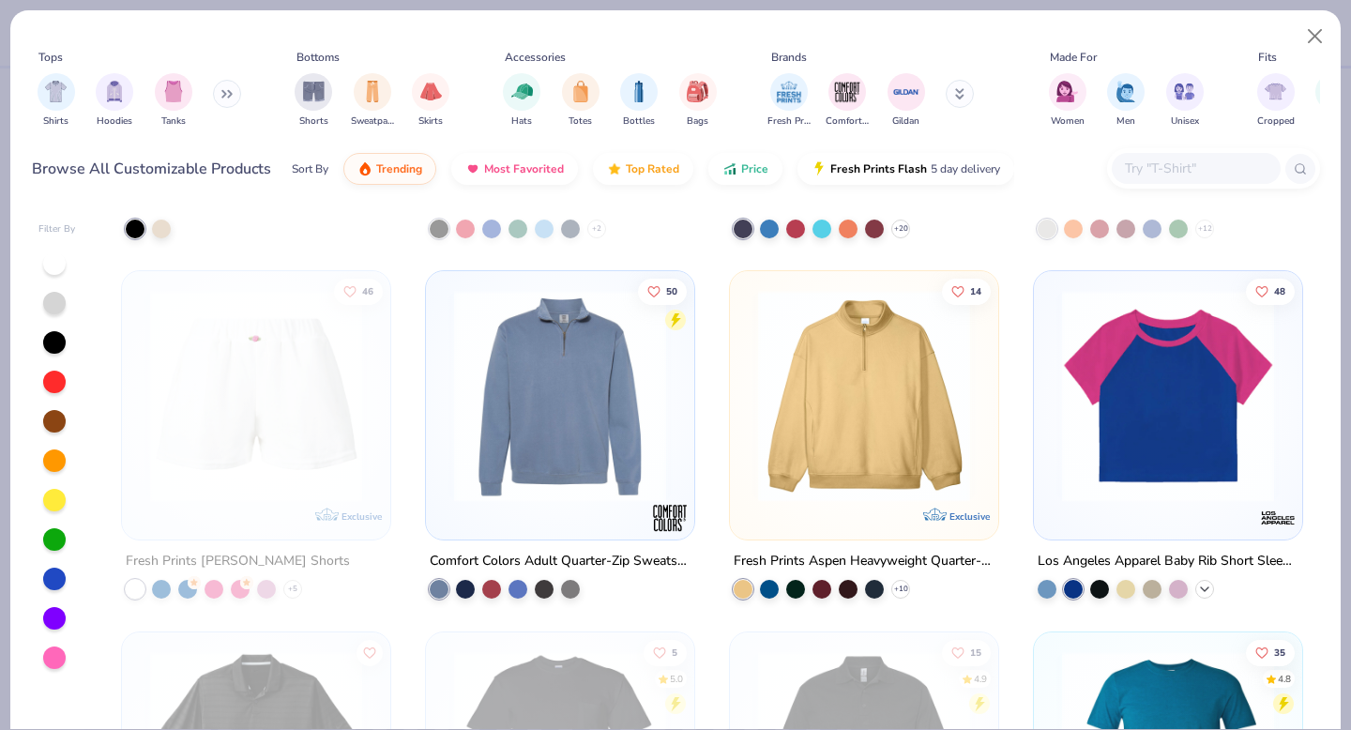
click at [1208, 586] on icon at bounding box center [1204, 589] width 15 height 15
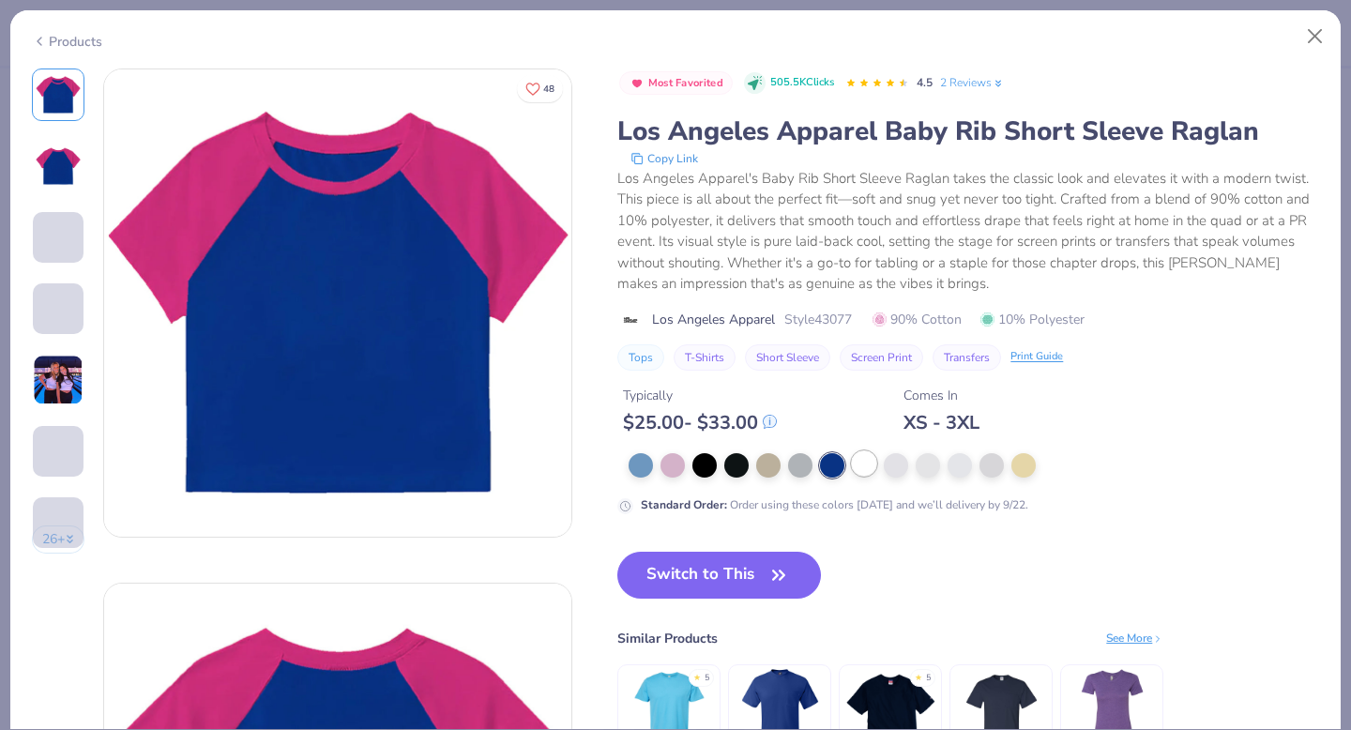
click at [858, 464] on div at bounding box center [864, 463] width 24 height 24
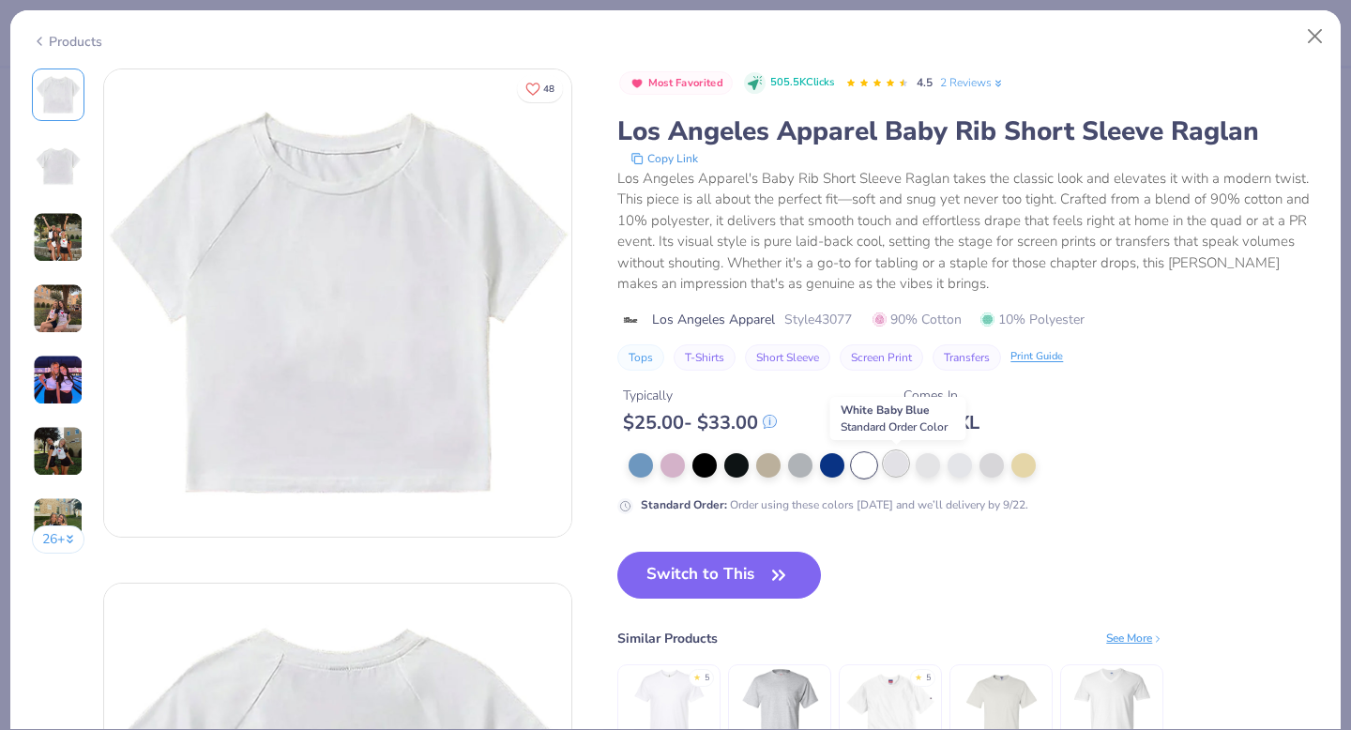
click at [900, 466] on div at bounding box center [896, 463] width 24 height 24
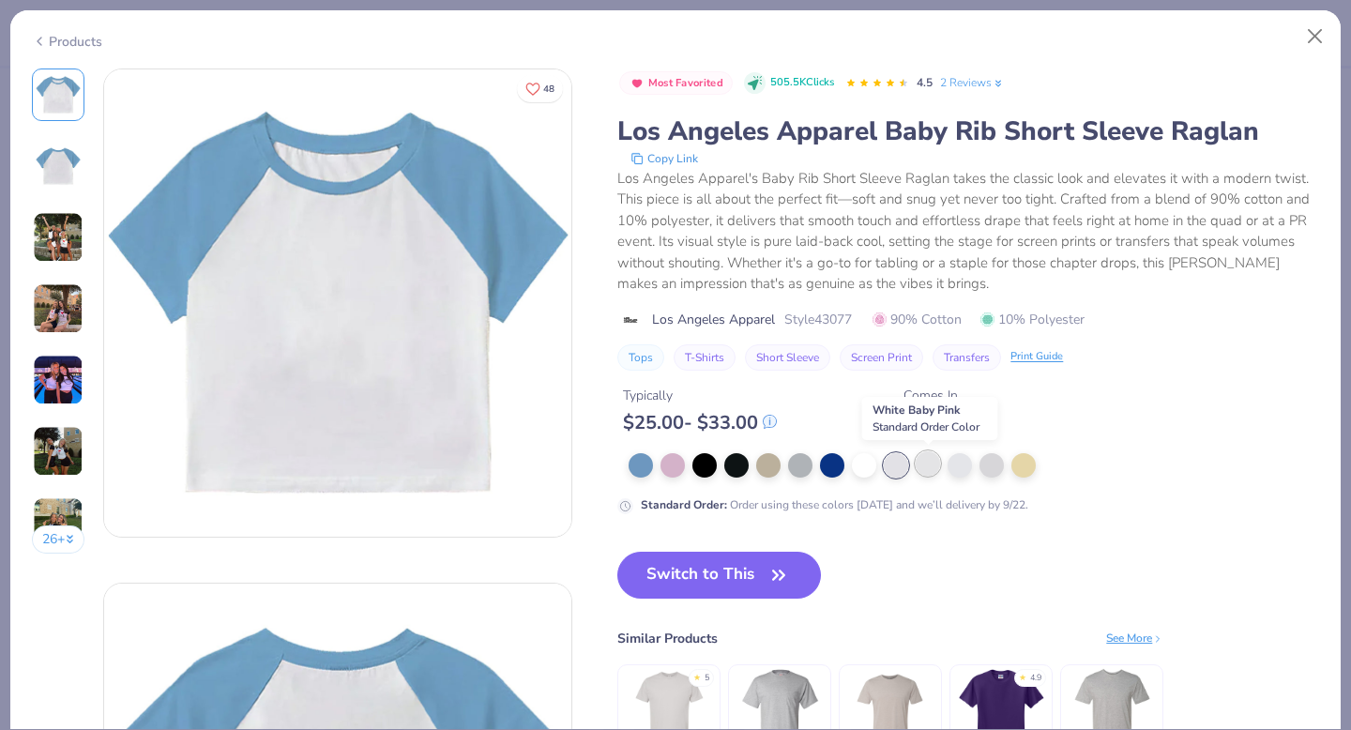
click at [925, 465] on div at bounding box center [928, 463] width 24 height 24
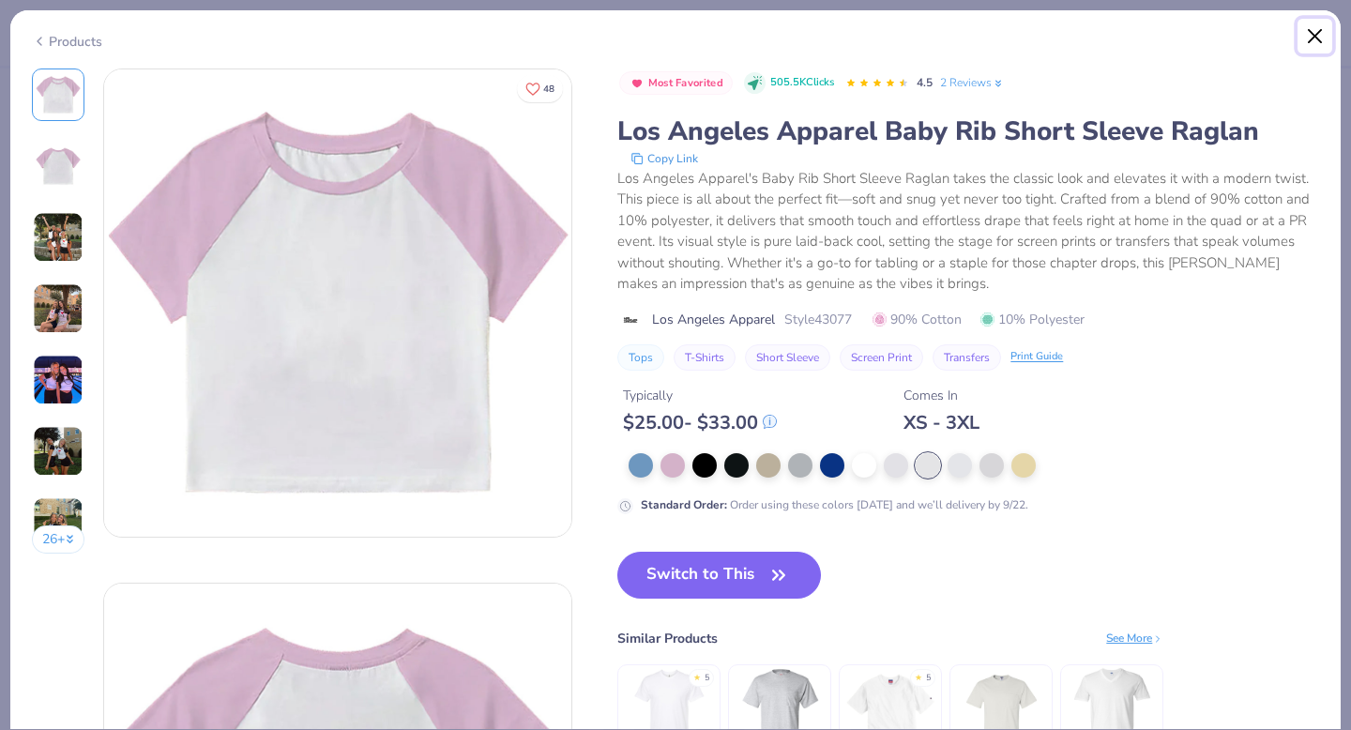
click at [1319, 34] on button "Close" at bounding box center [1316, 37] width 36 height 36
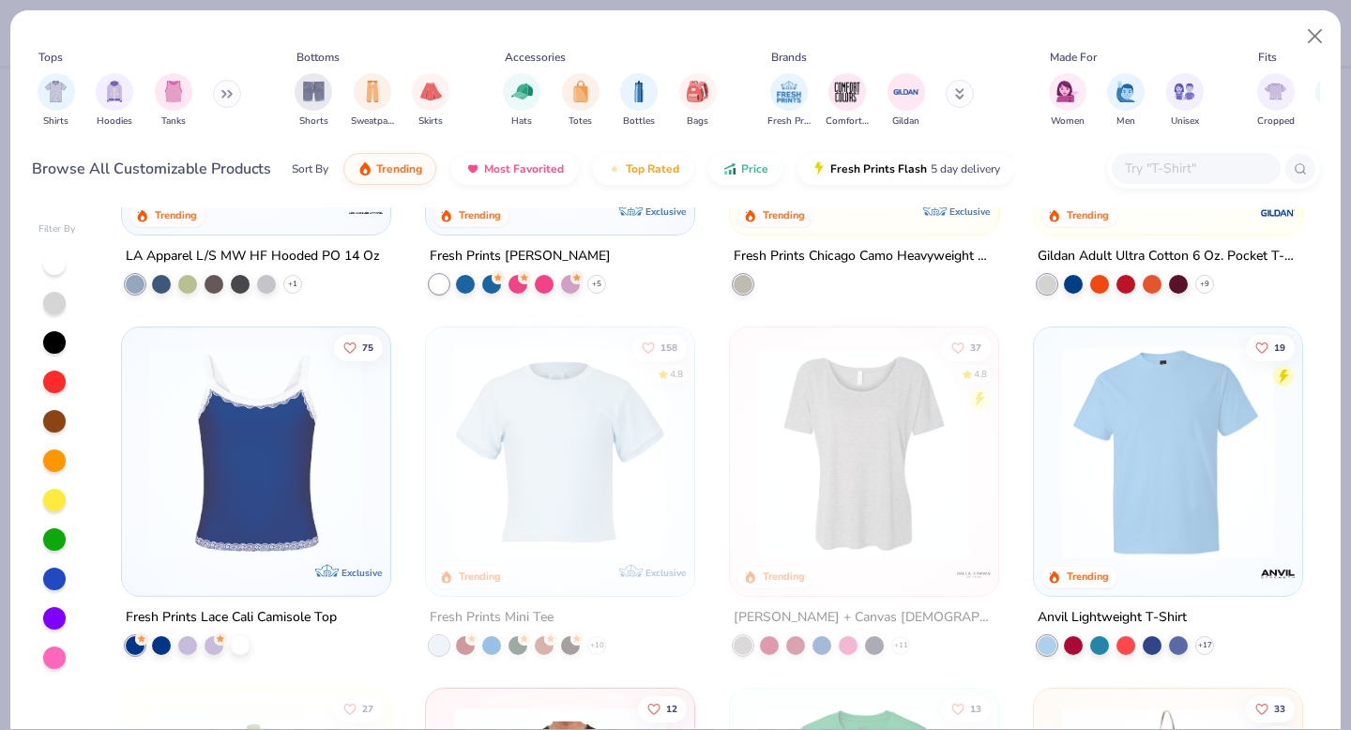
scroll to position [4589, 0]
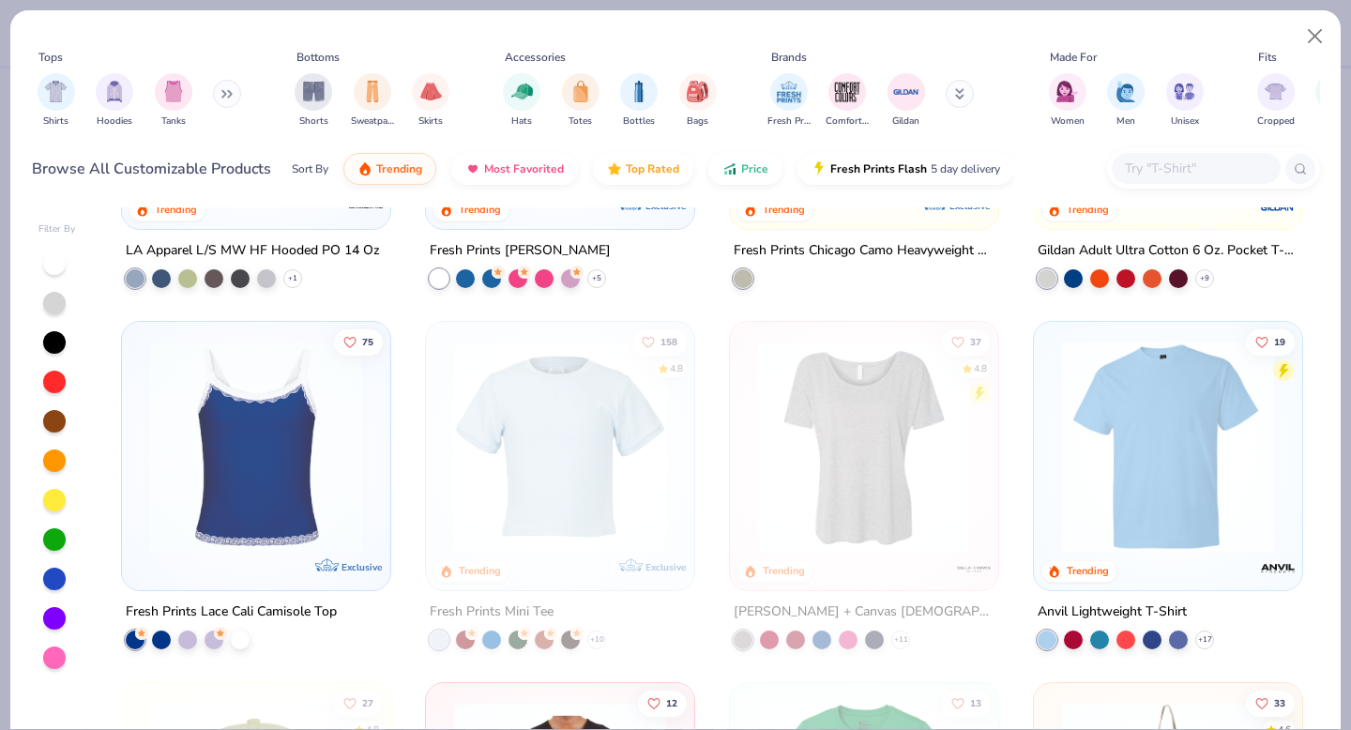
click at [822, 456] on img at bounding box center [864, 447] width 231 height 212
click at [873, 438] on img at bounding box center [864, 447] width 231 height 212
click at [1310, 31] on button "Close" at bounding box center [1316, 37] width 36 height 36
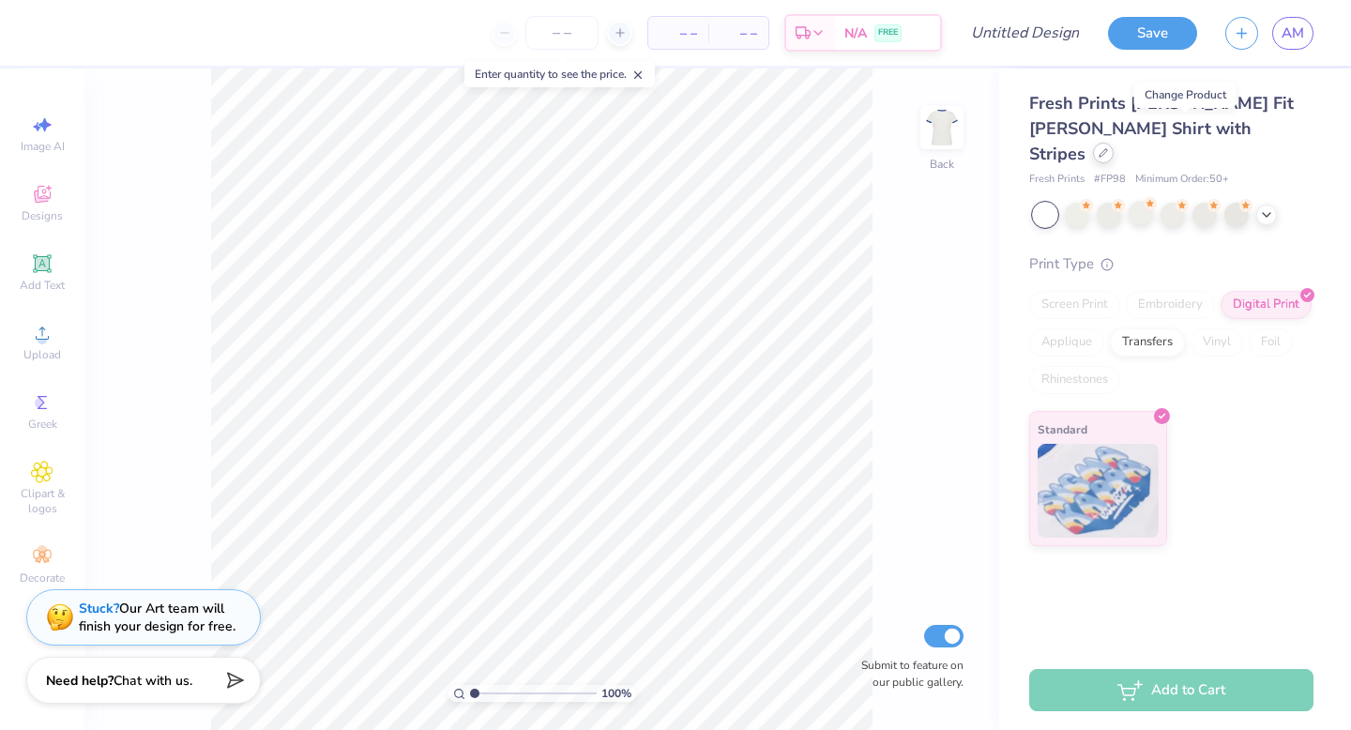
click at [1114, 143] on div at bounding box center [1103, 153] width 21 height 21
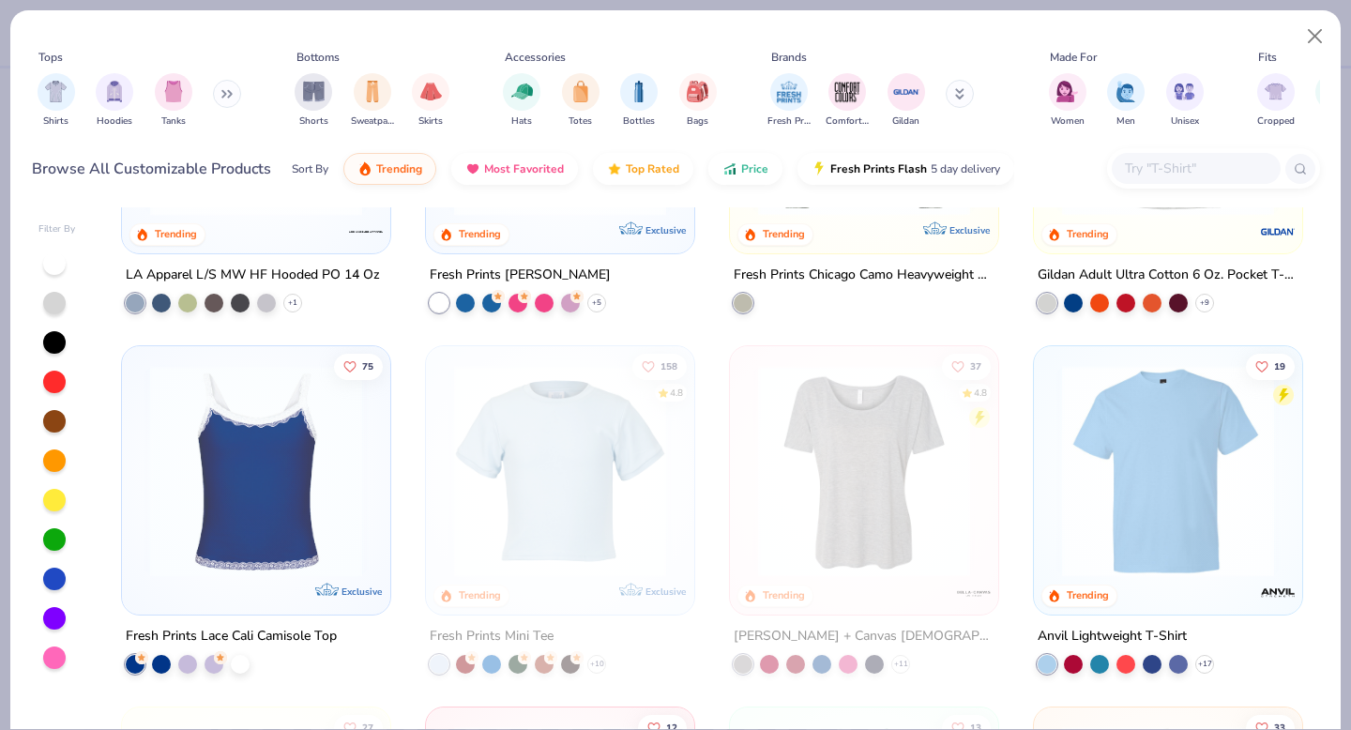
scroll to position [4627, 0]
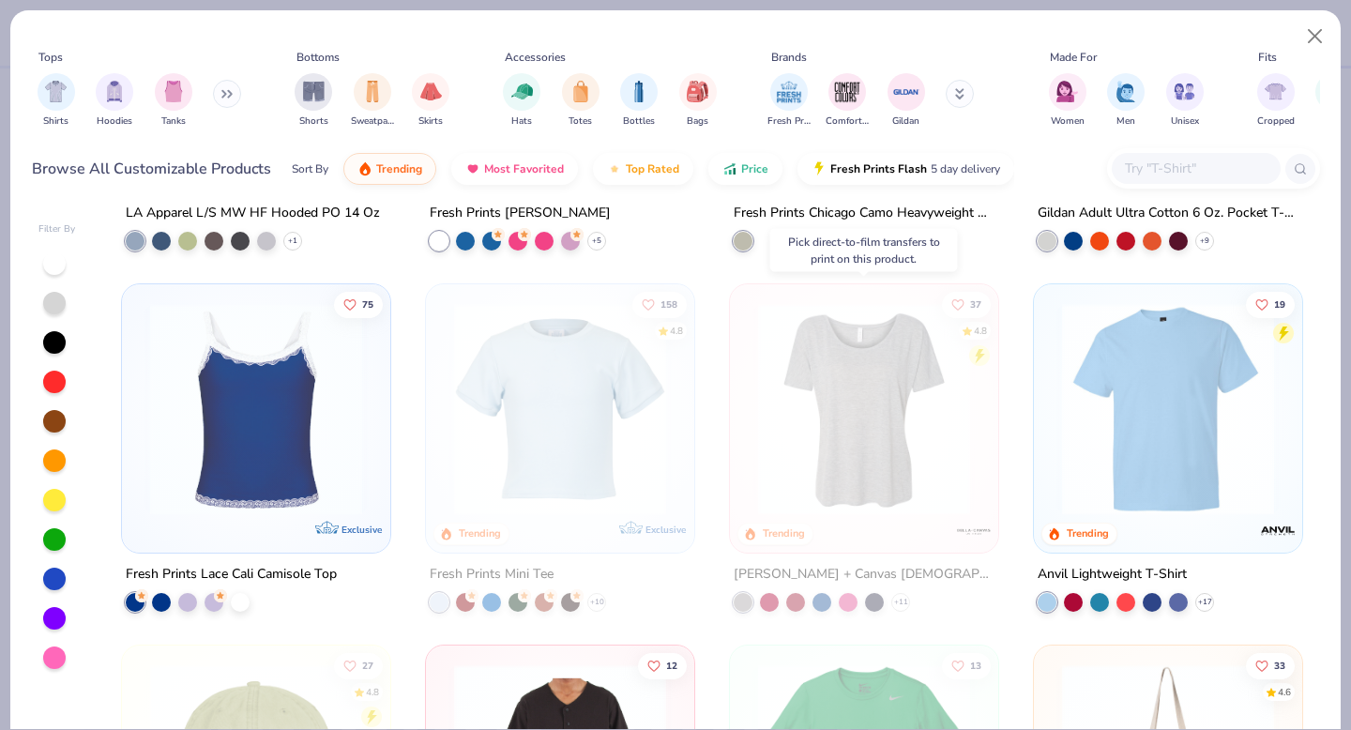
click at [857, 412] on img at bounding box center [864, 409] width 231 height 212
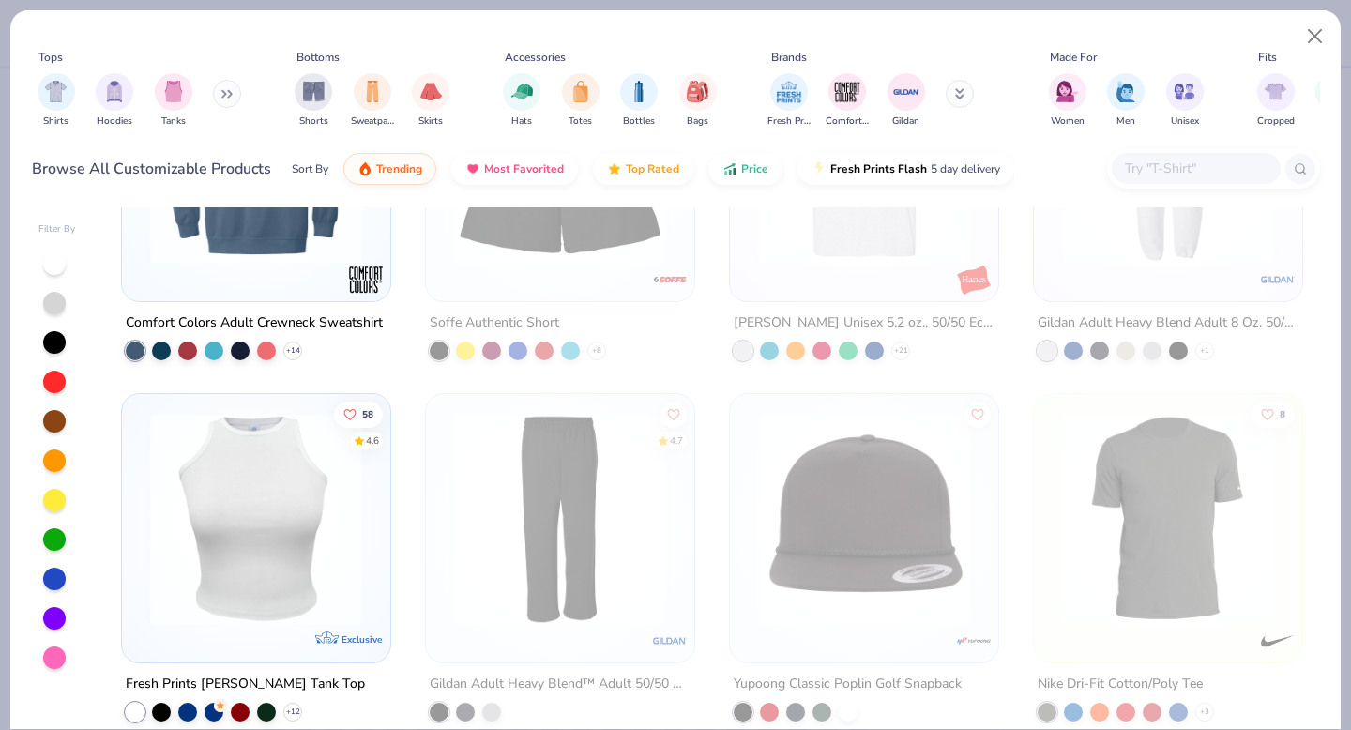
scroll to position [5701, 0]
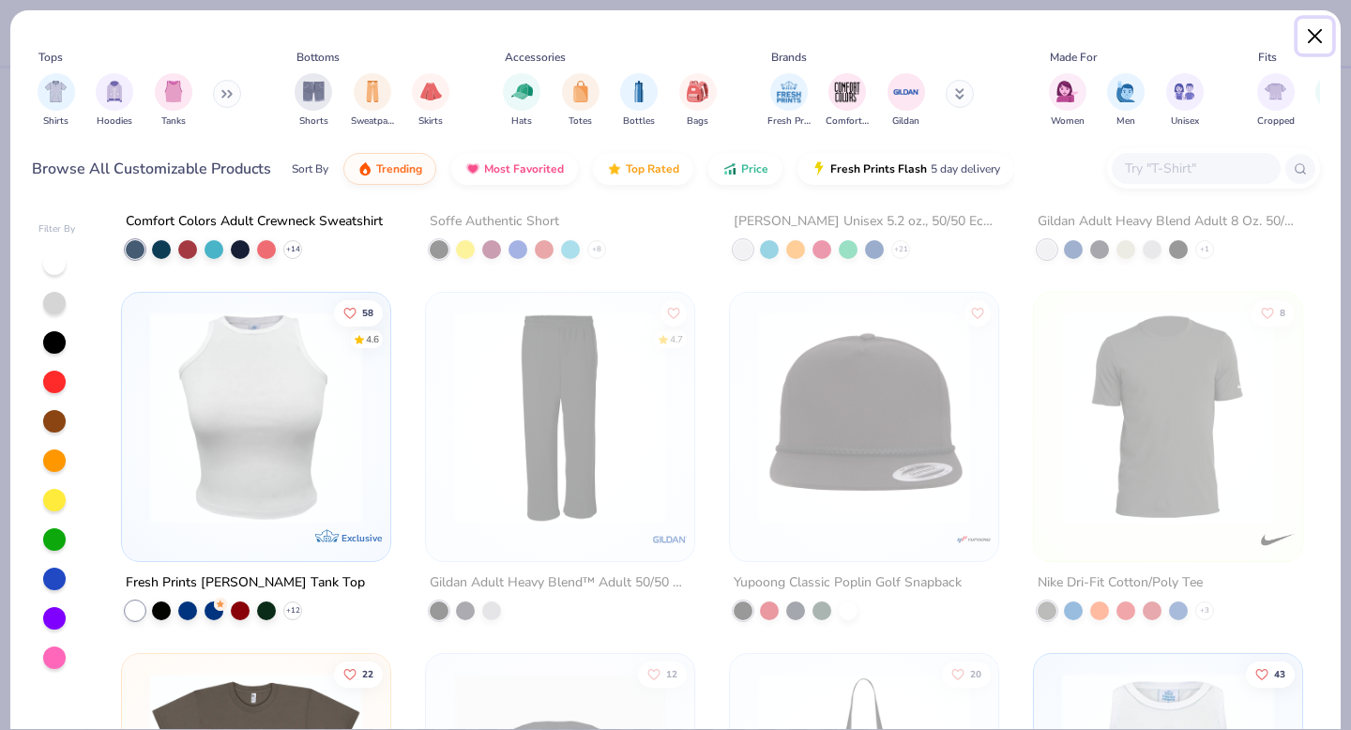
click at [1302, 35] on button "Close" at bounding box center [1316, 37] width 36 height 36
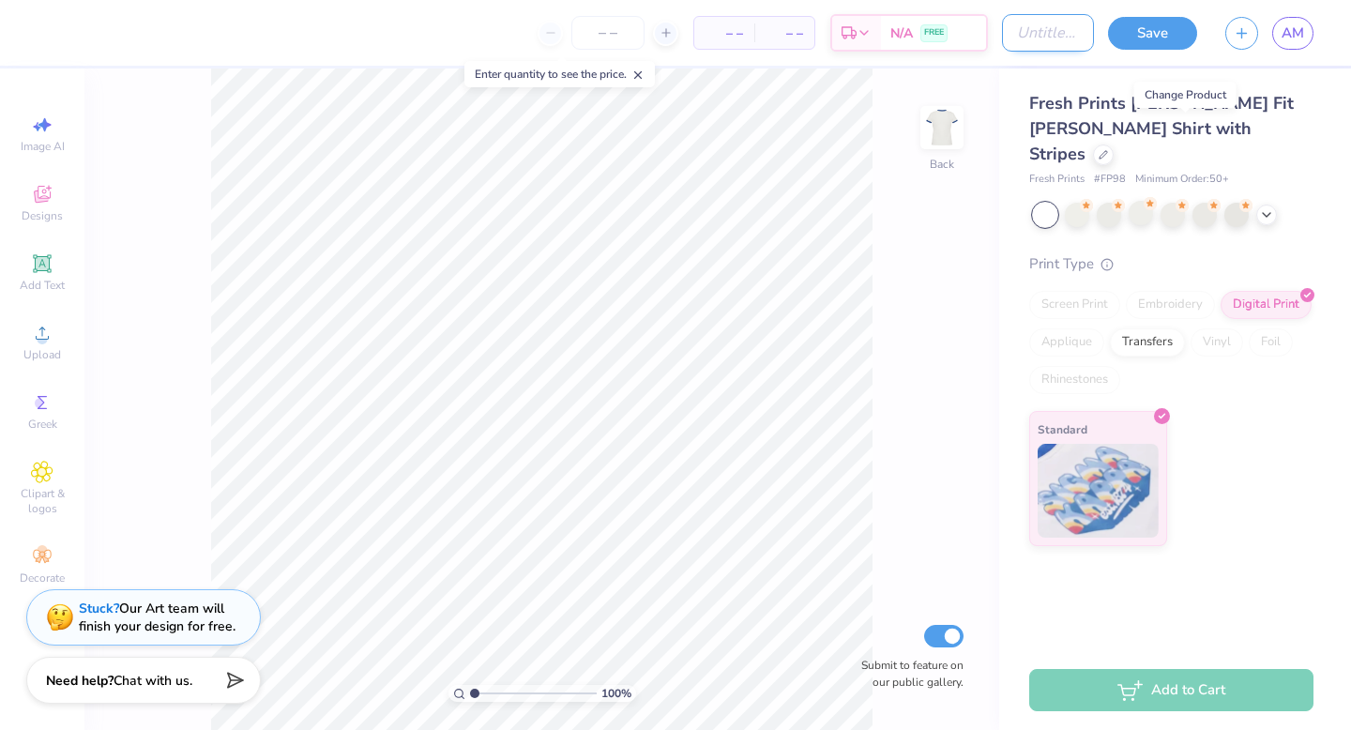
click at [1021, 39] on input "Design Title" at bounding box center [1048, 33] width 92 height 38
type input "Ava-WishWeek"
click at [1148, 39] on button "Save" at bounding box center [1152, 33] width 89 height 33
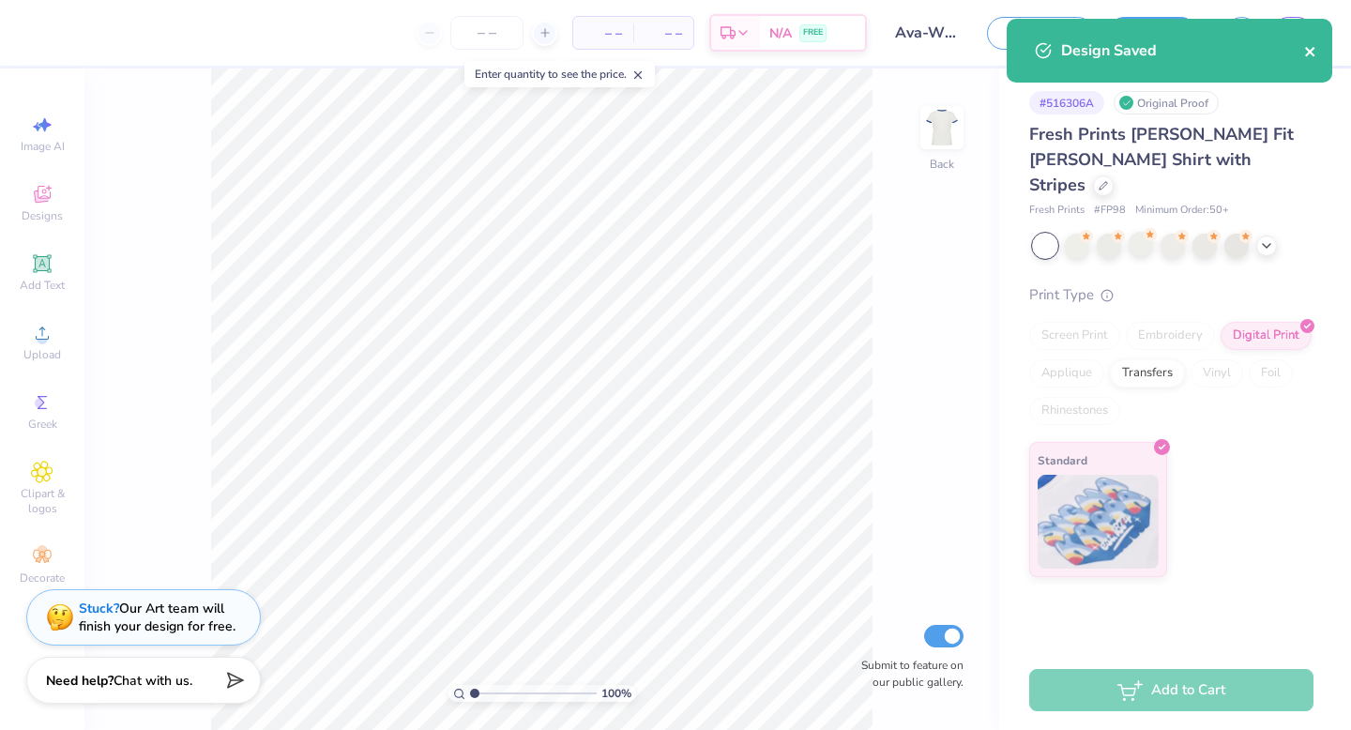
click at [1309, 55] on icon "close" at bounding box center [1310, 51] width 13 height 15
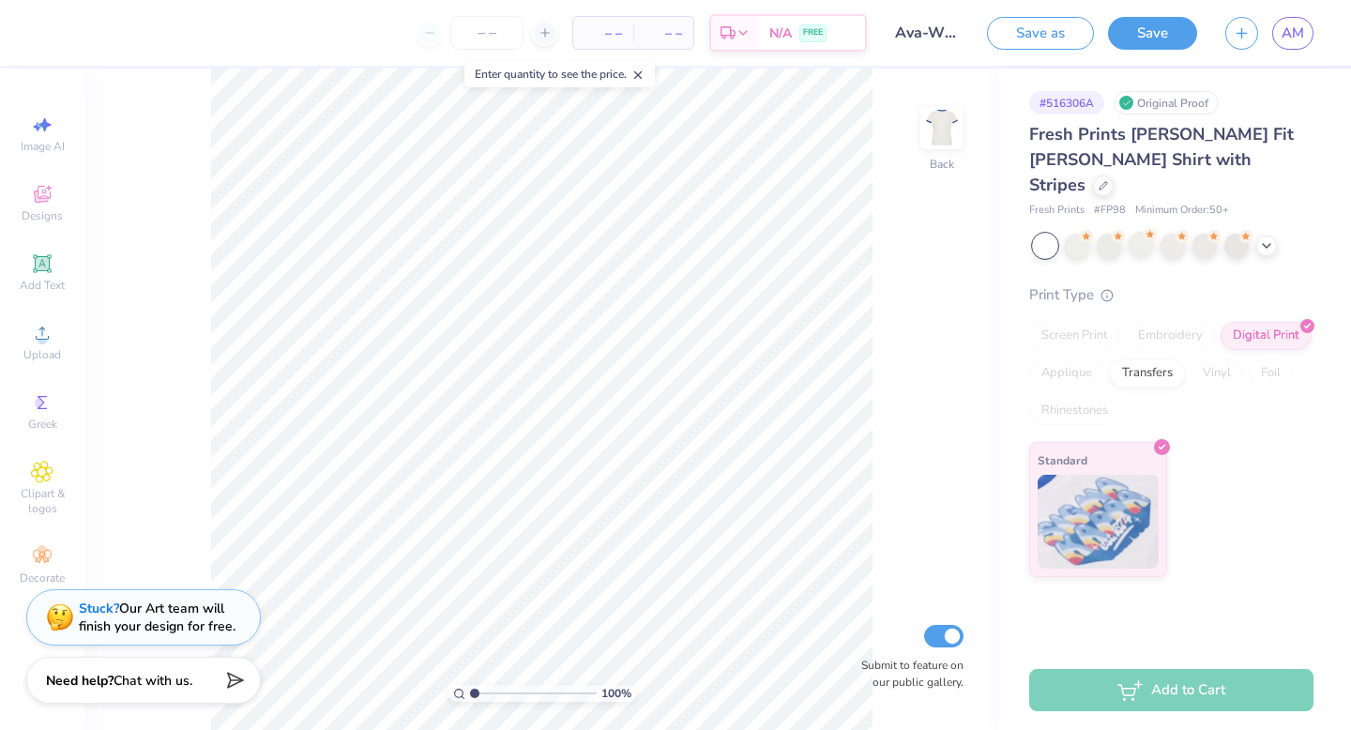
click at [1295, 33] on div "Design Saved" at bounding box center [1169, 57] width 333 height 85
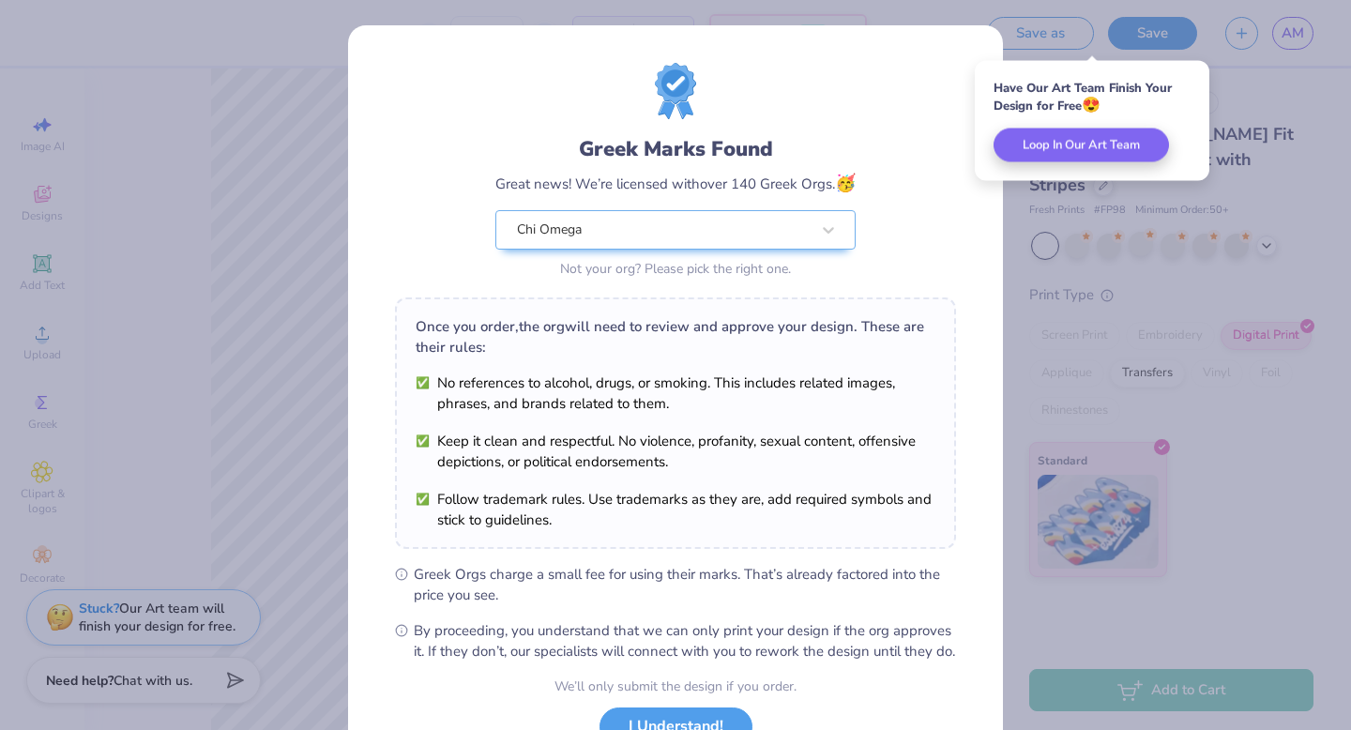
scroll to position [148, 0]
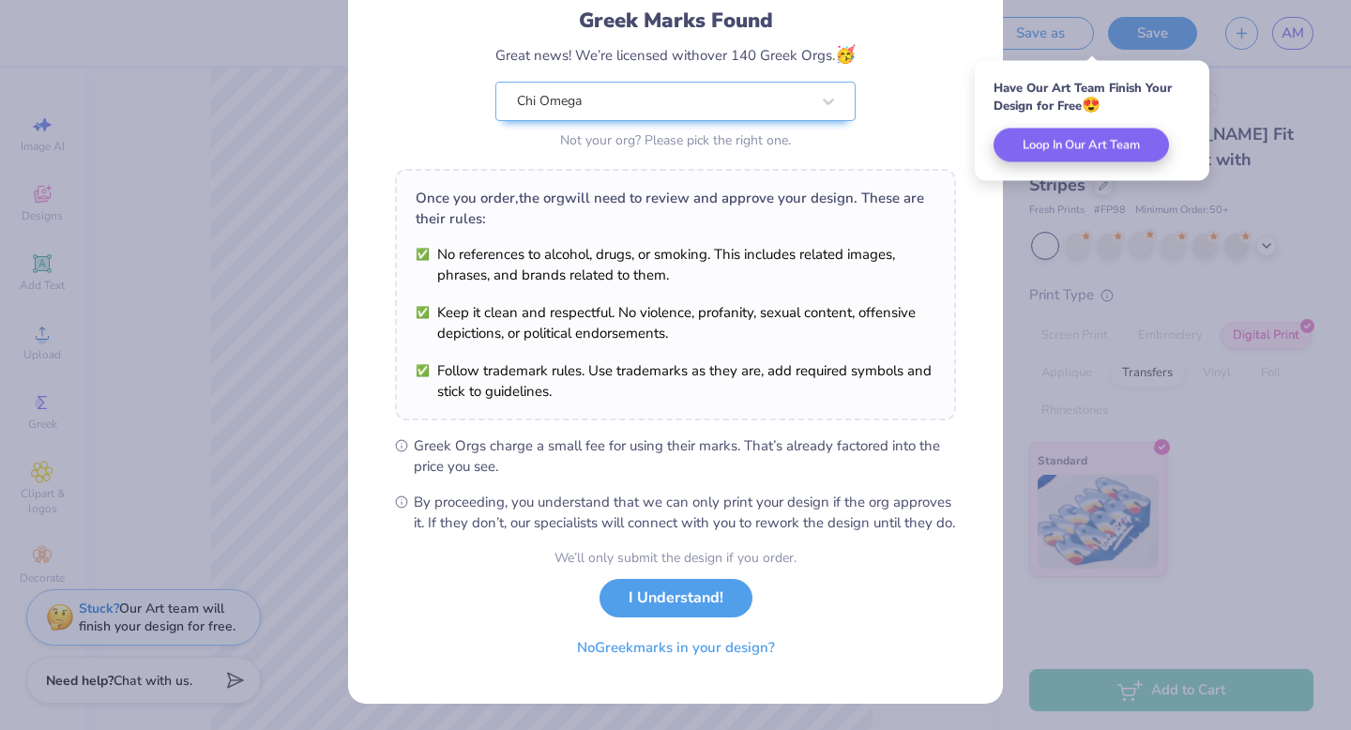
click at [705, 598] on button "I Understand!" at bounding box center [676, 598] width 153 height 38
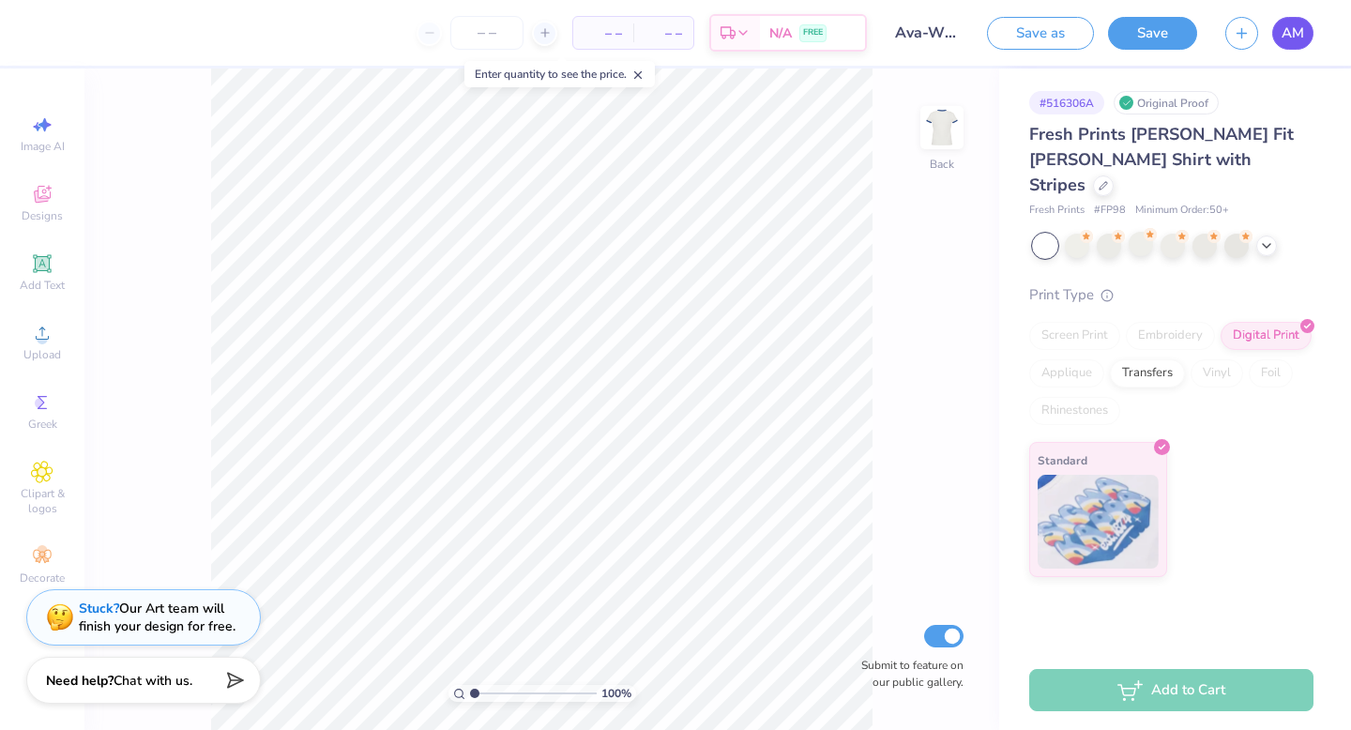
click at [1288, 33] on span "AM" at bounding box center [1293, 34] width 23 height 22
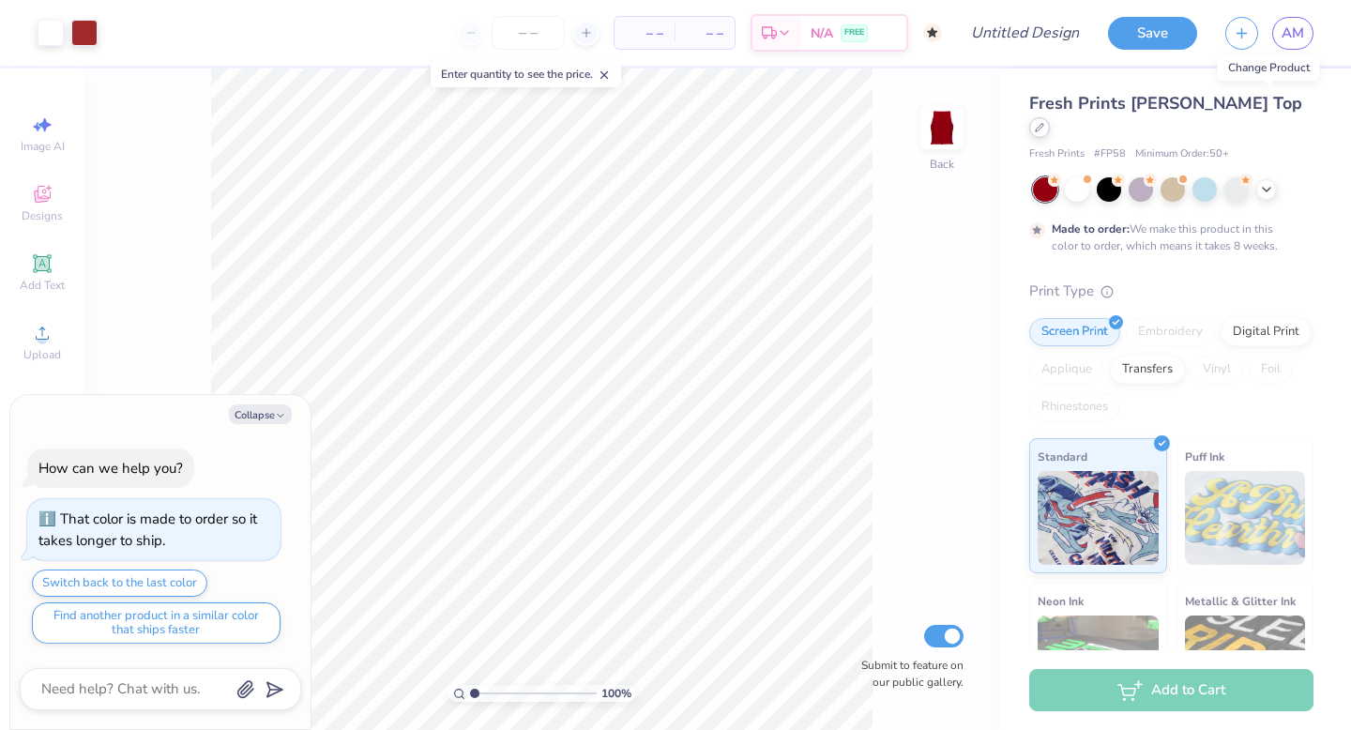
click at [1043, 124] on icon at bounding box center [1040, 128] width 8 height 8
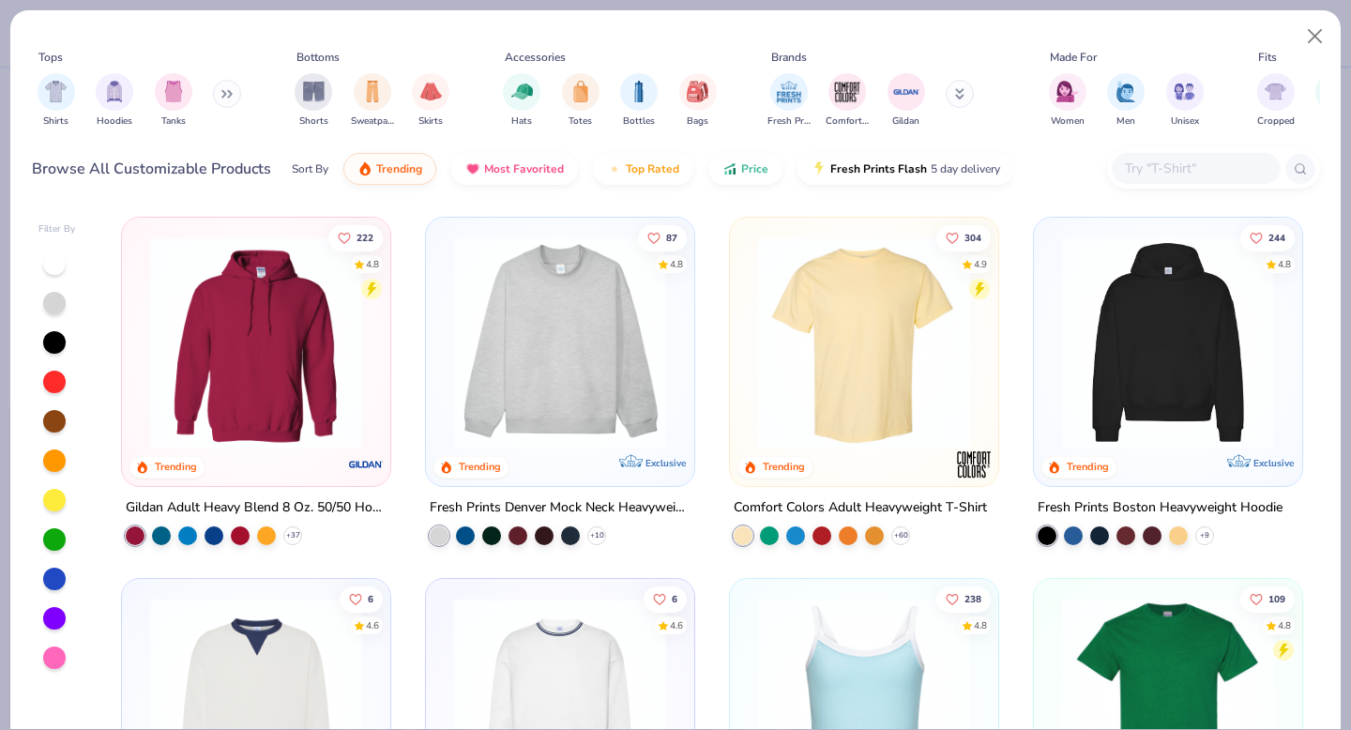
click at [1131, 340] on img at bounding box center [1168, 342] width 231 height 212
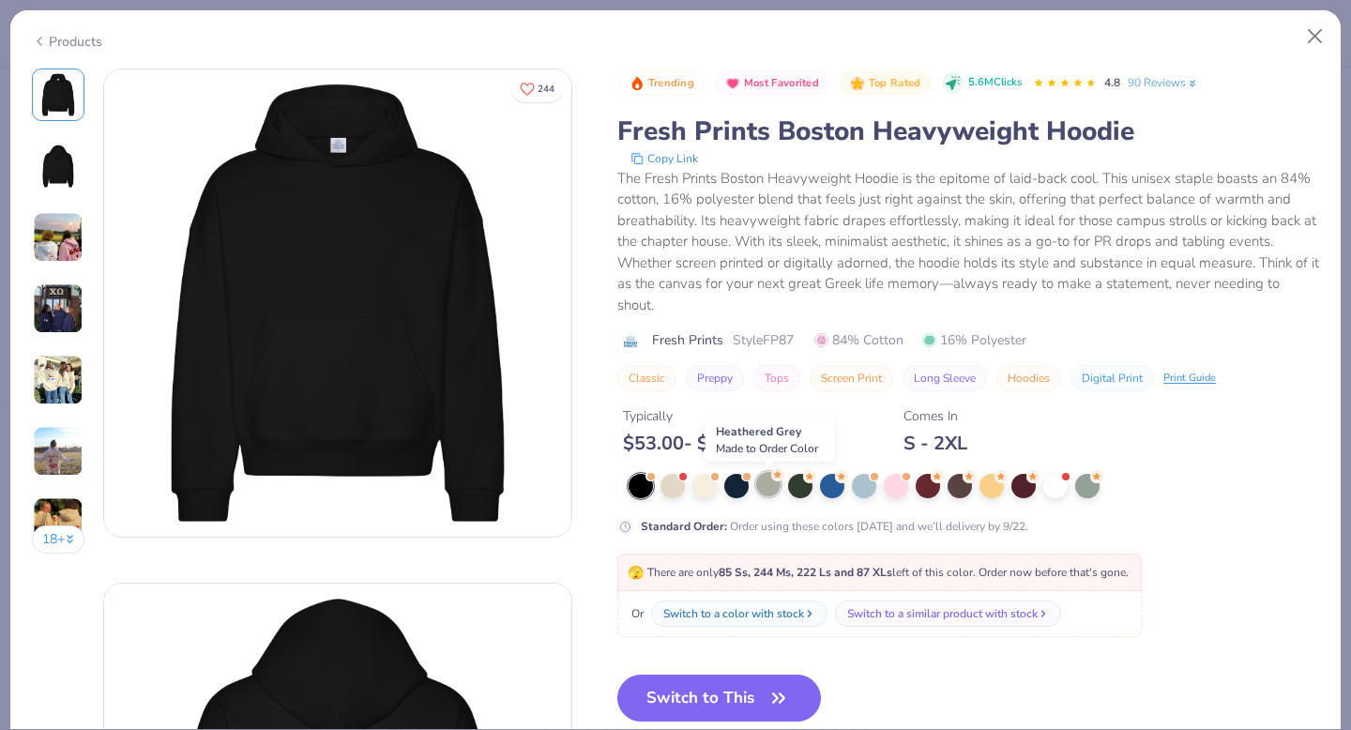
click at [763, 488] on div at bounding box center [768, 484] width 24 height 24
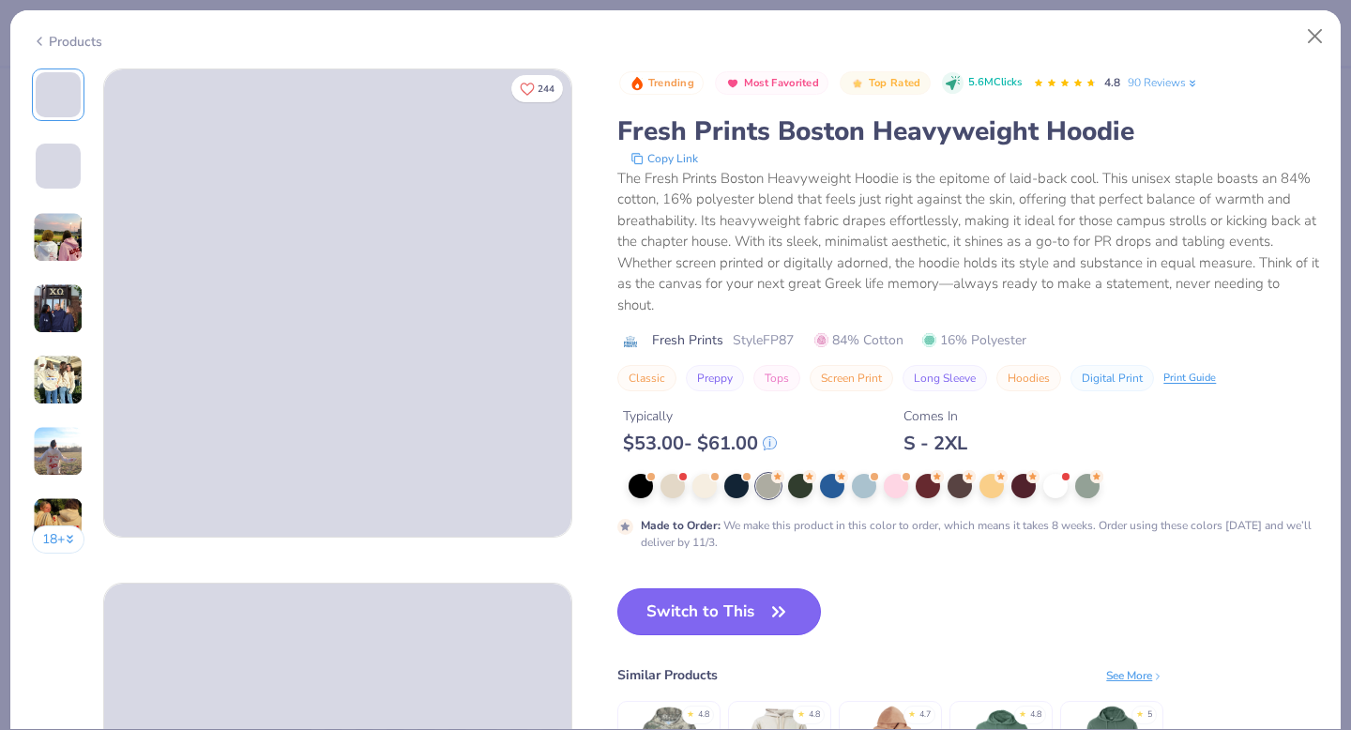
click at [752, 611] on button "Switch to This" at bounding box center [719, 611] width 204 height 47
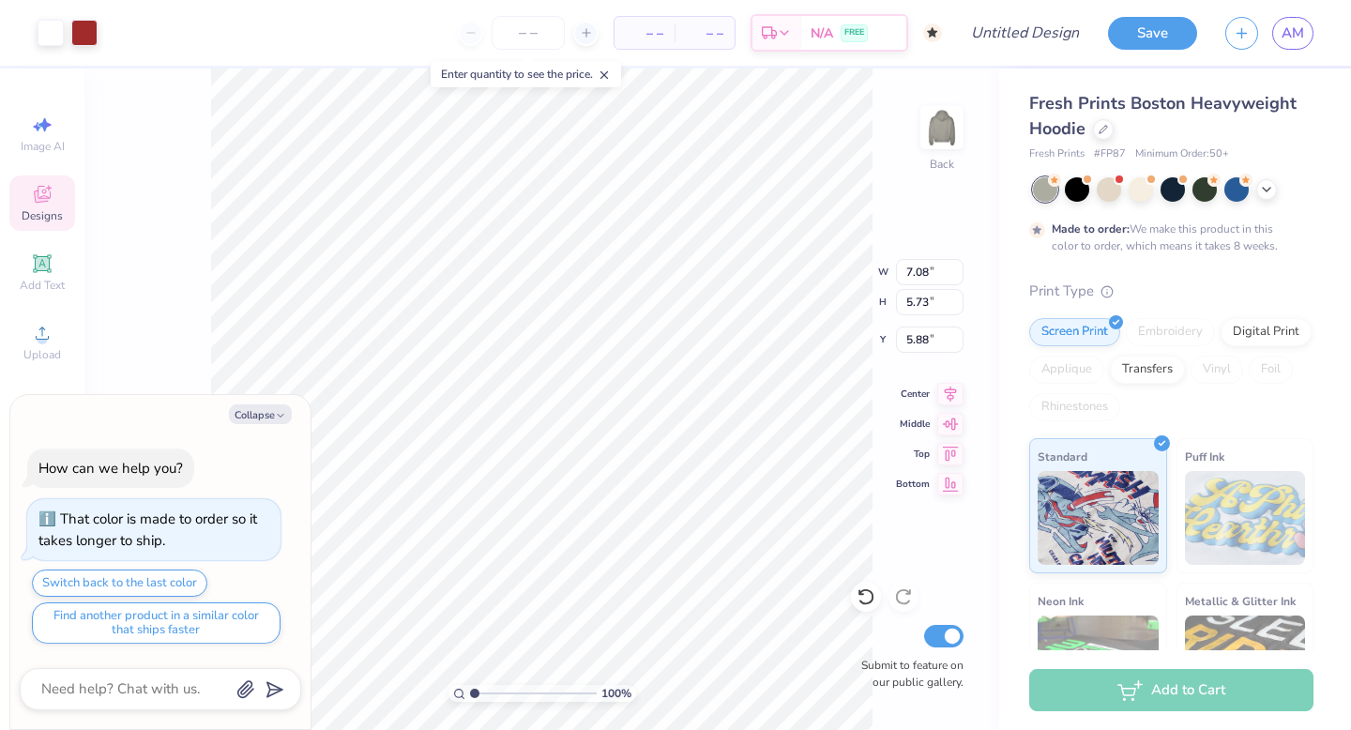
type textarea "x"
type input "5.89"
type textarea "x"
type input "10.97"
type input "8.87"
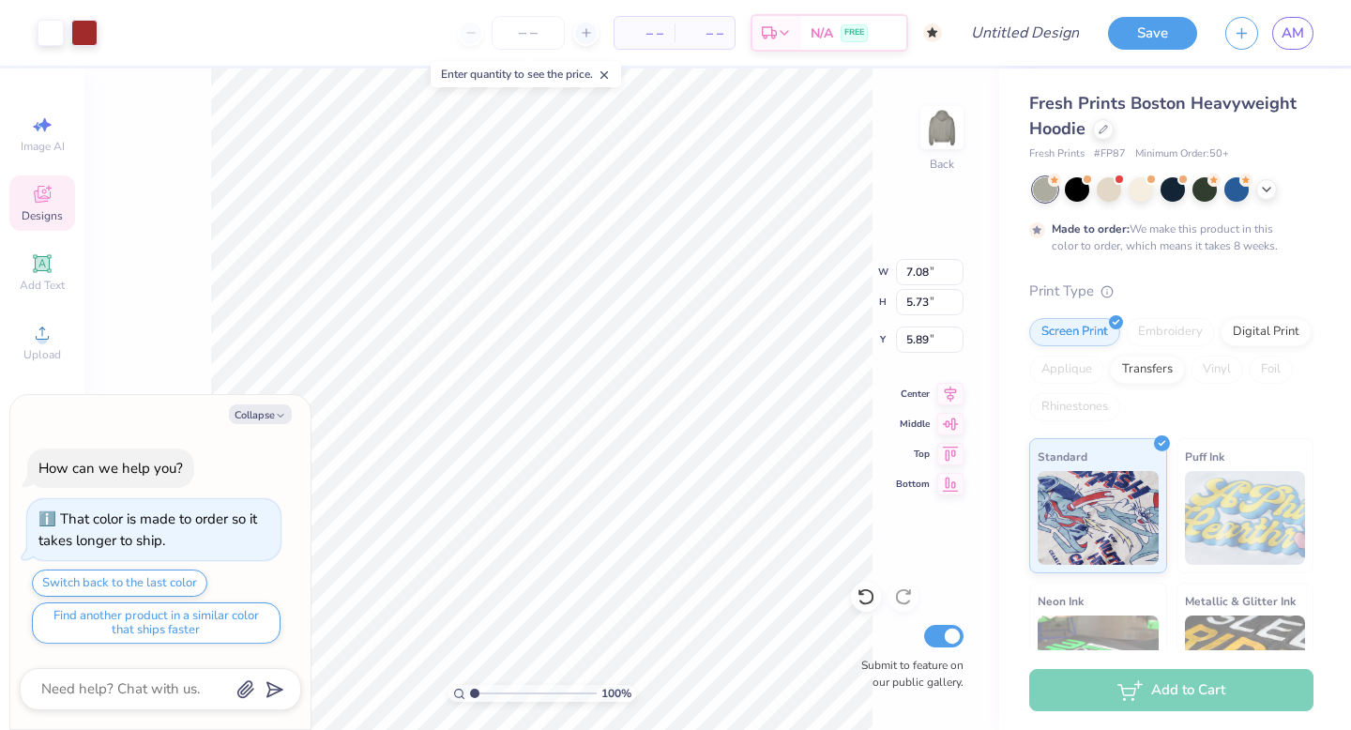
type input "2.75"
type textarea "x"
type input "2.63"
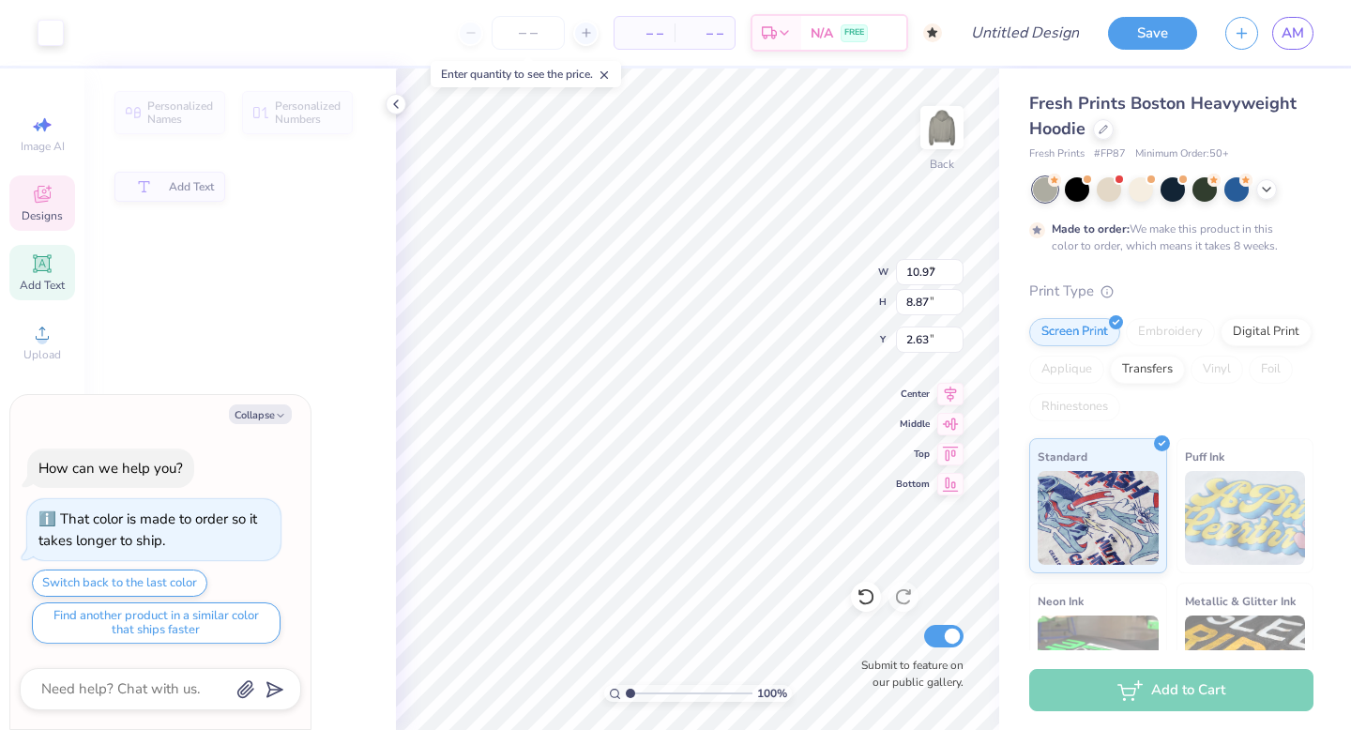
type textarea "x"
type input "3.17"
type input "0.51"
type input "4.95"
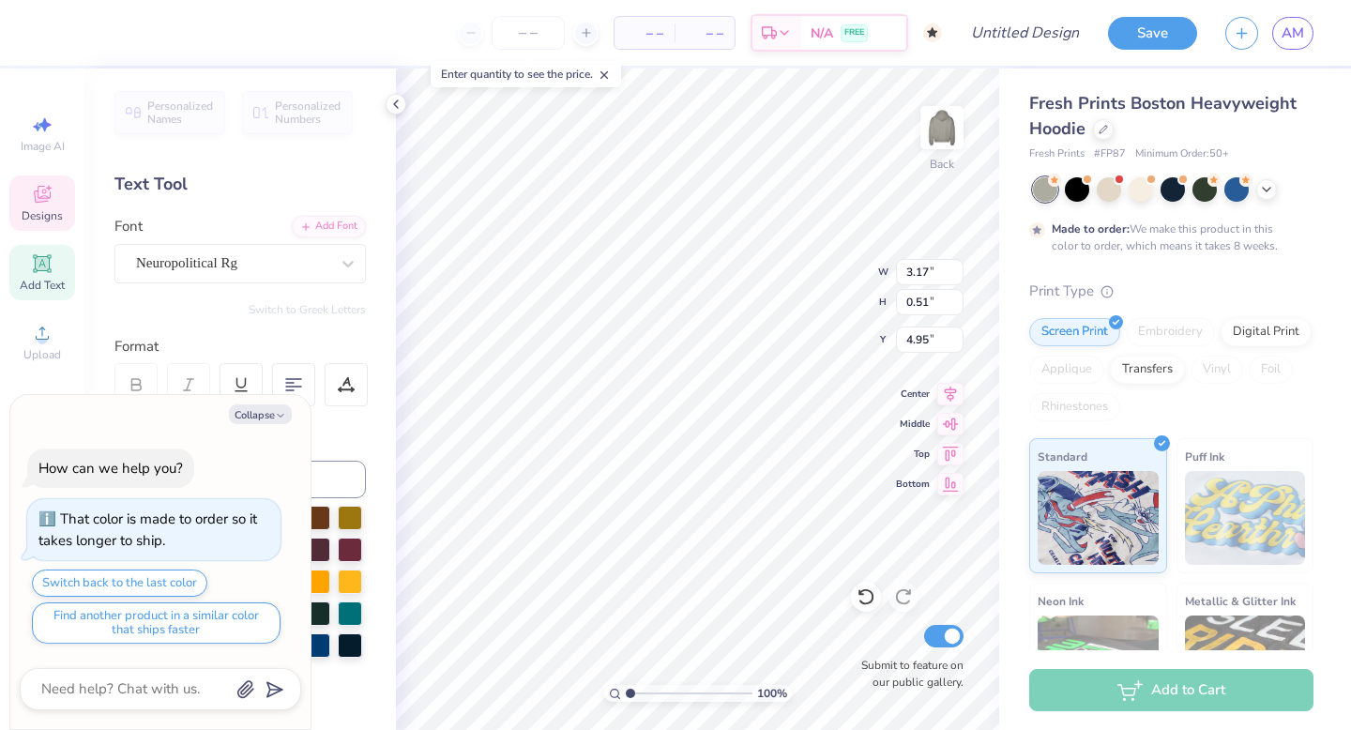
scroll to position [0, 1]
type textarea "x"
type textarea "PHI M"
type textarea "x"
type textarea "PHI"
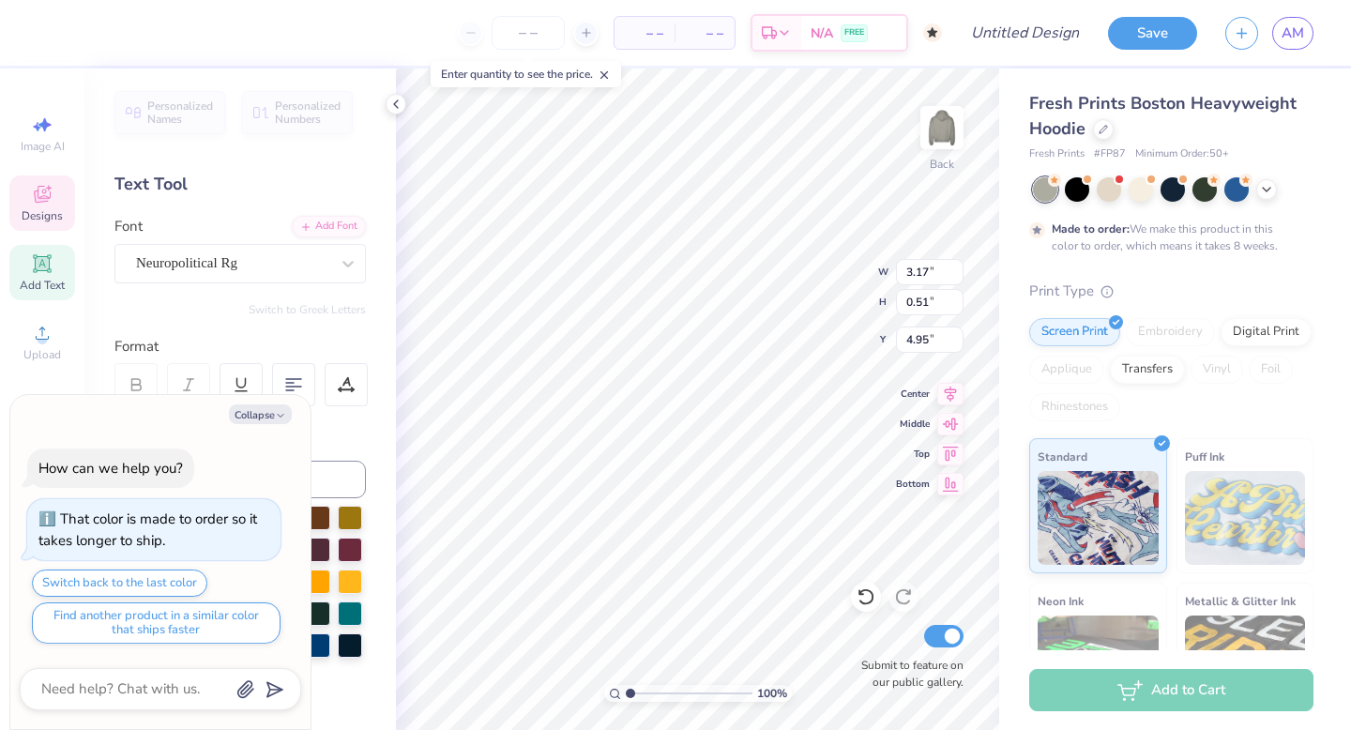
scroll to position [0, 0]
type textarea "x"
type textarea "PHI"
type textarea "x"
type textarea "PH"
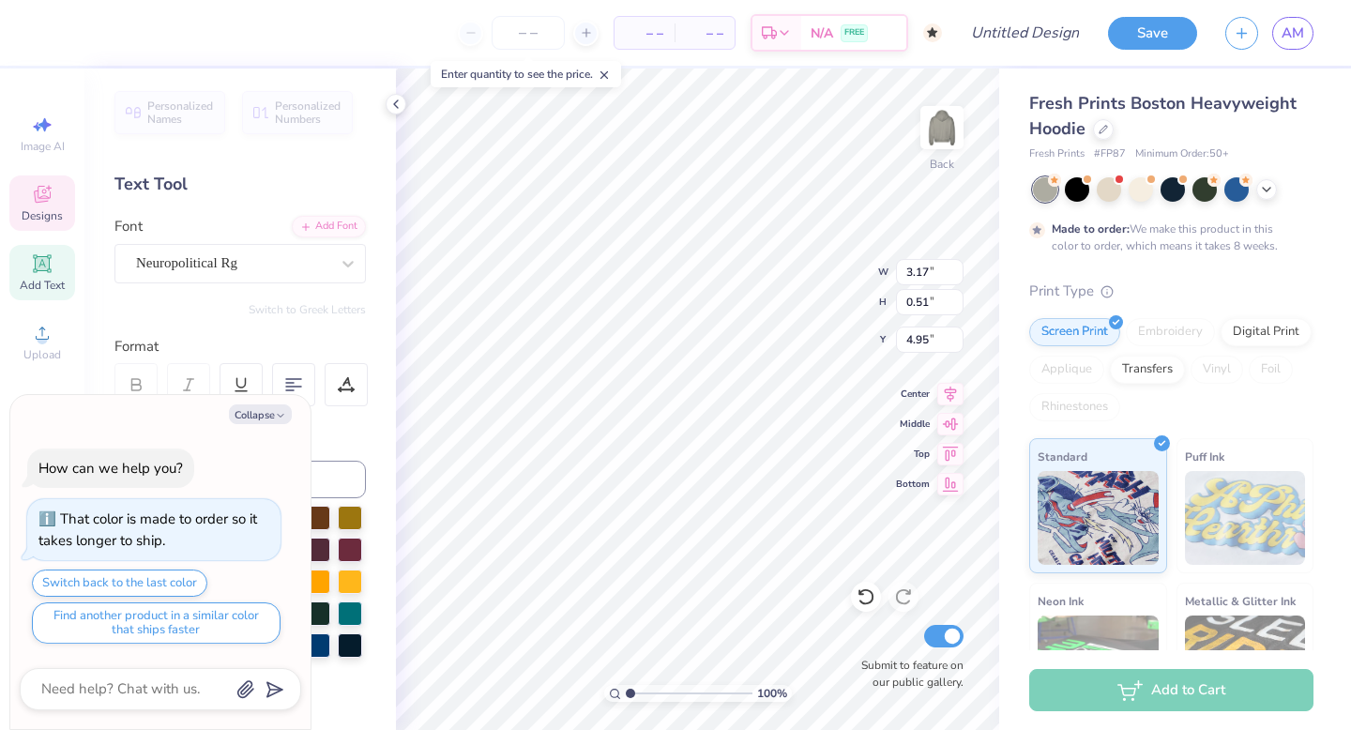
type textarea "x"
type textarea "P"
type textarea "x"
type textarea "K"
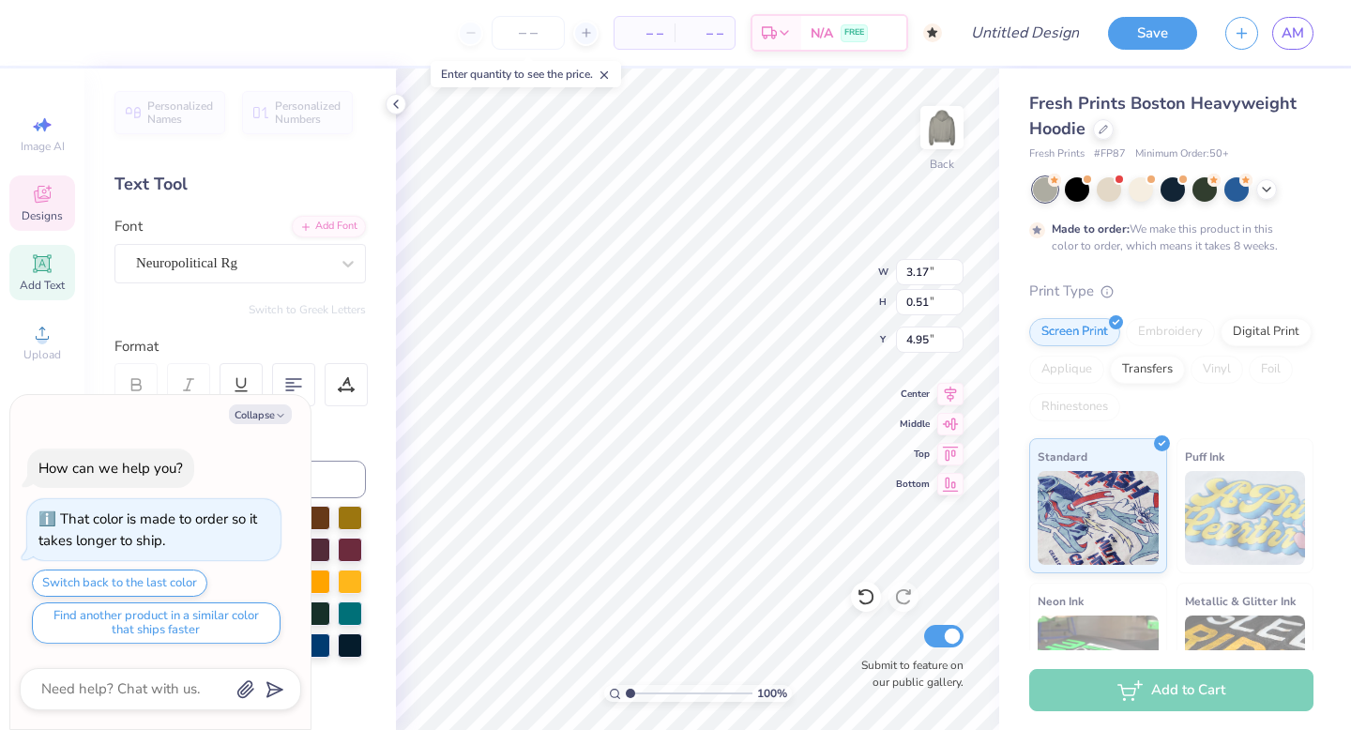
type textarea "x"
type textarea "Kap"
type textarea "x"
type textarea "Kapp"
type textarea "x"
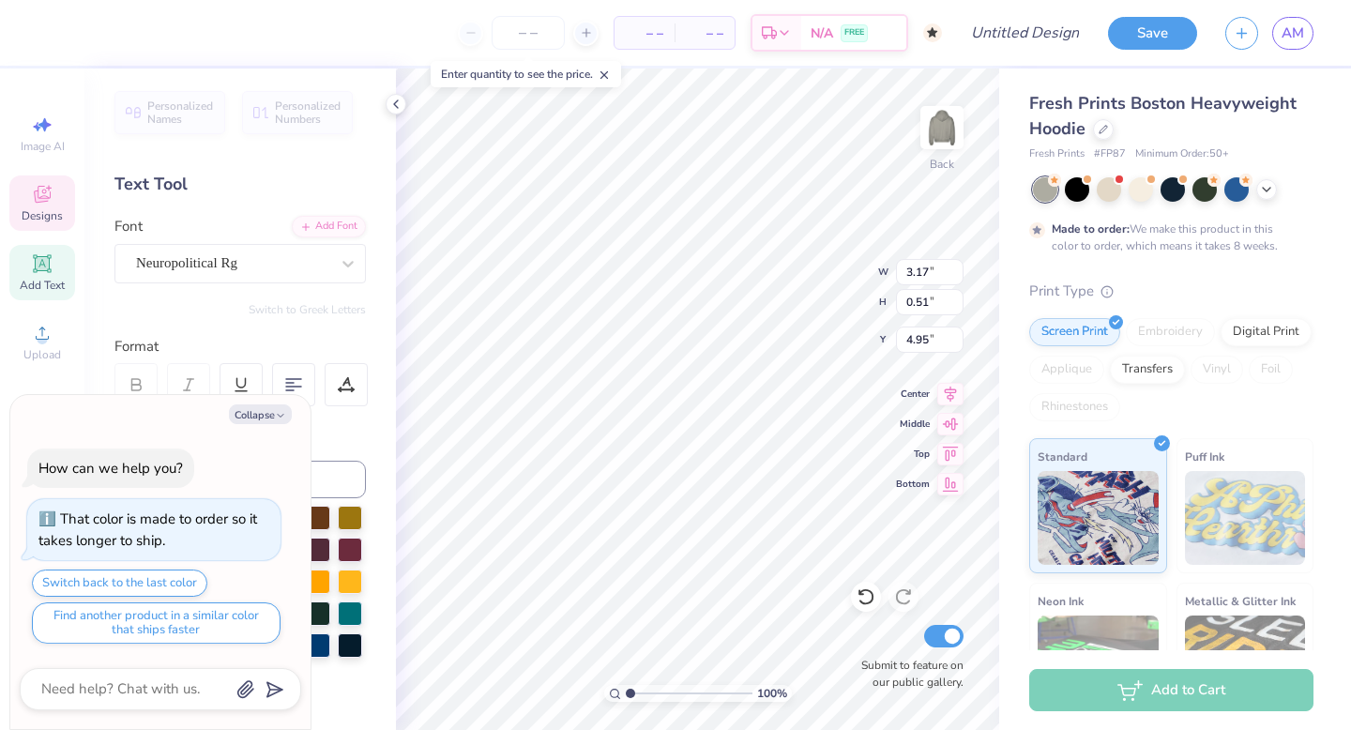
type textarea "Kappa"
type textarea "x"
type textarea "Kappa"
type textarea "x"
type textarea "Kappa A"
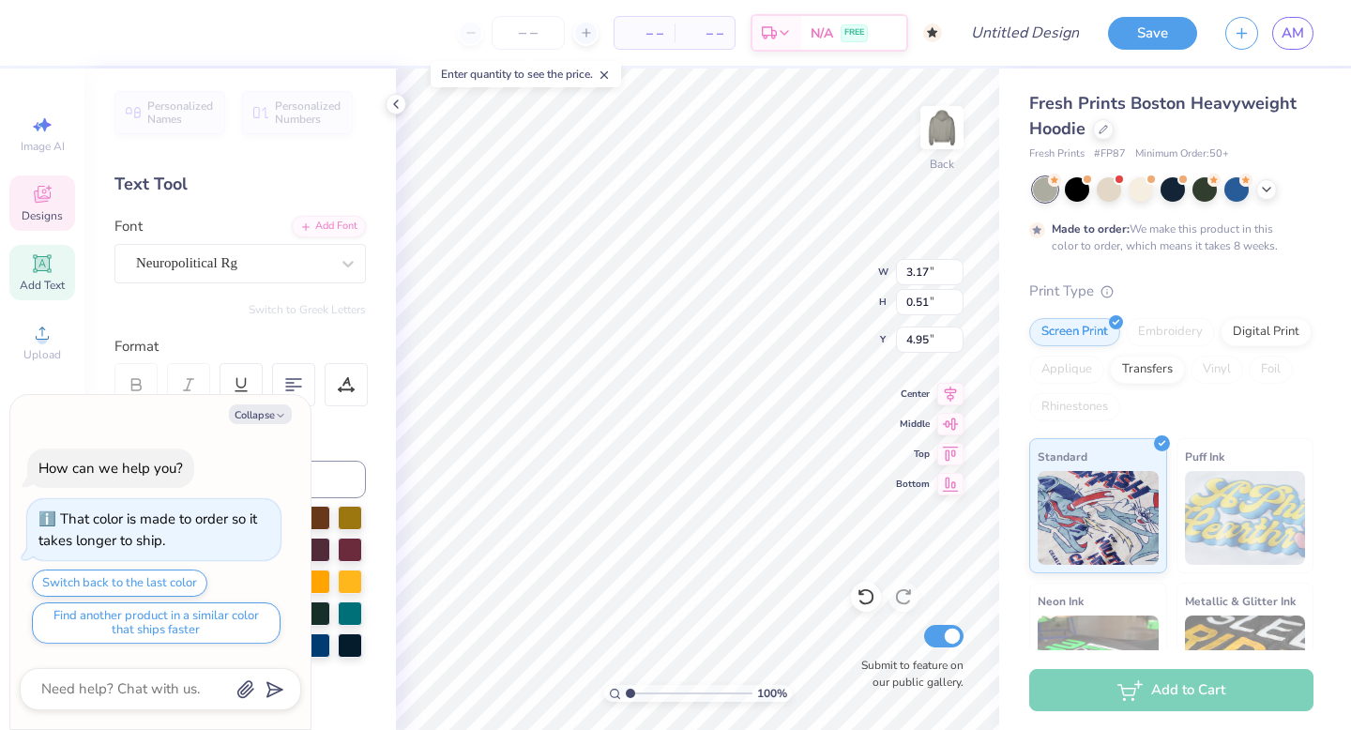
type textarea "x"
type textarea "Kappa Al"
type textarea "x"
type textarea "Kappa Alpj"
type textarea "x"
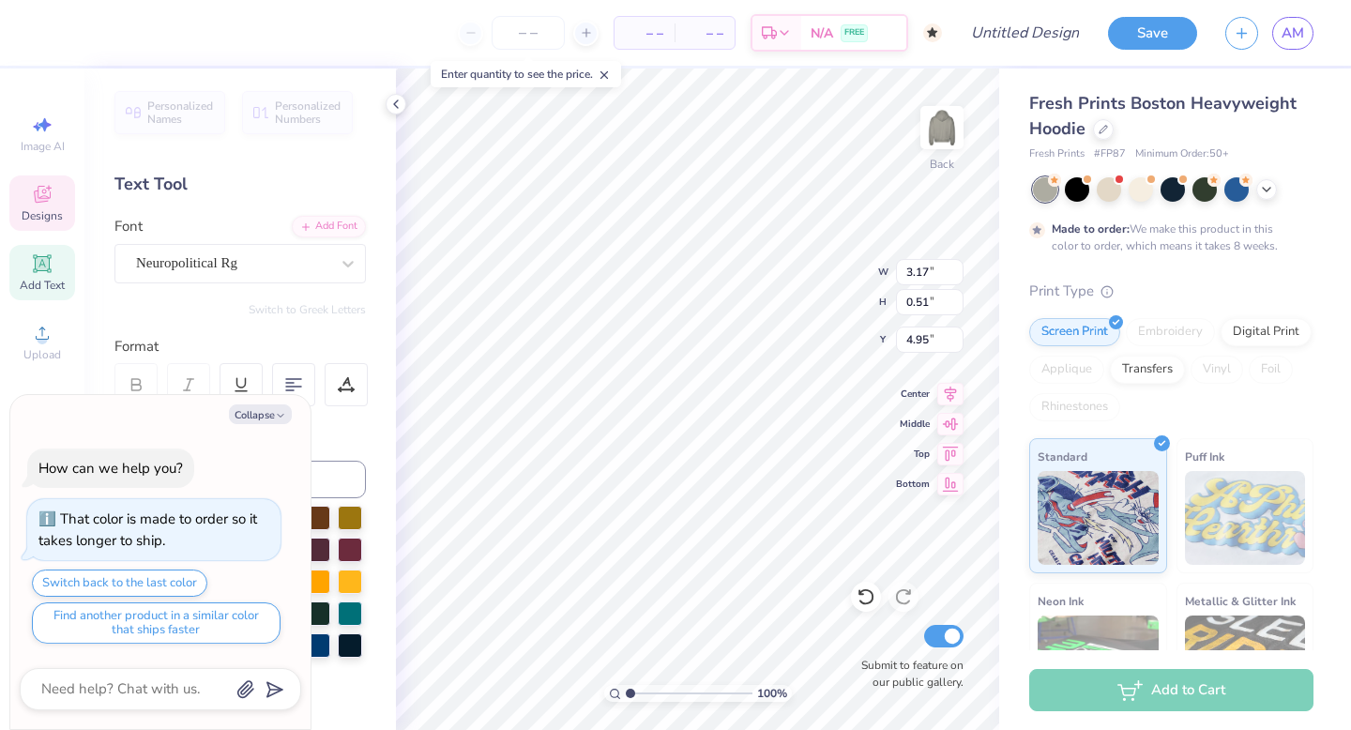
type textarea "Kappa Alpja"
type textarea "x"
type textarea "Kappa Alpj"
type textarea "x"
type textarea "Kappa Alp"
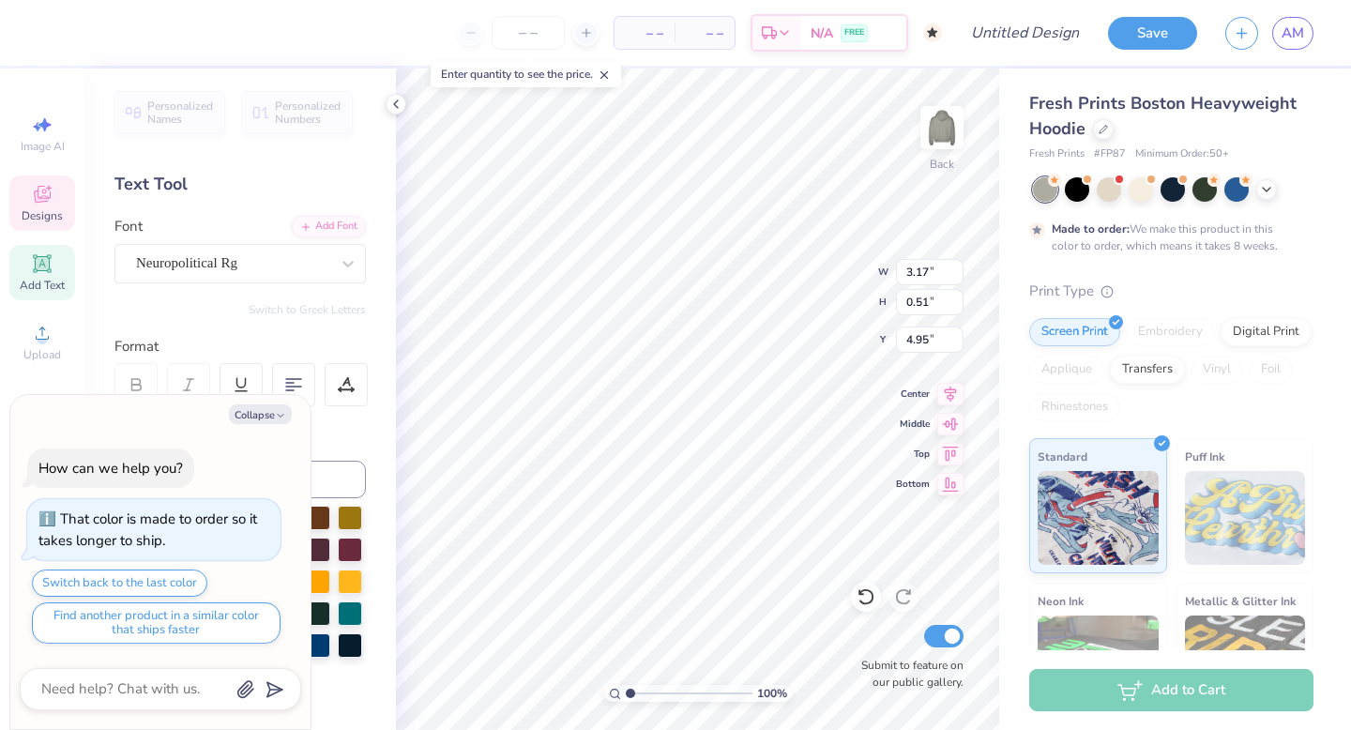
type textarea "x"
type textarea "Kappa Alph"
type textarea "x"
type textarea "Kappa Alpha"
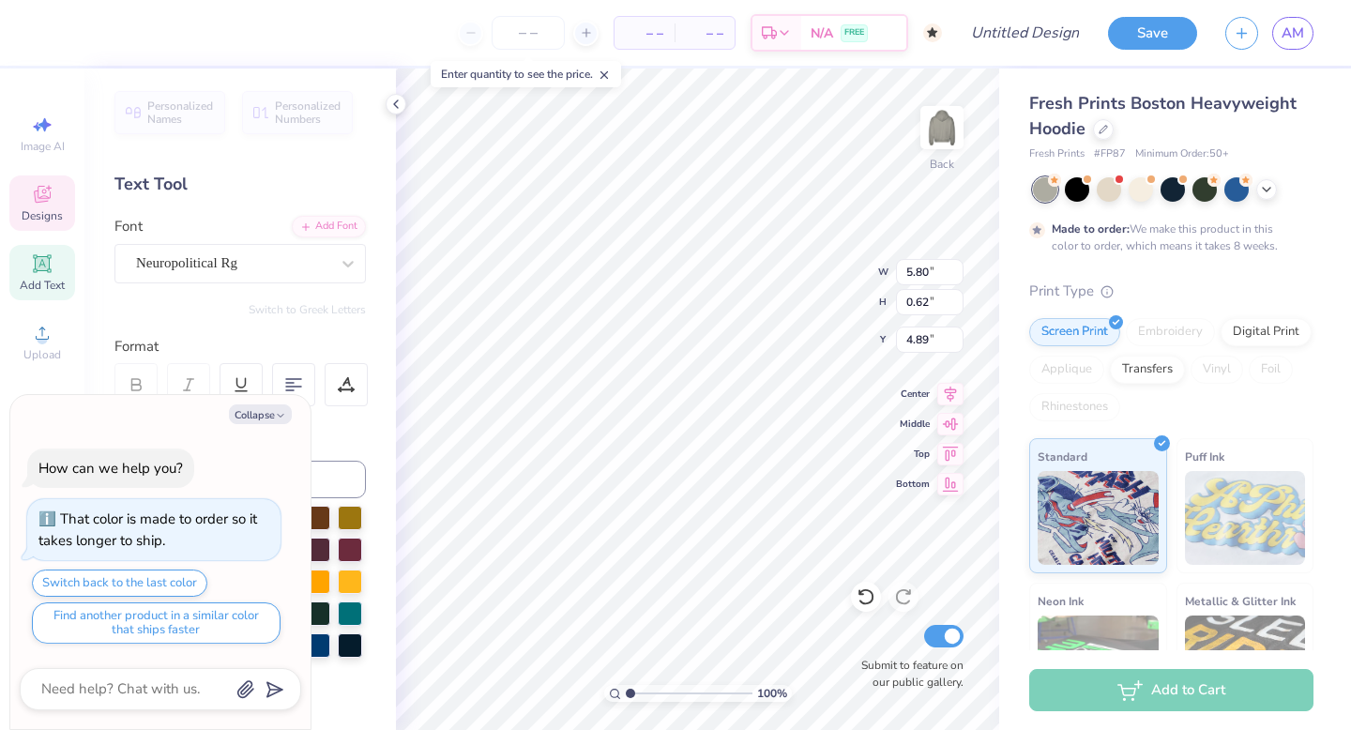
type textarea "x"
type input "4.13"
type input "0.45"
type input "5.07"
type textarea "x"
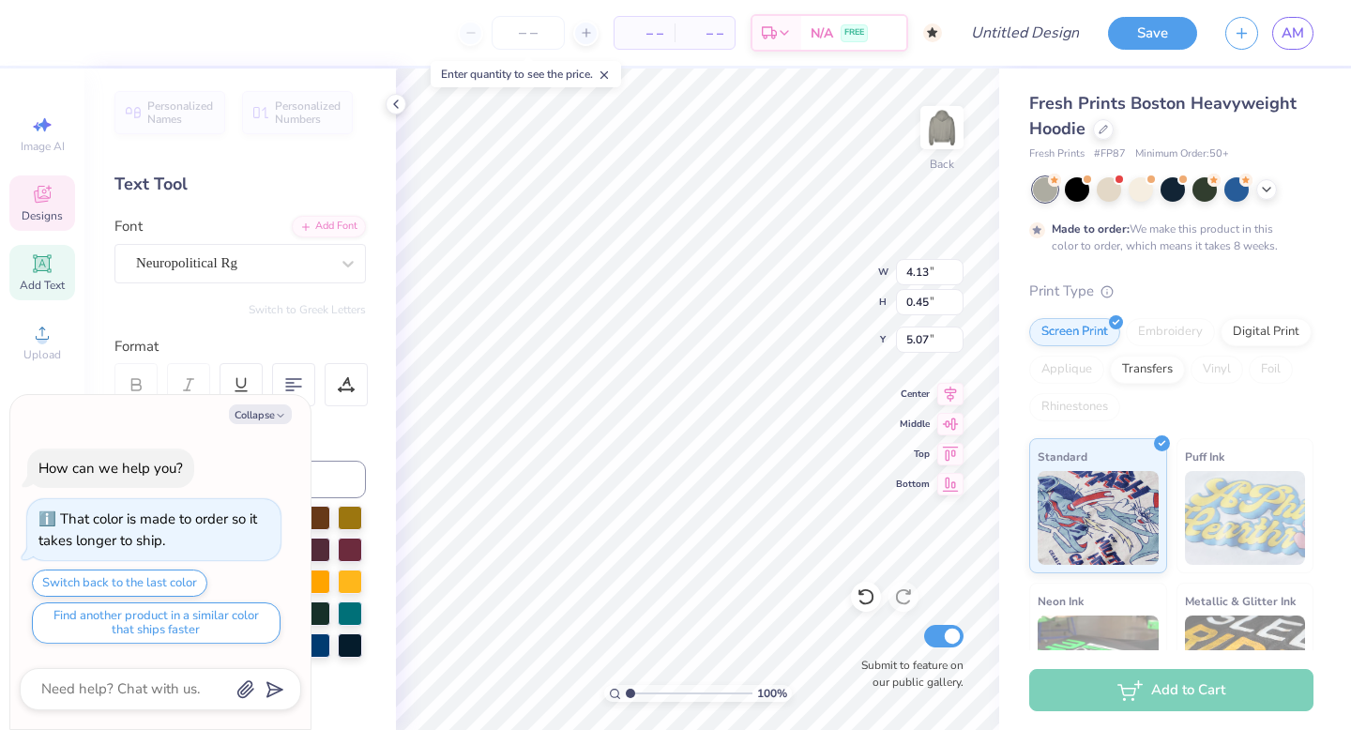
type input "5.26"
type textarea "x"
type input "6.25"
type input "1.67"
type input "4.87"
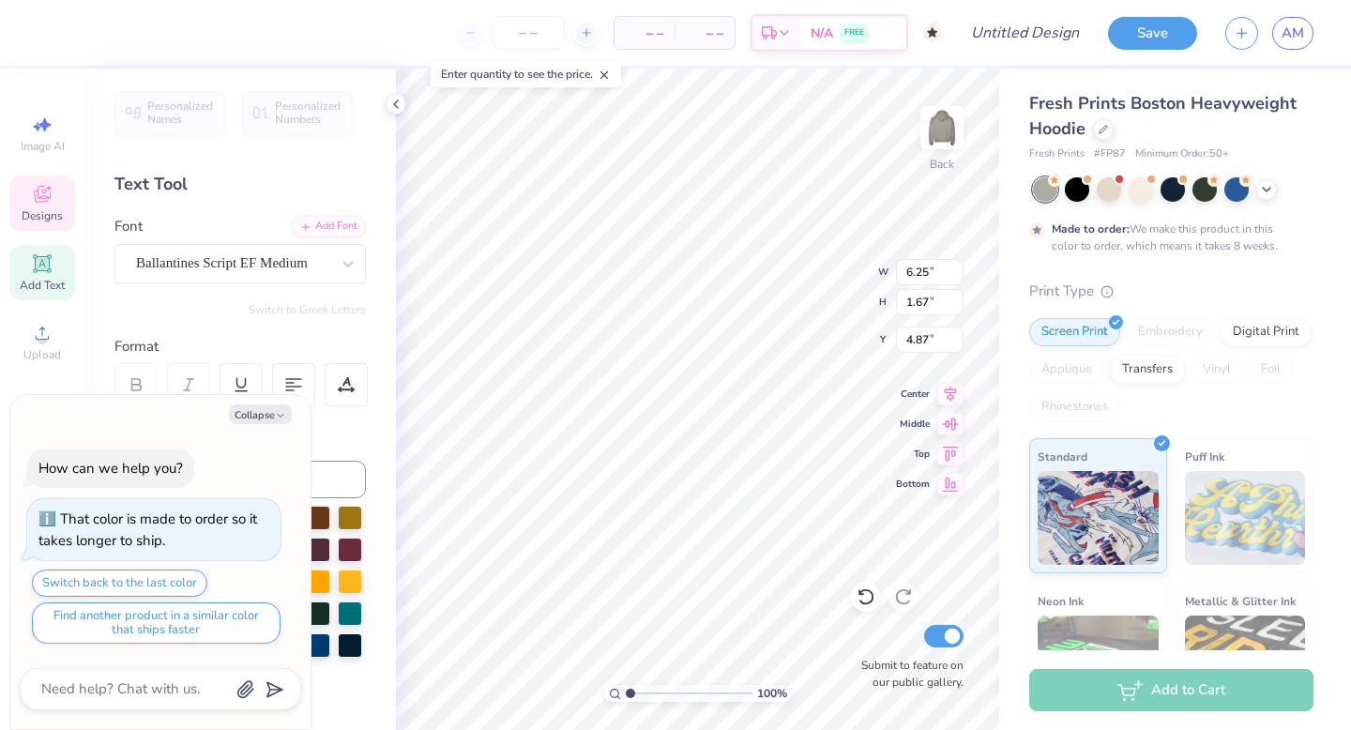
type textarea "x"
type textarea "Parens"
type textarea "x"
type textarea "Paren"
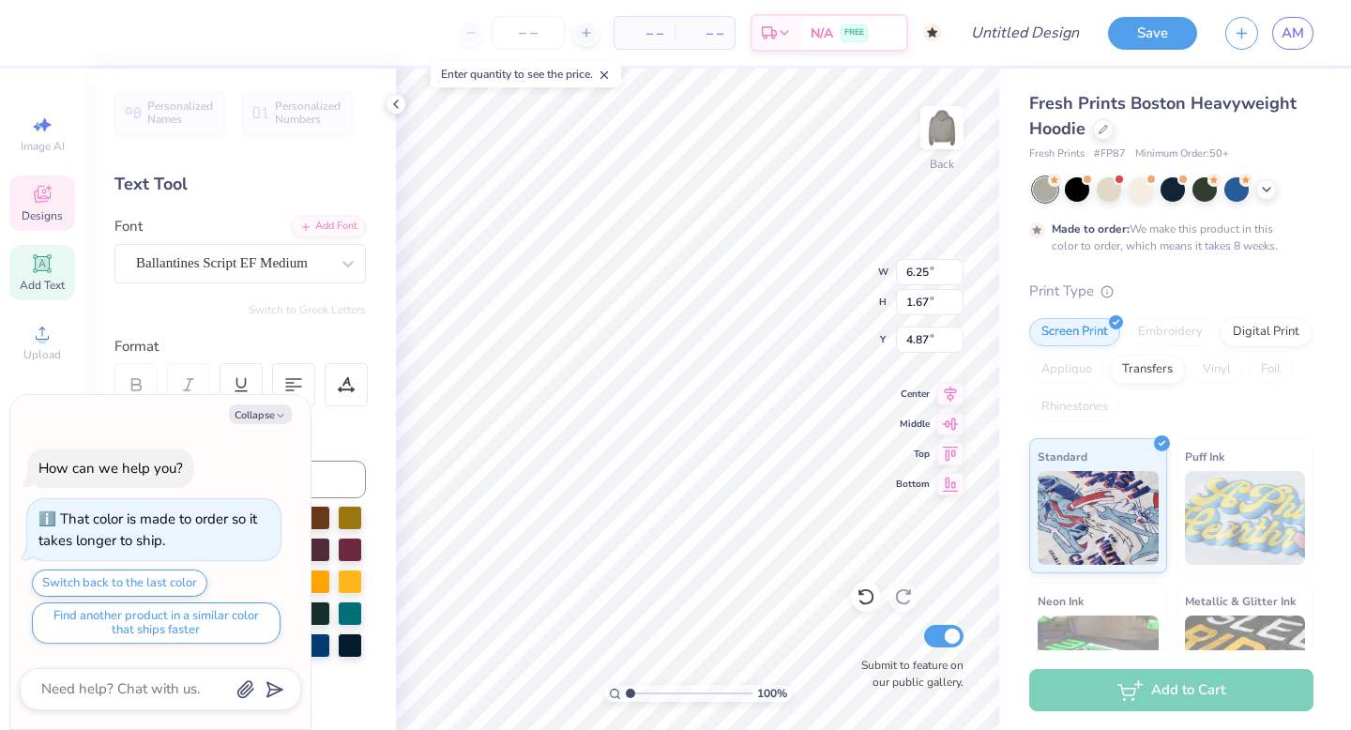
type textarea "x"
type textarea "Pare"
type textarea "x"
type textarea "Par"
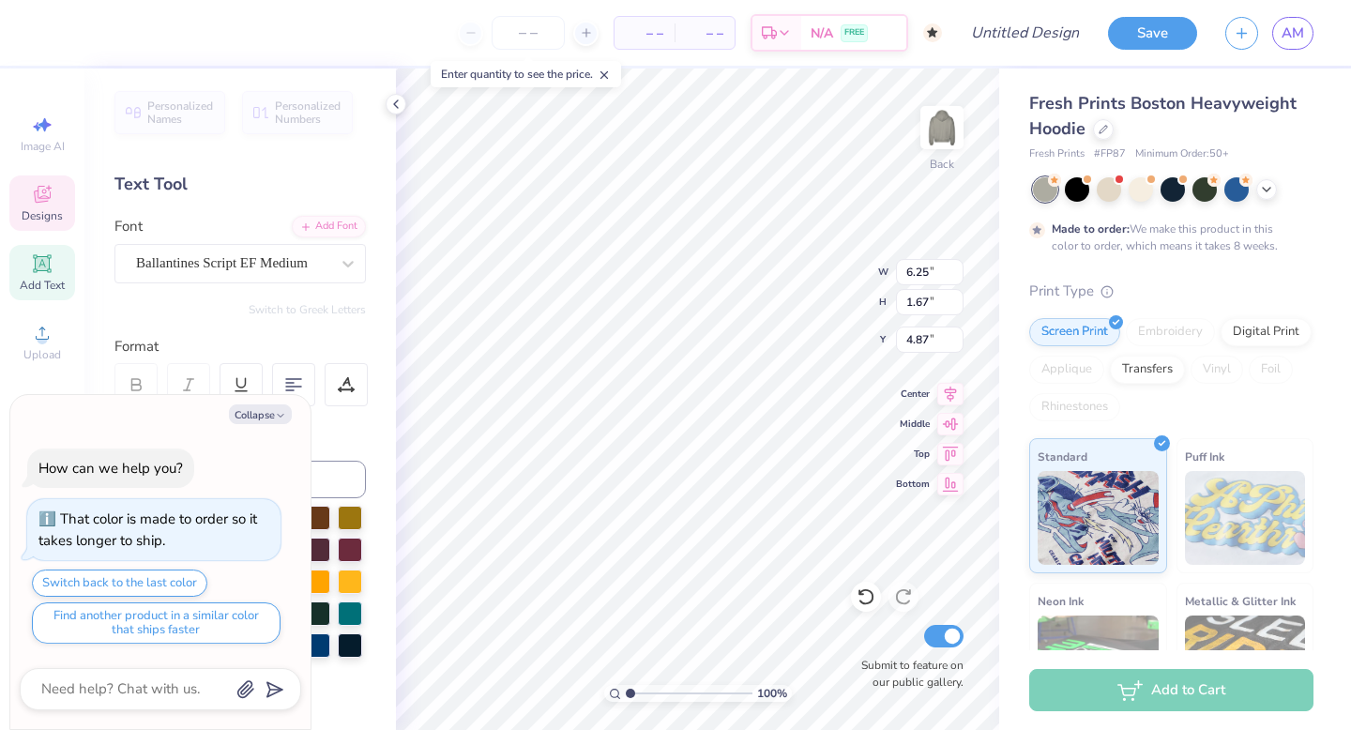
type textarea "x"
type textarea "Pa"
type textarea "x"
type textarea "P"
type textarea "x"
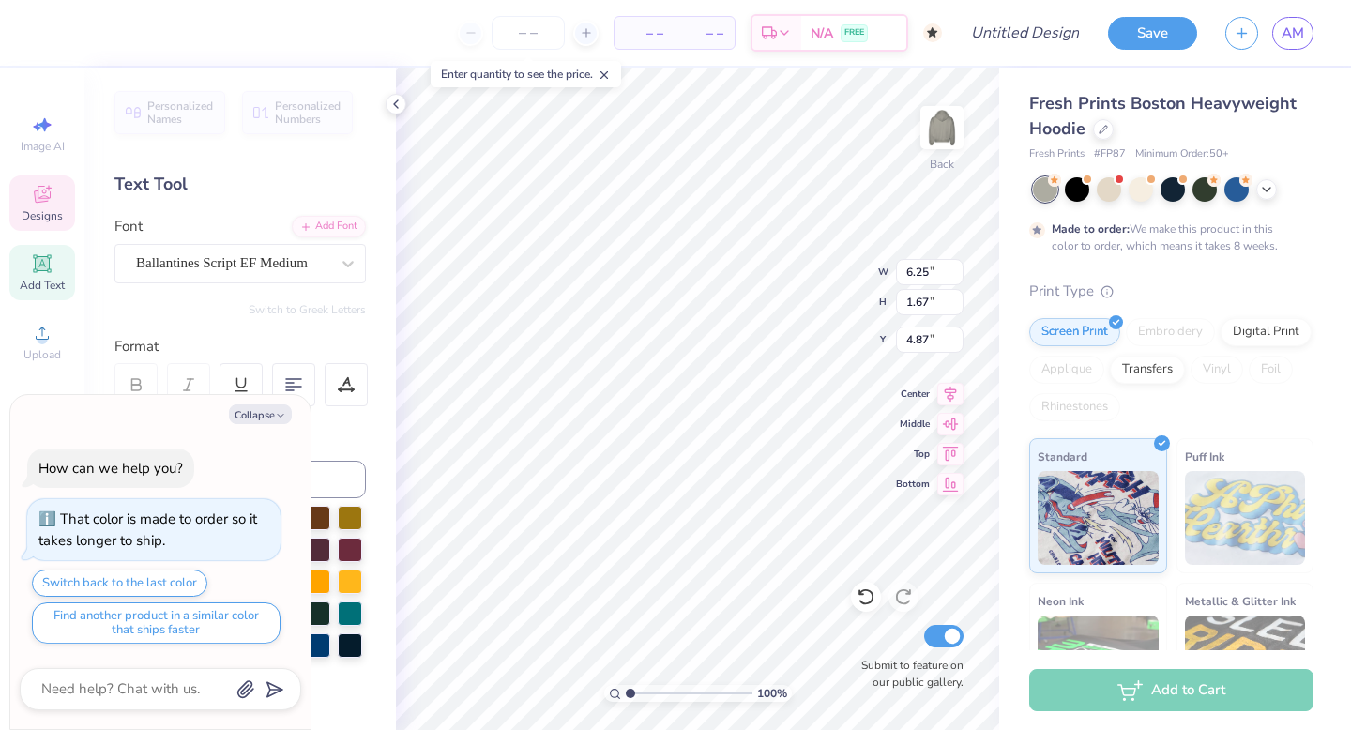
type textarea "x"
type textarea "C"
type textarea "x"
type textarea "Ch"
type textarea "x"
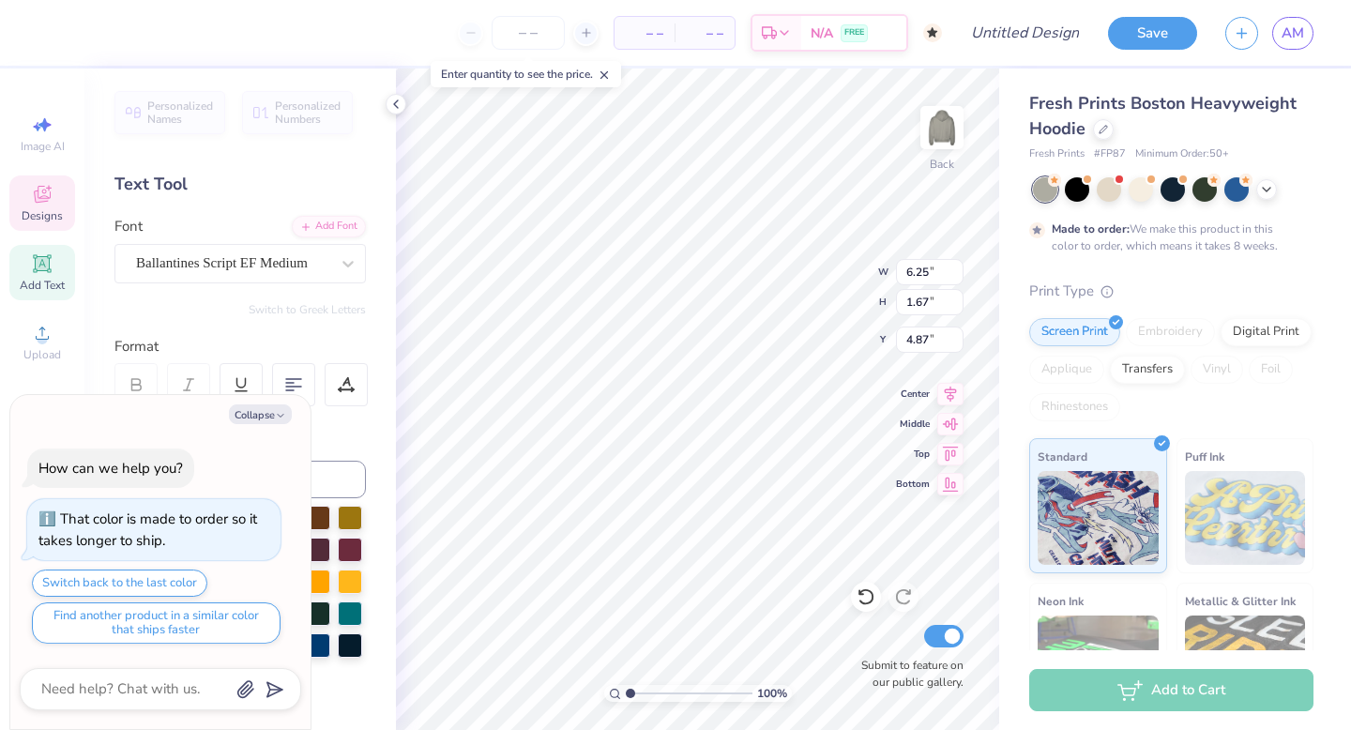
type textarea "Chi"
type textarea "x"
type input "4.13"
type input "0.45"
type input "4.96"
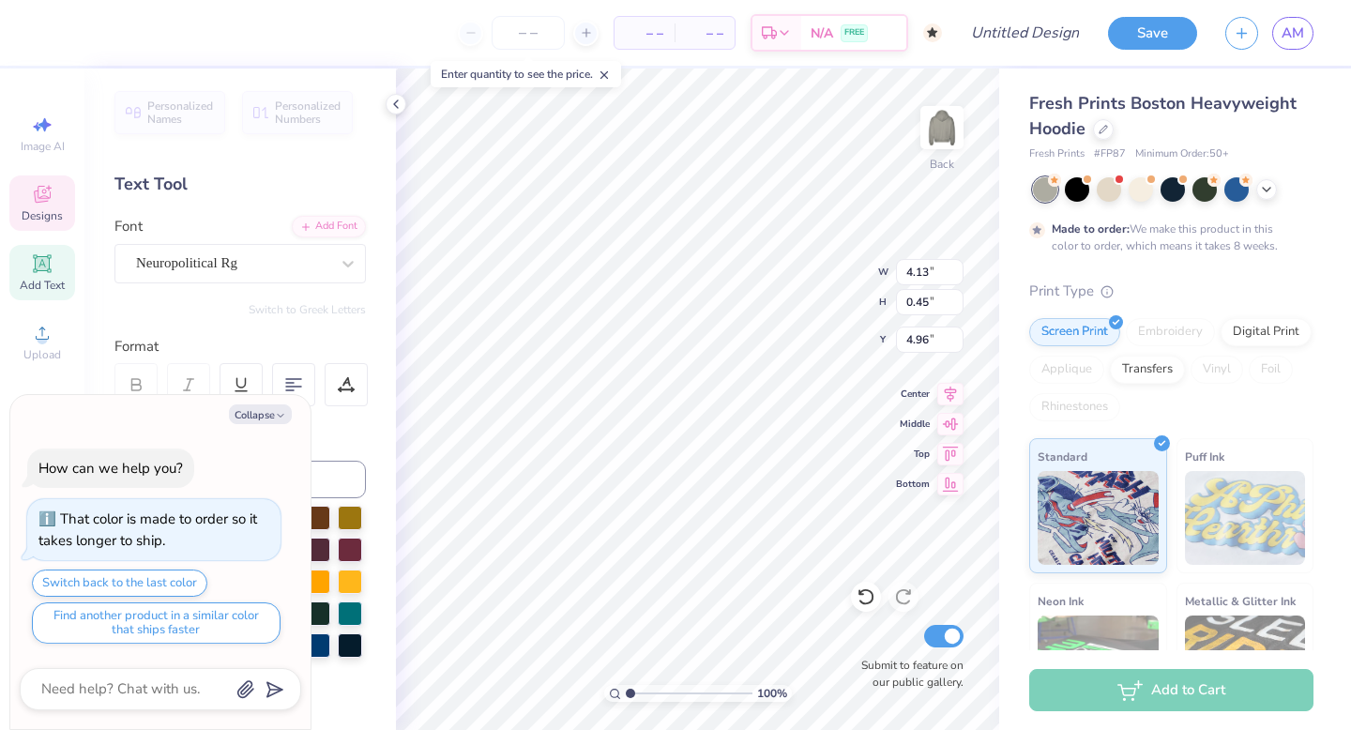
type textarea "x"
type input "2.96"
type input "1.66"
type input "4.87"
type textarea "x"
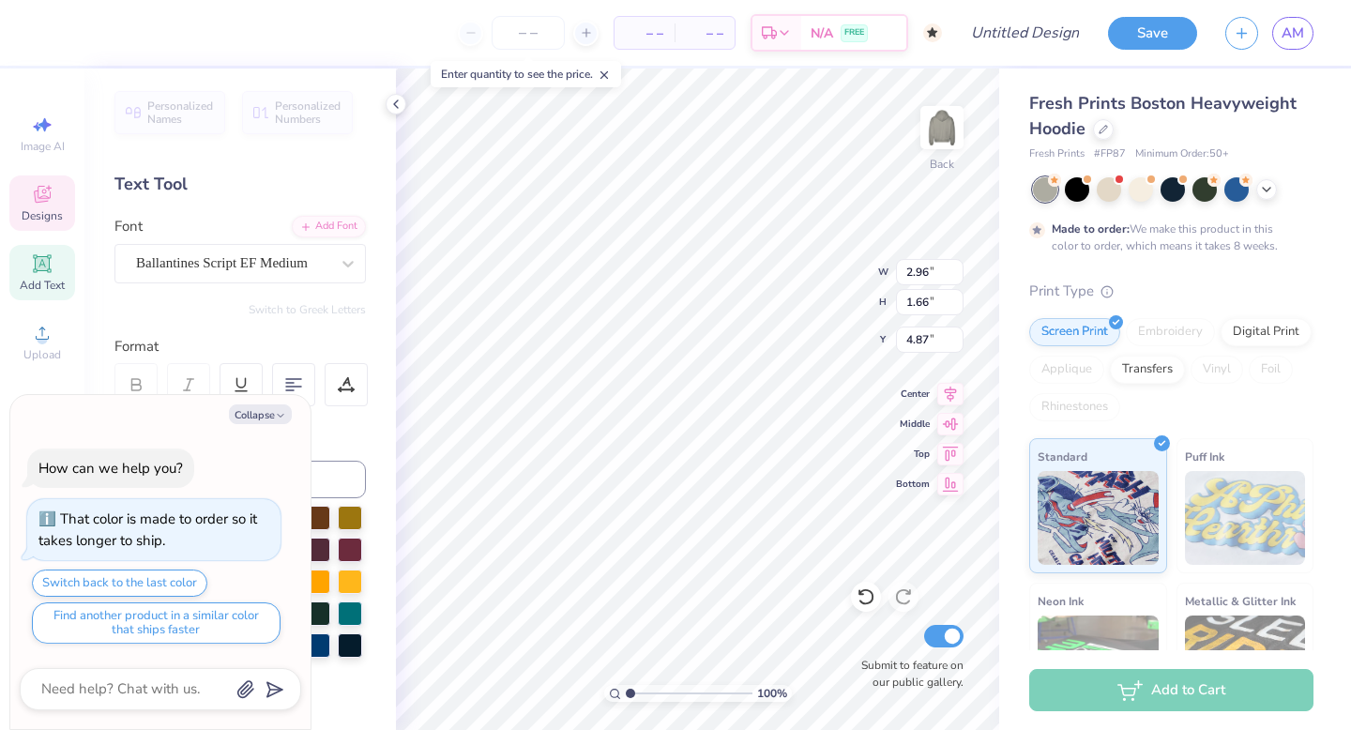
type input "7.39"
type input "1.63"
type input "6.46"
type textarea "x"
type input "6.75"
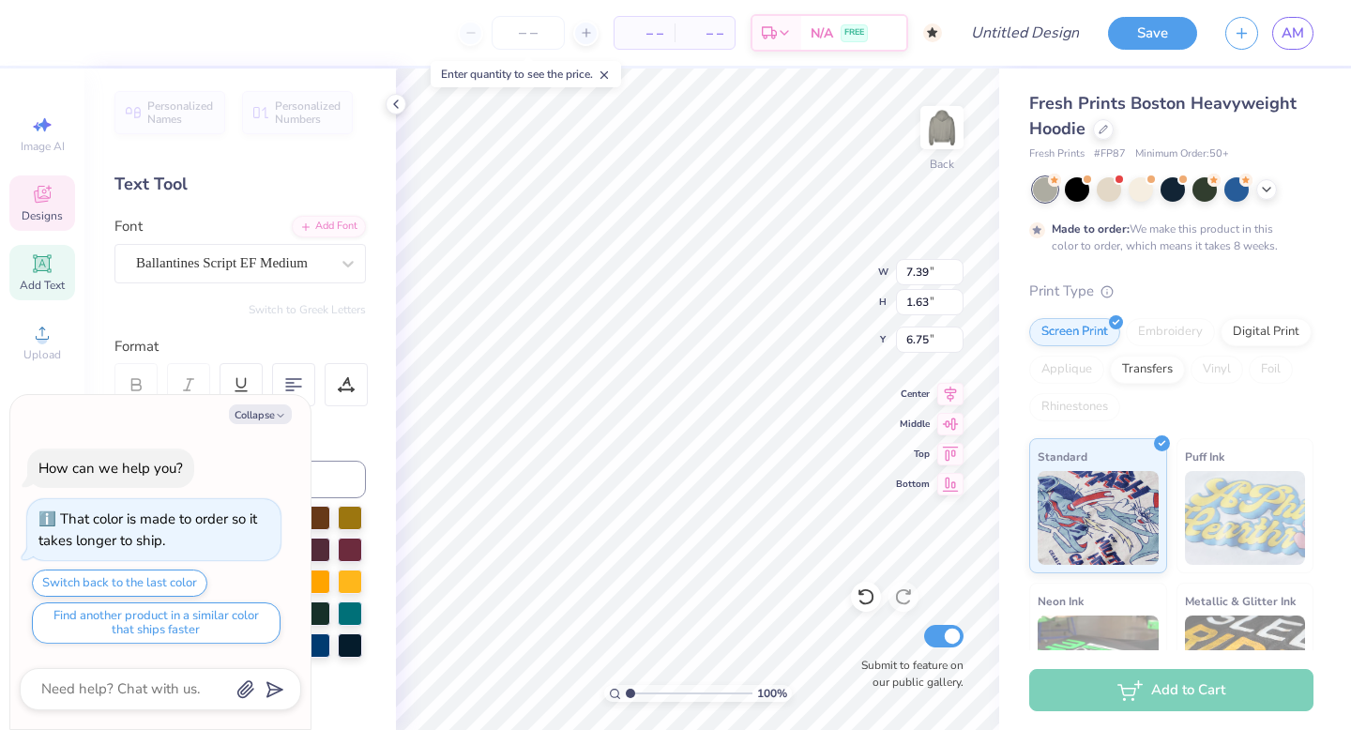
type textarea "x"
type textarea "Weekend\\"
type textarea "x"
type textarea "Weekend\"
type textarea "x"
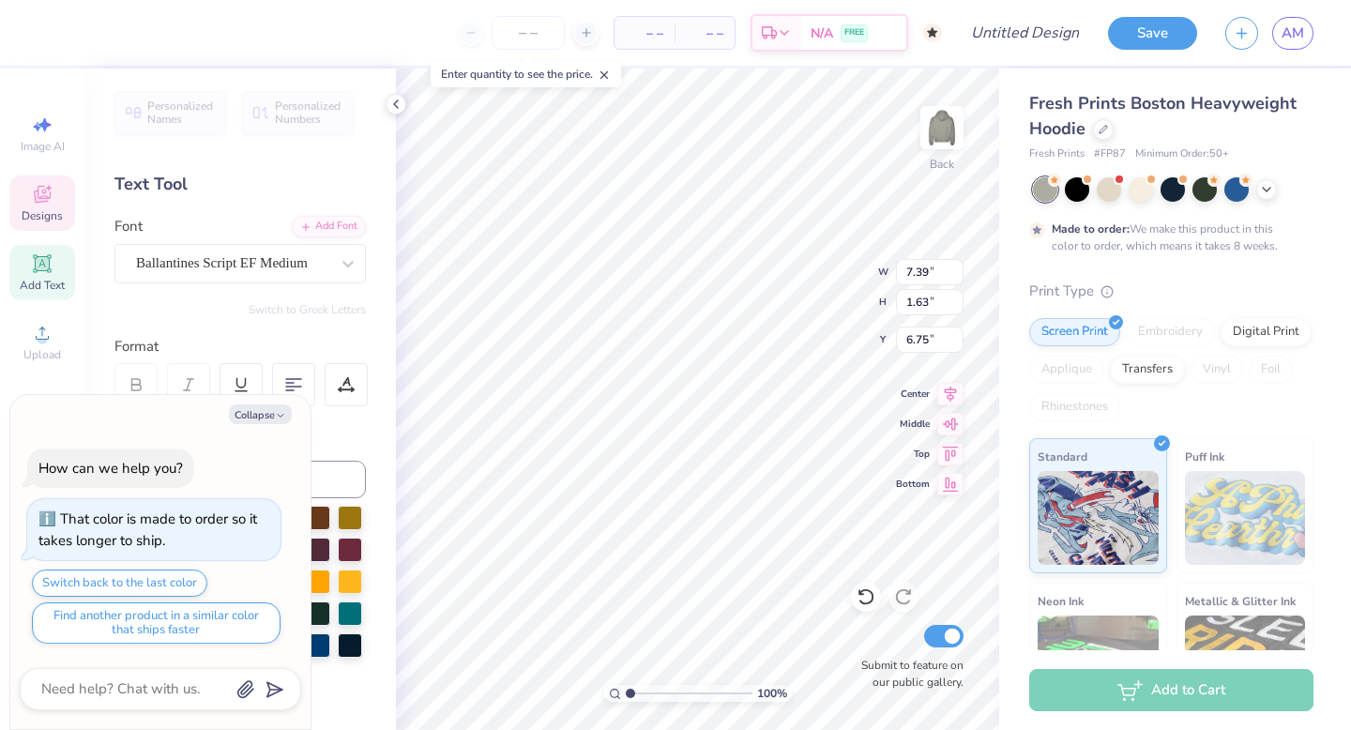
type textarea "Weekend"
type textarea "x"
type textarea "Weeken"
type textarea "x"
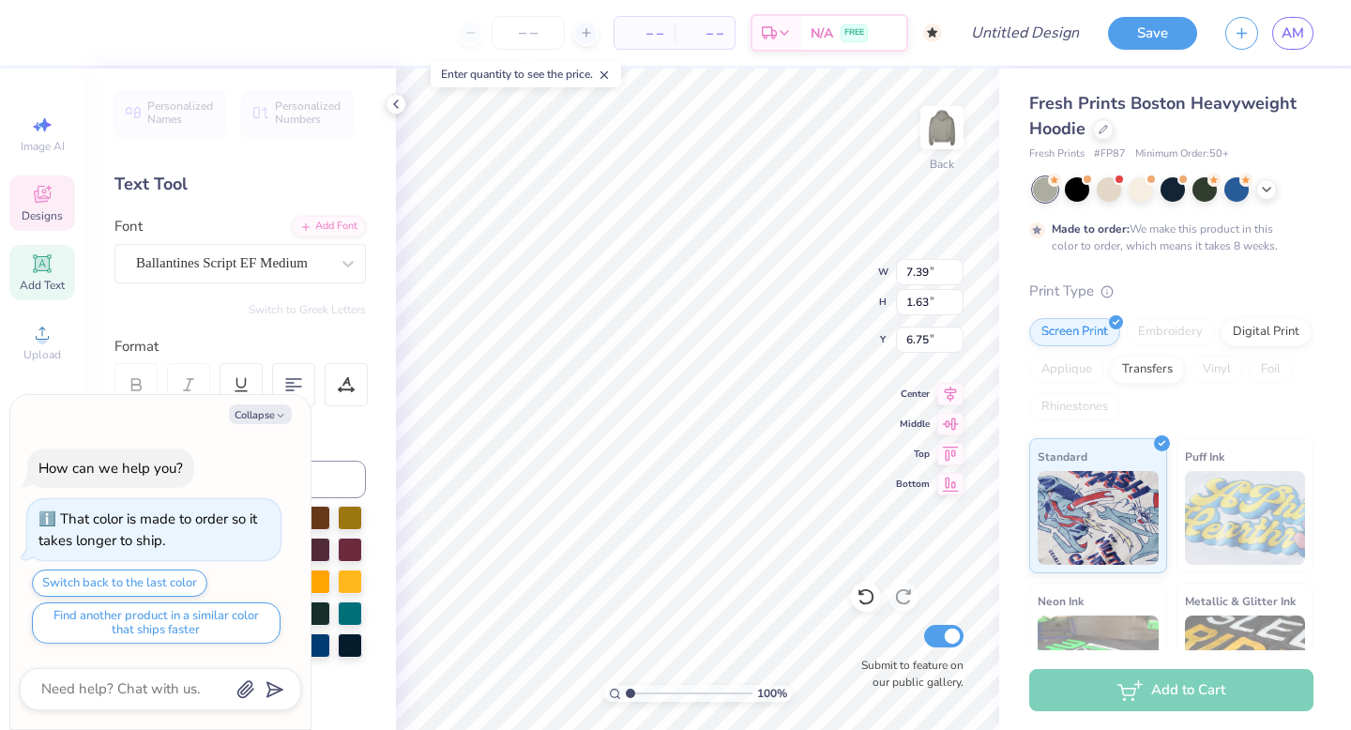
type textarea "Weeke"
type textarea "x"
type textarea "Week"
type textarea "x"
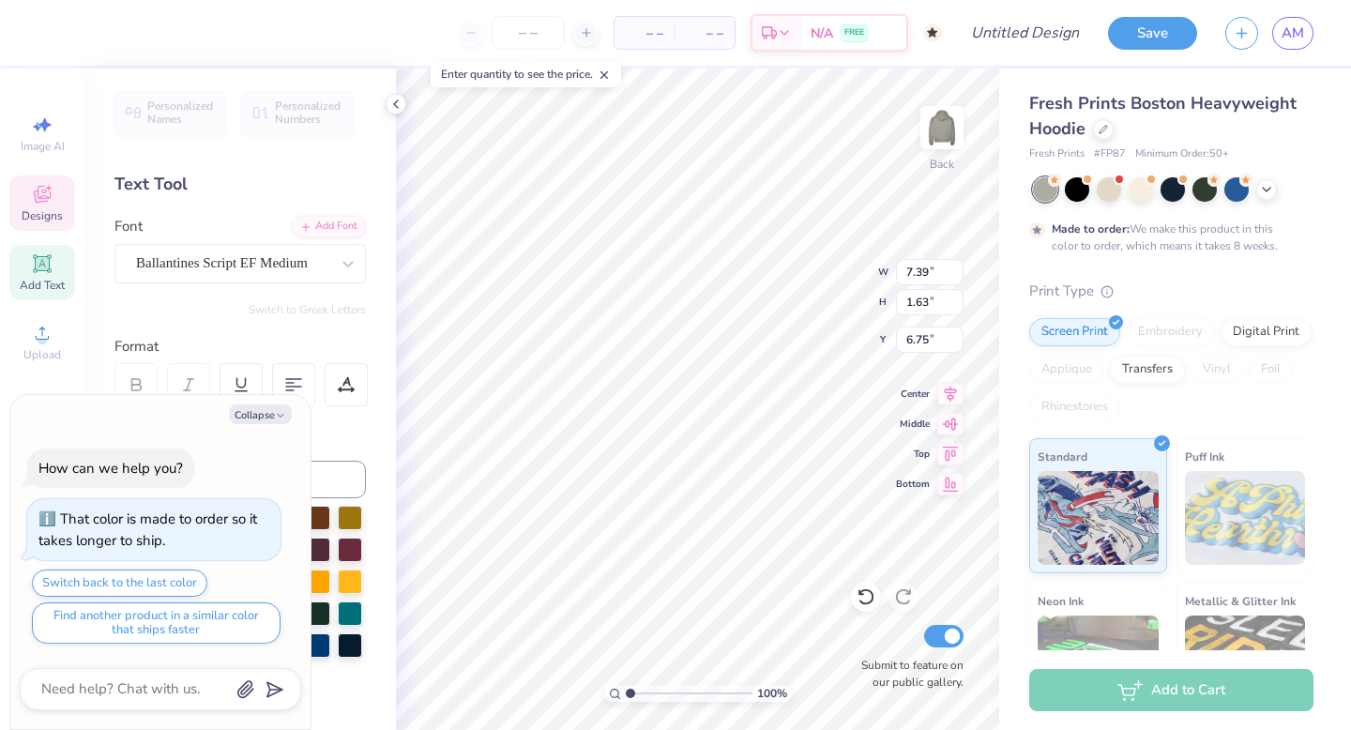
type textarea "Wee"
type textarea "x"
type textarea "W"
type textarea "x"
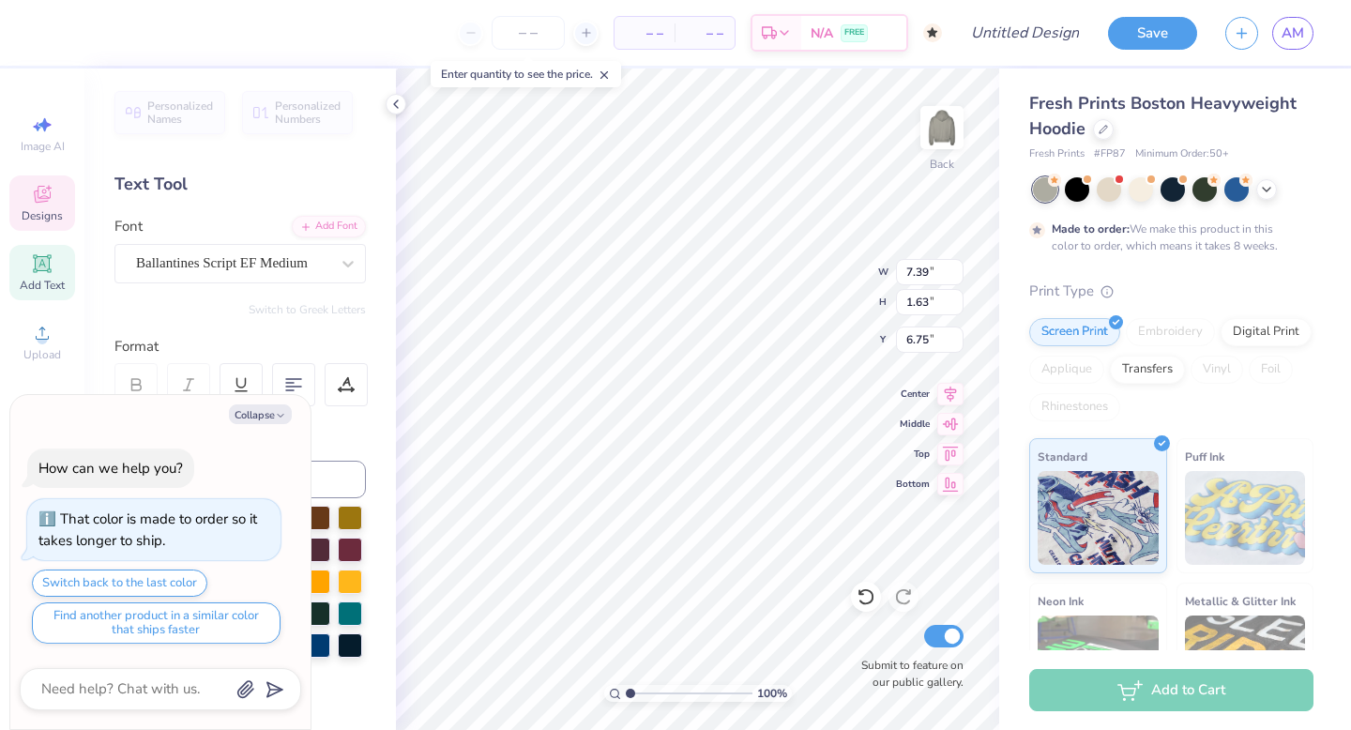
type textarea "O"
type textarea "x"
type textarea "Om"
type textarea "x"
type textarea "Ome"
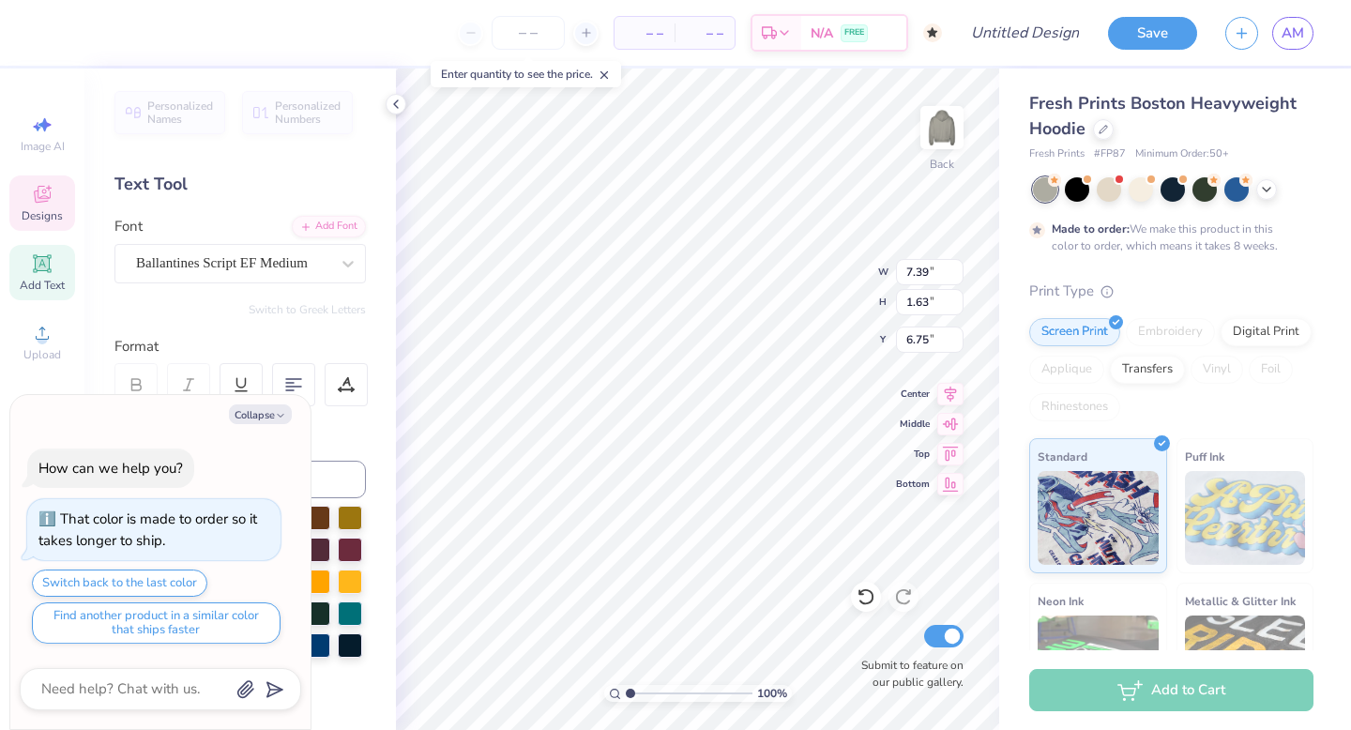
type textarea "x"
type textarea "Omeg"
type textarea "x"
type textarea "Omega"
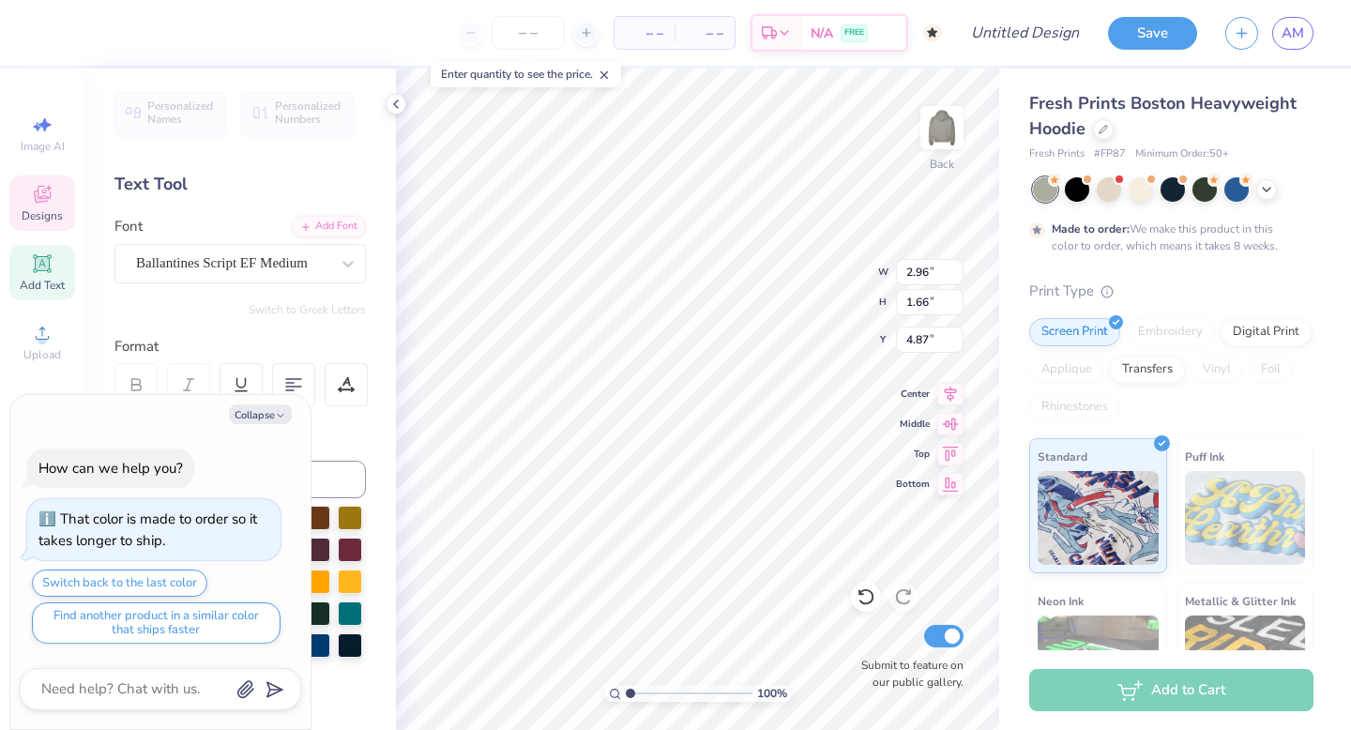
type textarea "x"
type input "5.72"
type input "2.17"
type input "6.48"
type textarea "x"
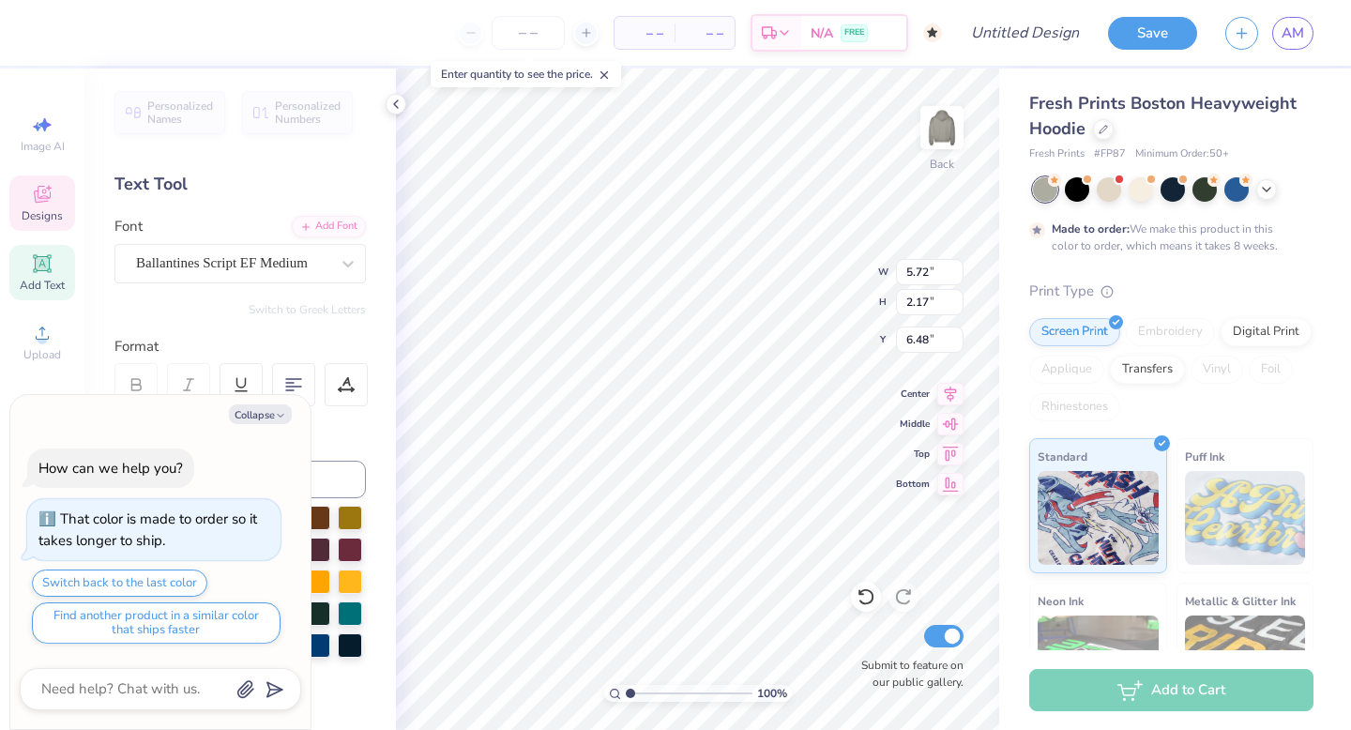
type input "6.75"
type textarea "x"
type textarea "202"
type textarea "x"
type textarea "20"
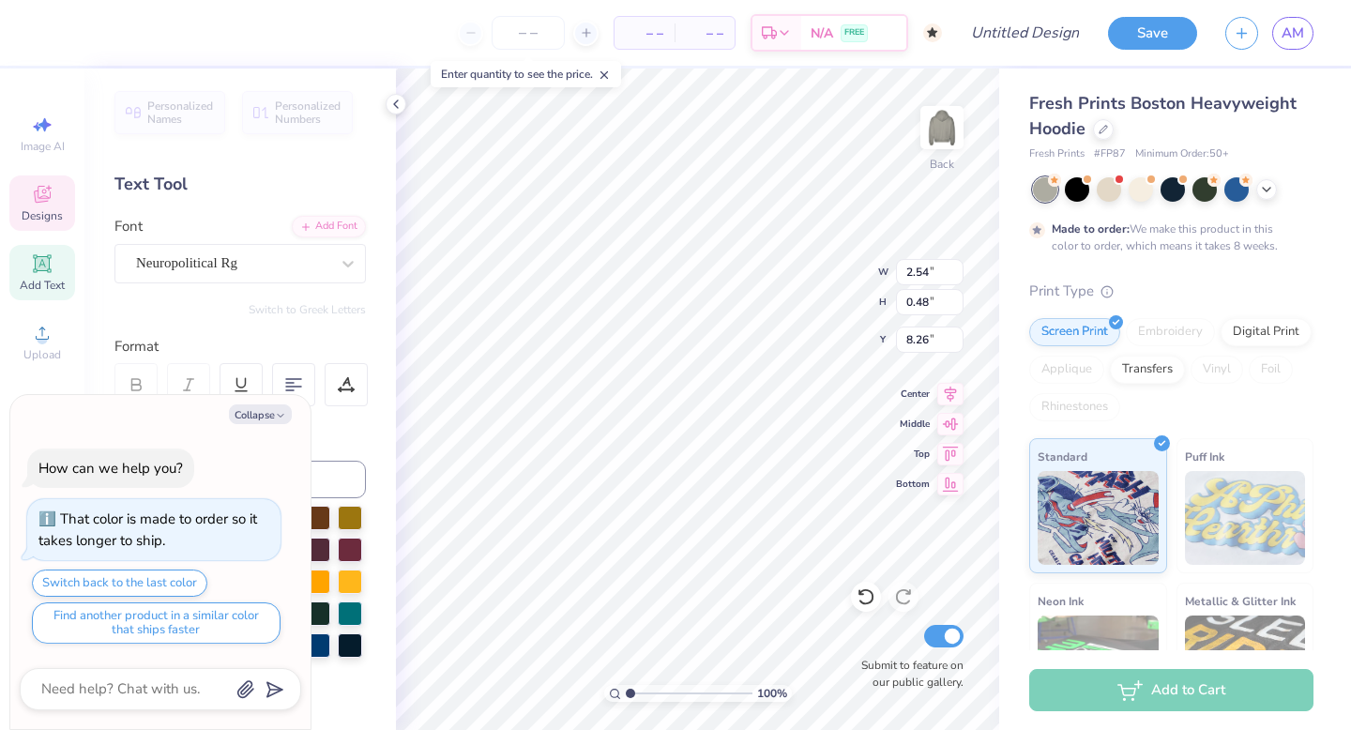
type textarea "x"
type textarea "2"
type textarea "x"
type textarea "1"
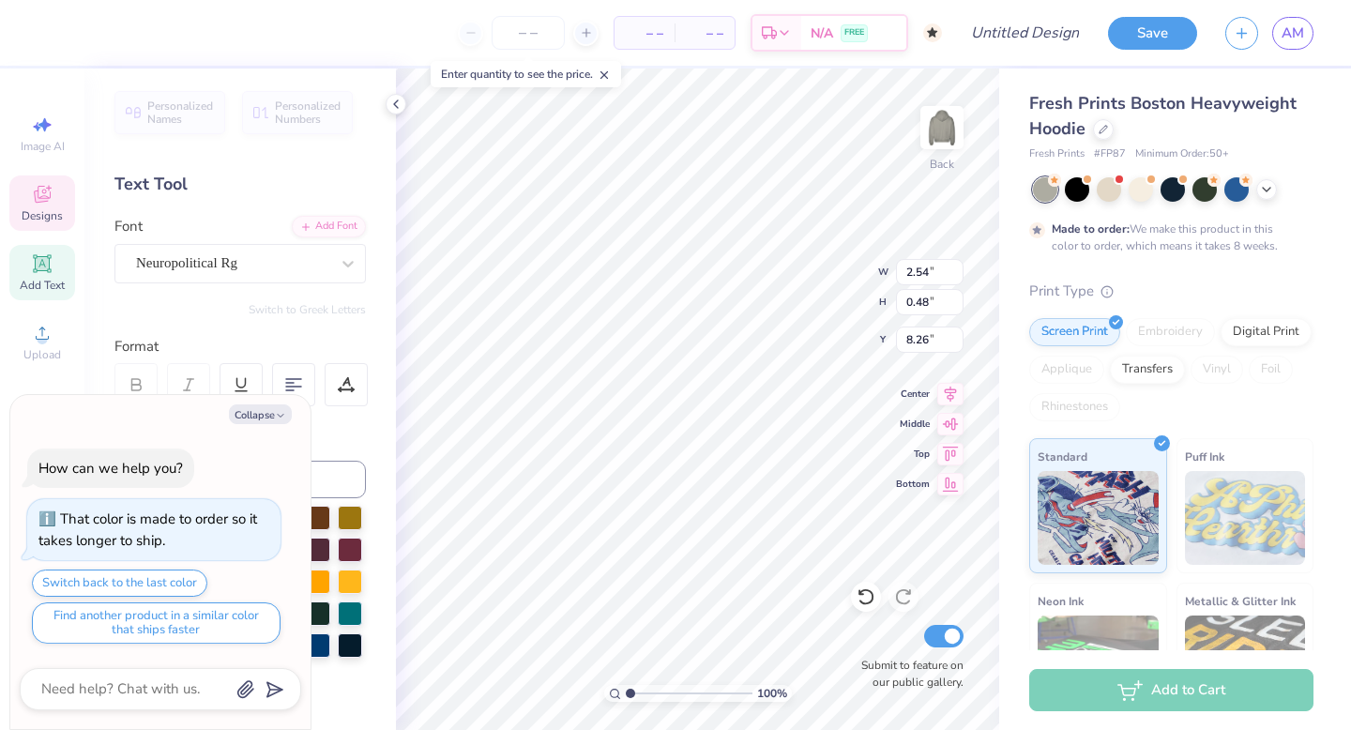
type textarea "x"
type textarea "18"
type textarea "x"
type textarea "189"
type textarea "x"
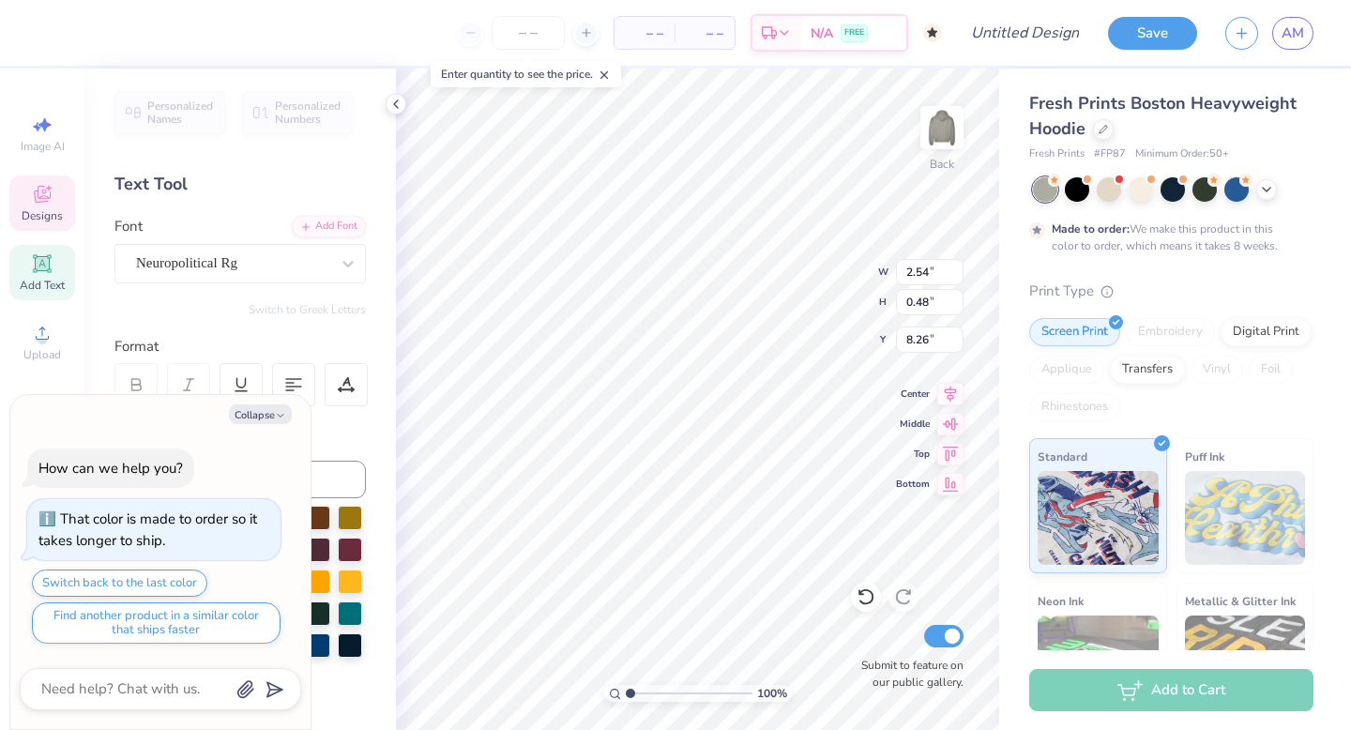
type textarea "1895"
type textarea "x"
type input "1.78"
type input "0.42"
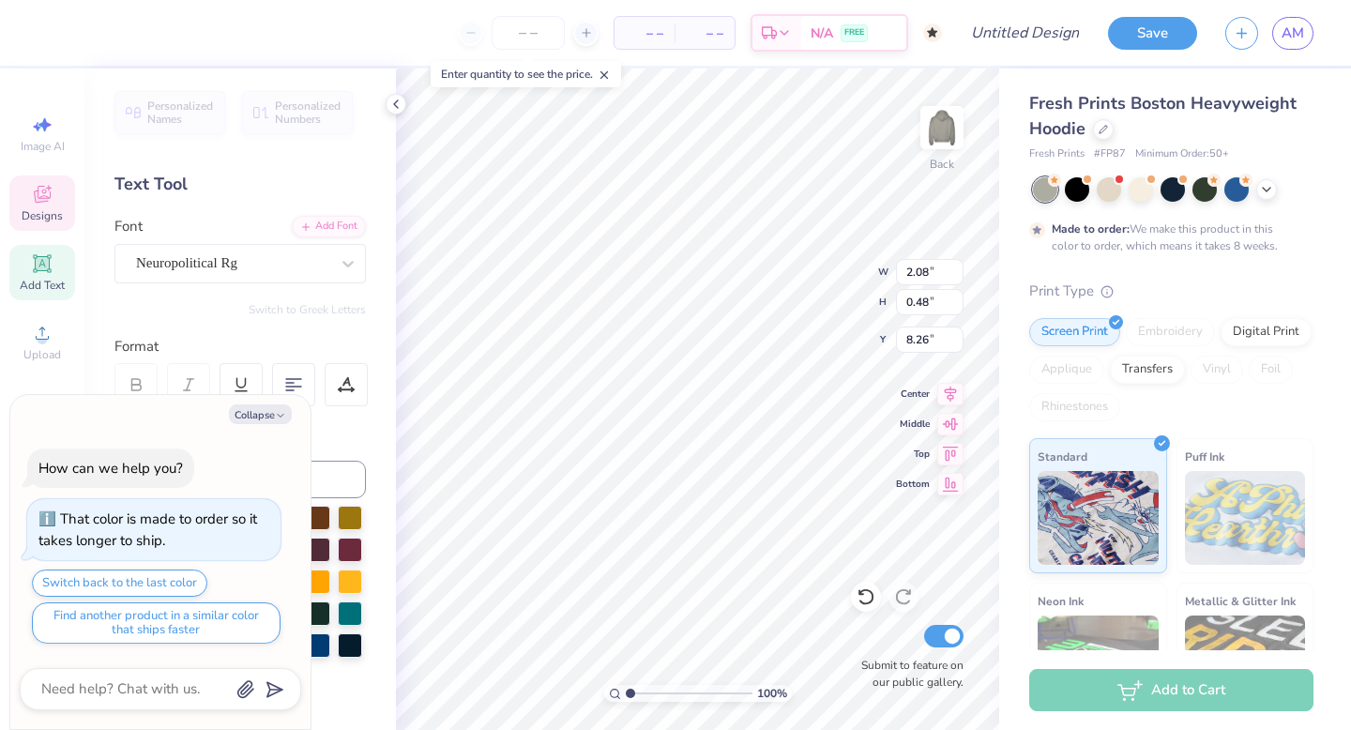
type input "8.43"
type textarea "x"
type input "5.72"
type input "2.17"
type input "6.35"
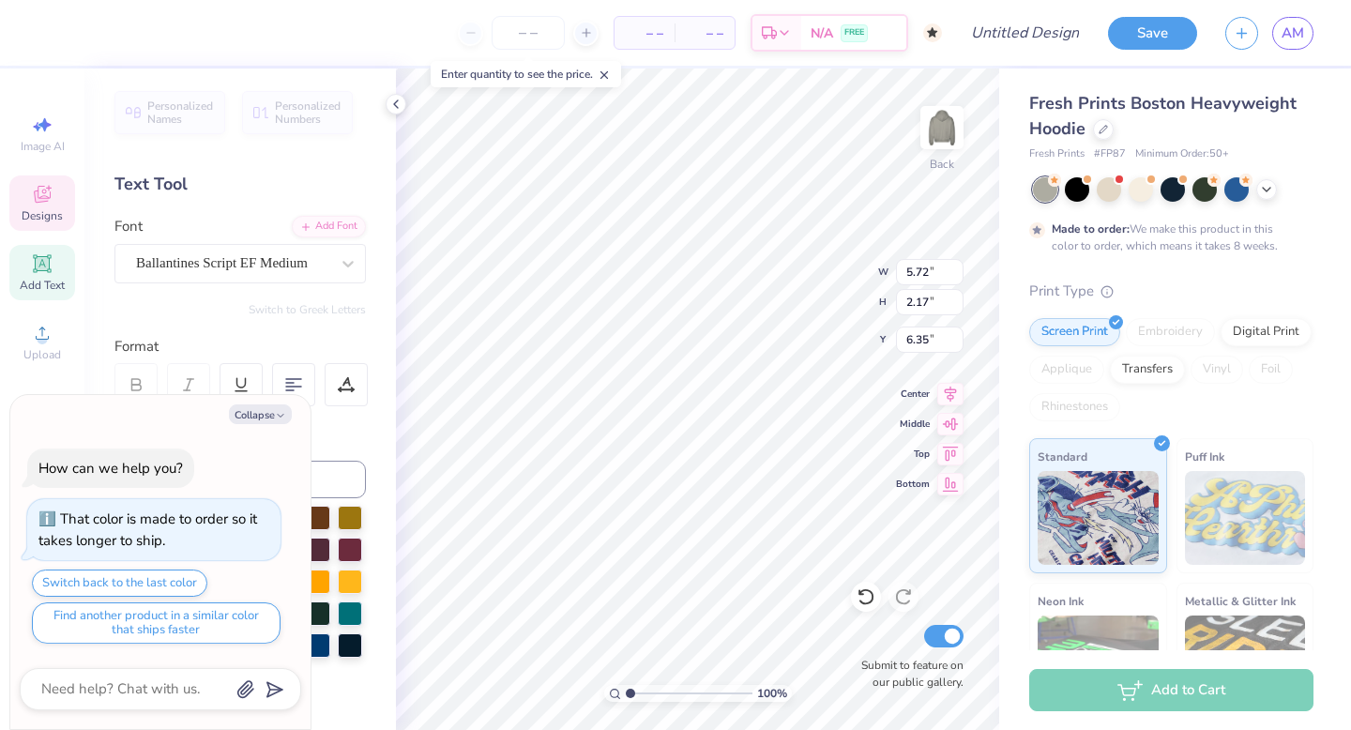
type textarea "x"
type input "8.98"
type input "7.00"
type input "3.59"
click at [336, 429] on div "Color" at bounding box center [239, 436] width 251 height 22
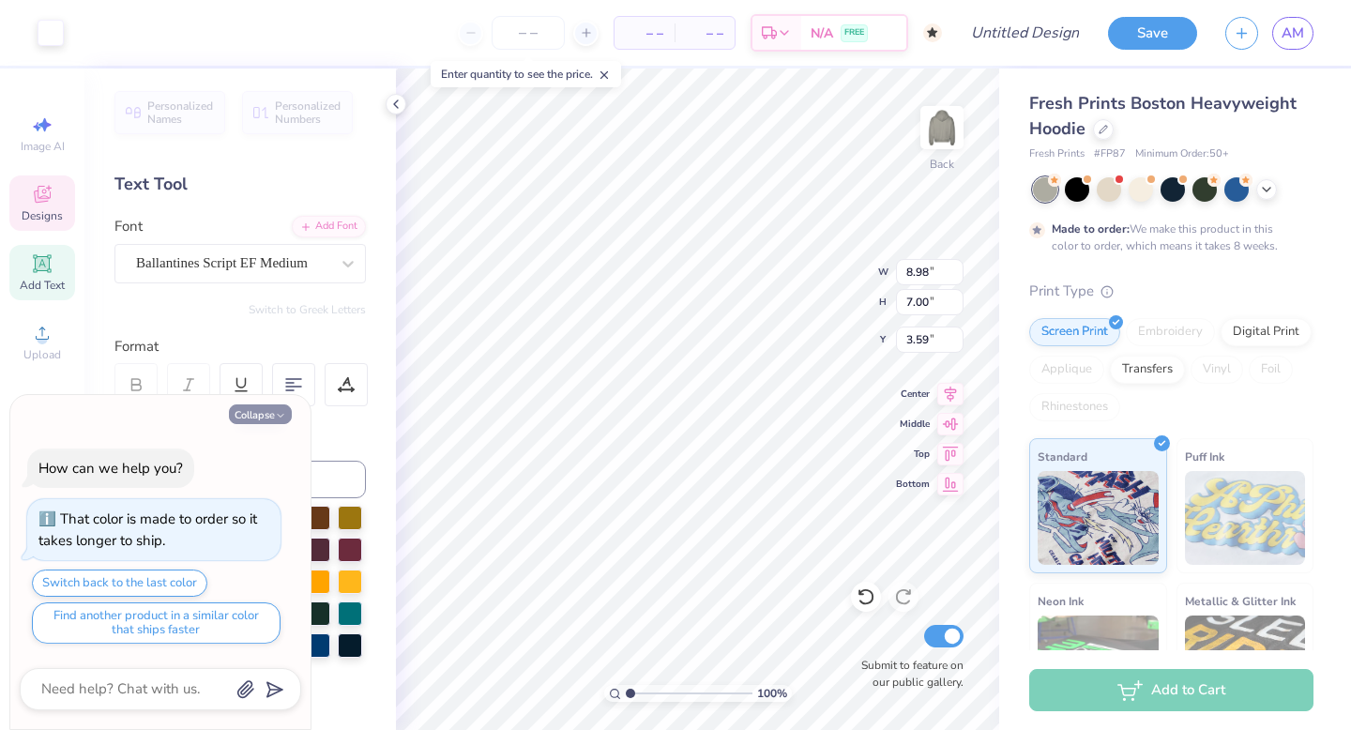
click at [260, 408] on button "Collapse" at bounding box center [260, 414] width 63 height 20
type textarea "x"
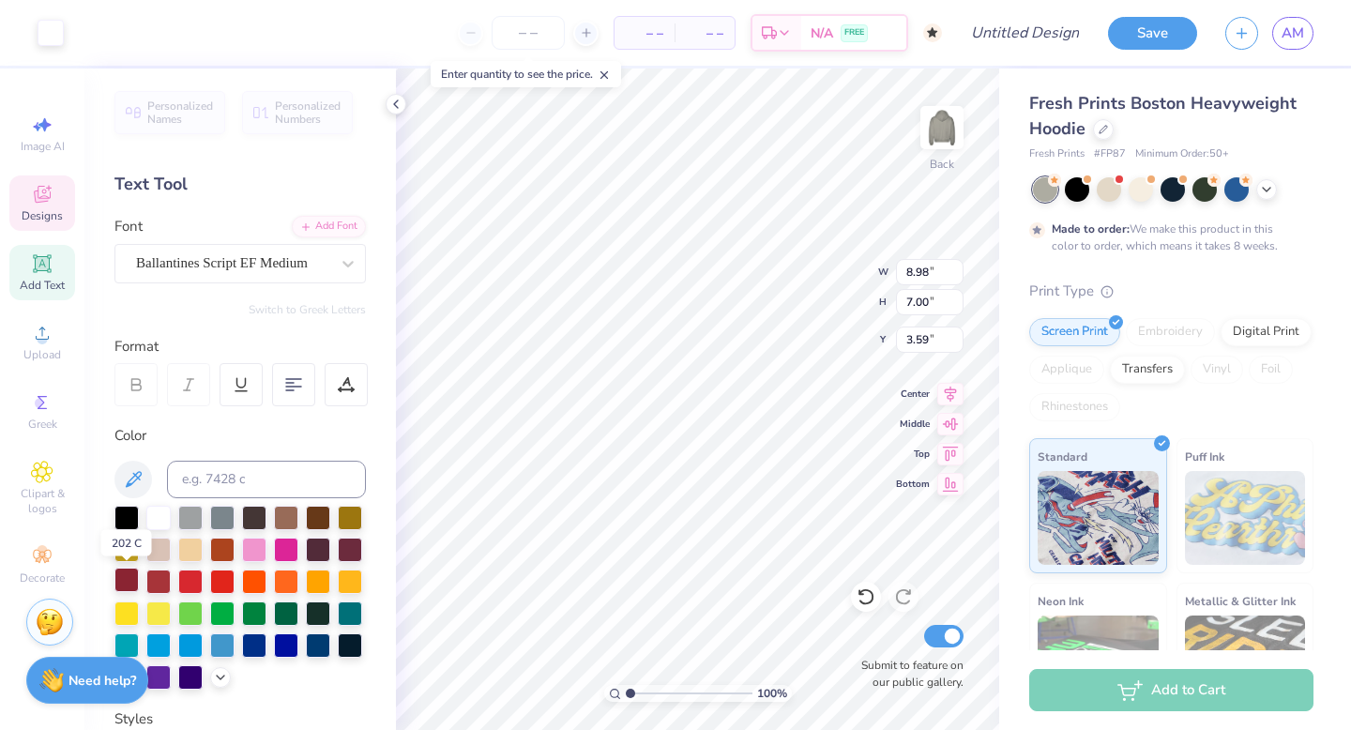
click at [121, 577] on div at bounding box center [126, 580] width 24 height 24
type input "2.96"
type input "1.66"
type input "5.52"
click at [131, 583] on div at bounding box center [126, 580] width 24 height 24
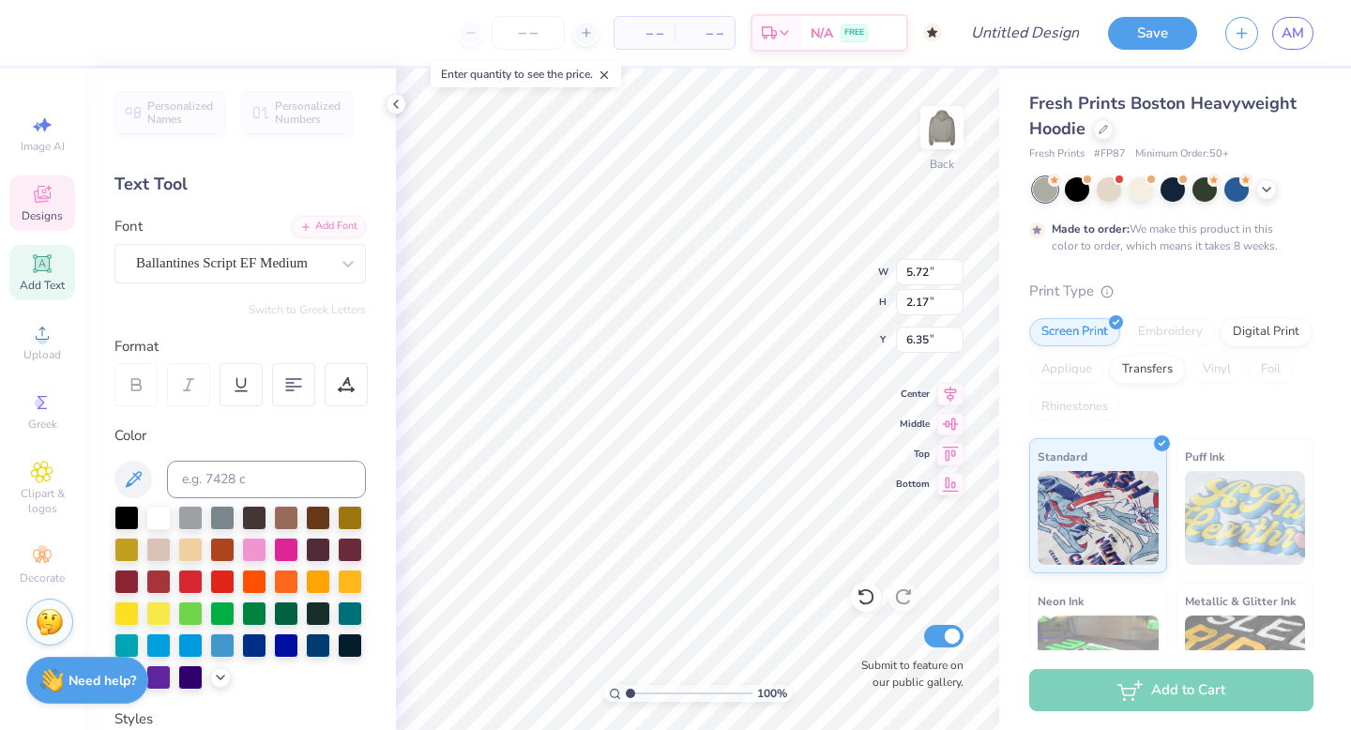
type input "2.96"
type input "1.66"
type input "5.52"
type input "2.96"
type input "1.66"
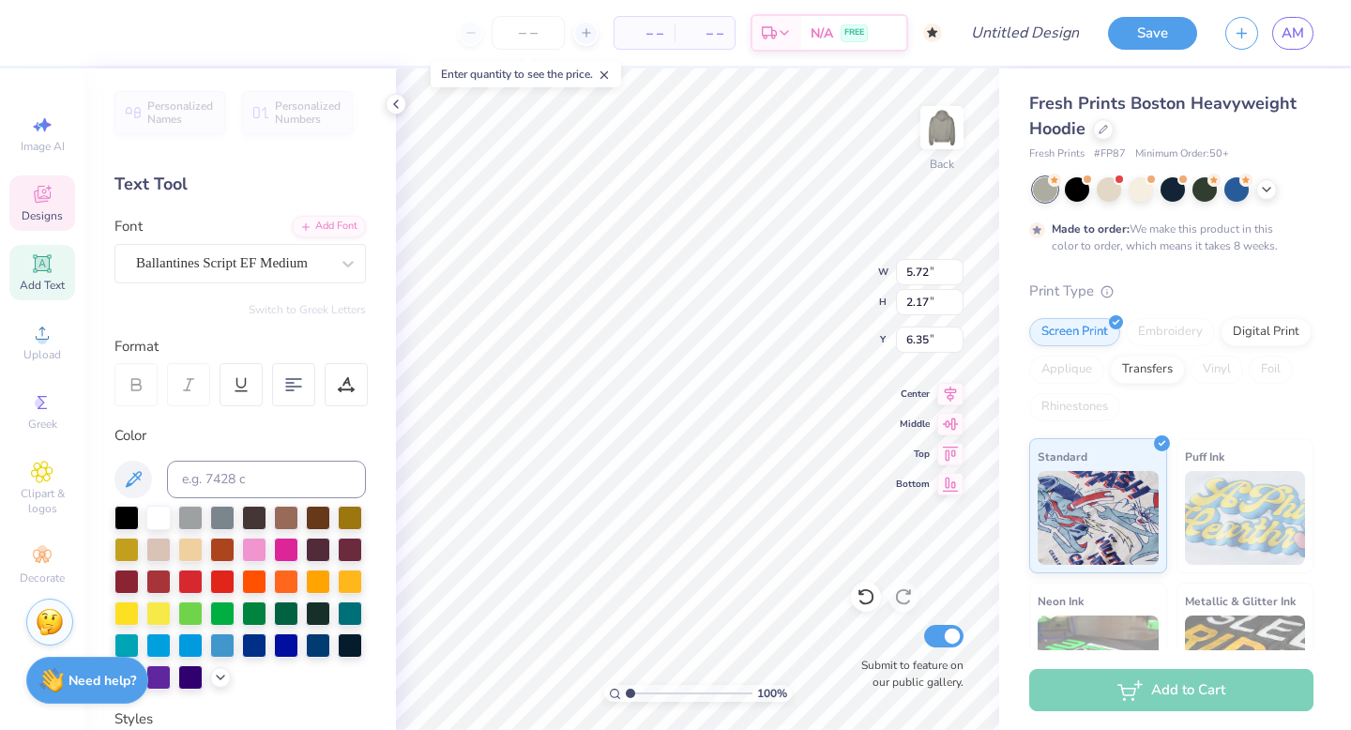
type input "5.32"
type input "3.68"
type input "0.40"
type input "4.92"
type input "1.44"
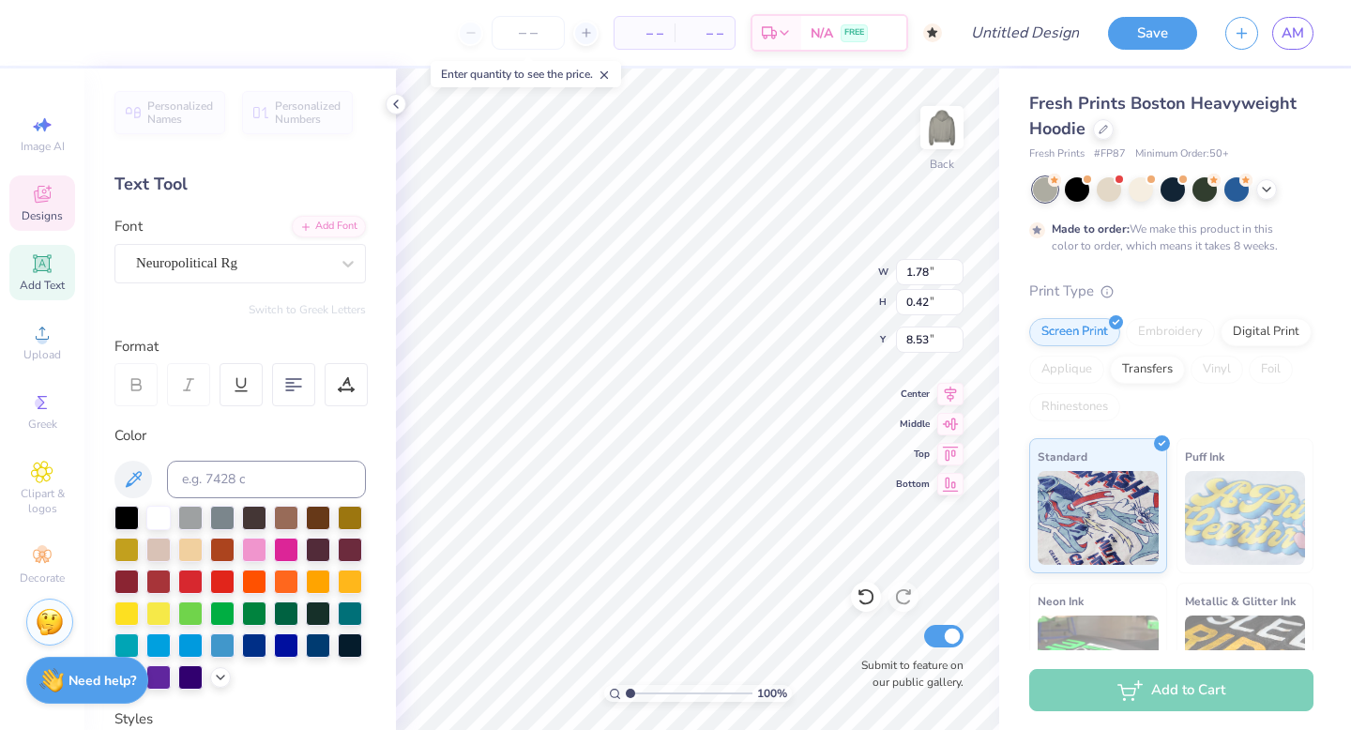
type input "0.34"
type input "8.61"
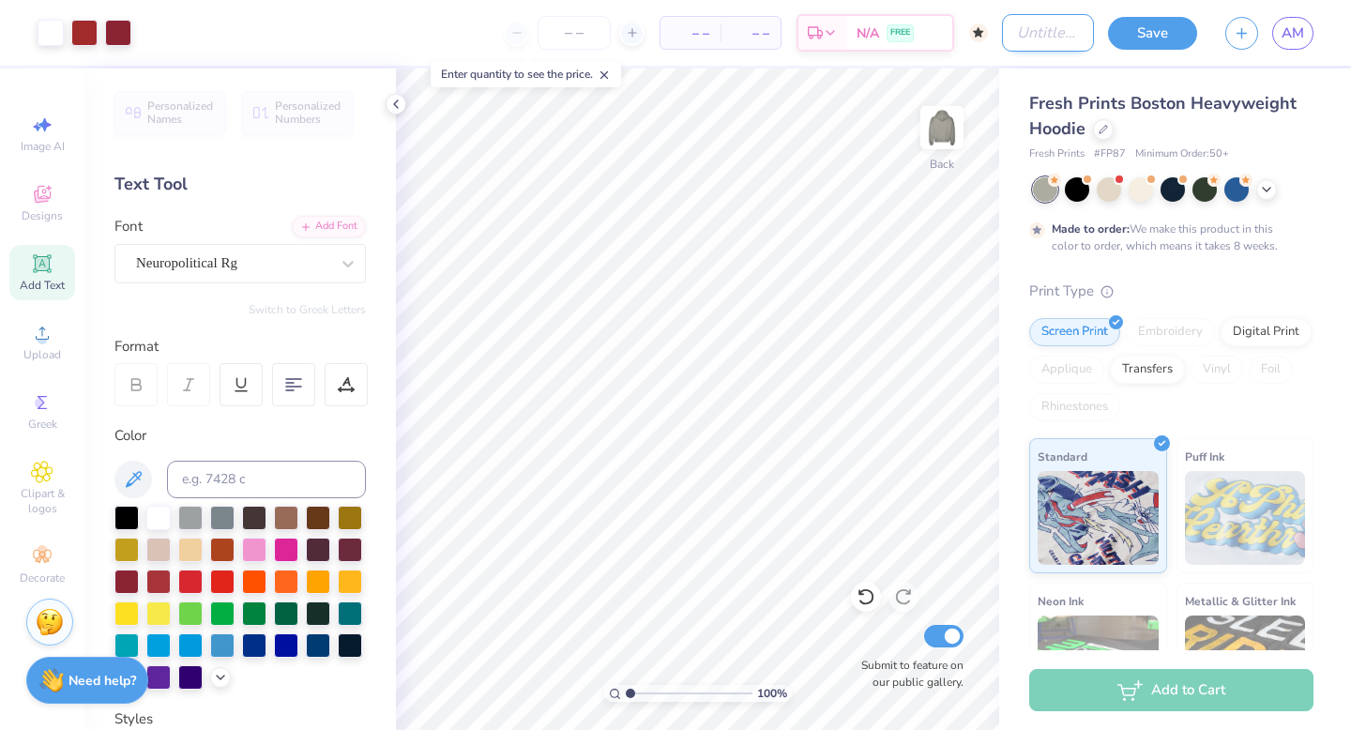
click at [1025, 38] on input "Design Title" at bounding box center [1048, 33] width 92 height 38
click at [1043, 38] on input "Ava- BigLittle" at bounding box center [1048, 33] width 92 height 38
type input "Ava- BigLittle5"
click at [1170, 25] on button "Save" at bounding box center [1152, 30] width 89 height 33
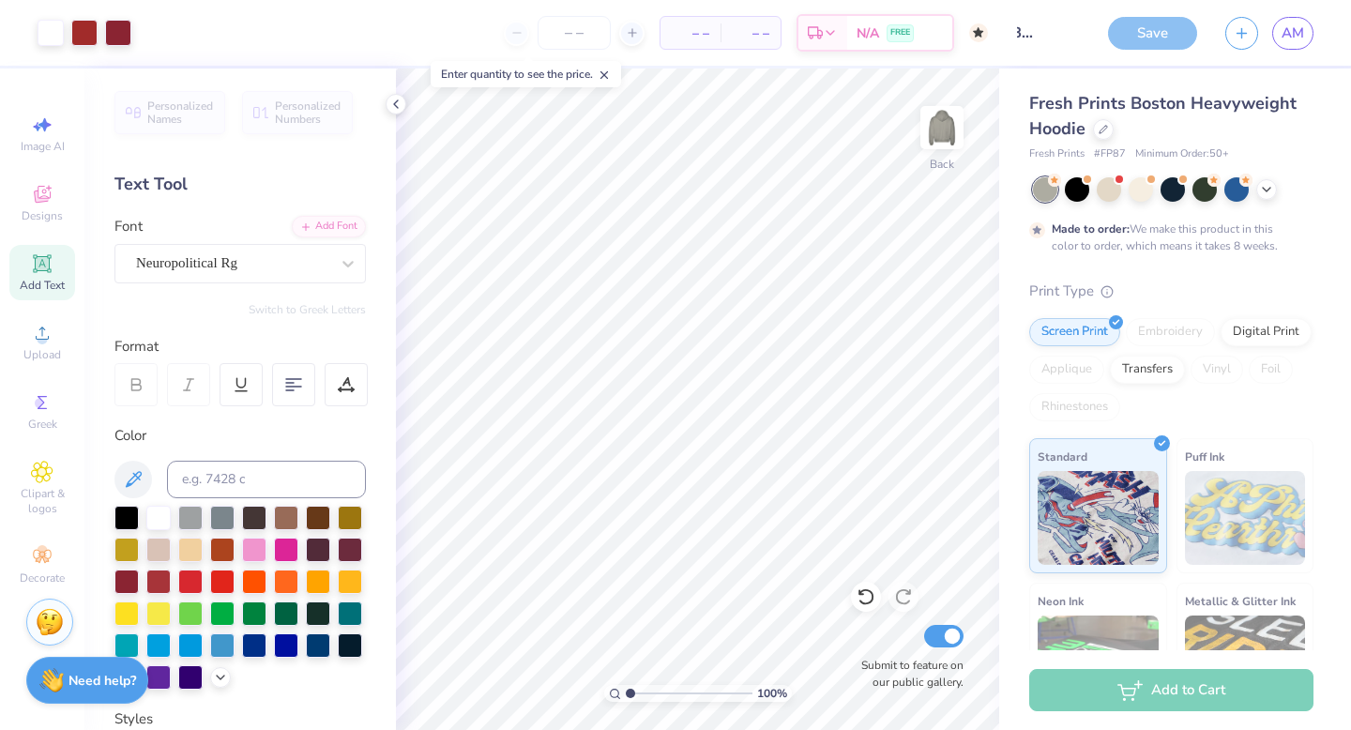
scroll to position [0, 0]
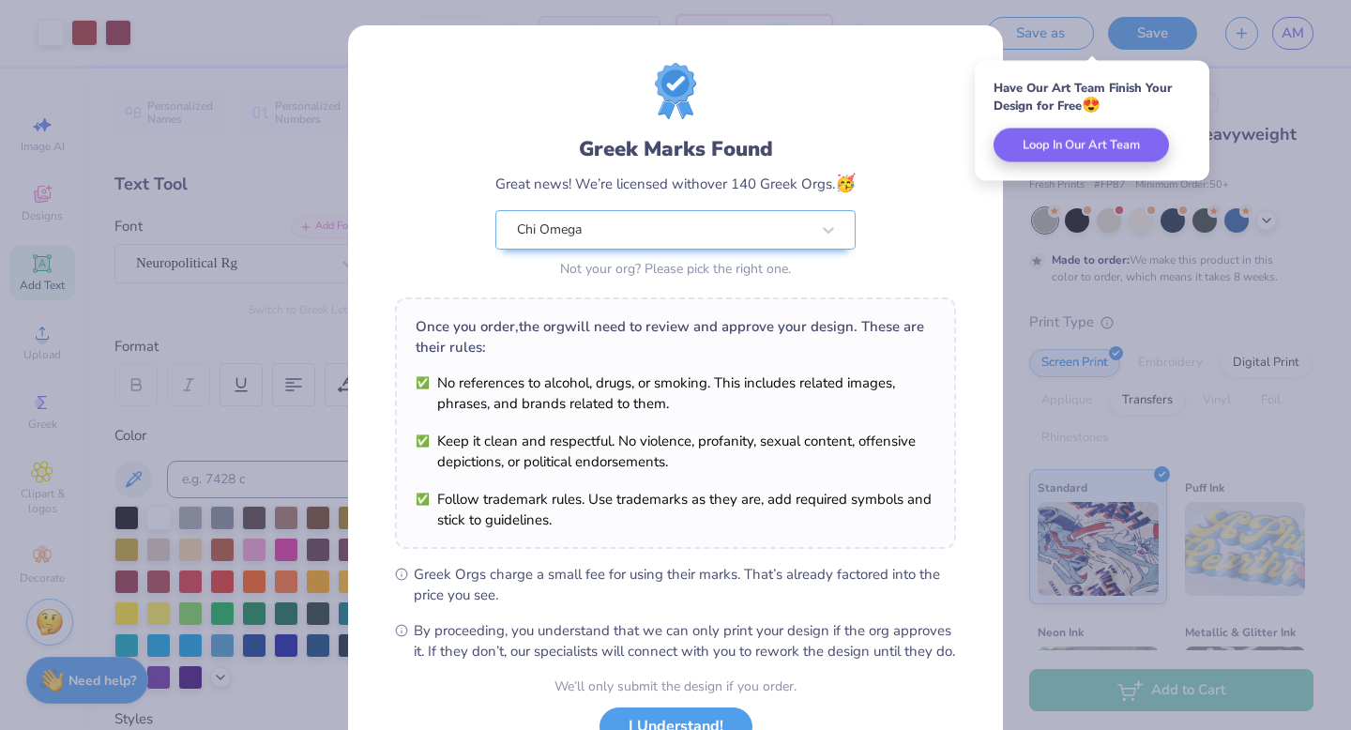
scroll to position [148, 0]
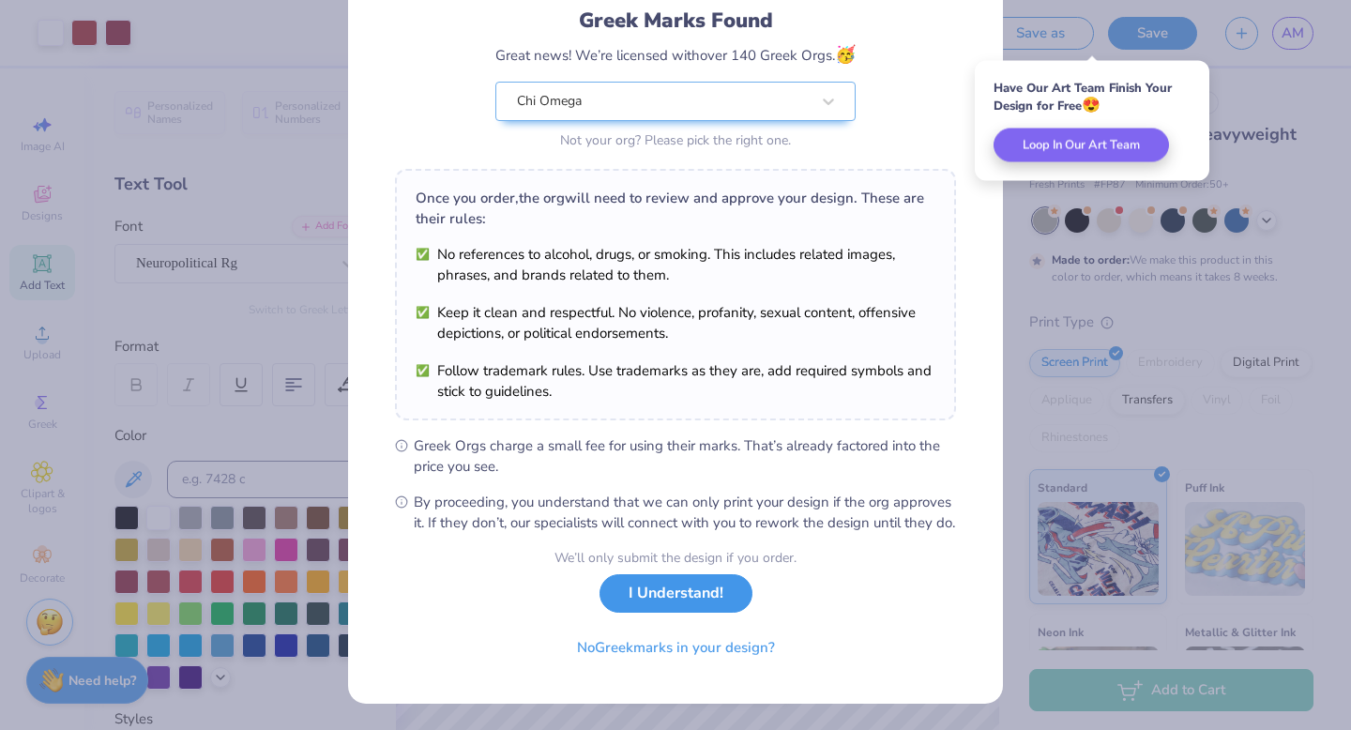
click at [689, 605] on button "I Understand!" at bounding box center [676, 593] width 153 height 38
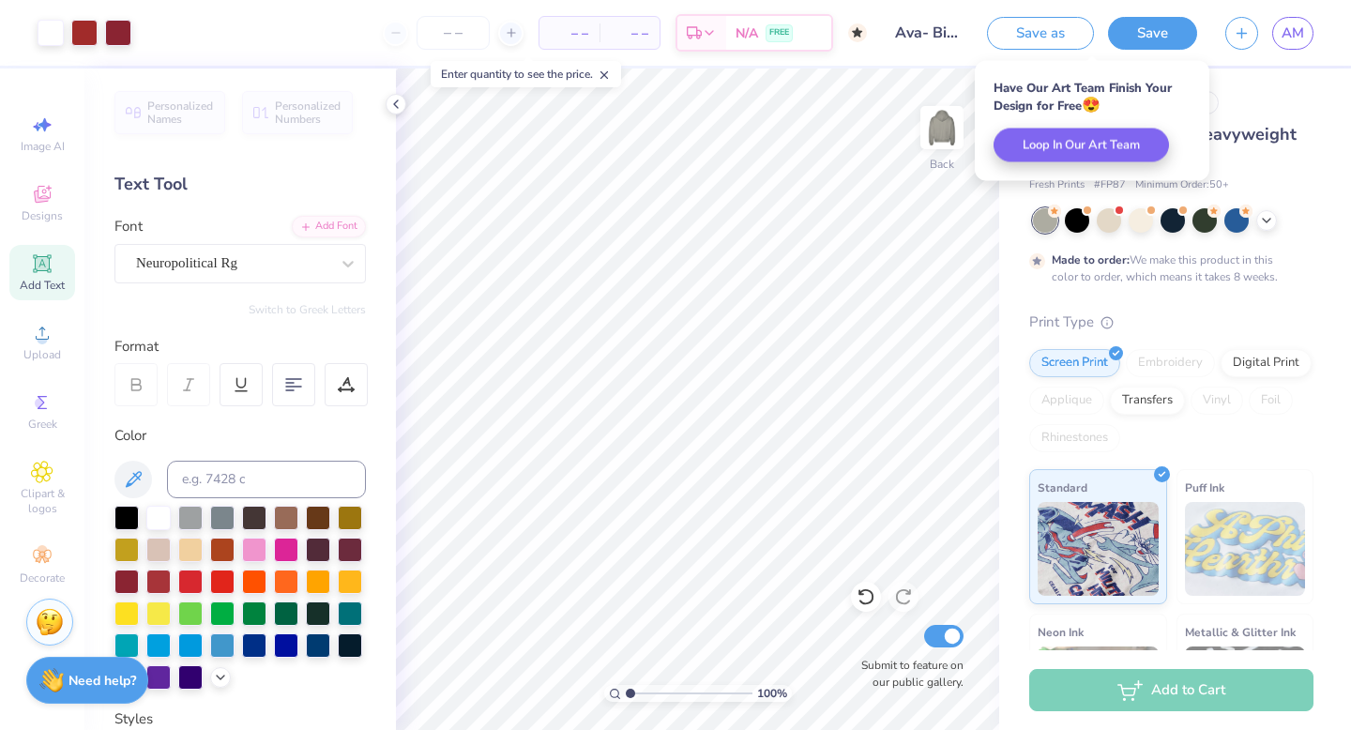
scroll to position [0, 0]
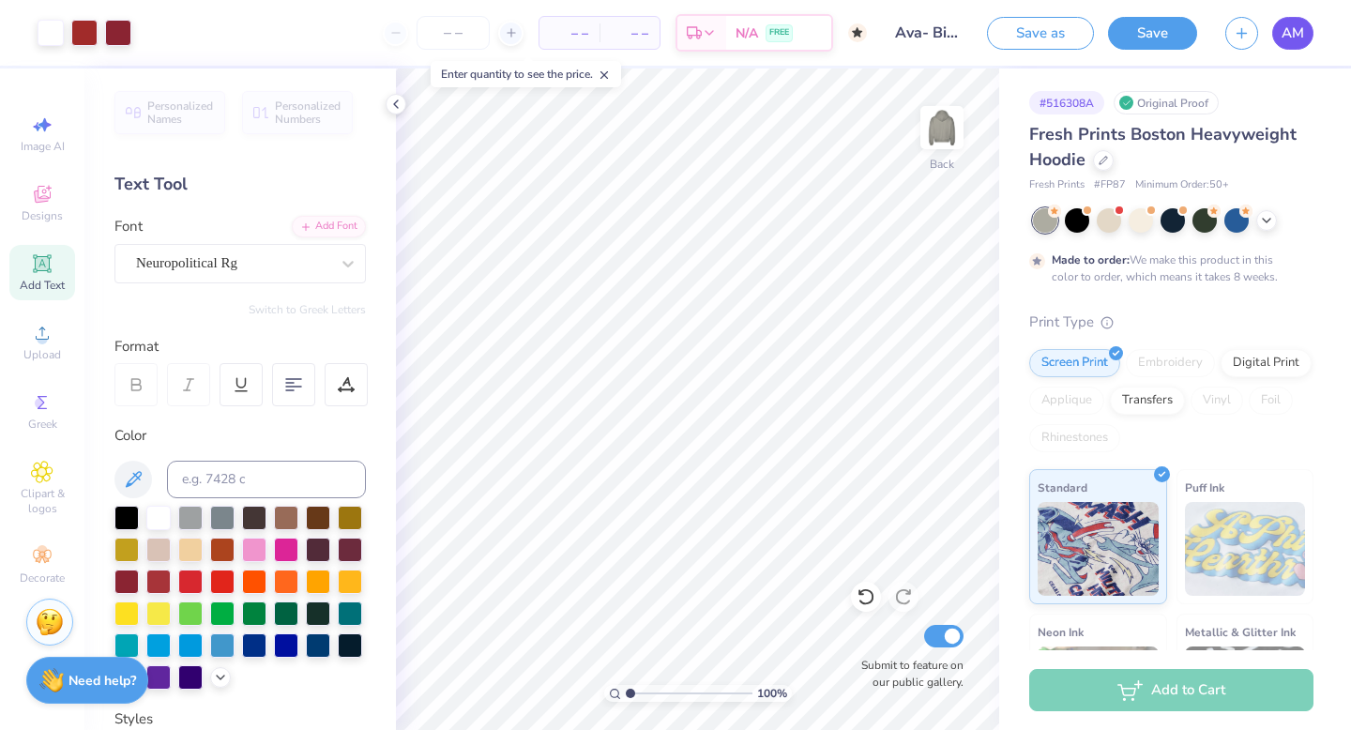
click at [1280, 32] on link "AM" at bounding box center [1292, 33] width 41 height 33
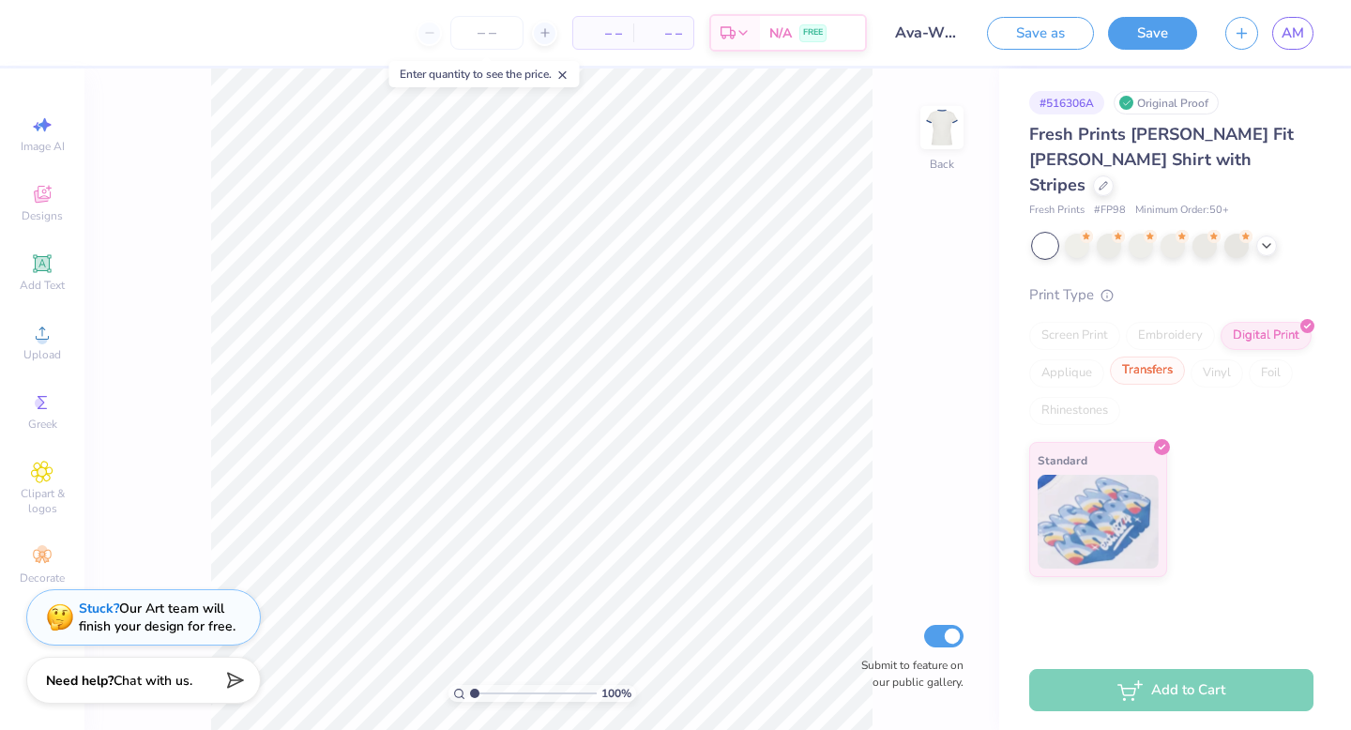
click at [1152, 357] on div "Transfers" at bounding box center [1147, 371] width 75 height 28
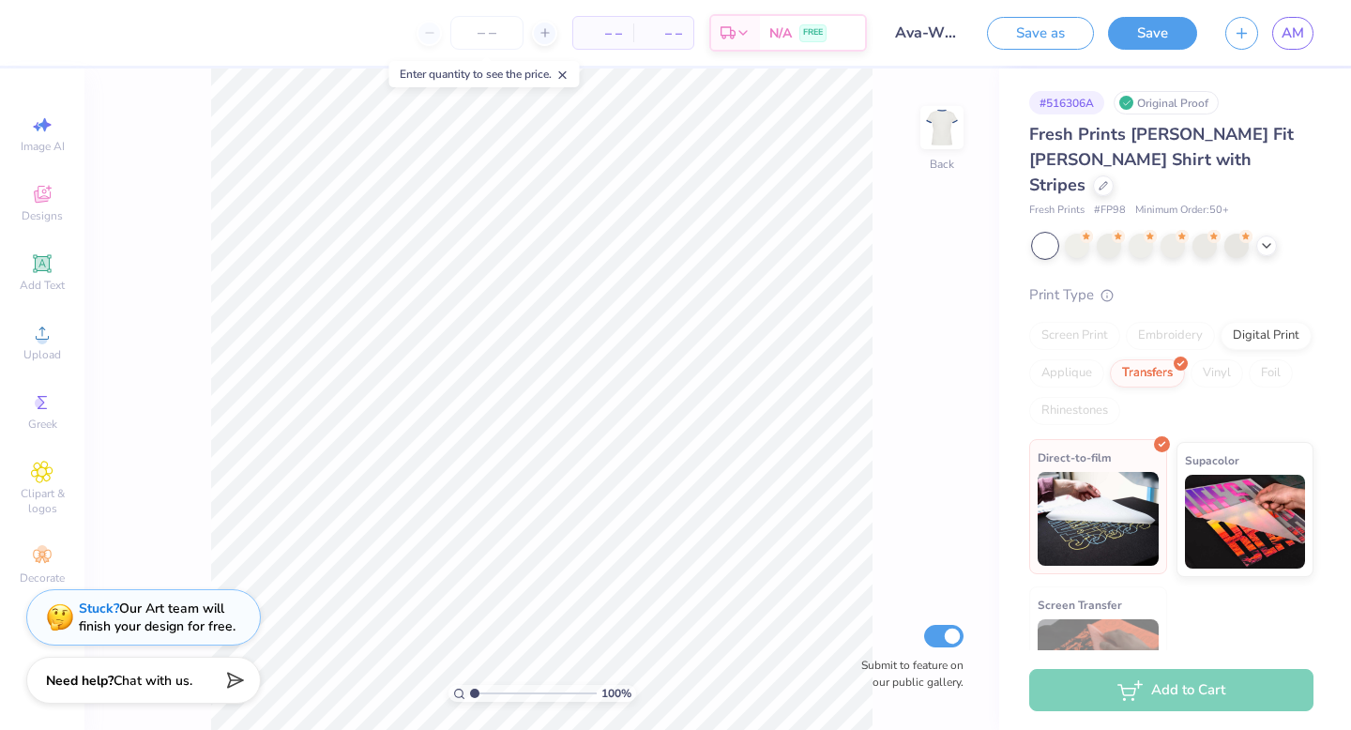
click at [1126, 475] on img at bounding box center [1098, 519] width 121 height 94
click at [1259, 236] on icon at bounding box center [1266, 243] width 15 height 15
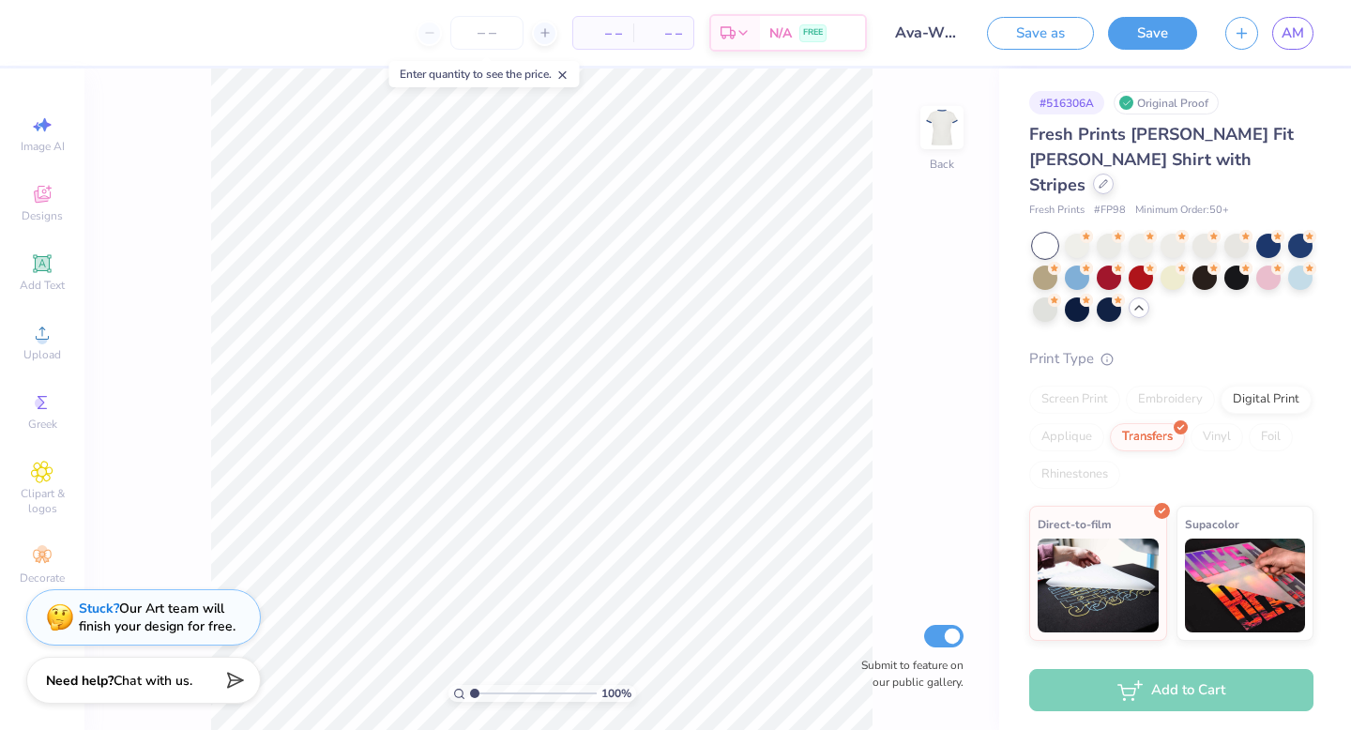
click at [1108, 179] on icon at bounding box center [1103, 183] width 9 height 9
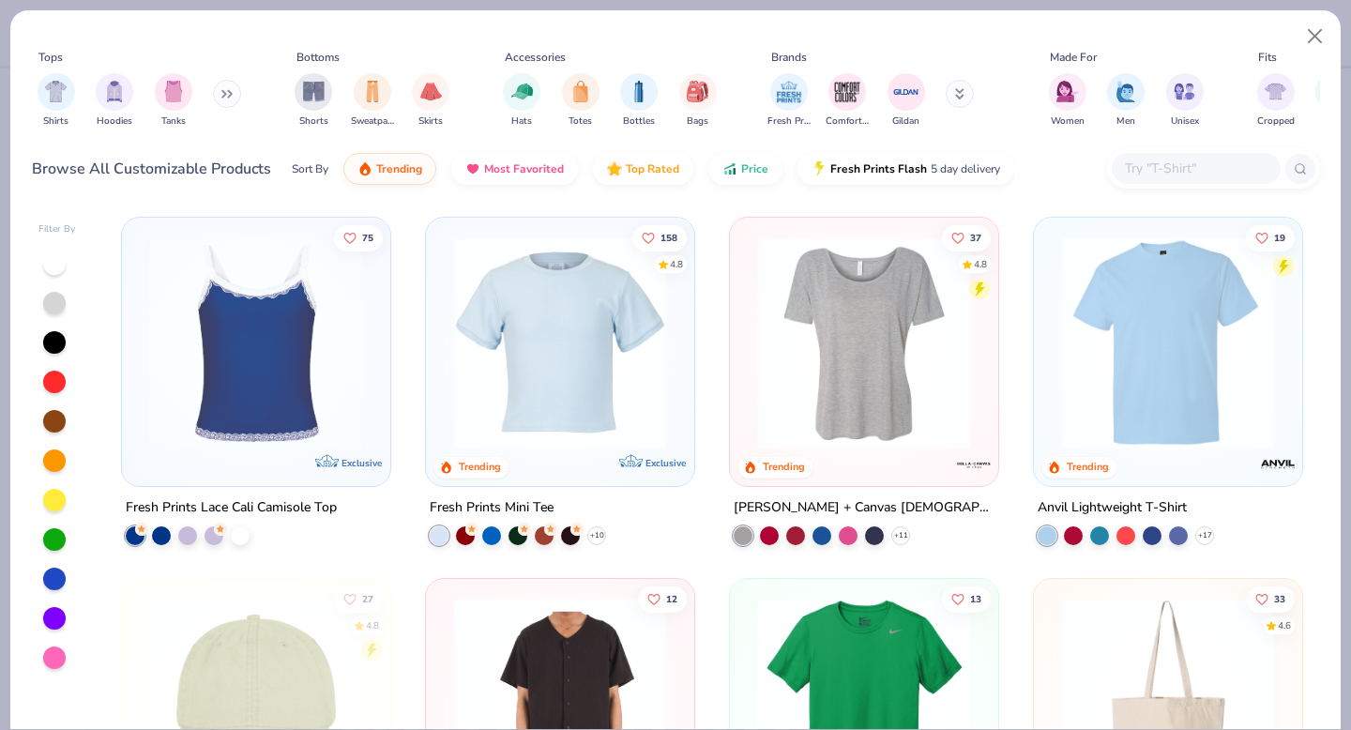
scroll to position [4746, 0]
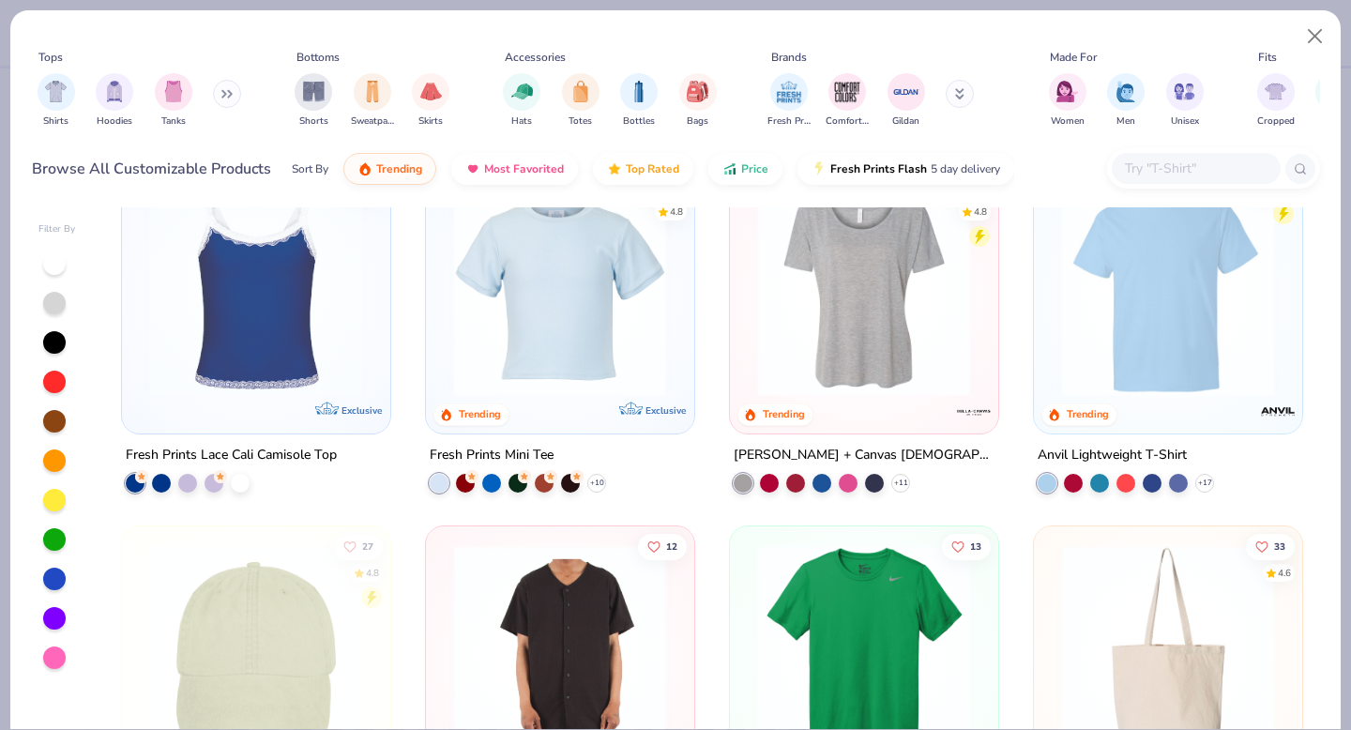
click at [824, 305] on img at bounding box center [864, 290] width 231 height 212
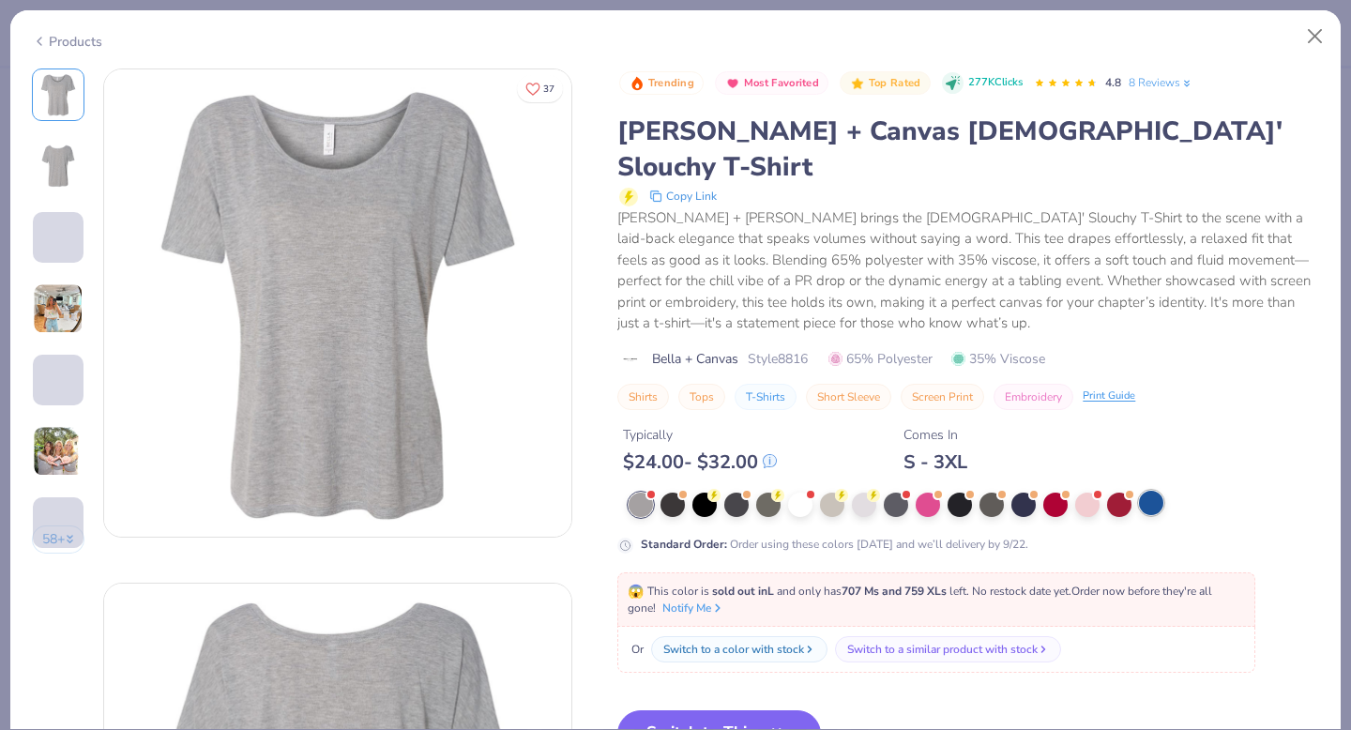
click at [1151, 491] on div at bounding box center [1151, 503] width 24 height 24
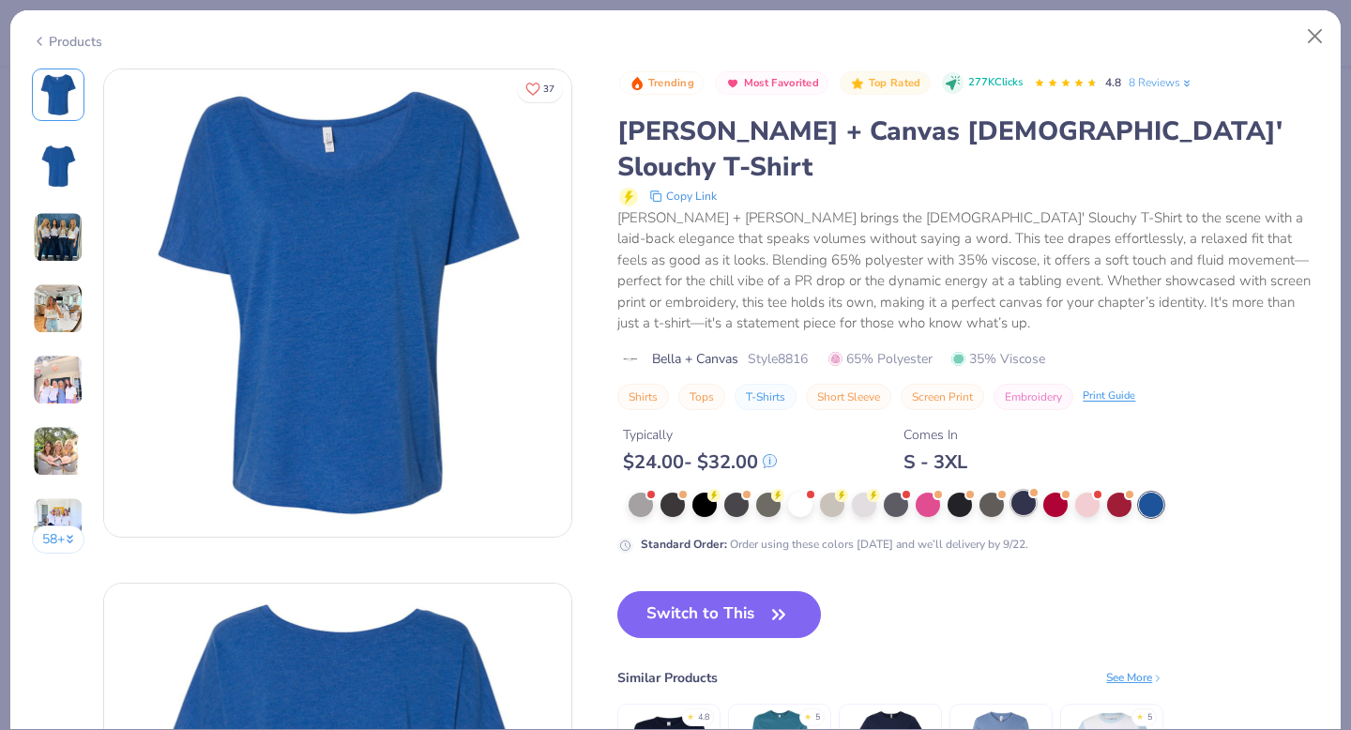
click at [1032, 491] on div at bounding box center [1024, 503] width 24 height 24
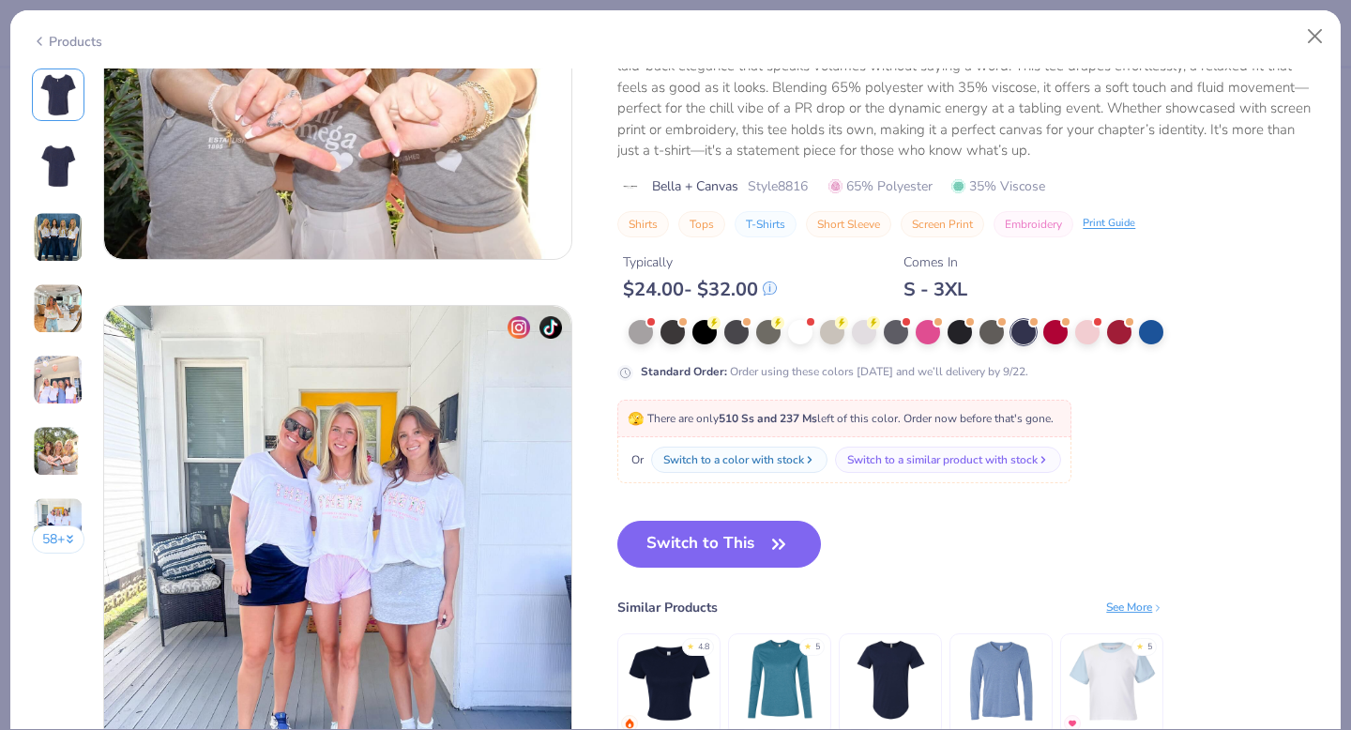
scroll to position [2862, 0]
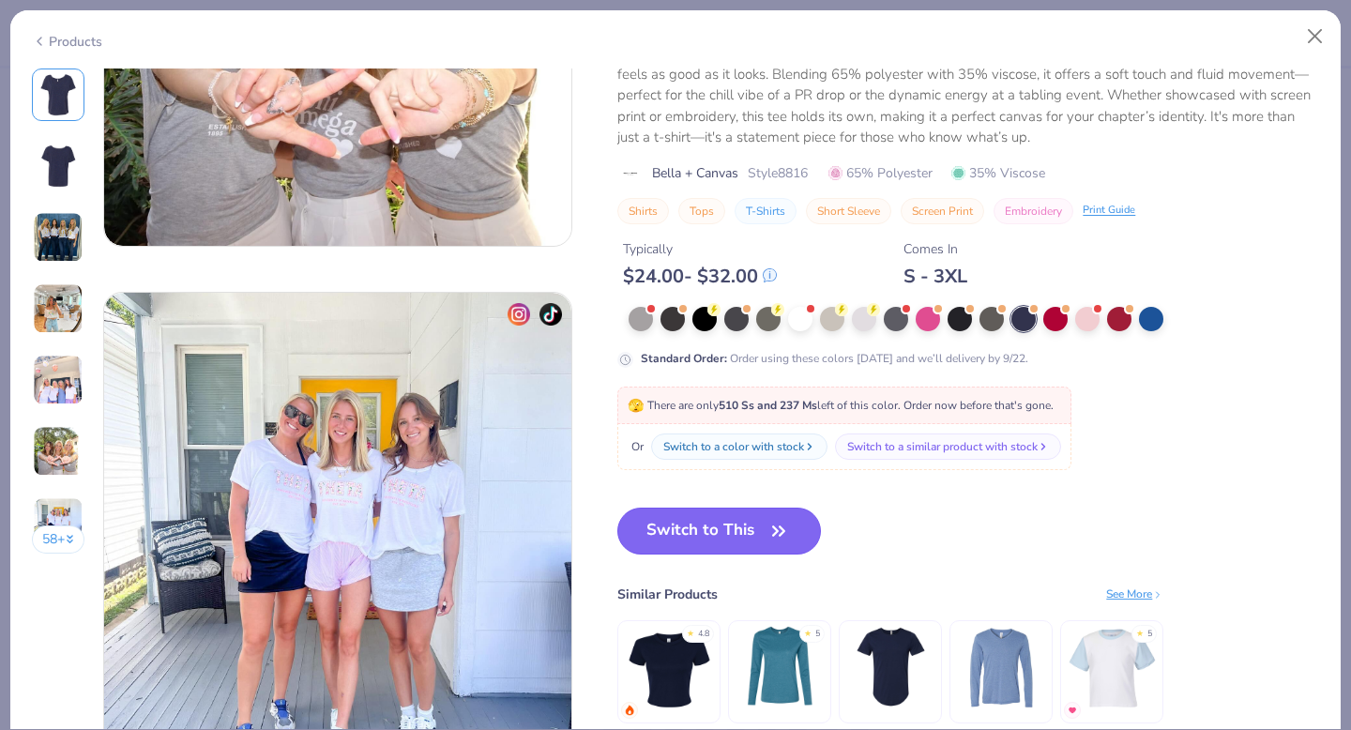
click at [664, 527] on button "Switch to This" at bounding box center [719, 531] width 204 height 47
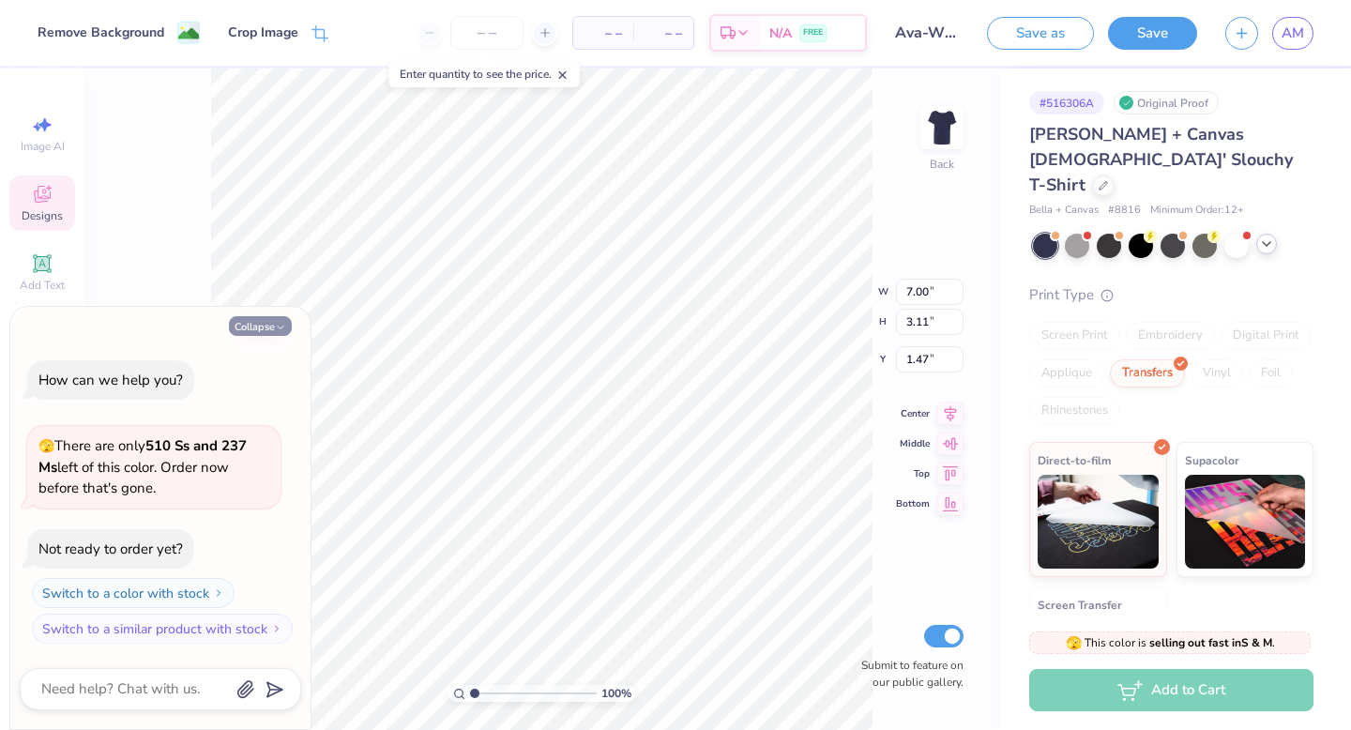
click at [251, 321] on button "Collapse" at bounding box center [260, 326] width 63 height 20
type textarea "x"
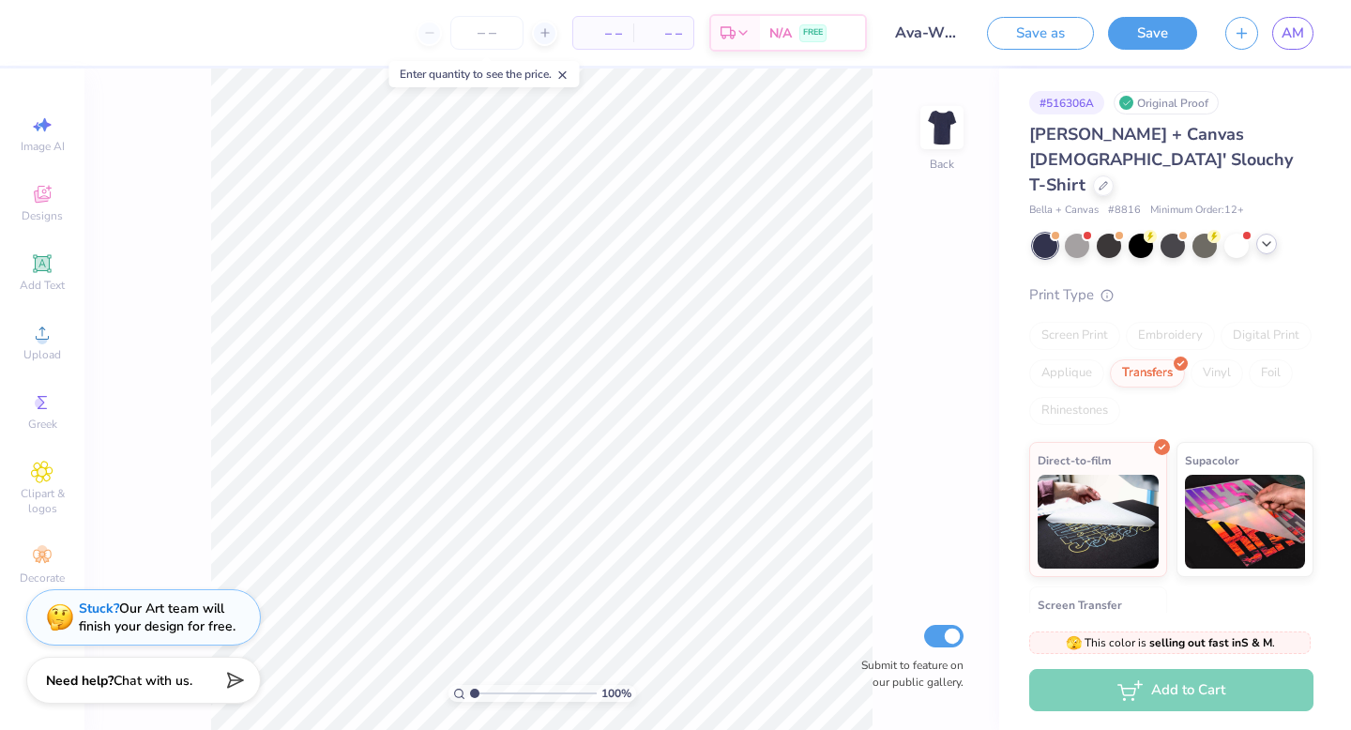
click at [1140, 36] on button "Save" at bounding box center [1152, 33] width 89 height 33
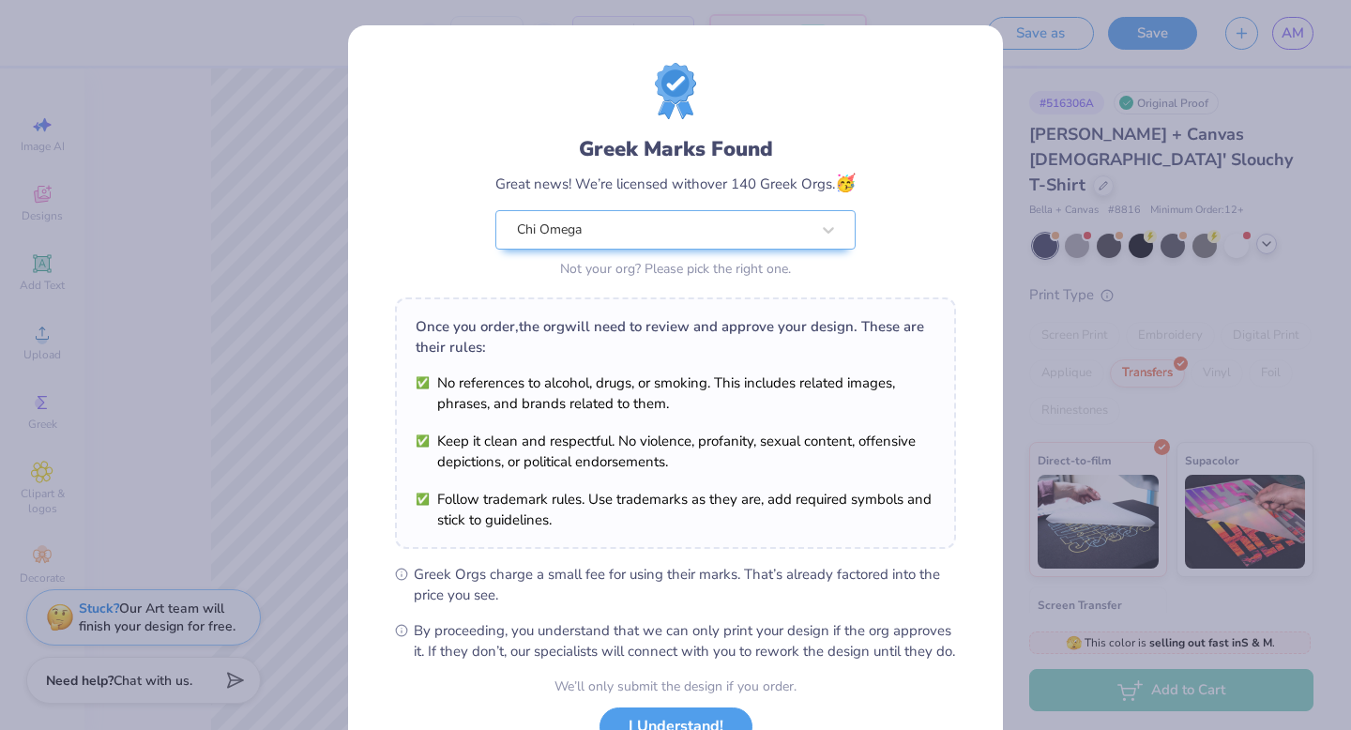
scroll to position [148, 0]
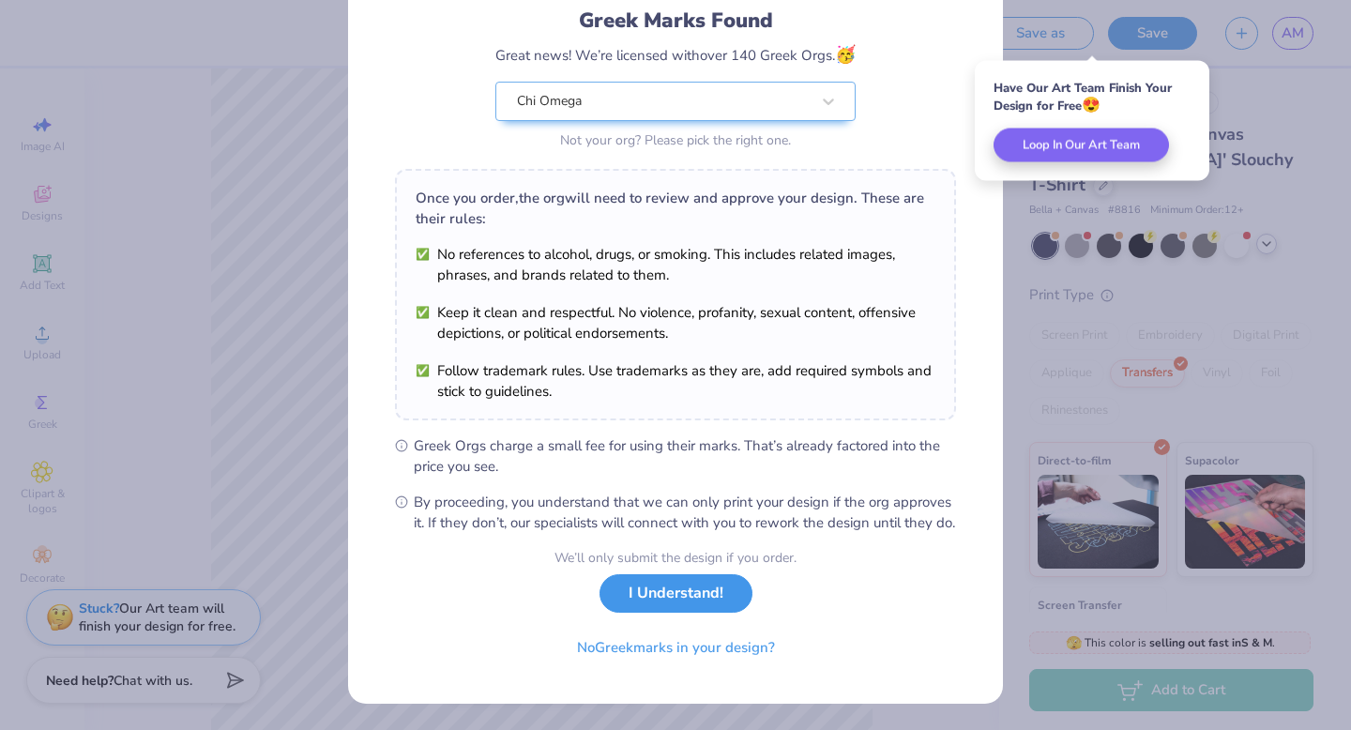
click at [706, 589] on button "I Understand!" at bounding box center [676, 593] width 153 height 38
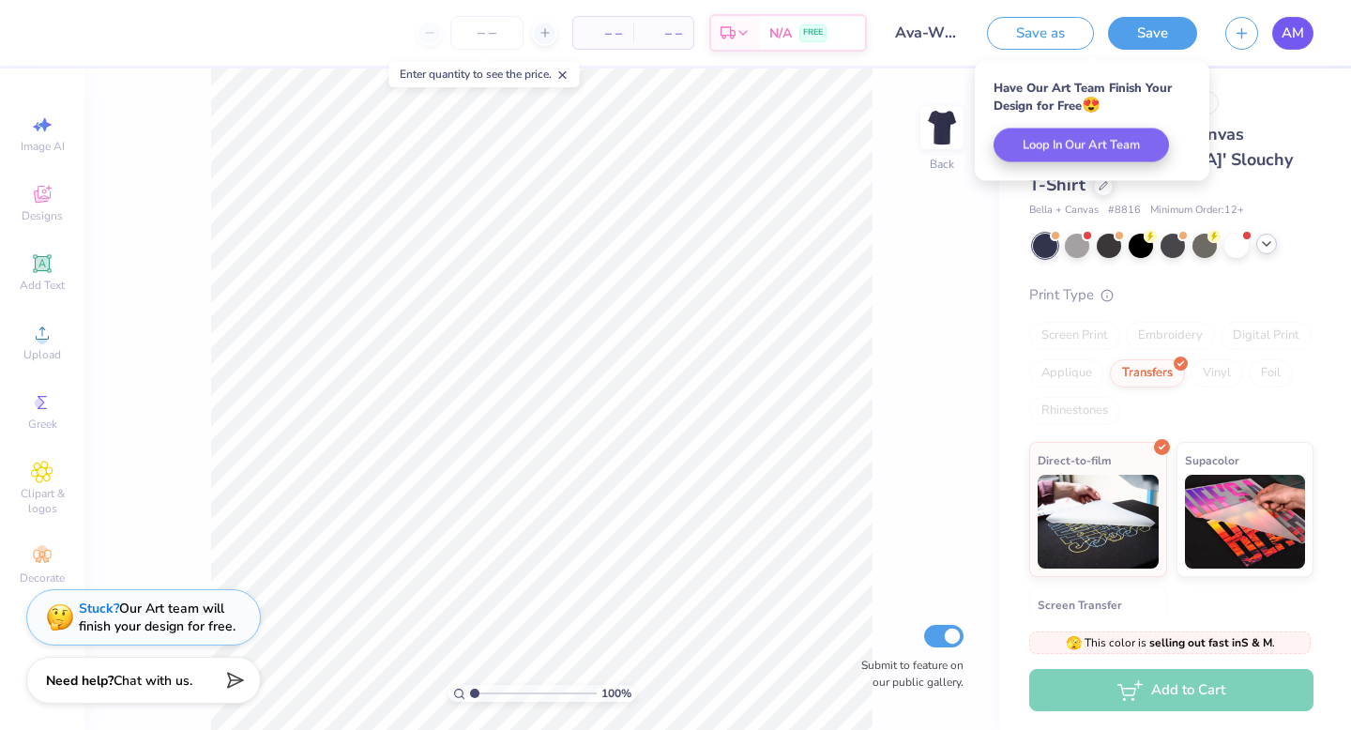
click at [1296, 30] on span "AM" at bounding box center [1293, 34] width 23 height 22
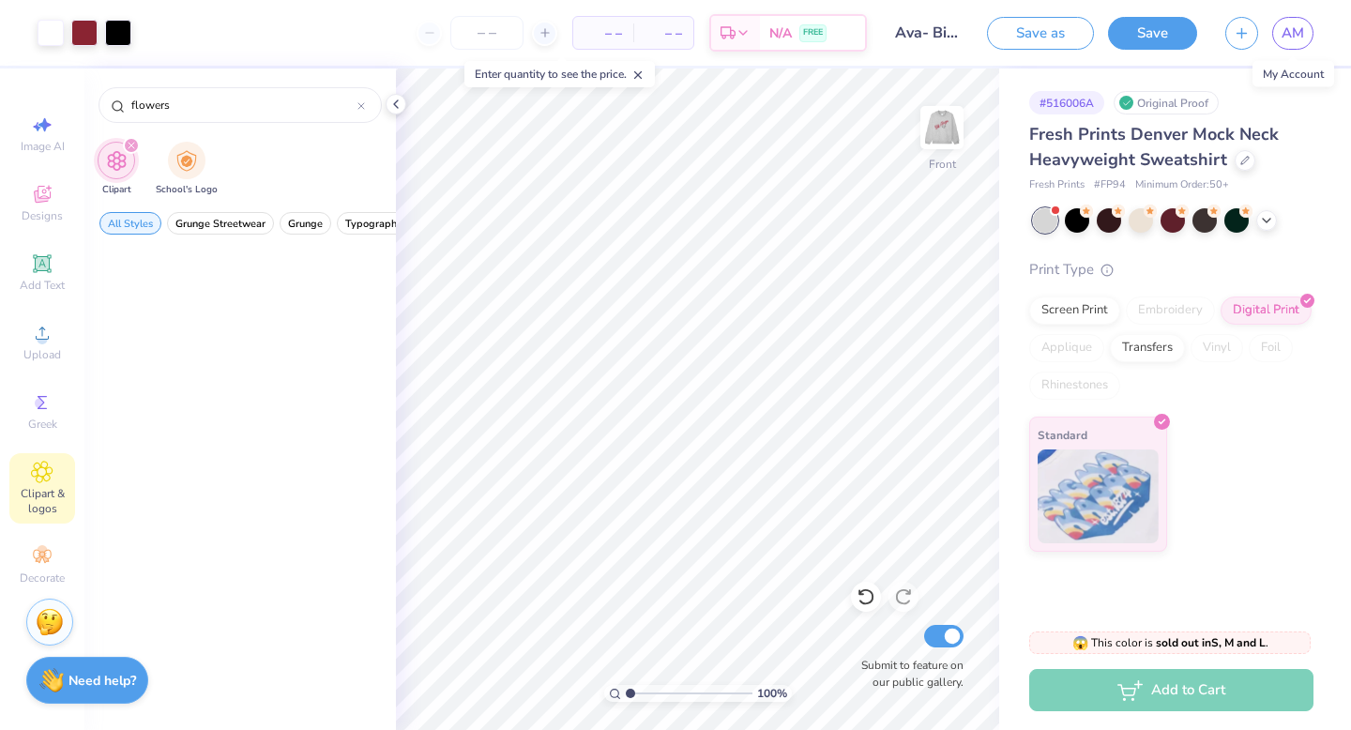
scroll to position [3972, 0]
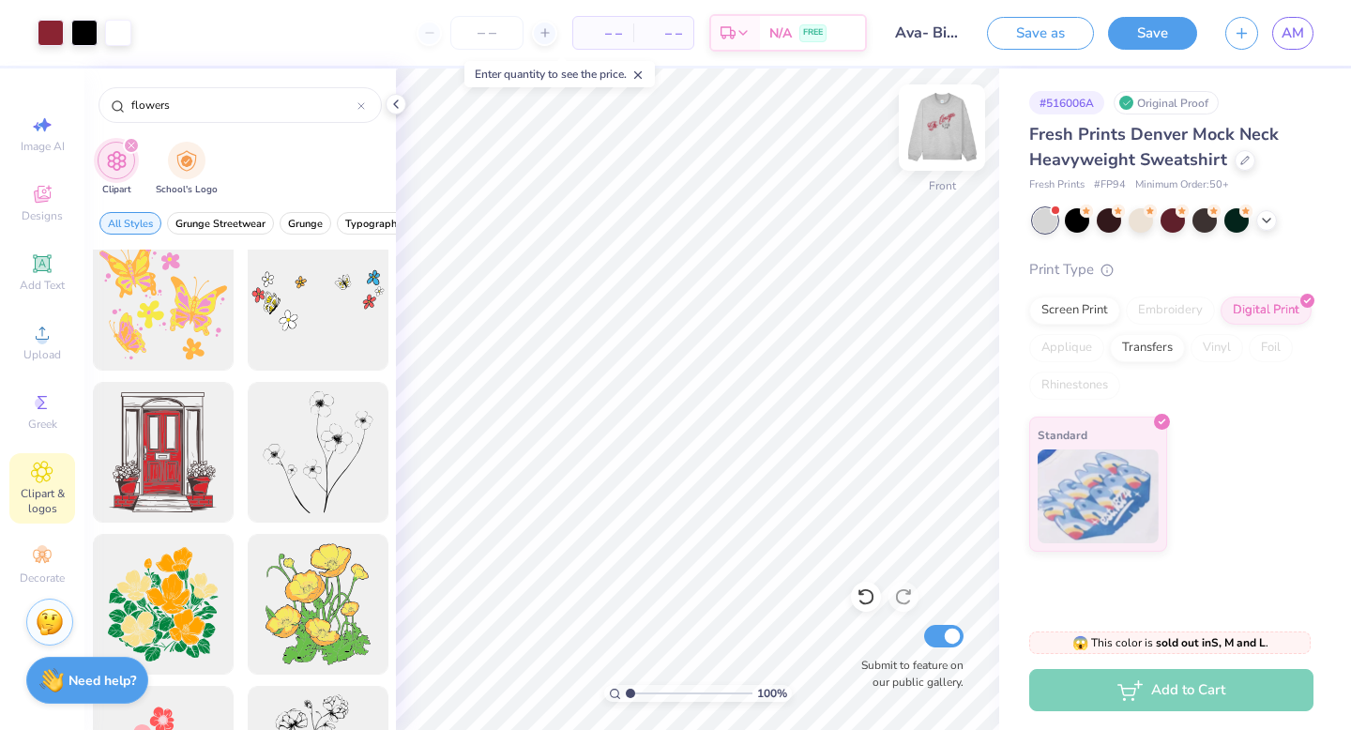
click at [934, 129] on img at bounding box center [942, 127] width 75 height 75
click at [38, 269] on icon at bounding box center [42, 263] width 14 height 14
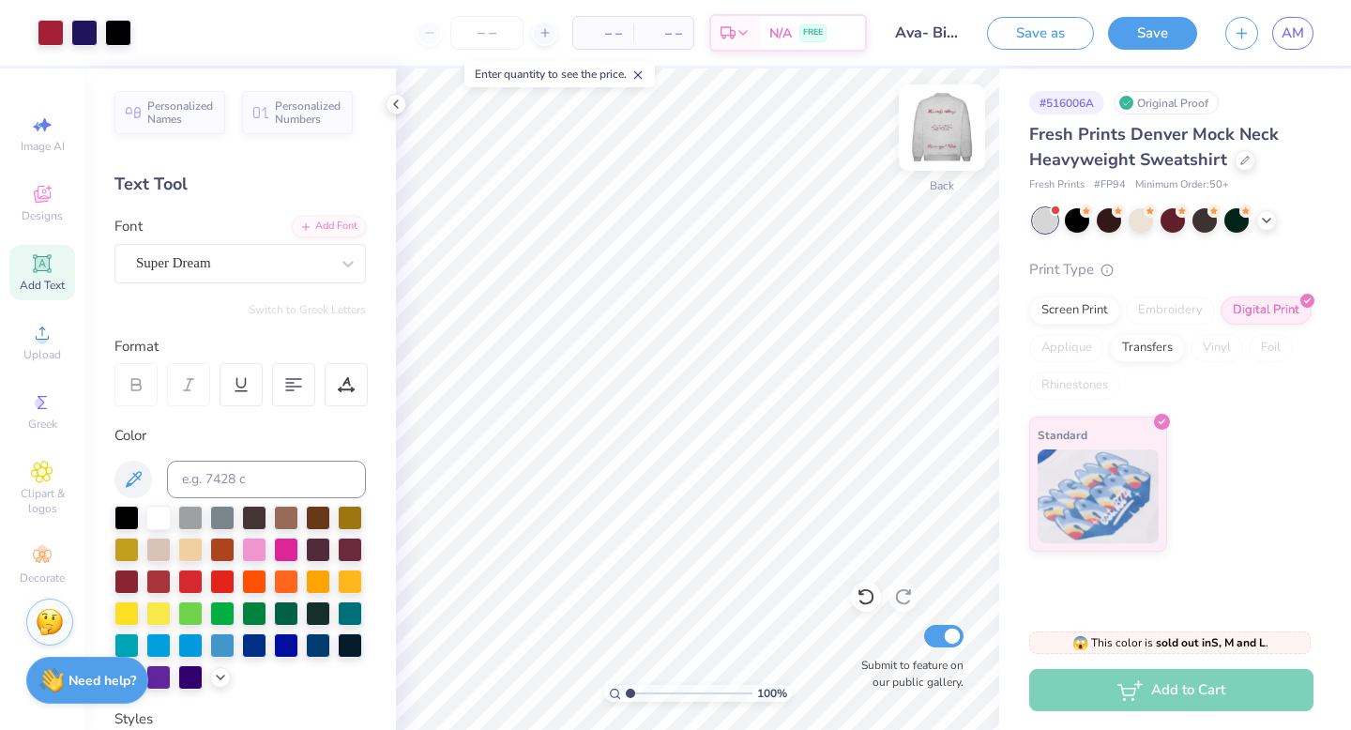
click at [951, 113] on img at bounding box center [942, 127] width 75 height 75
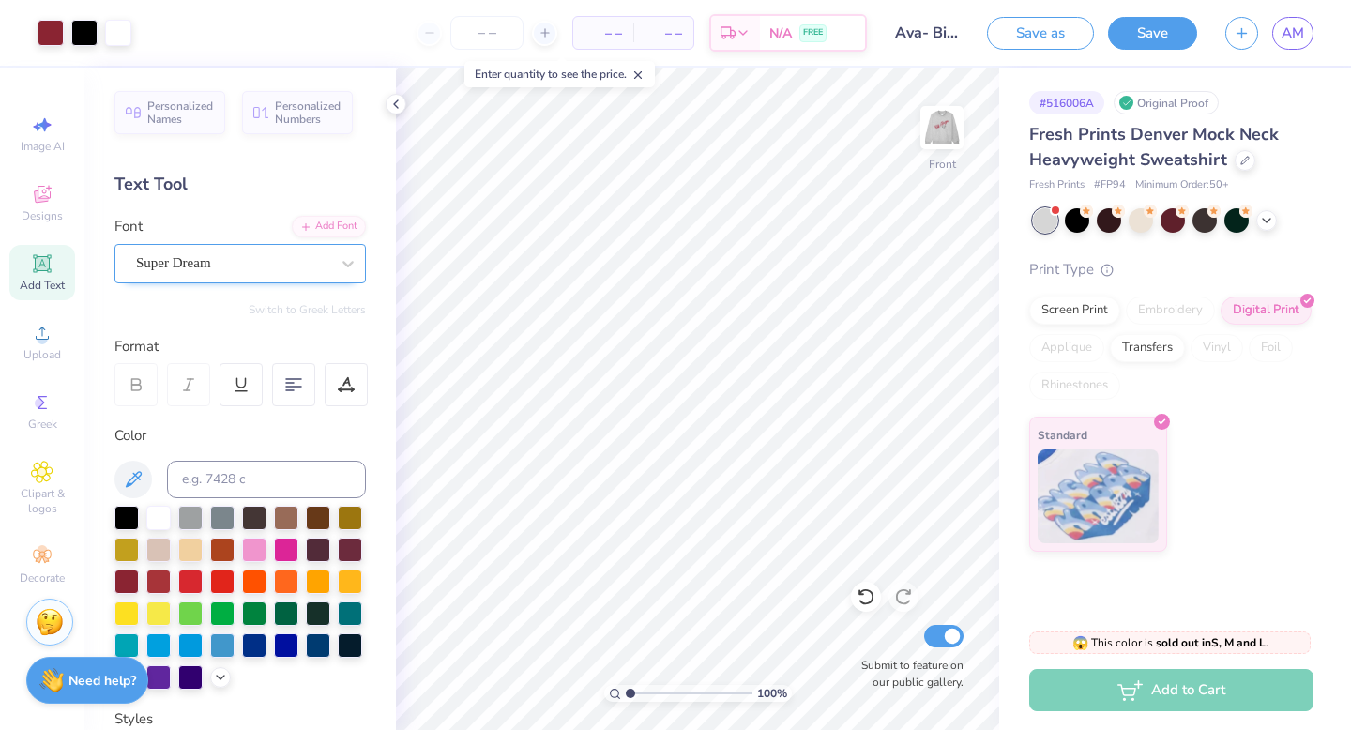
click at [168, 253] on div "Super Dream" at bounding box center [232, 263] width 197 height 29
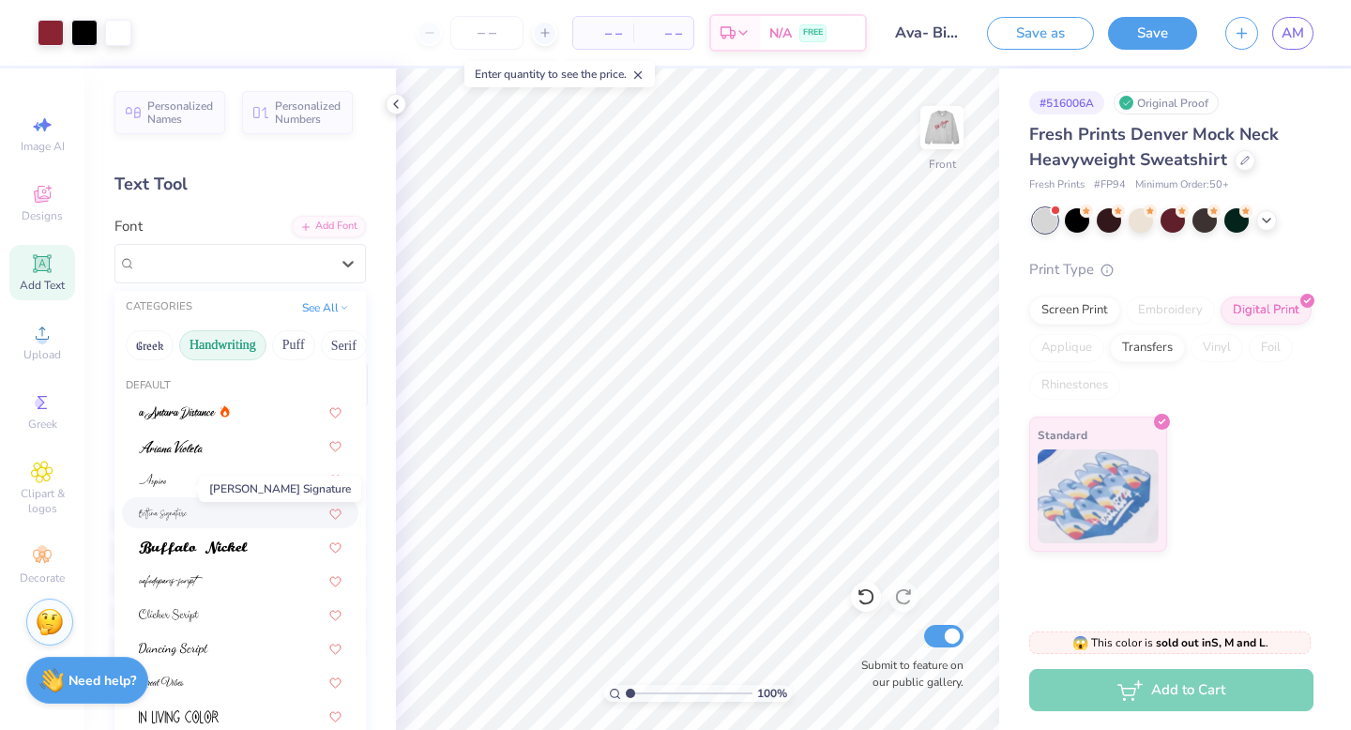
scroll to position [30, 0]
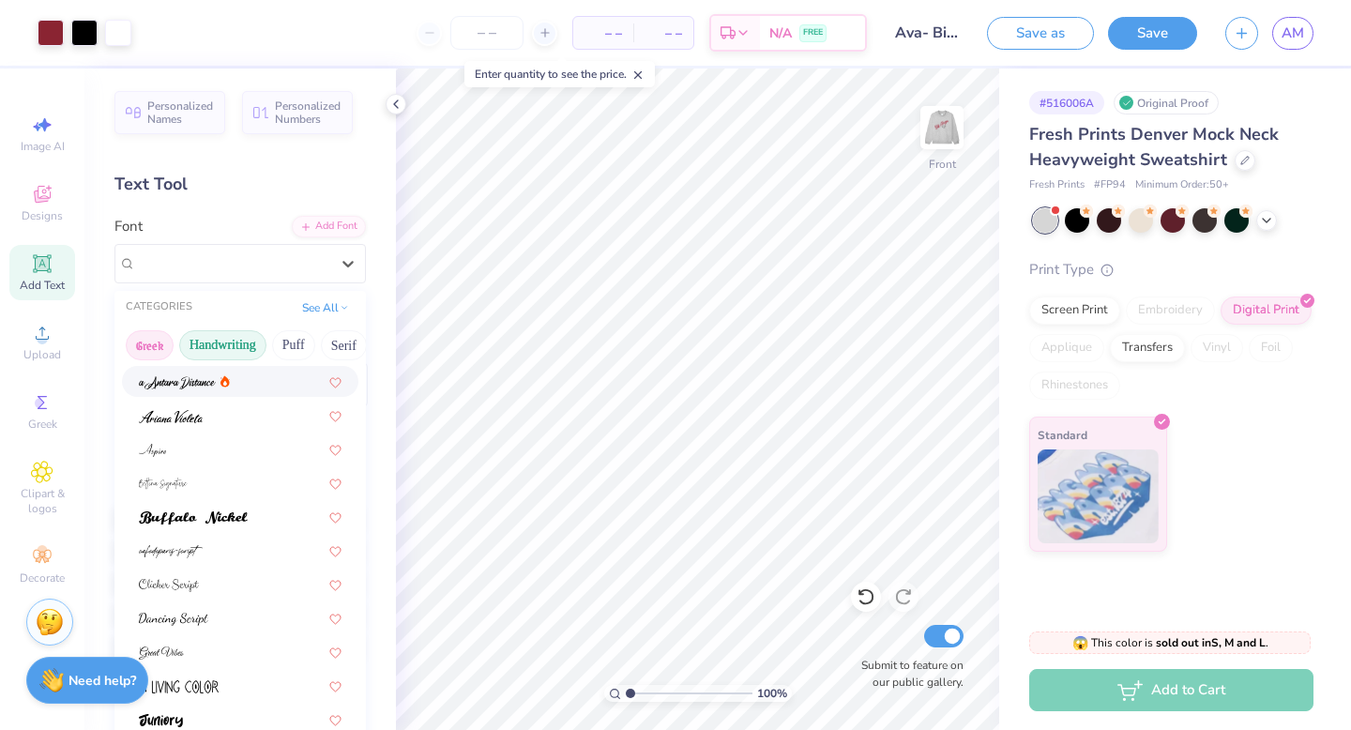
click at [142, 347] on button "Greek" at bounding box center [150, 345] width 48 height 30
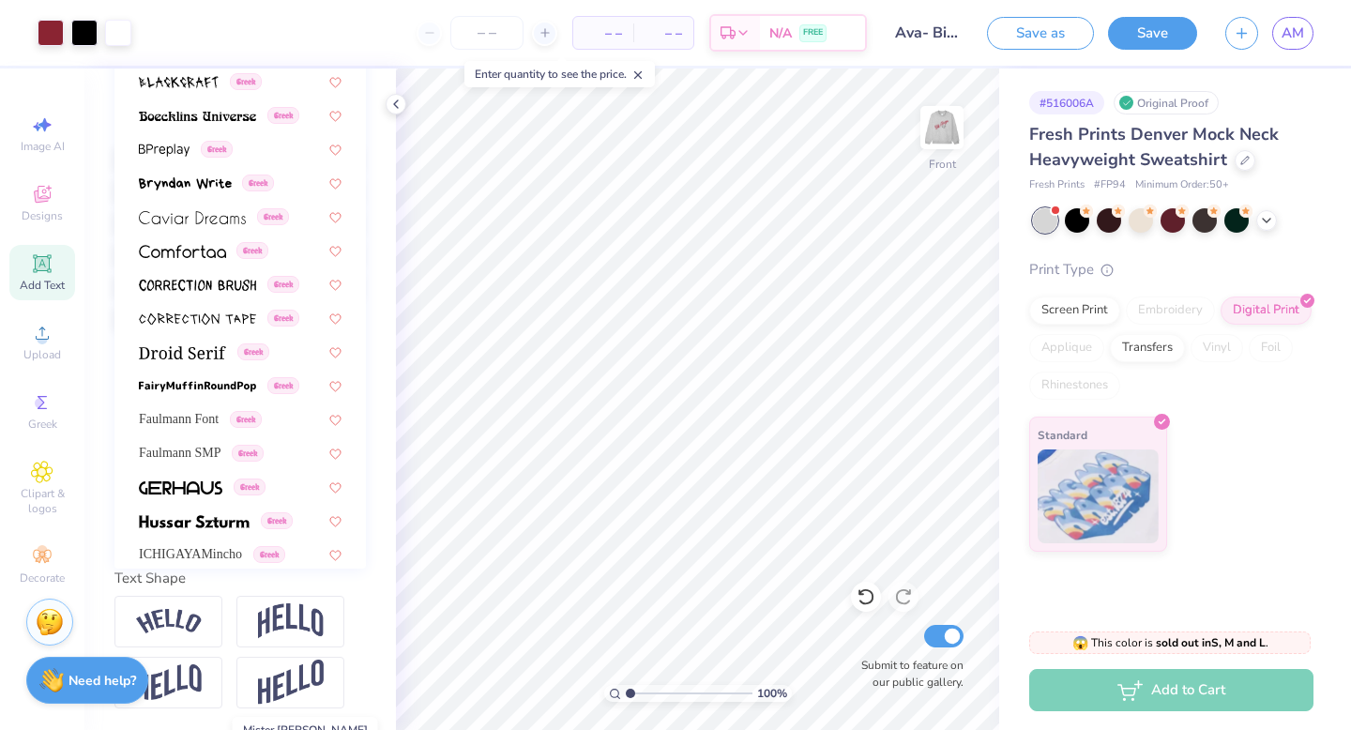
scroll to position [236, 0]
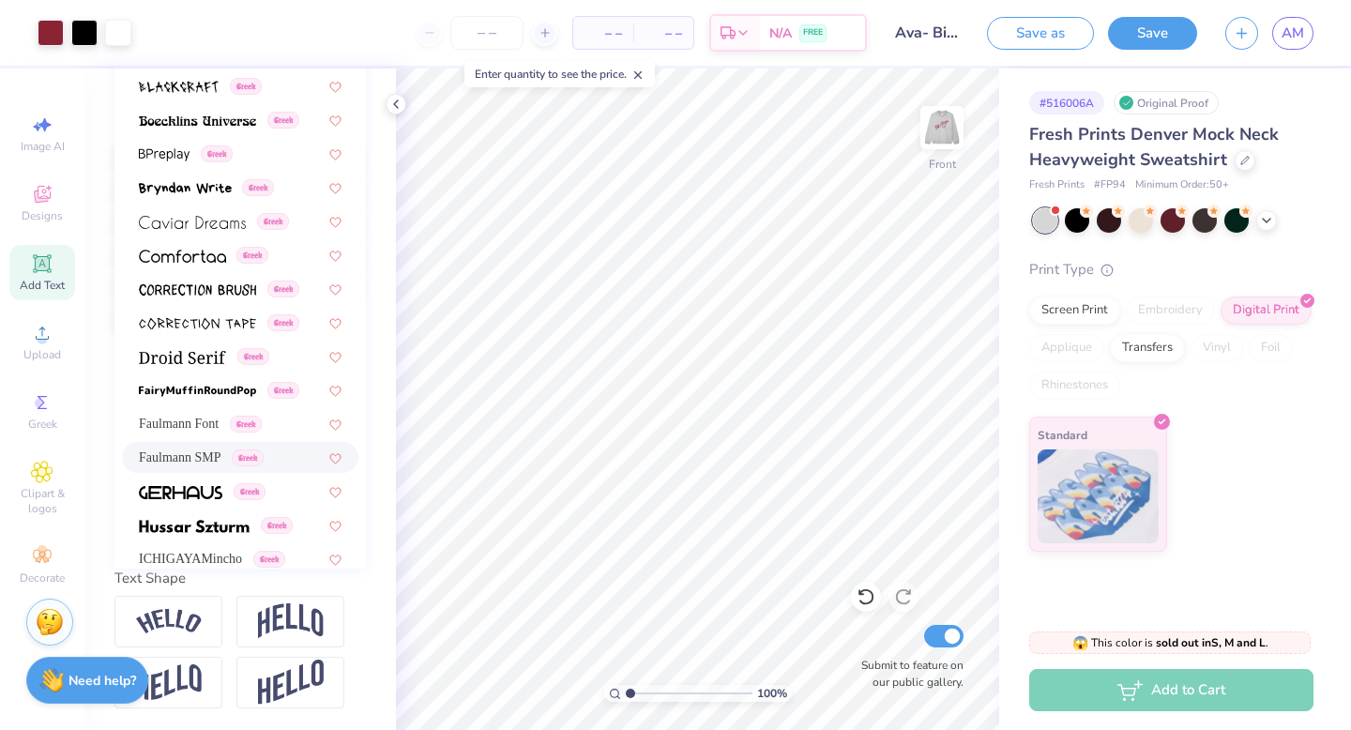
click at [184, 453] on span "Faulmann SMP" at bounding box center [180, 458] width 83 height 20
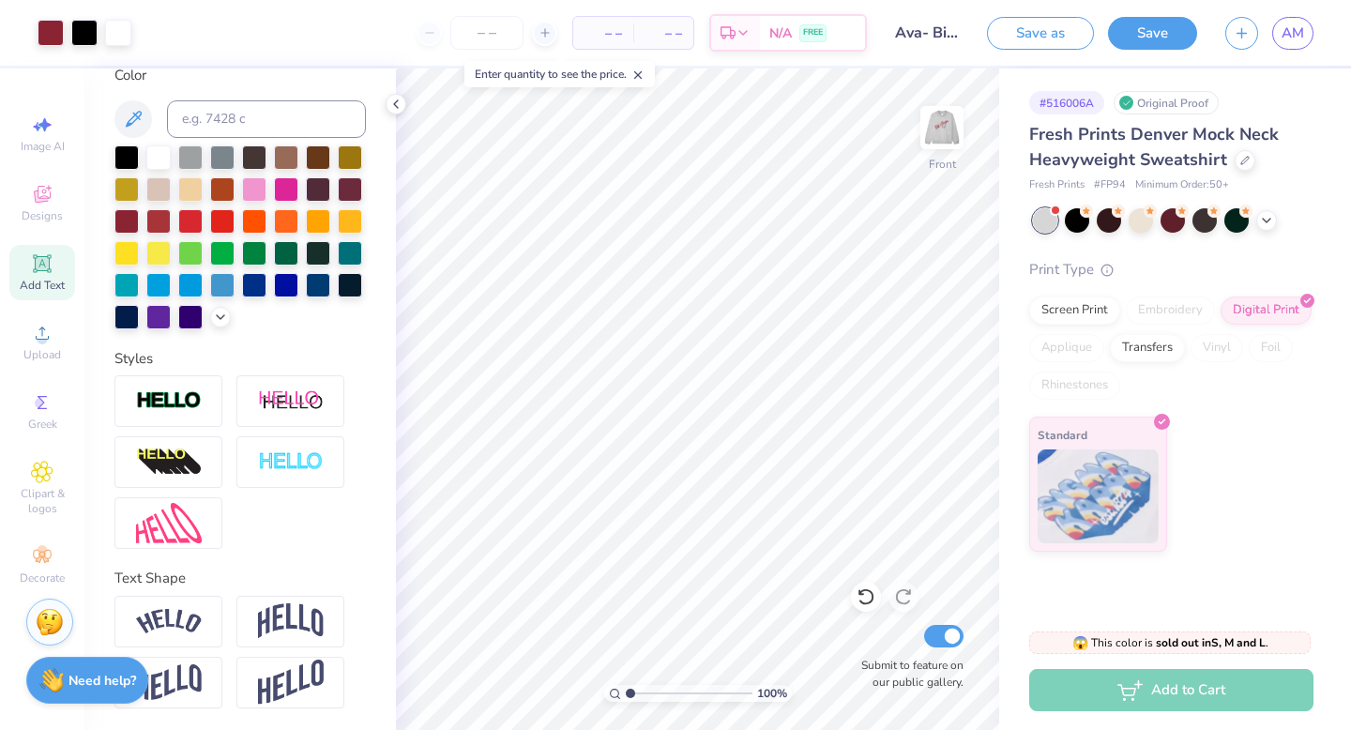
click at [51, 260] on icon at bounding box center [42, 263] width 23 height 23
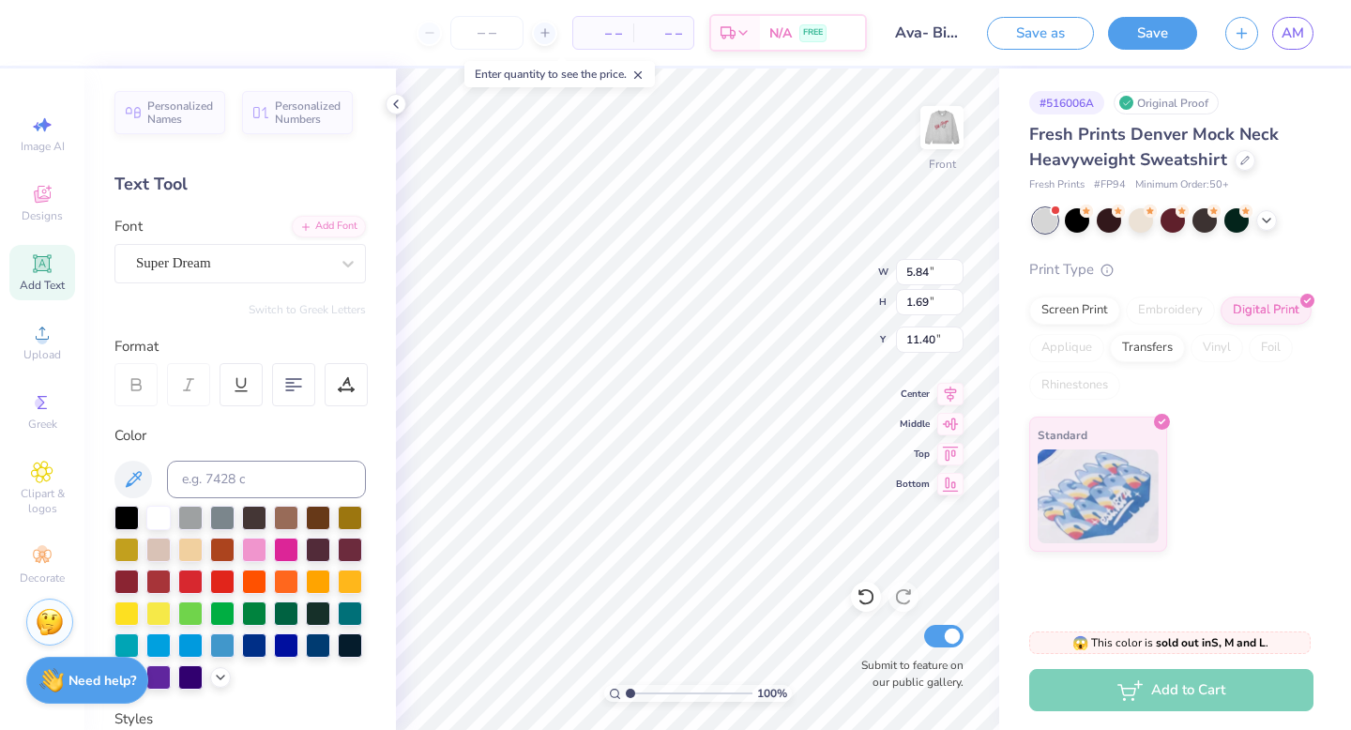
scroll to position [360, 0]
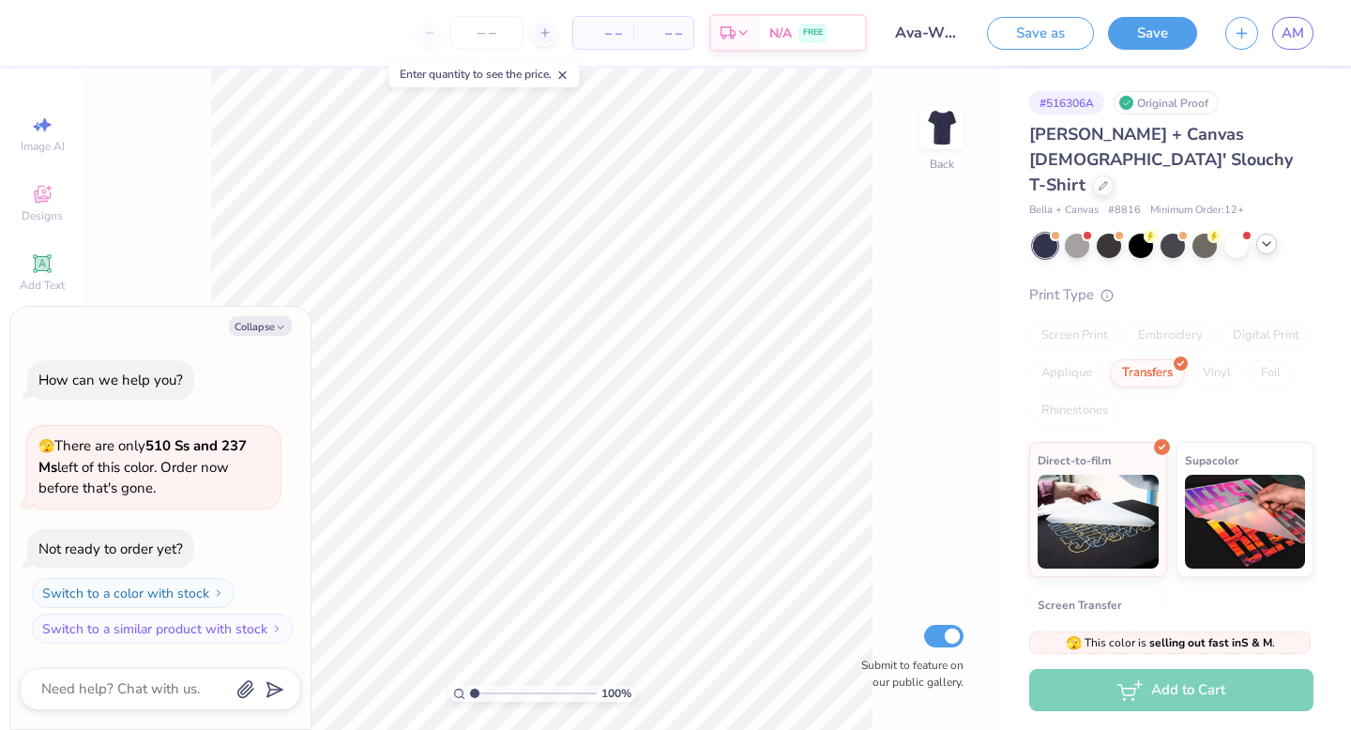
click at [1271, 236] on icon at bounding box center [1266, 243] width 15 height 15
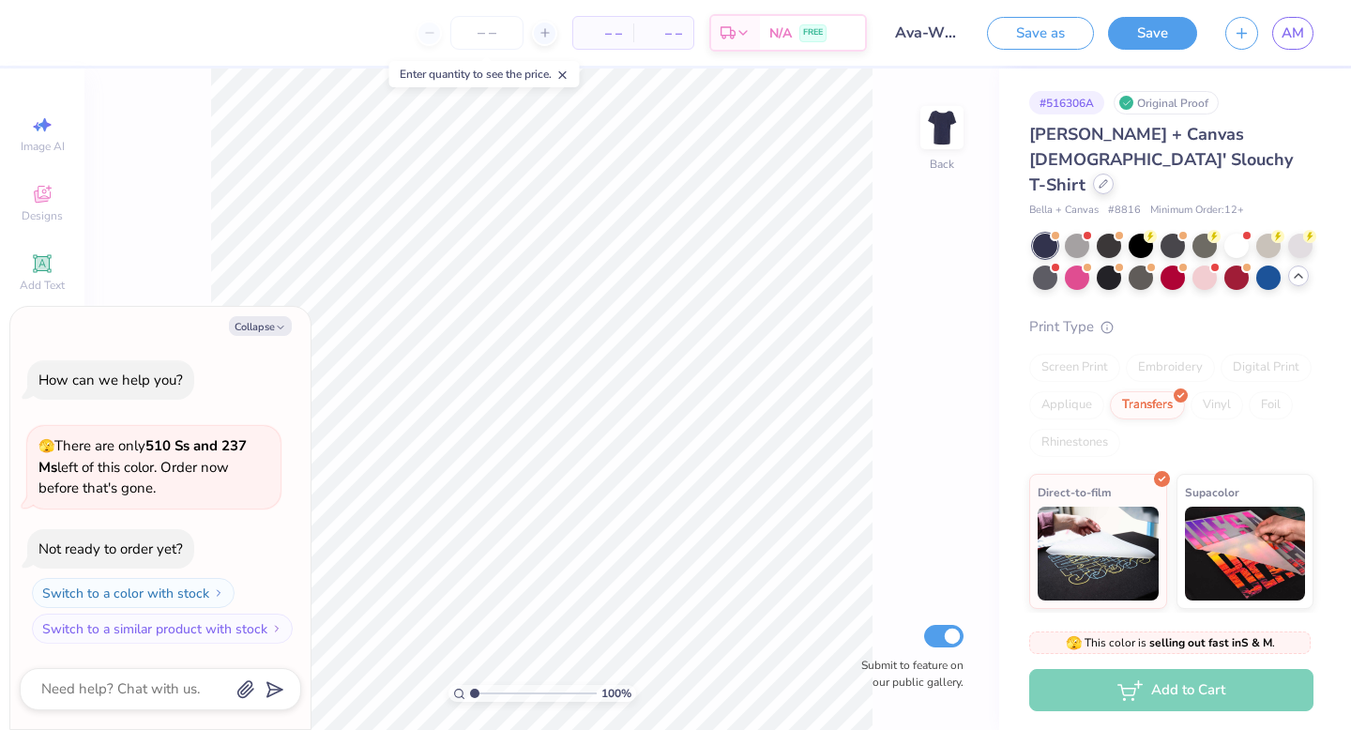
click at [1099, 179] on icon at bounding box center [1103, 183] width 9 height 9
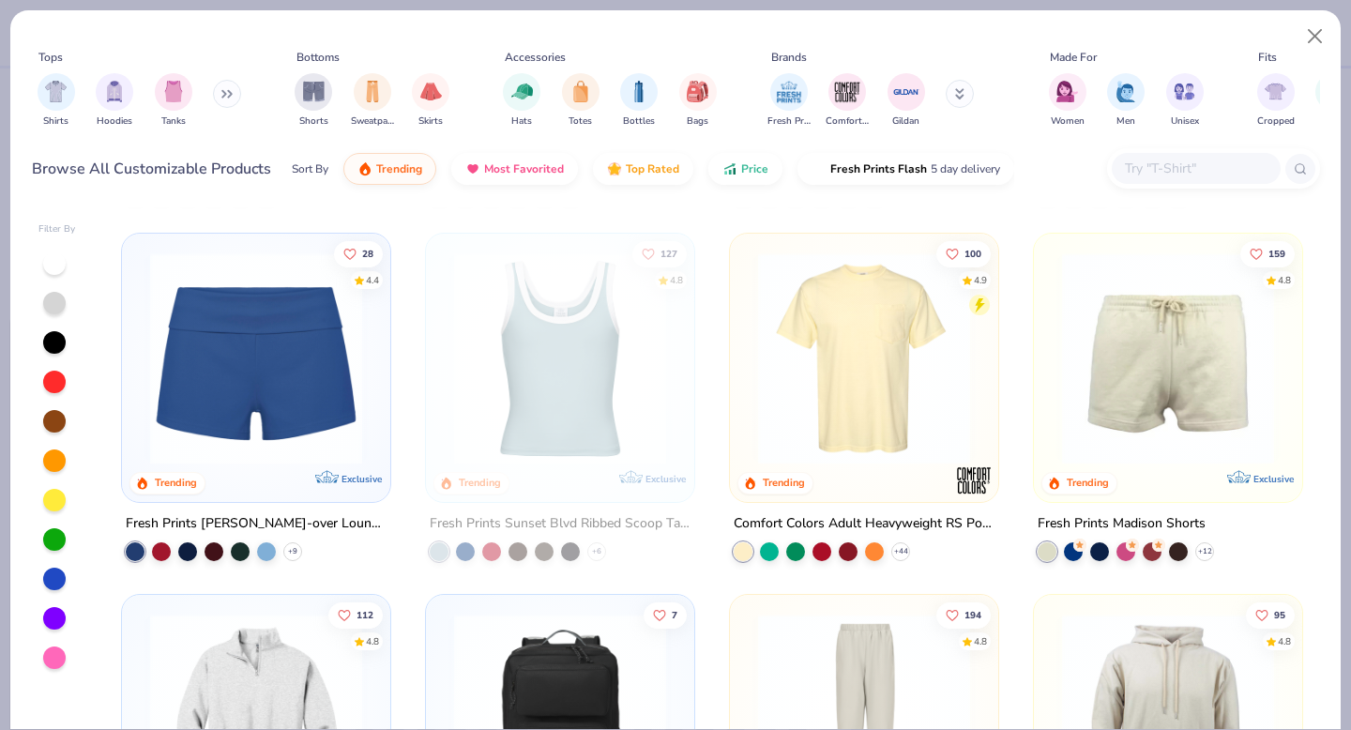
scroll to position [1412, 0]
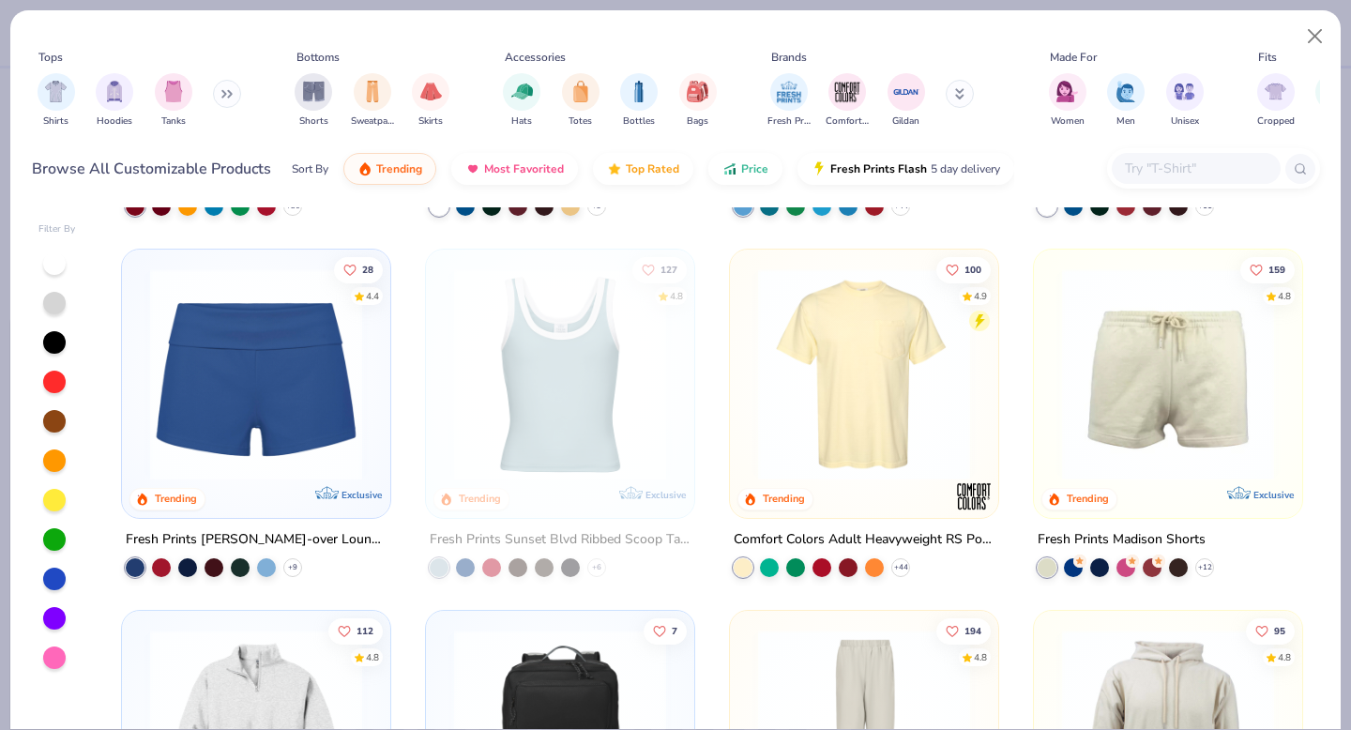
click at [60, 503] on div at bounding box center [54, 500] width 23 height 23
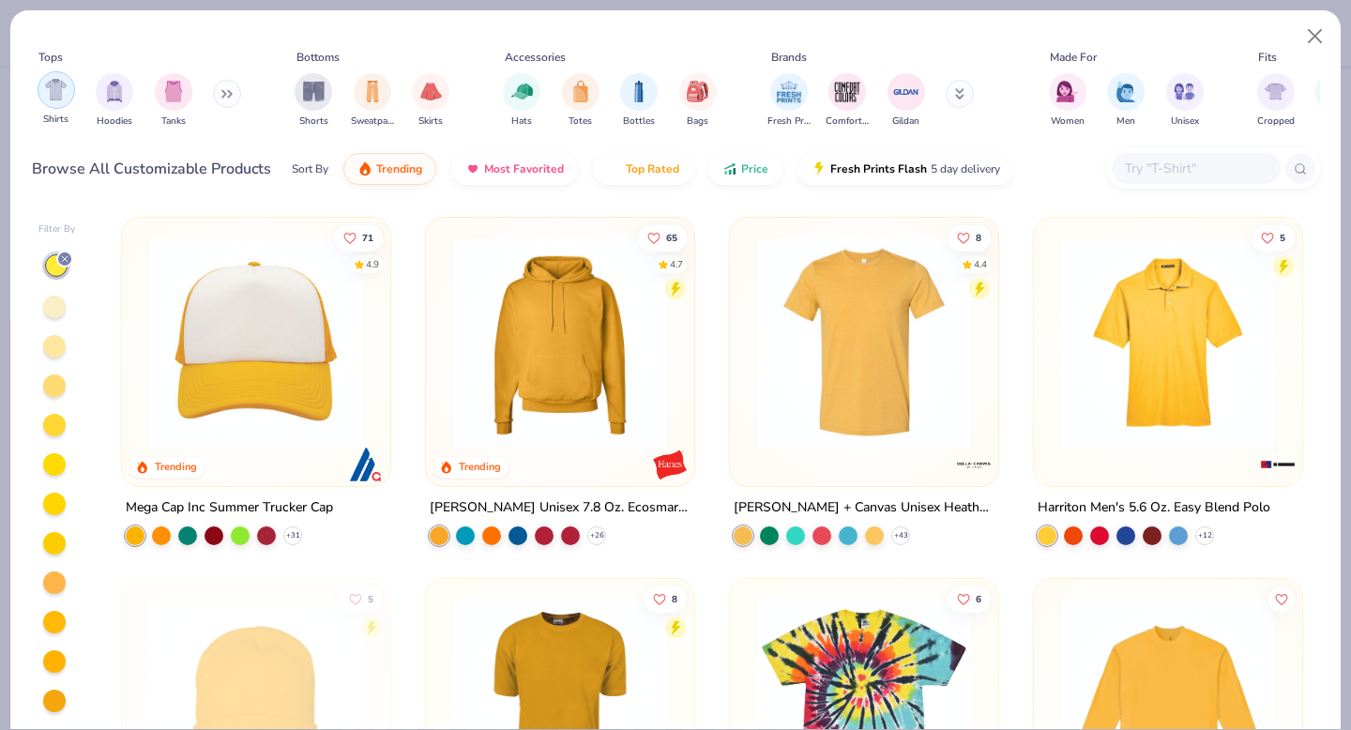
click at [58, 105] on div "filter for Shirts" at bounding box center [57, 90] width 38 height 38
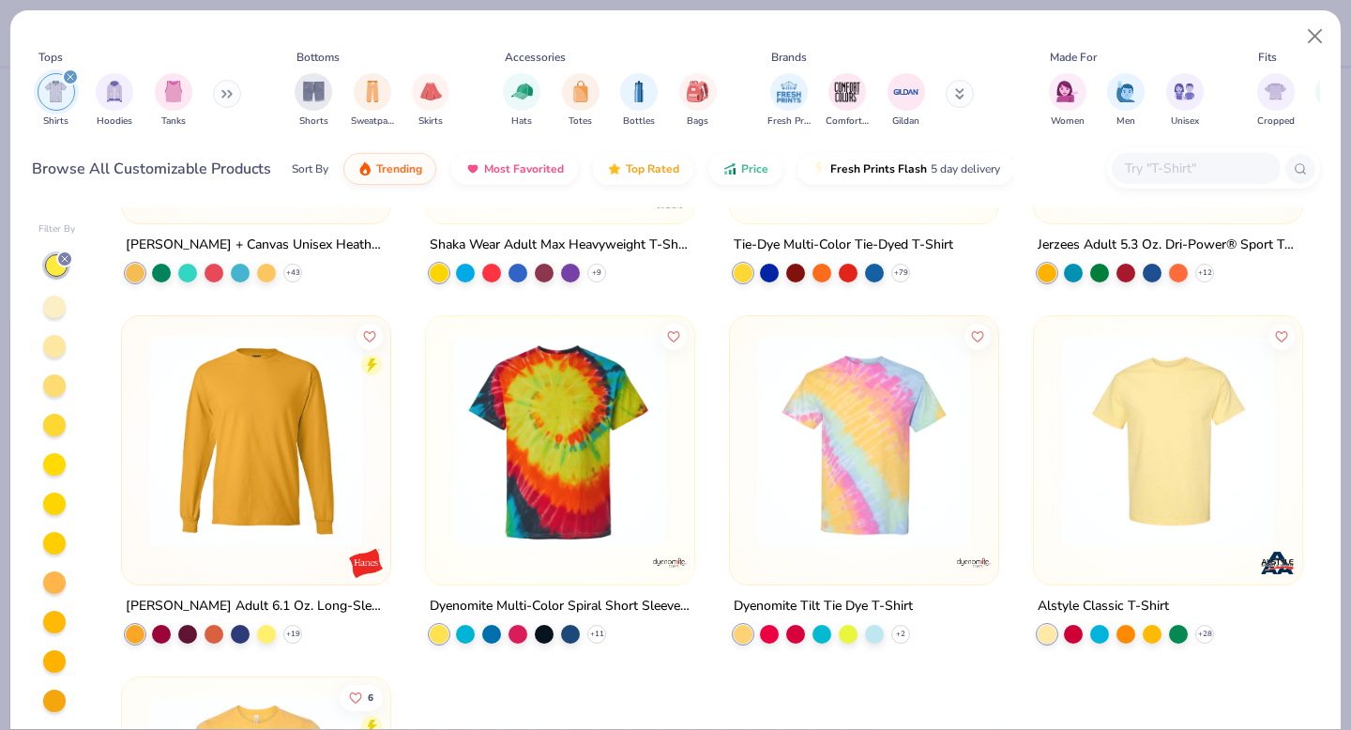
scroll to position [380, 0]
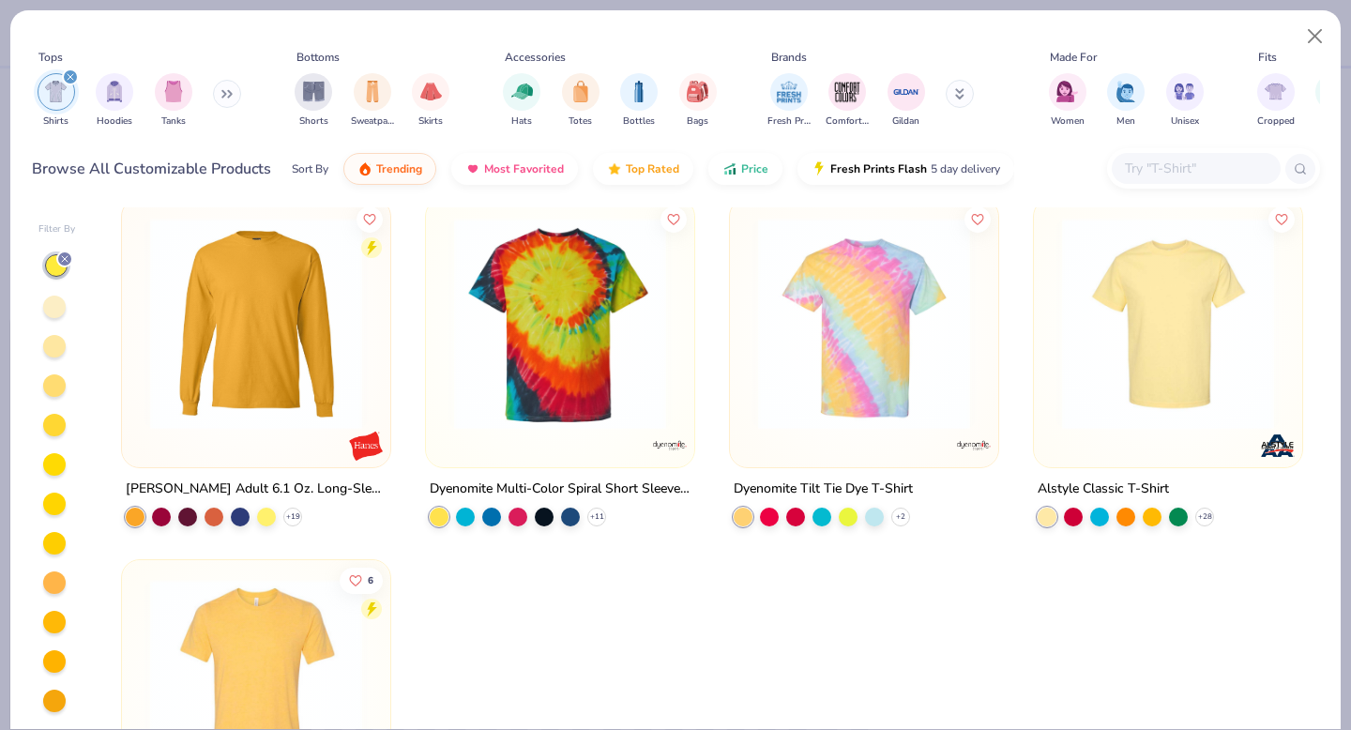
click at [53, 306] on div at bounding box center [54, 307] width 23 height 23
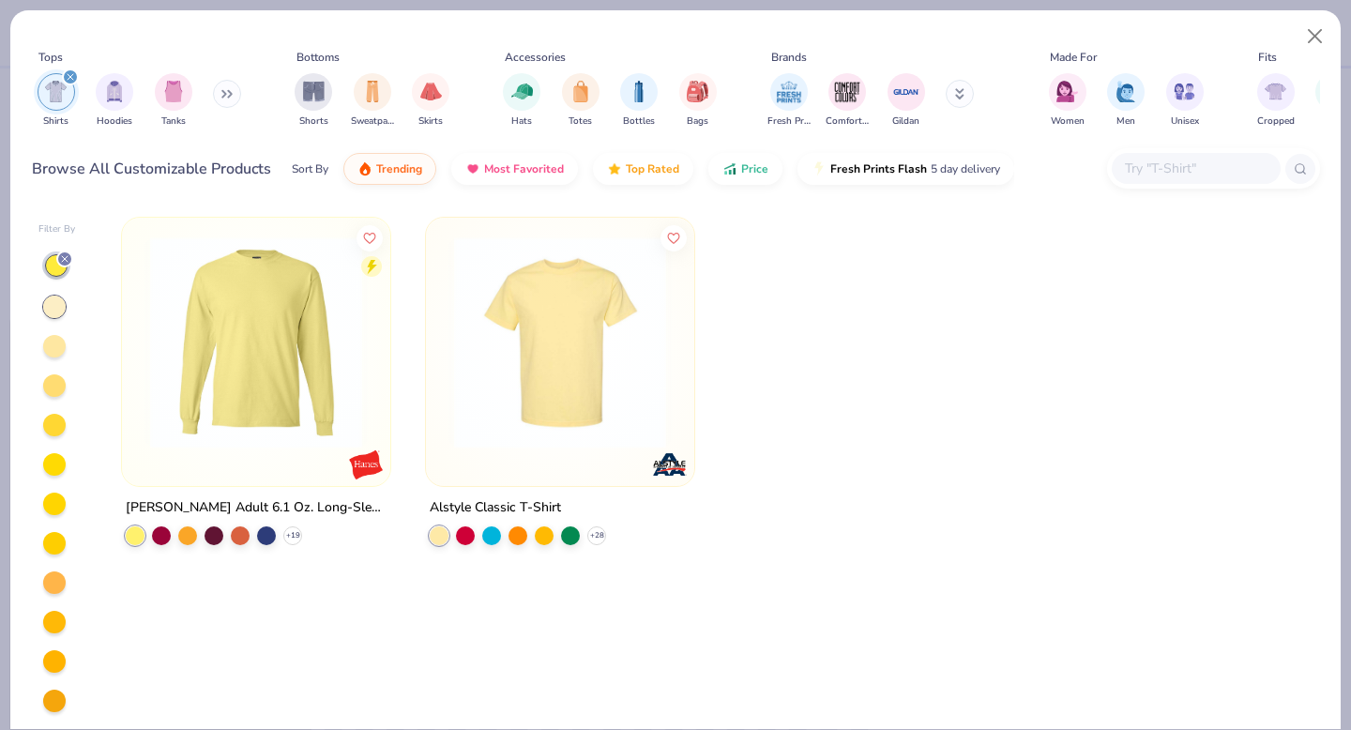
click at [54, 347] on div at bounding box center [54, 346] width 23 height 23
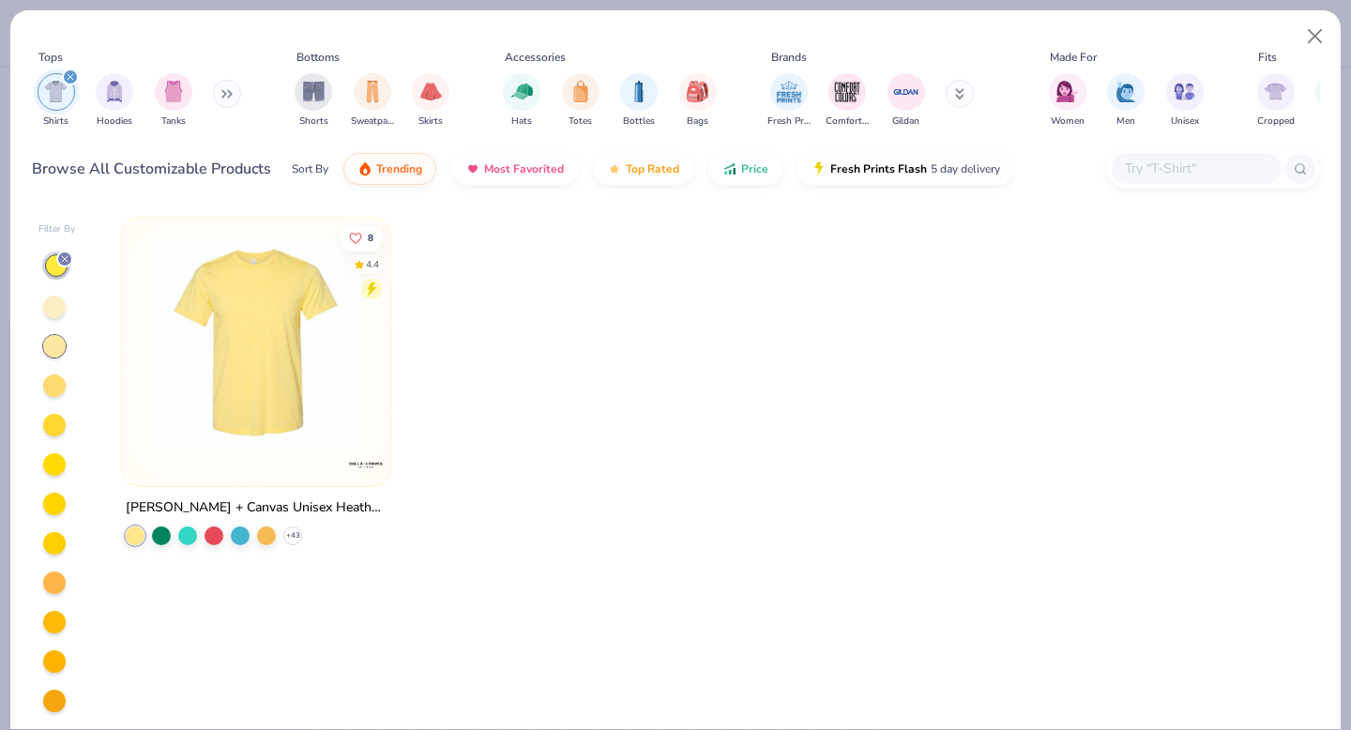
click at [50, 310] on div at bounding box center [54, 307] width 23 height 23
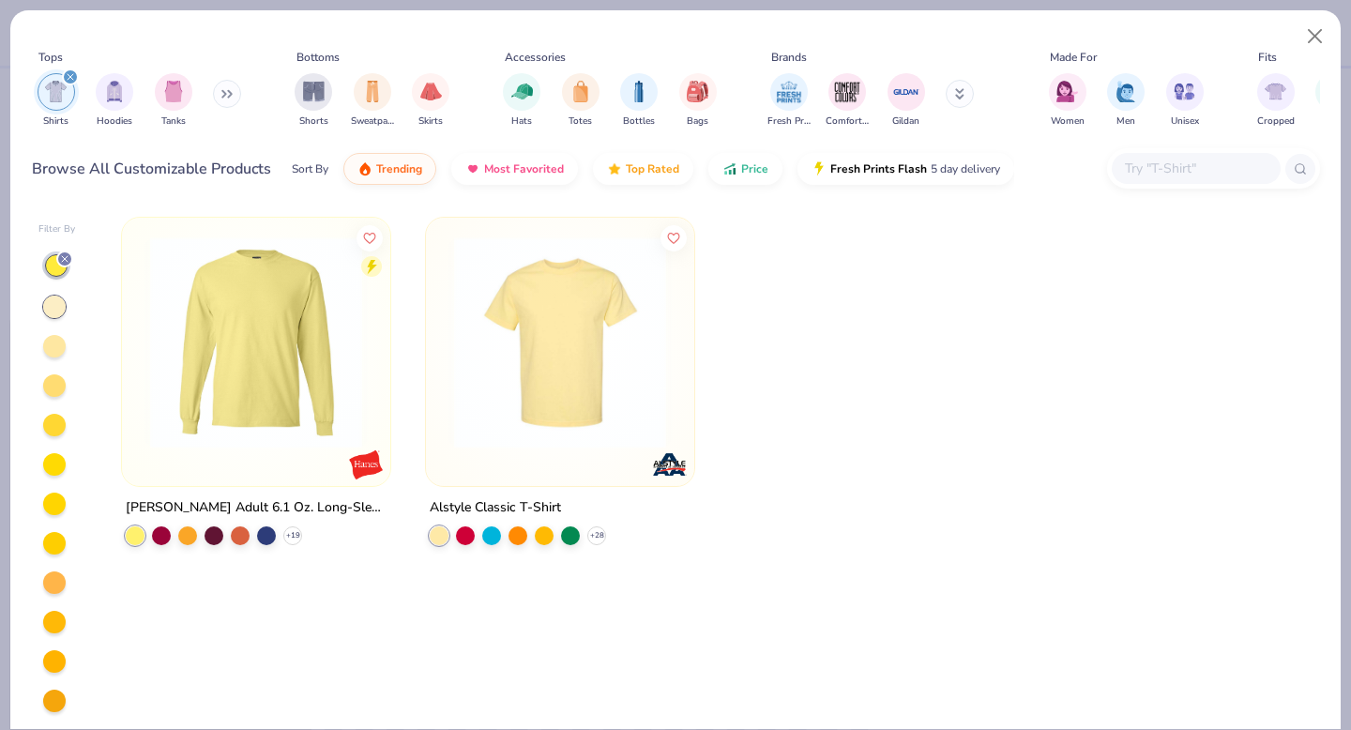
click at [56, 342] on div at bounding box center [54, 346] width 23 height 23
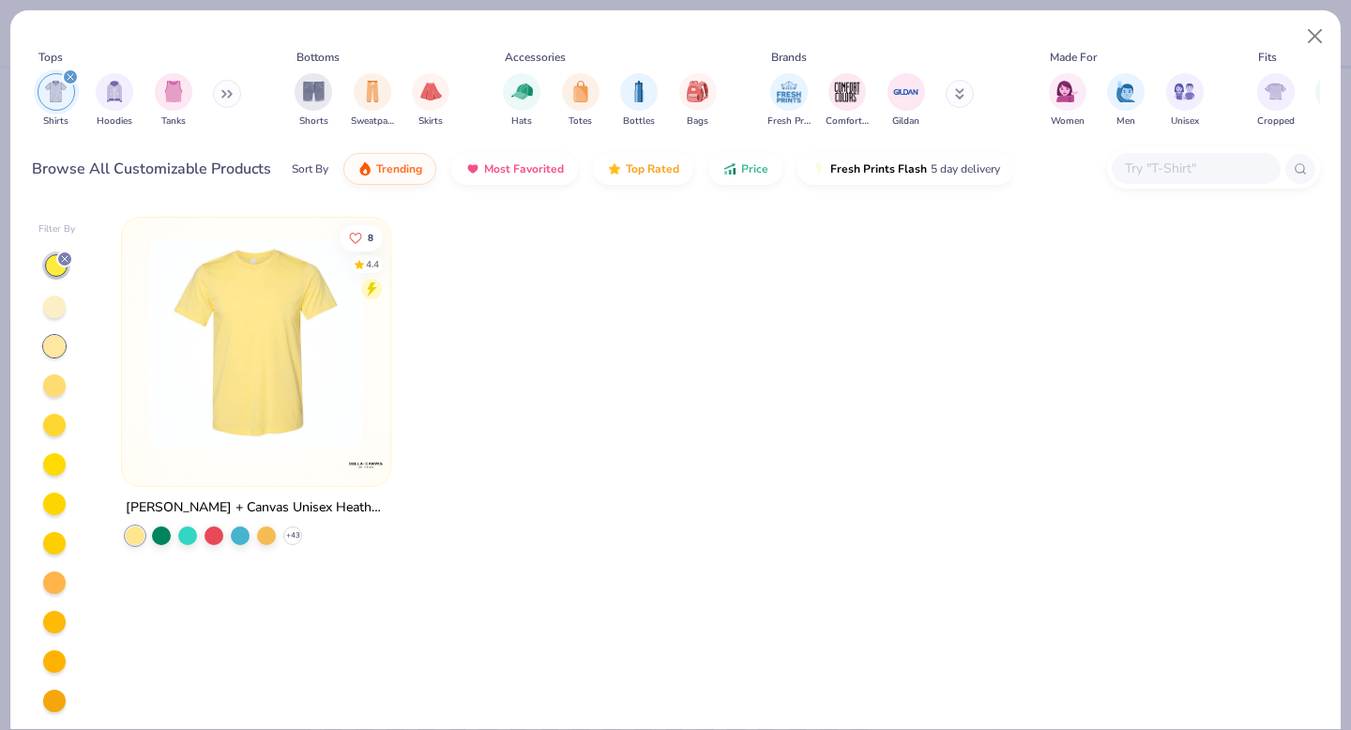
click at [219, 92] on button at bounding box center [227, 94] width 28 height 28
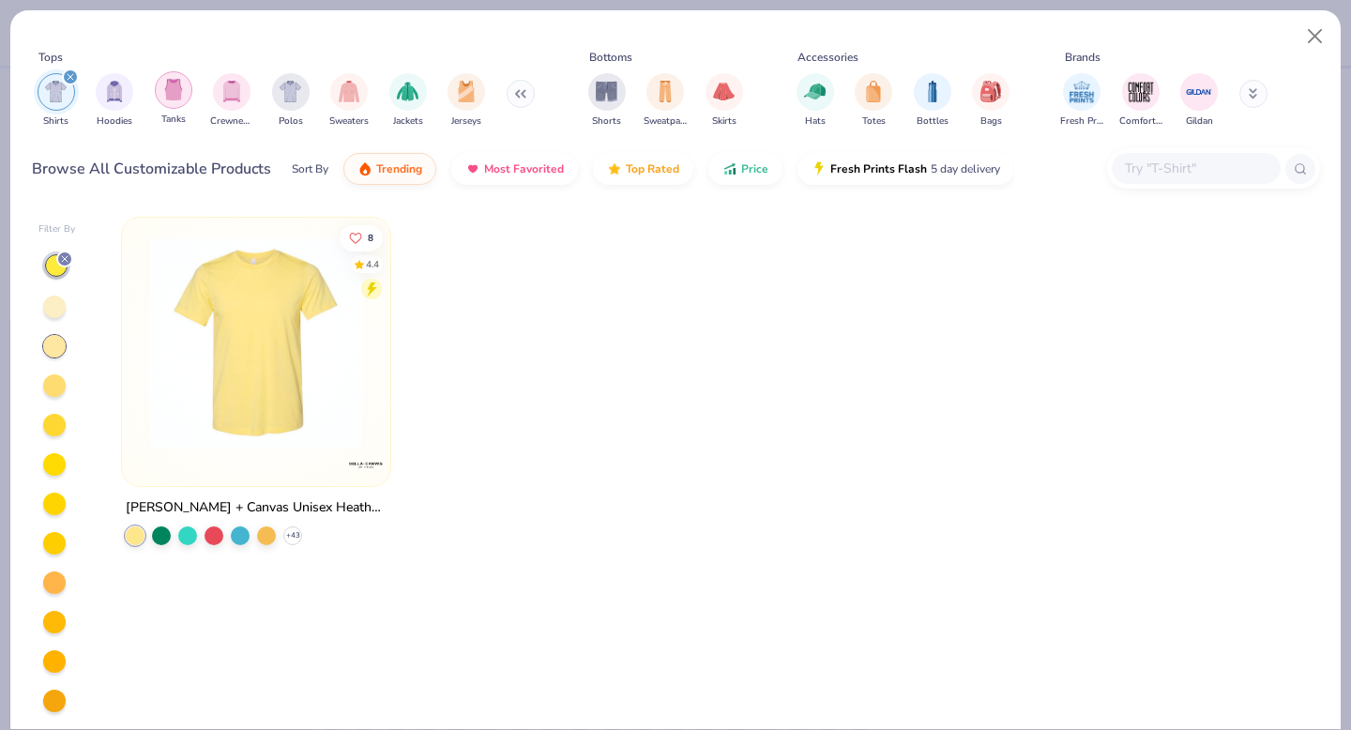
click at [164, 91] on img "filter for Tanks" at bounding box center [173, 90] width 21 height 22
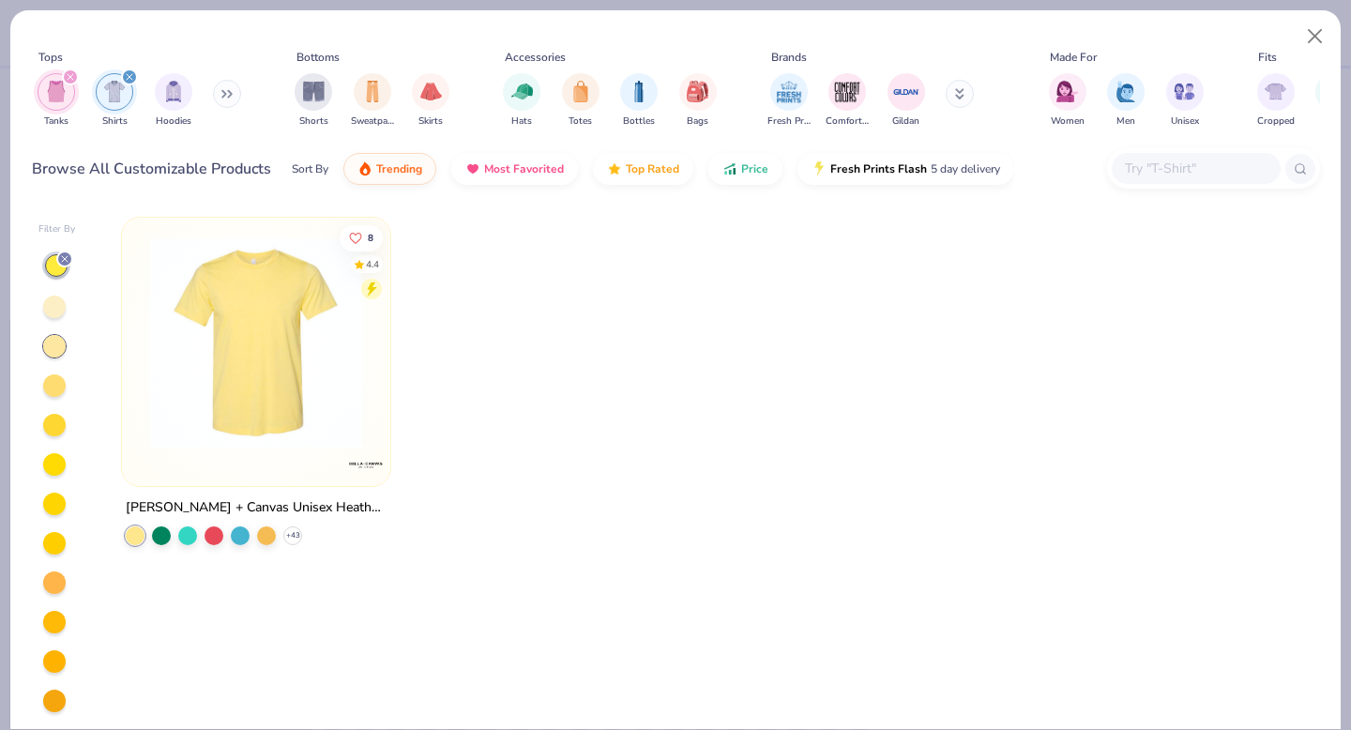
click at [56, 312] on div at bounding box center [54, 307] width 23 height 23
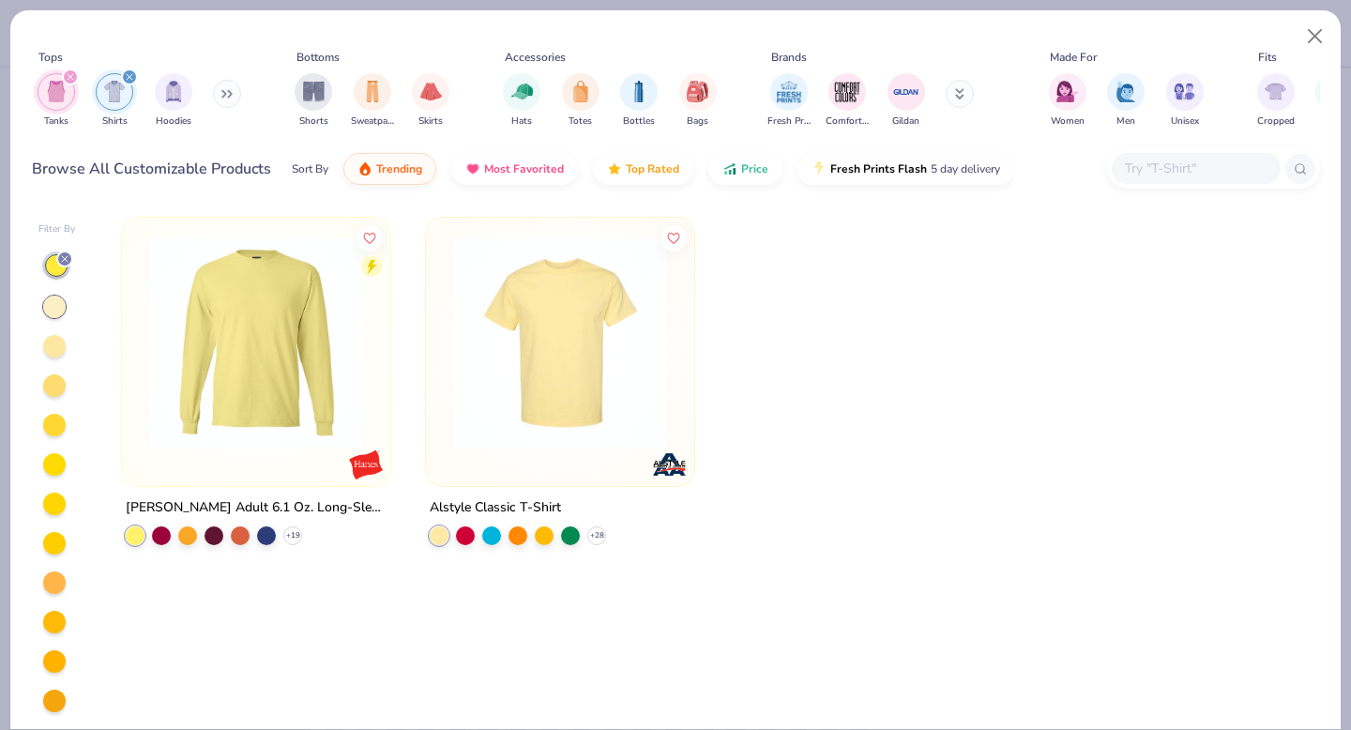
click at [130, 73] on icon "filter for Shirts" at bounding box center [130, 77] width 8 height 8
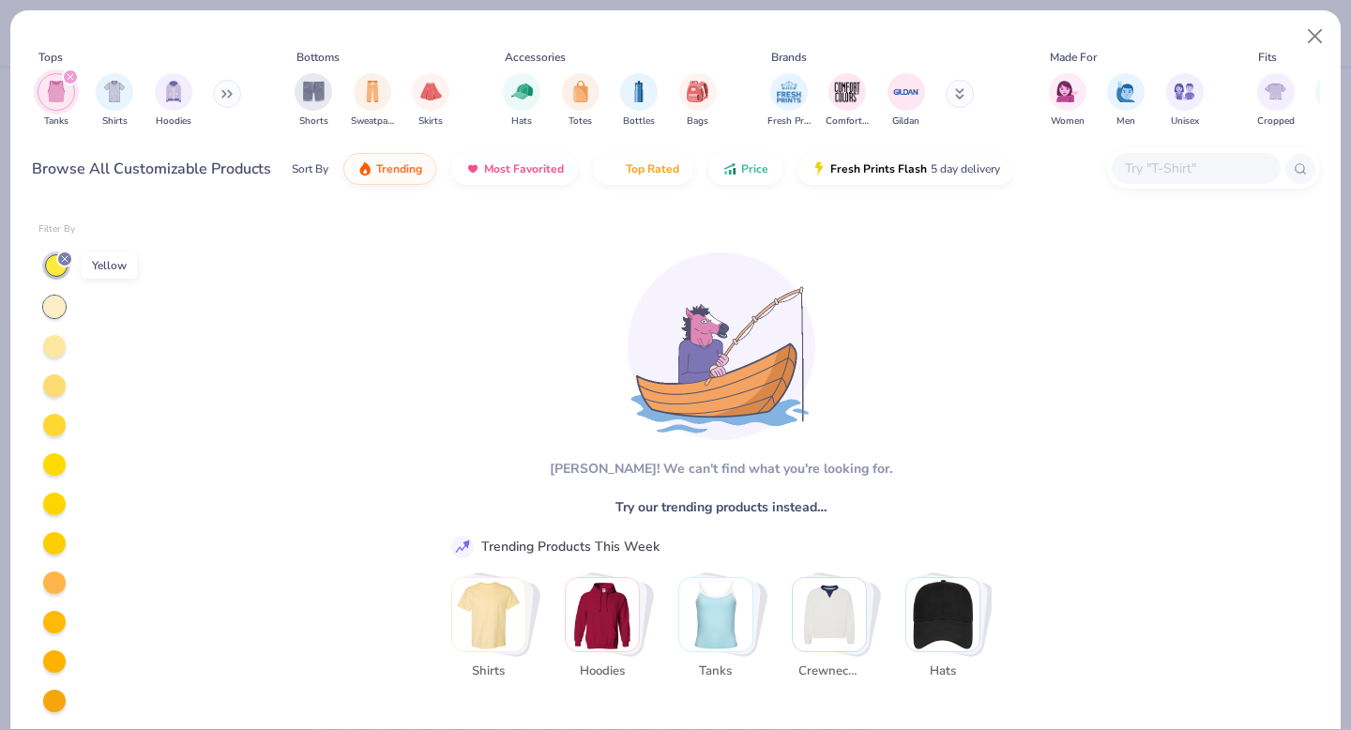
click at [62, 260] on icon at bounding box center [64, 258] width 11 height 11
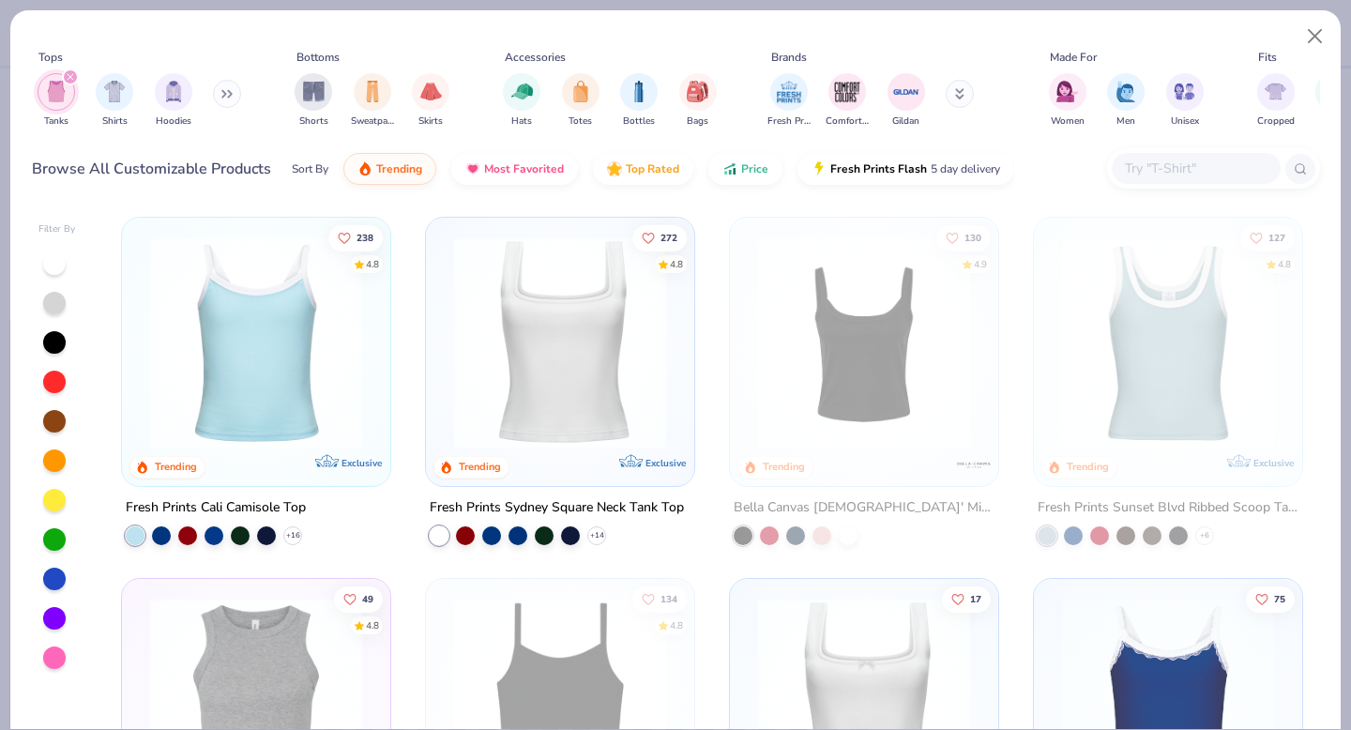
click at [54, 654] on div at bounding box center [54, 658] width 23 height 23
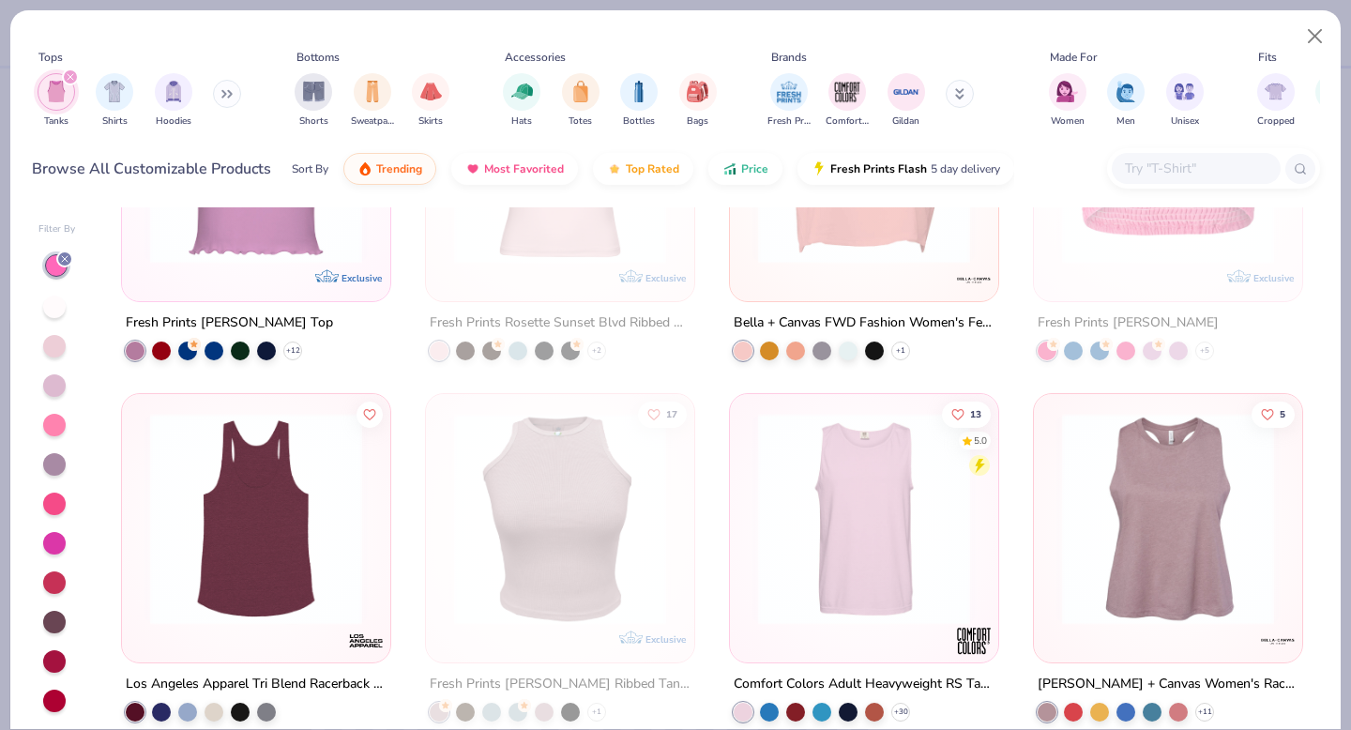
scroll to position [373, 0]
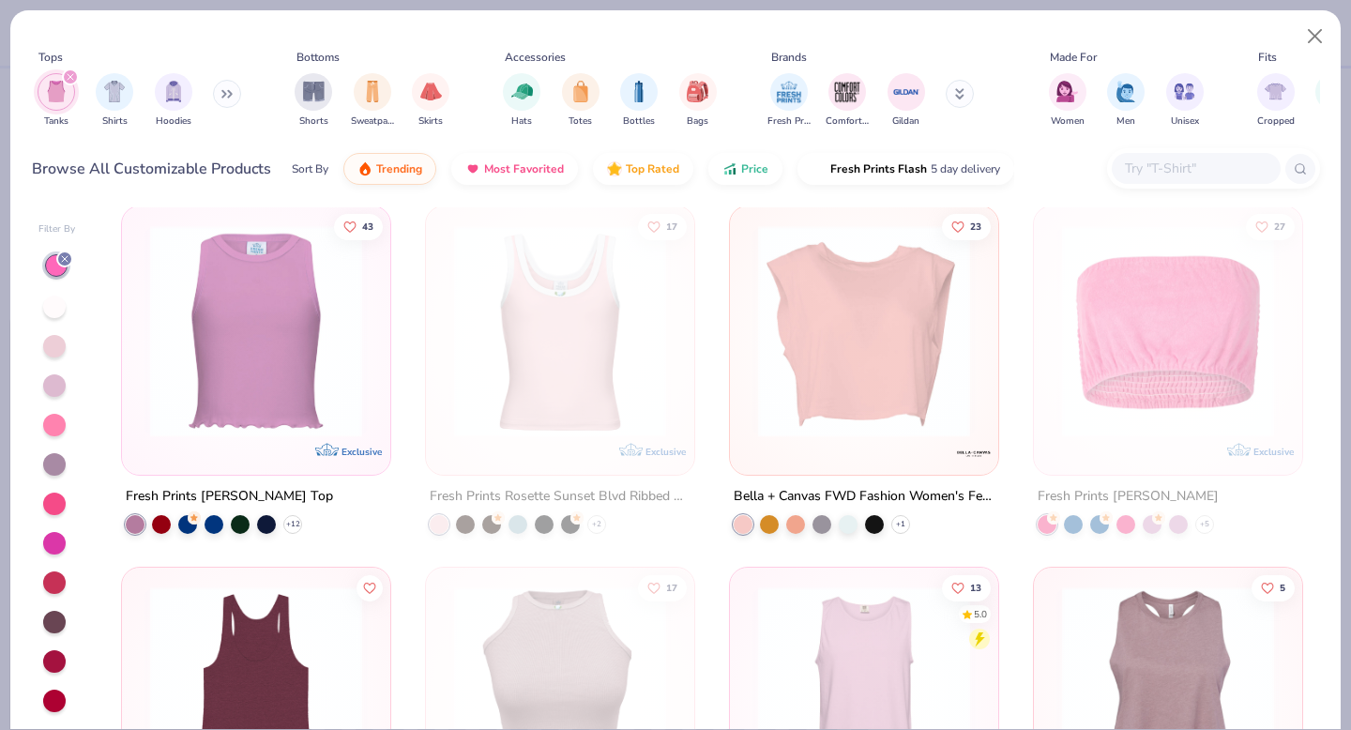
click at [76, 74] on div "filter for Tanks" at bounding box center [70, 76] width 17 height 17
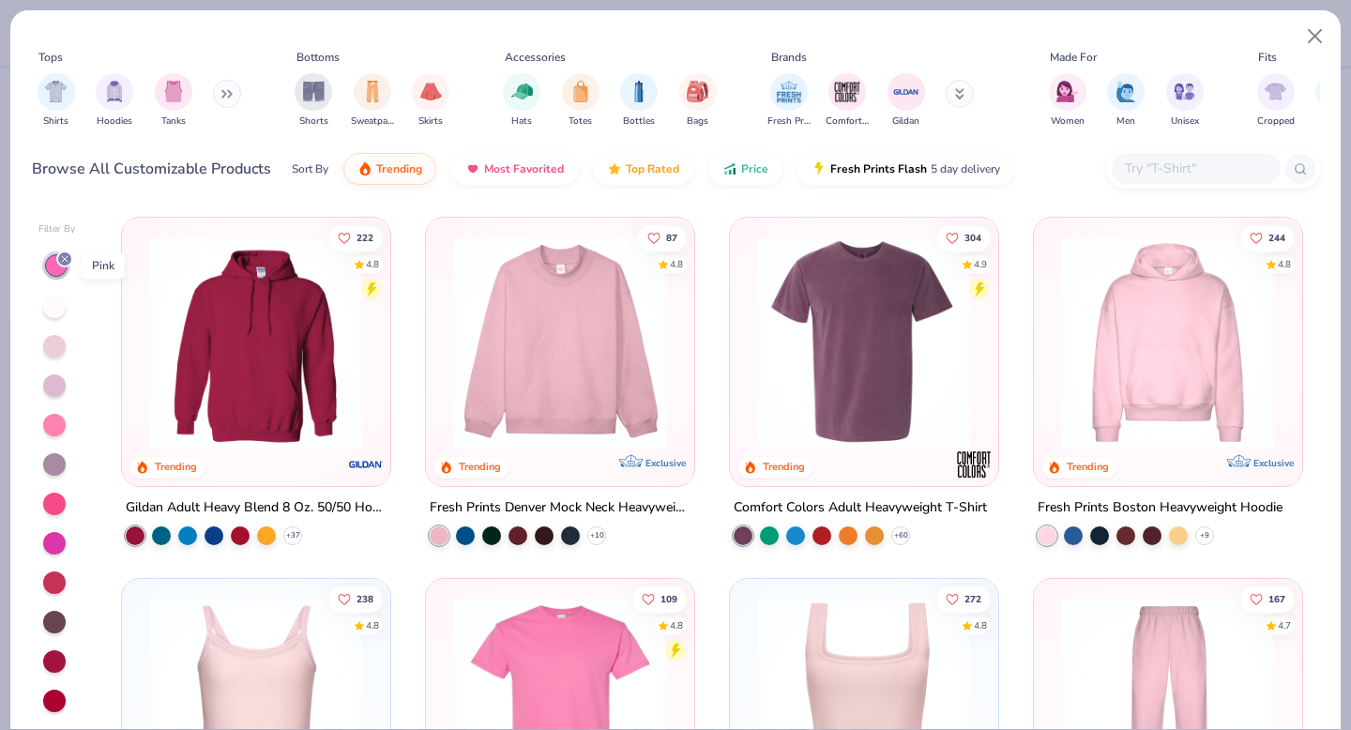
click at [66, 256] on icon at bounding box center [64, 258] width 11 height 11
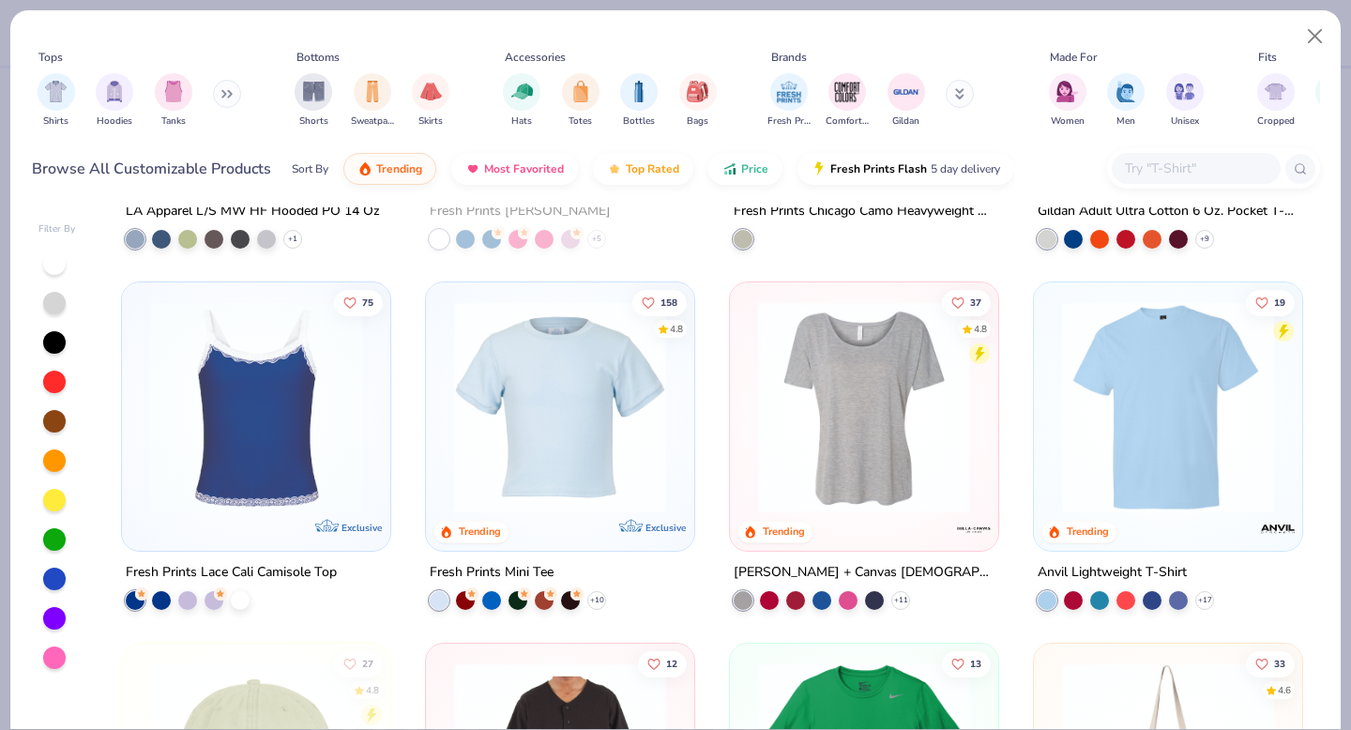
scroll to position [4654, 0]
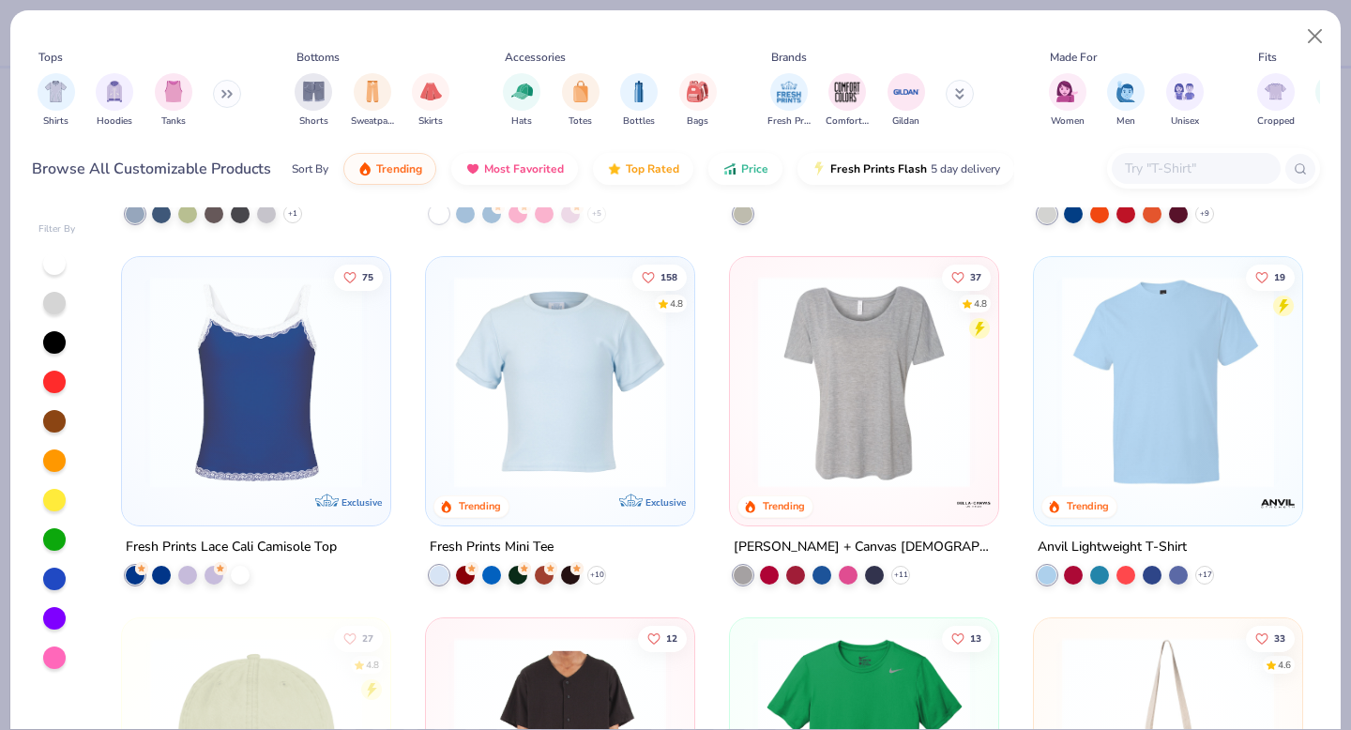
click at [806, 371] on img at bounding box center [864, 382] width 231 height 212
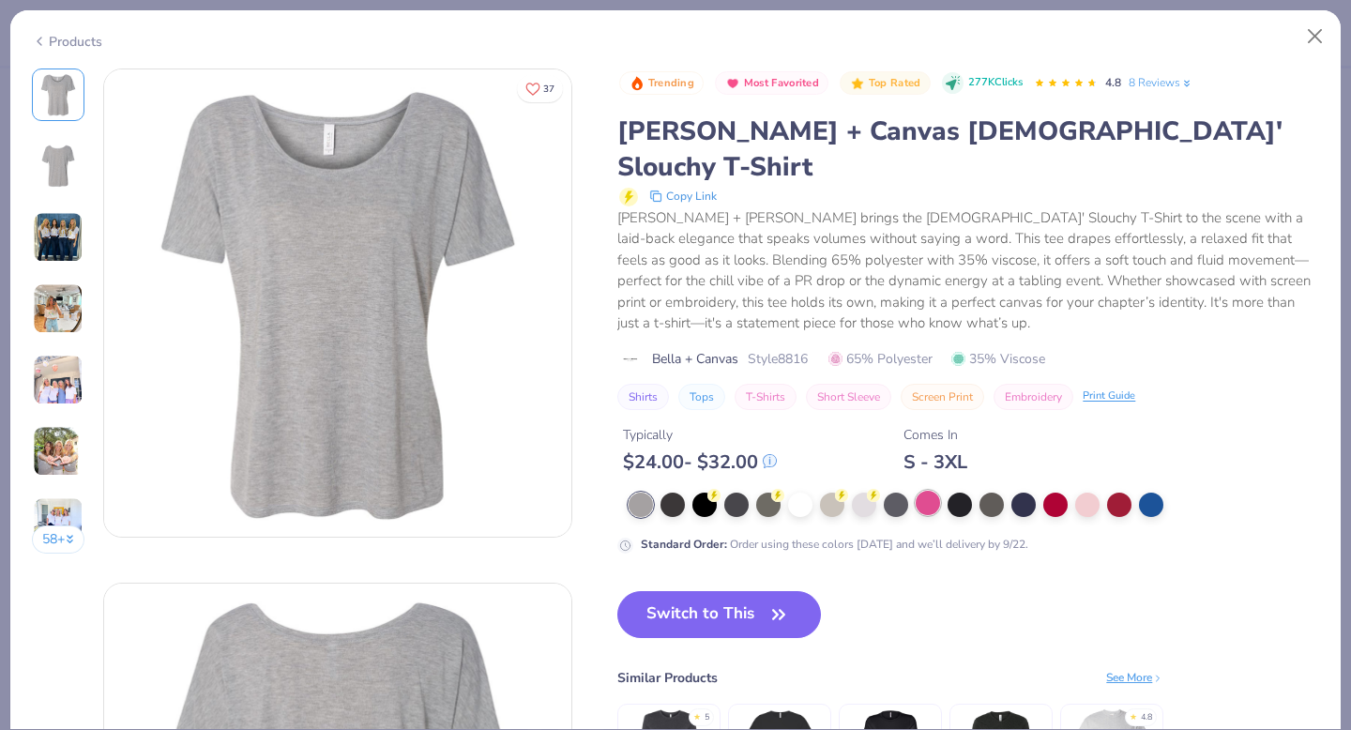
click at [930, 491] on div at bounding box center [928, 503] width 24 height 24
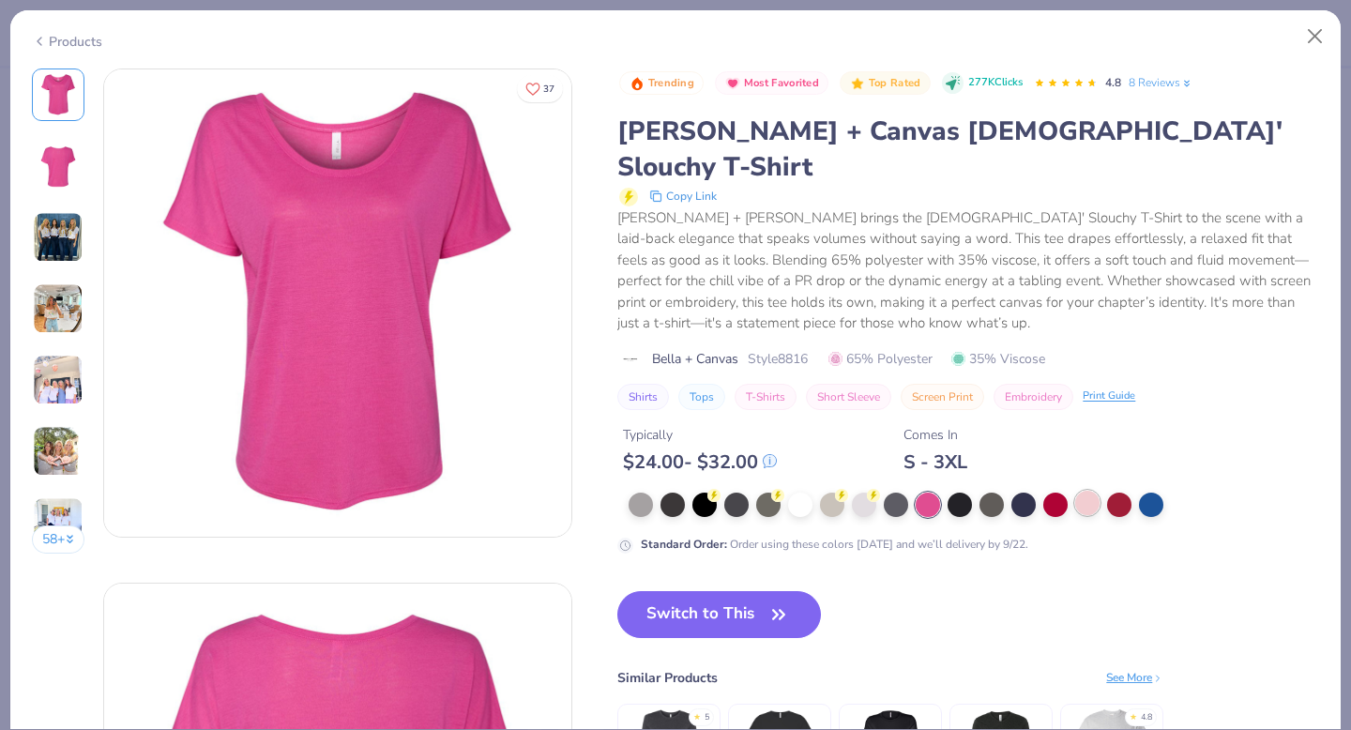
click at [1086, 491] on div at bounding box center [1087, 503] width 24 height 24
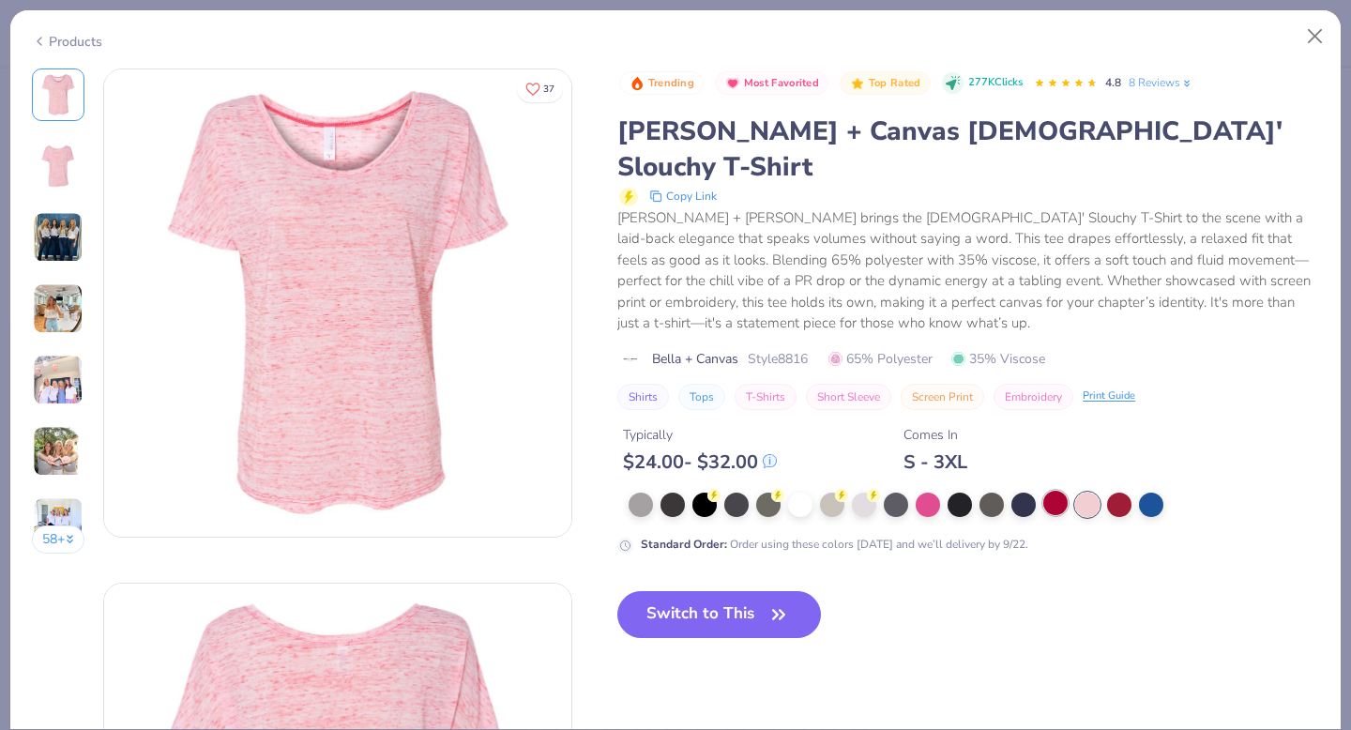
click at [1048, 491] on div at bounding box center [1055, 503] width 24 height 24
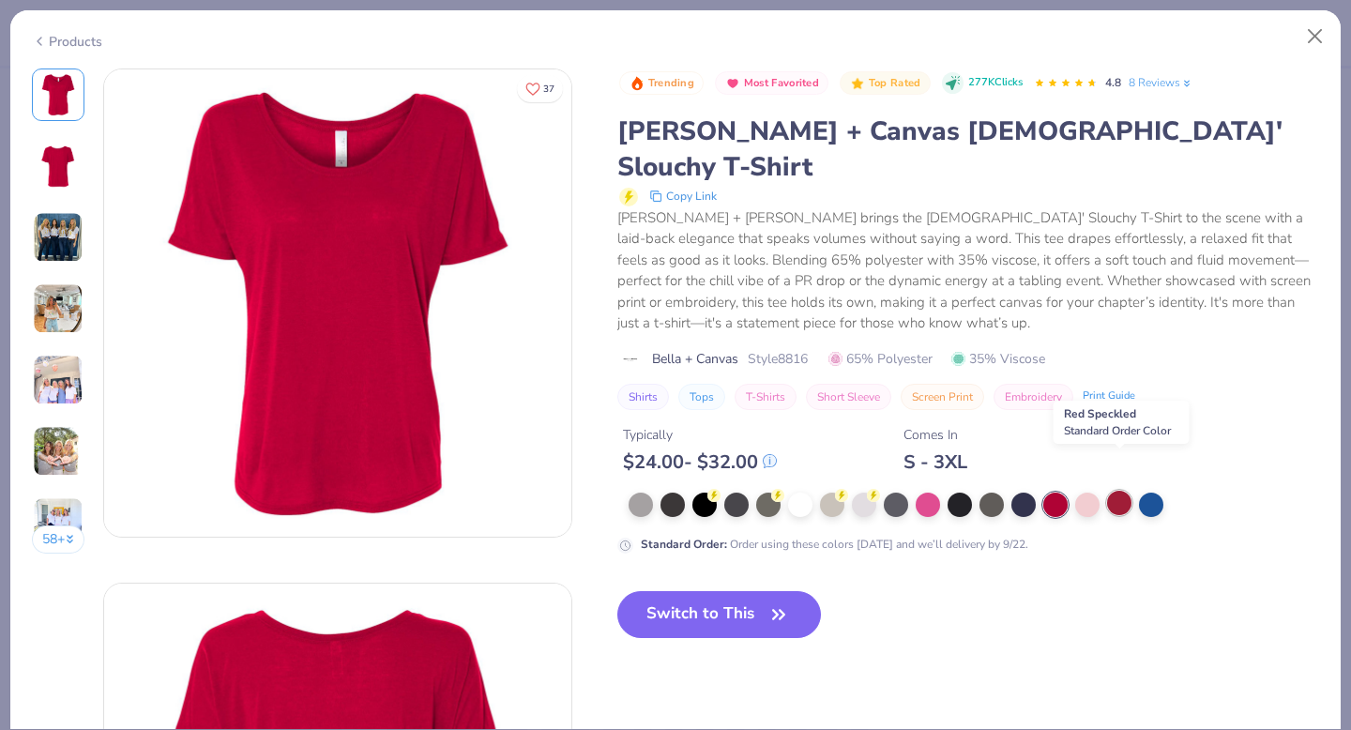
click at [1114, 491] on div at bounding box center [1119, 503] width 24 height 24
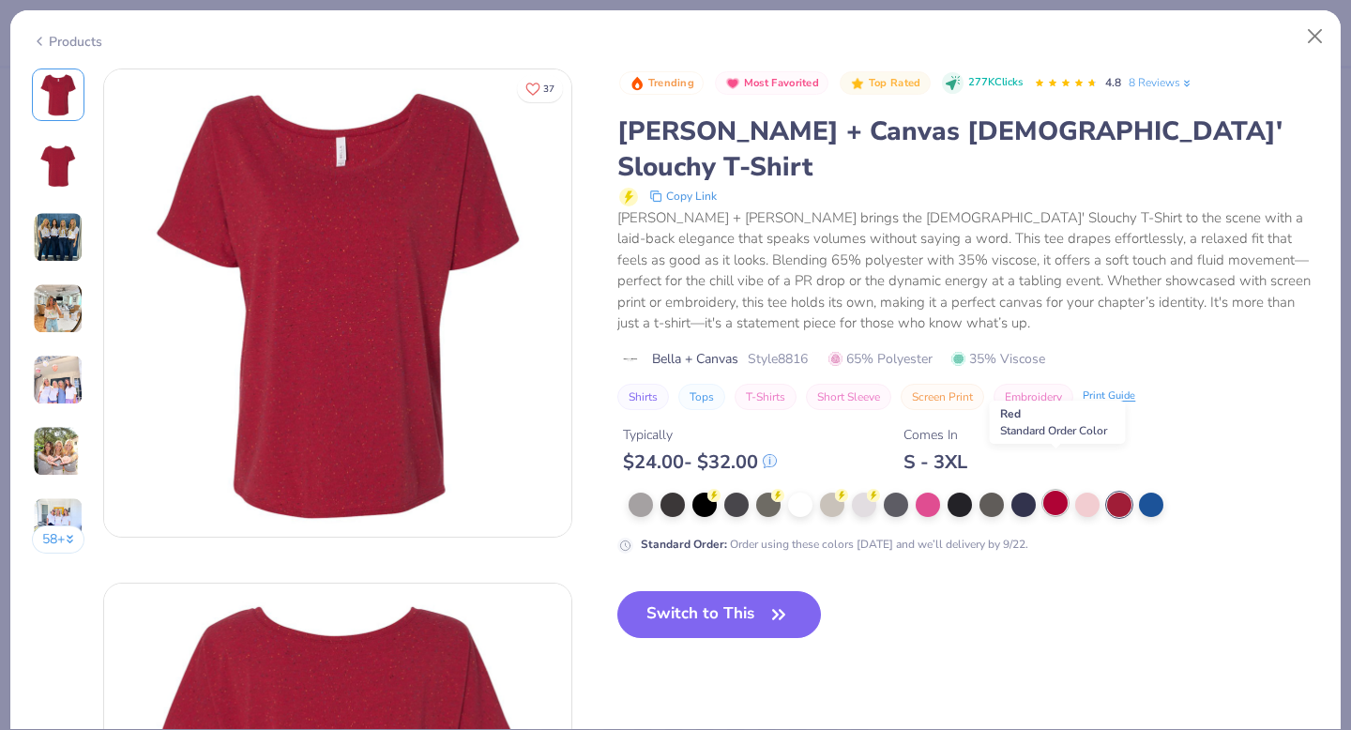
click at [1061, 491] on div at bounding box center [1055, 503] width 24 height 24
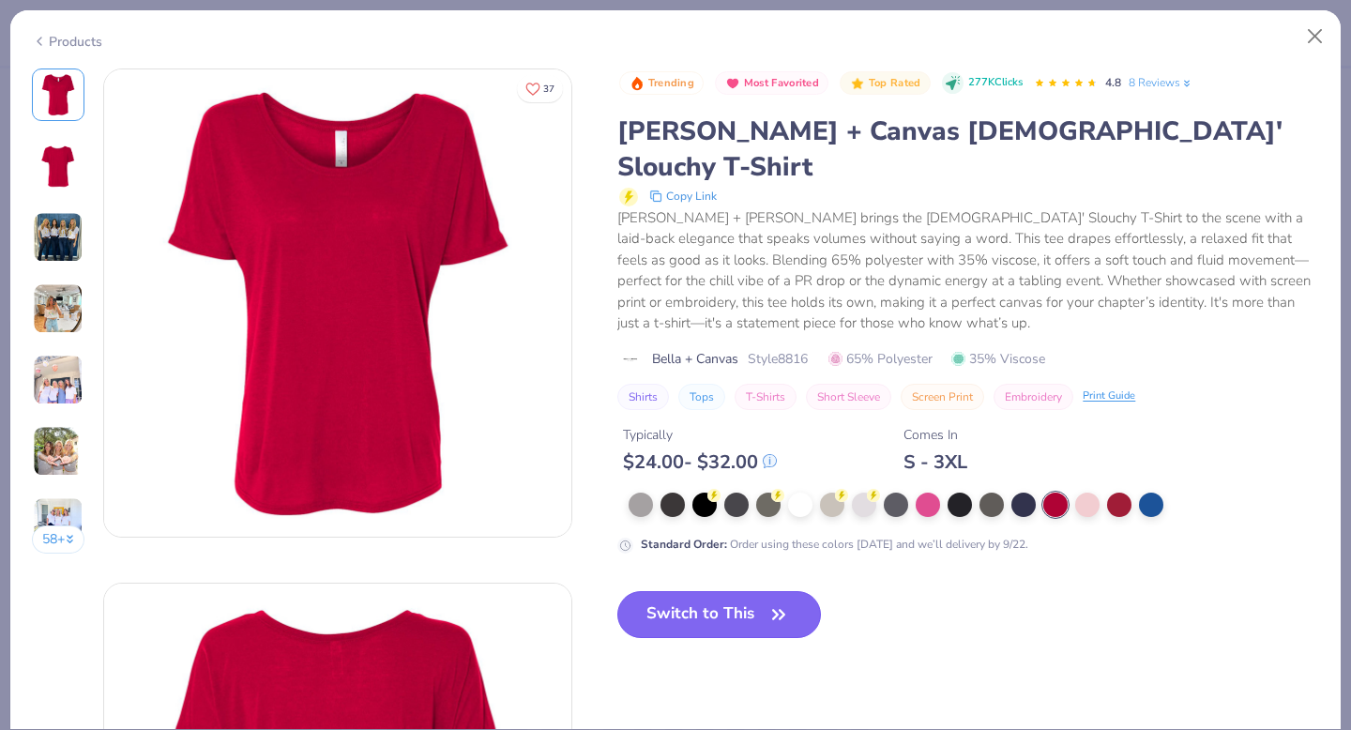
click at [768, 601] on icon "button" at bounding box center [779, 614] width 26 height 26
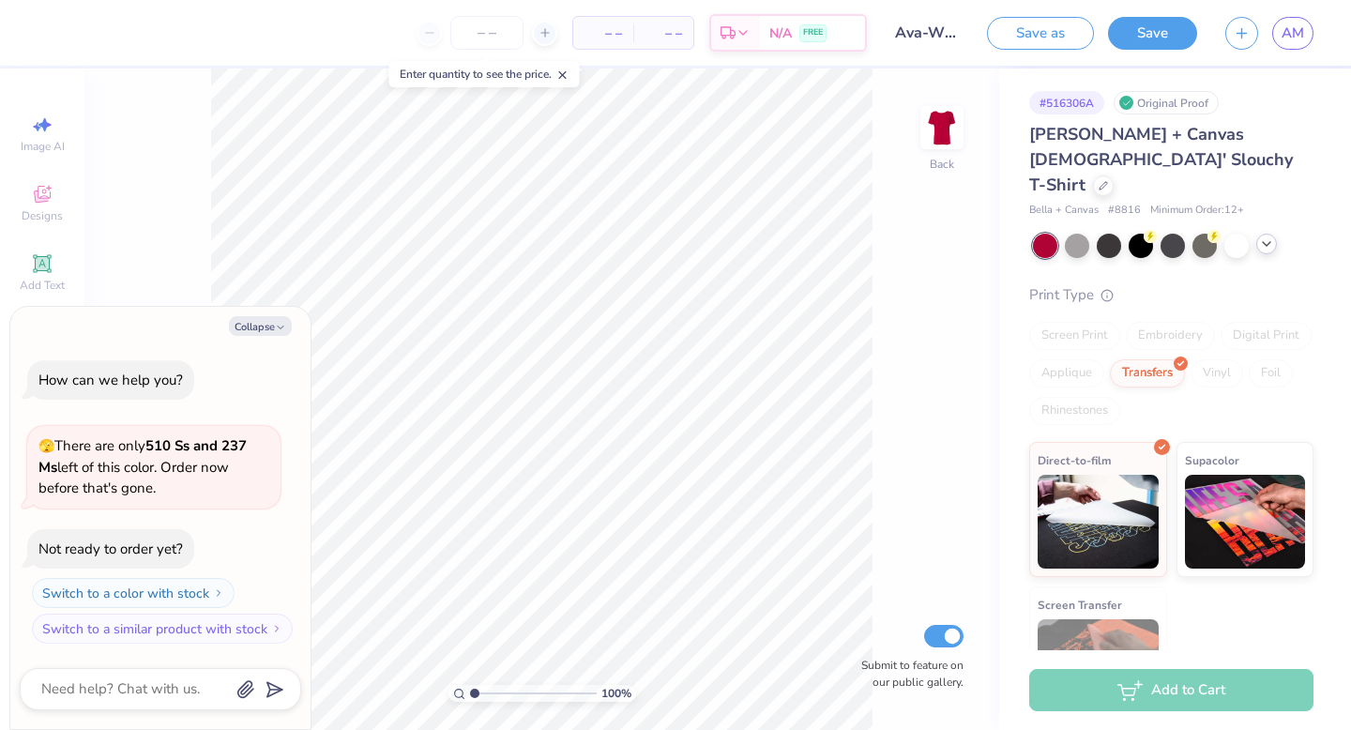
click at [1271, 236] on icon at bounding box center [1266, 243] width 15 height 15
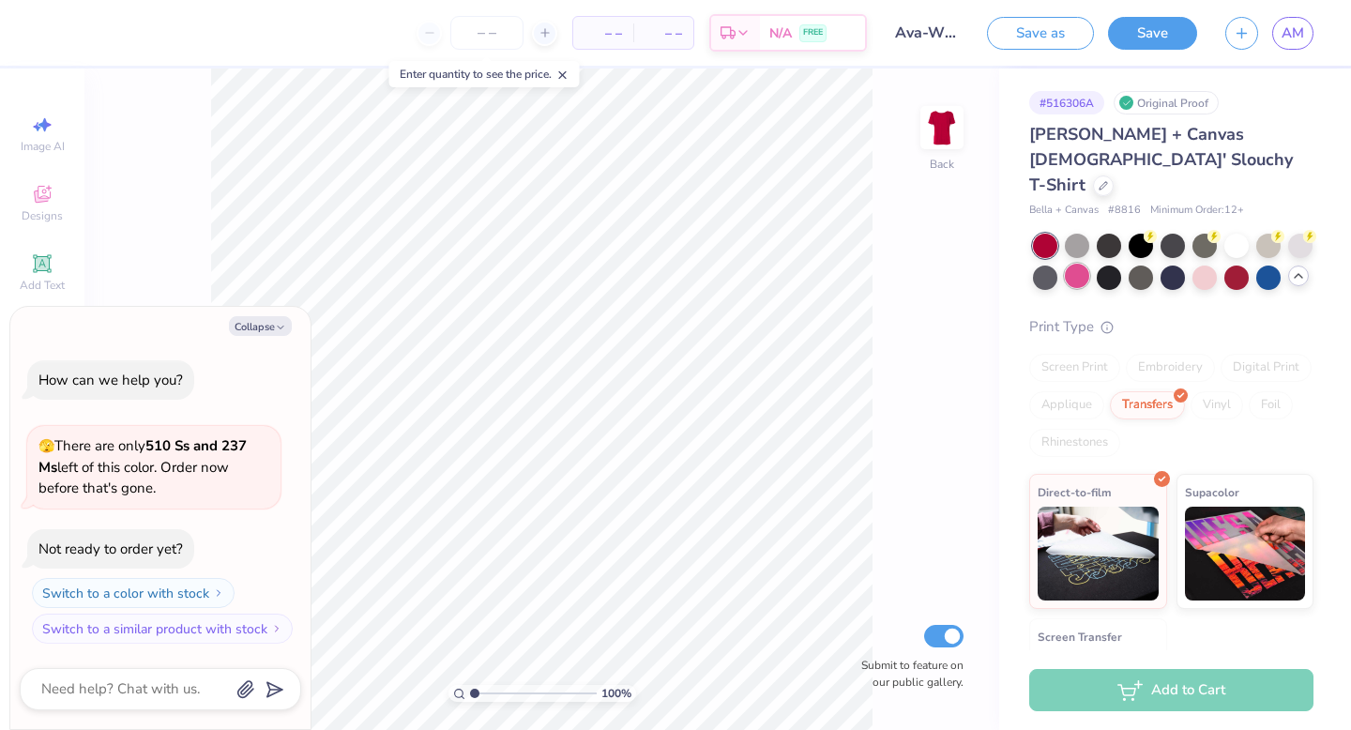
click at [1065, 264] on div at bounding box center [1077, 276] width 24 height 24
click at [270, 329] on button "Collapse" at bounding box center [260, 326] width 63 height 20
type textarea "x"
